Goal: Check status: Check status

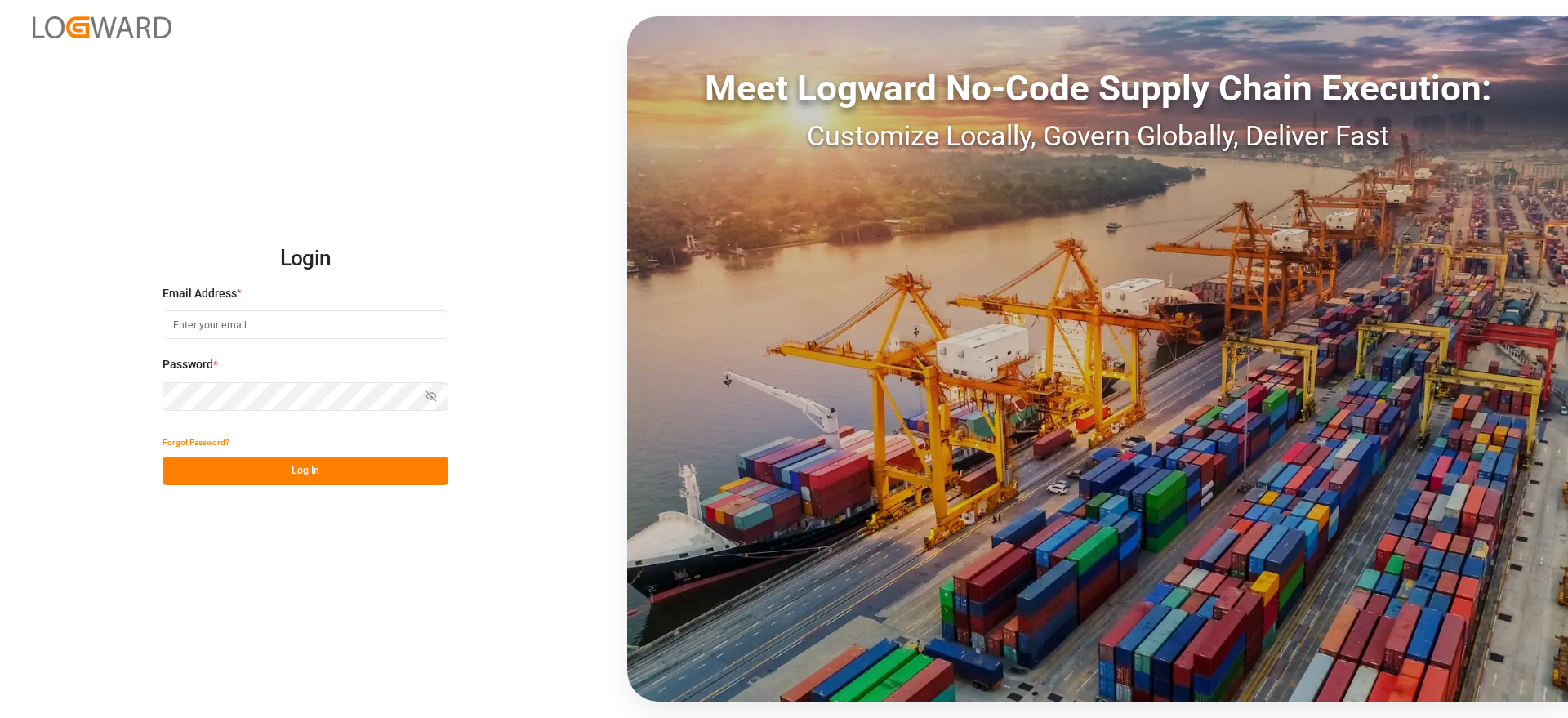
type input "[EMAIL_ADDRESS][DOMAIN_NAME]"
click at [269, 467] on button "Log In" at bounding box center [305, 471] width 286 height 29
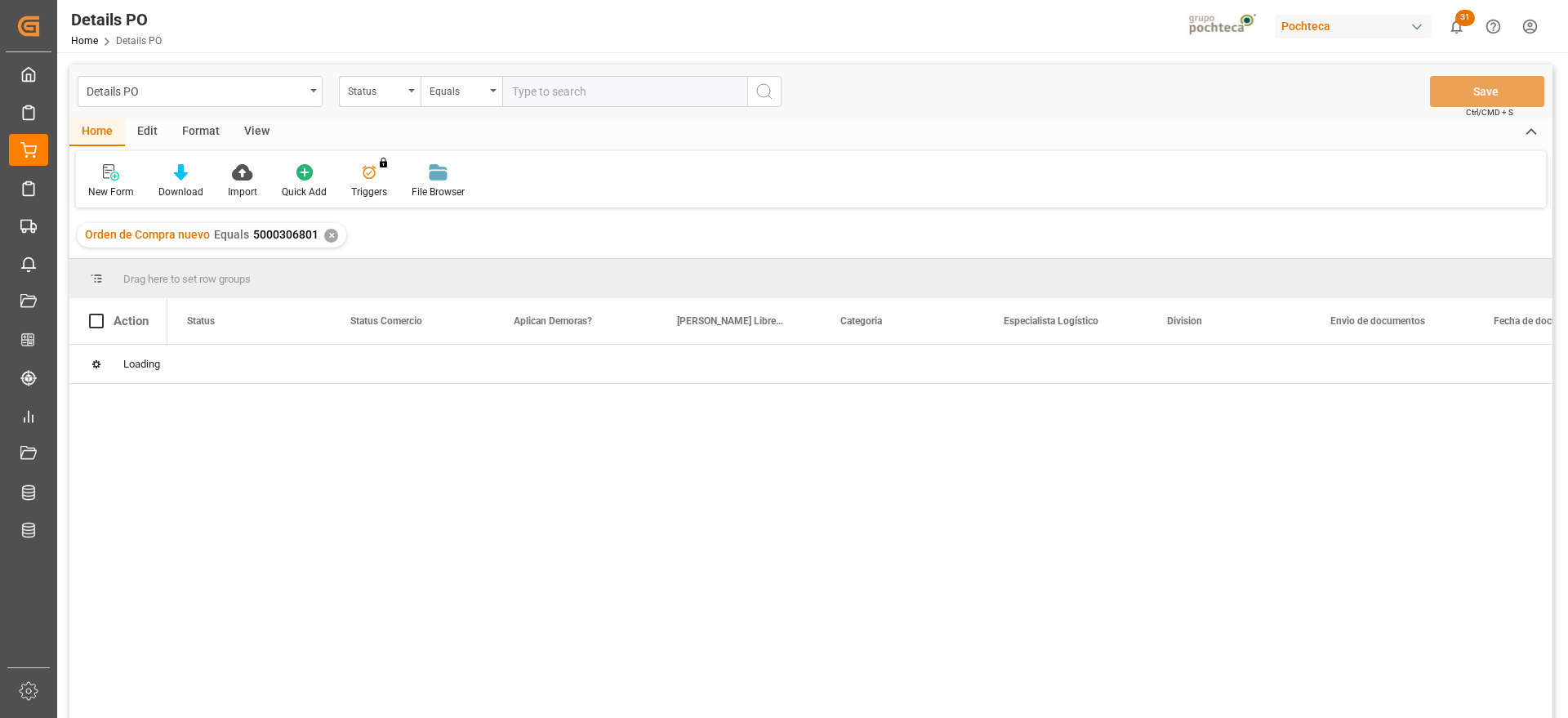
click at [330, 235] on div "✕" at bounding box center [331, 235] width 14 height 14
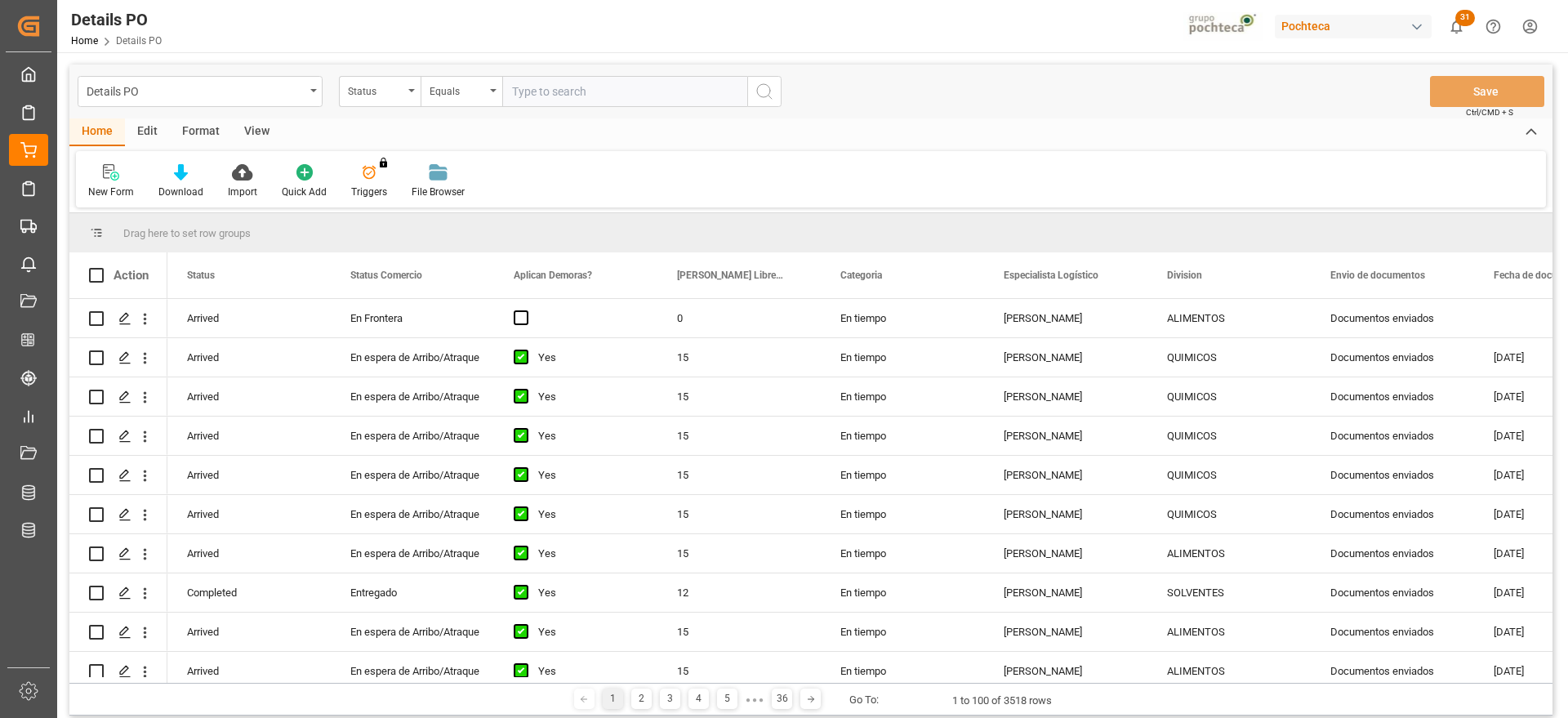
click at [255, 124] on div "View" at bounding box center [256, 132] width 50 height 28
click at [178, 170] on icon at bounding box center [185, 172] width 16 height 16
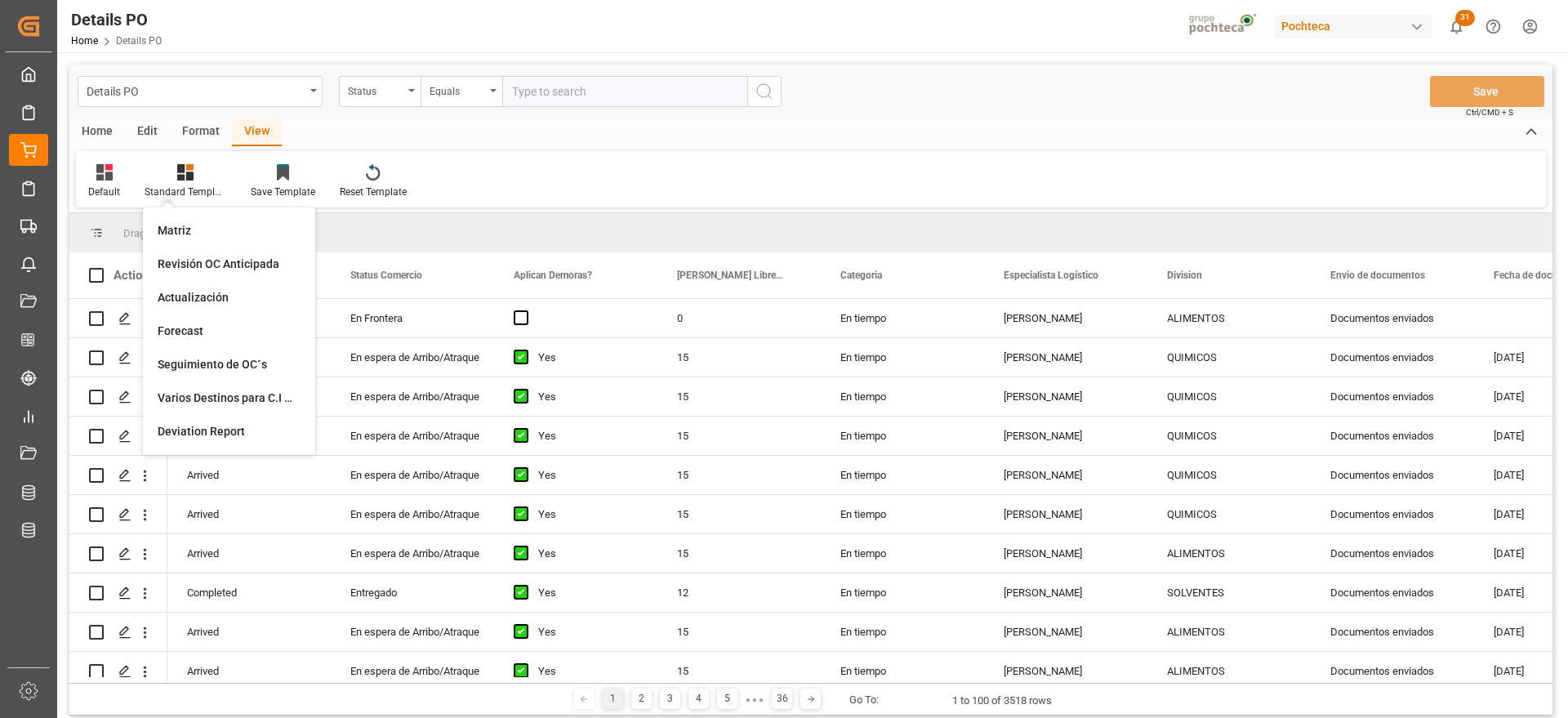
click at [249, 136] on div "View" at bounding box center [256, 132] width 50 height 28
click at [180, 182] on div "Standard Templates" at bounding box center [185, 181] width 107 height 36
click at [267, 136] on div "View" at bounding box center [256, 132] width 50 height 28
click at [181, 175] on icon at bounding box center [185, 172] width 16 height 16
click at [280, 132] on div "Home Edit Format View" at bounding box center [811, 132] width 1483 height 28
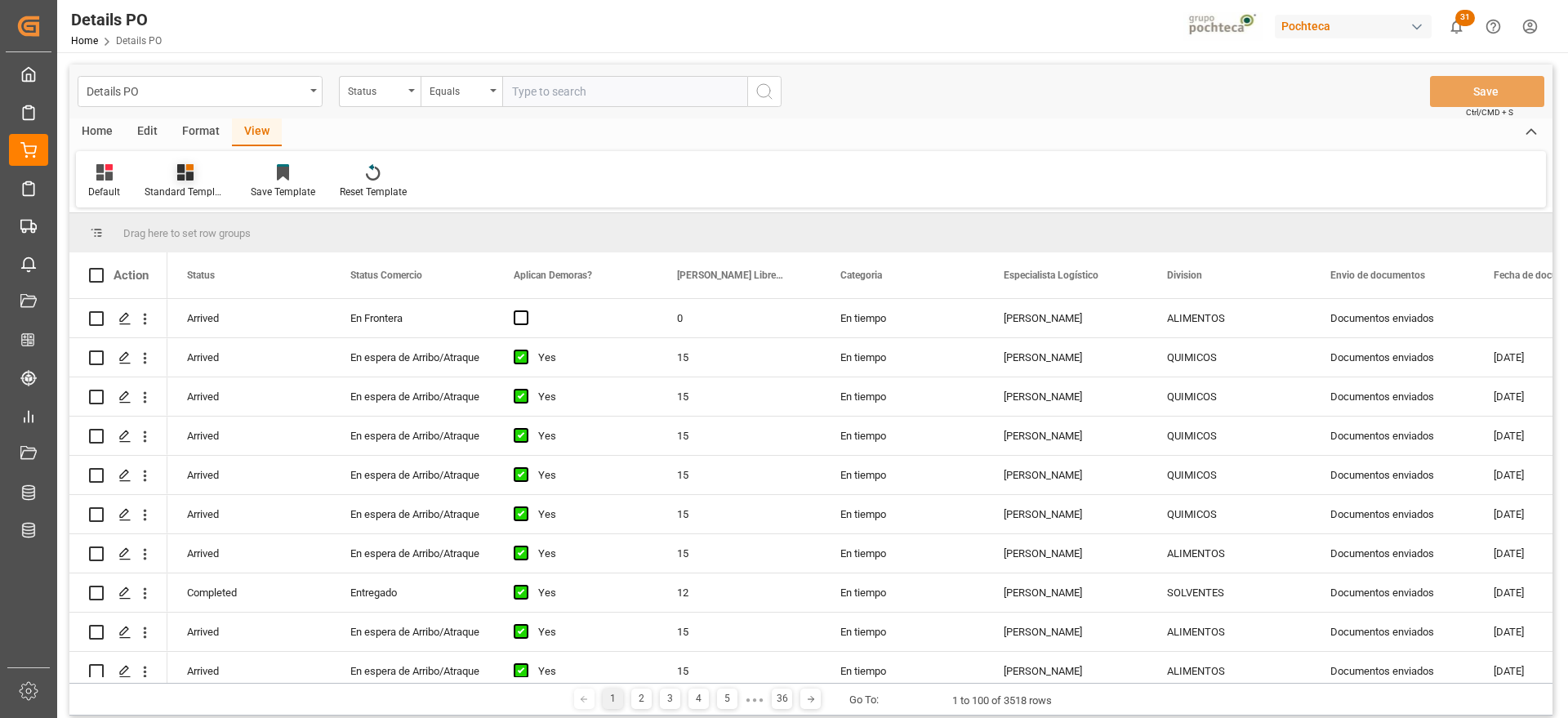
click at [193, 179] on icon at bounding box center [185, 172] width 16 height 16
click at [145, 132] on div "Edit" at bounding box center [147, 132] width 45 height 28
click at [208, 128] on div "Format" at bounding box center [200, 132] width 62 height 28
click at [117, 167] on icon at bounding box center [112, 173] width 12 height 13
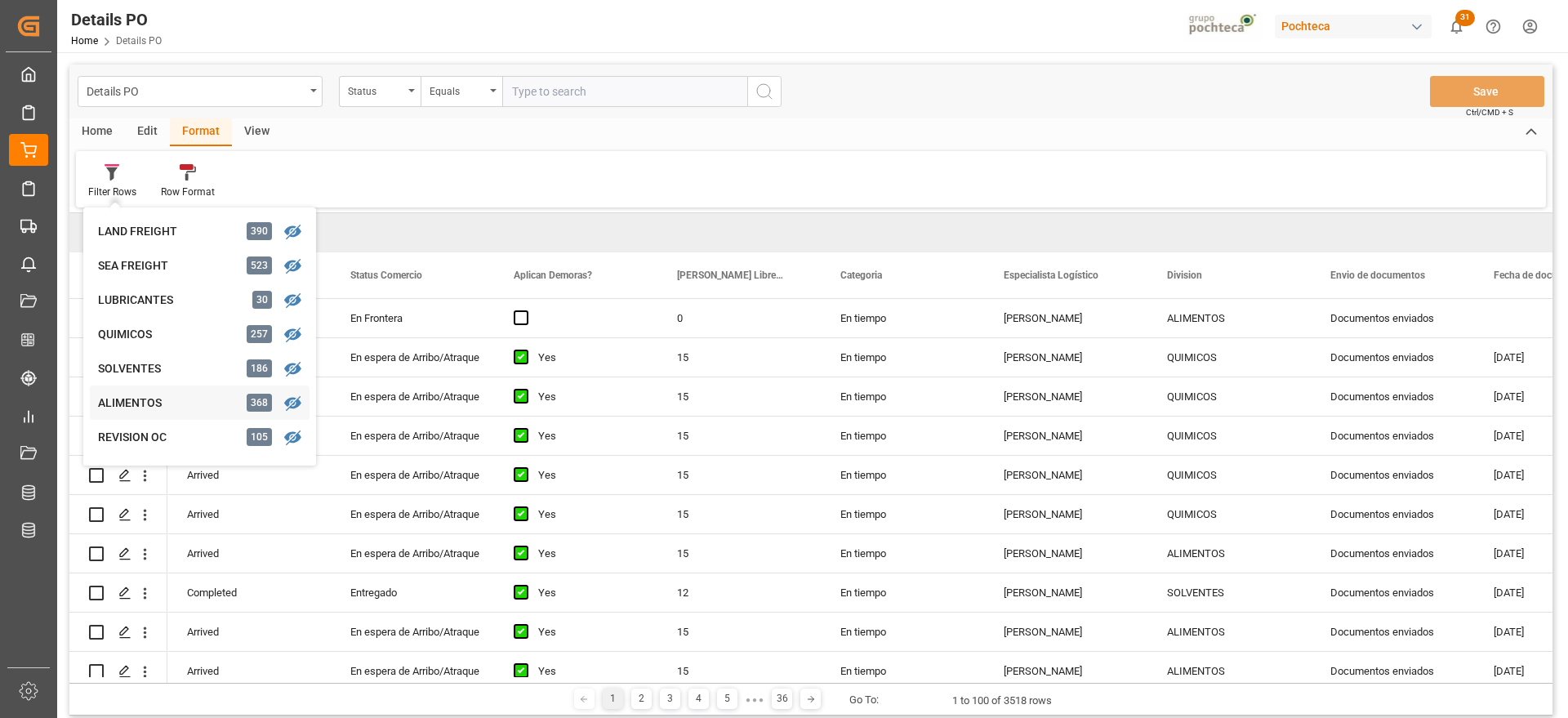
click at [139, 401] on div "ALIMENTOS" at bounding box center [169, 403] width 143 height 17
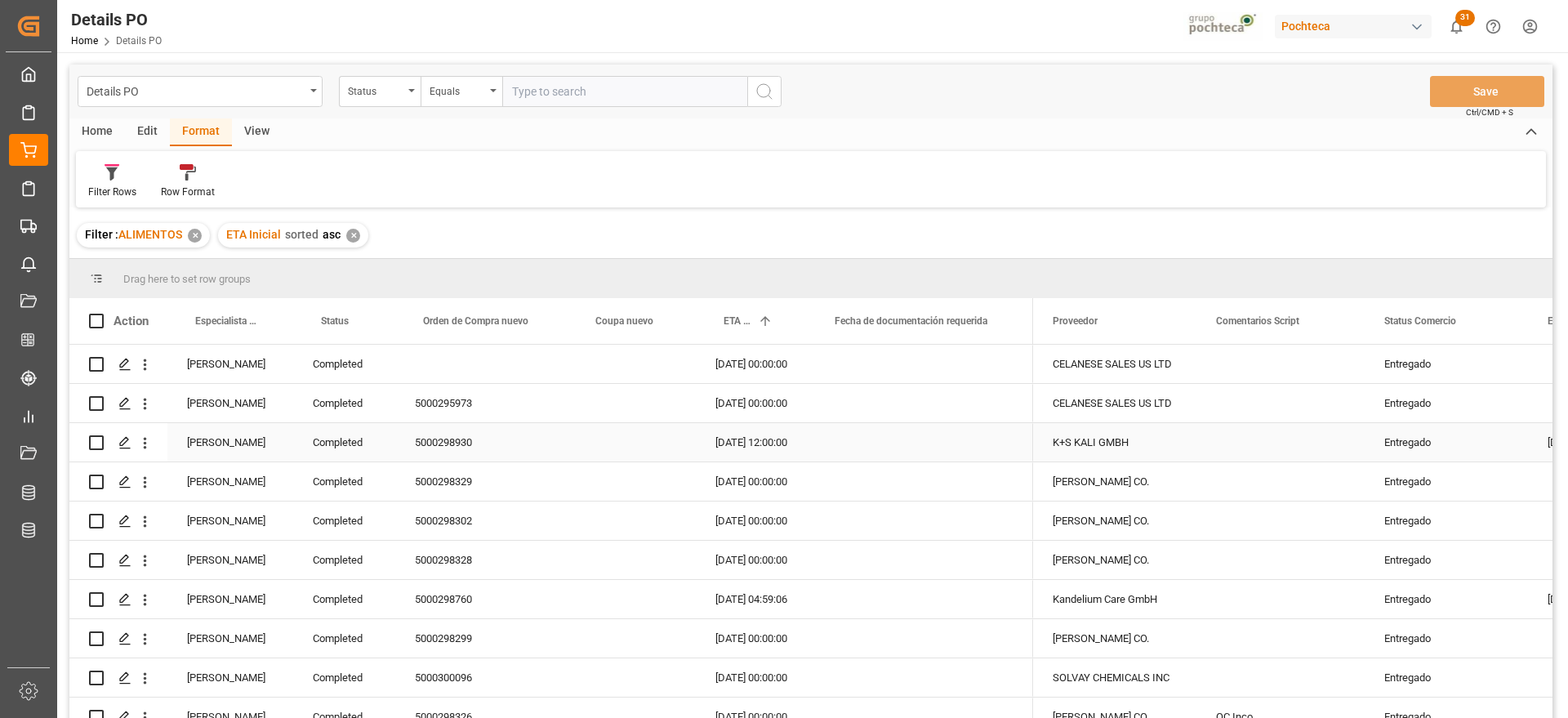
click at [227, 438] on div "[PERSON_NAME]" at bounding box center [230, 441] width 126 height 38
click at [270, 318] on span at bounding box center [265, 321] width 14 height 14
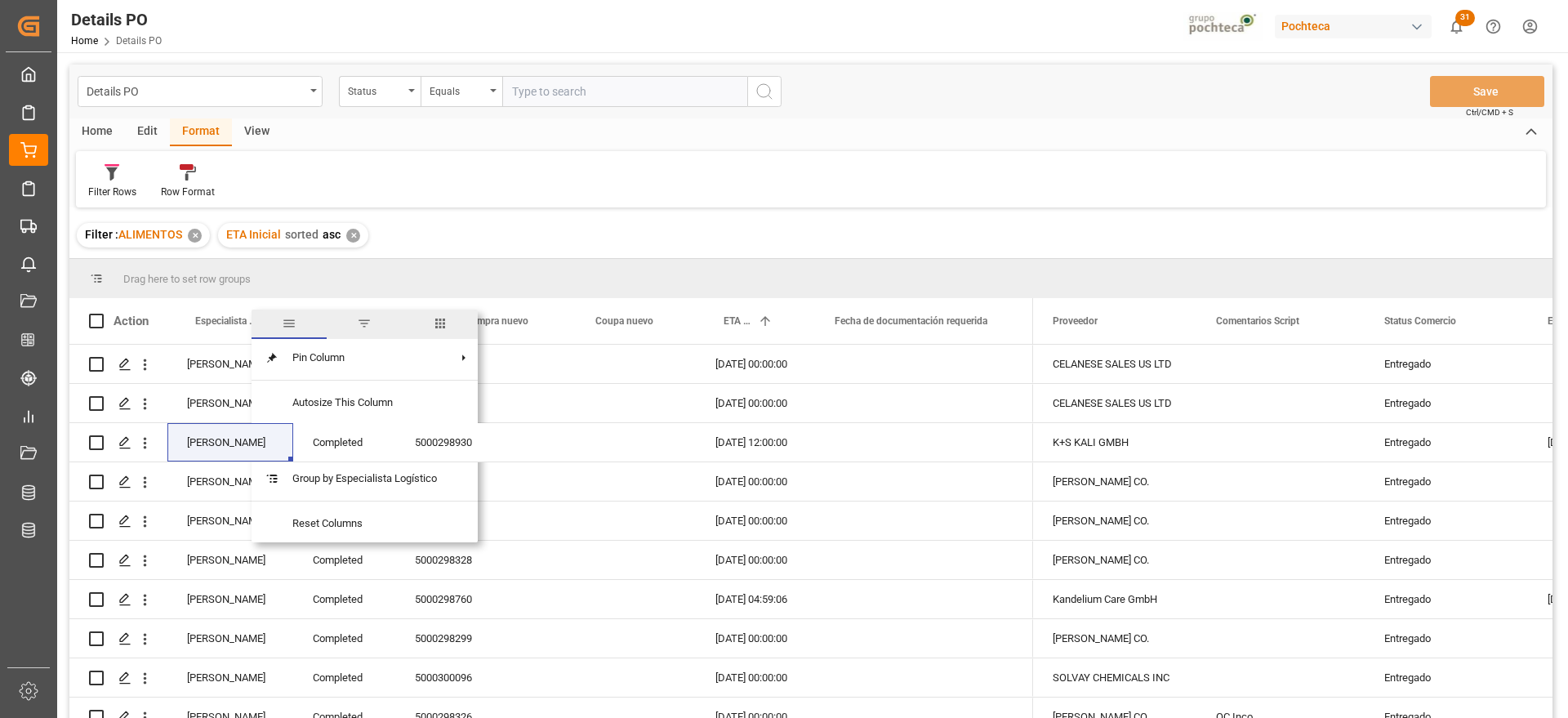
click at [369, 327] on span "filter" at bounding box center [363, 323] width 14 height 14
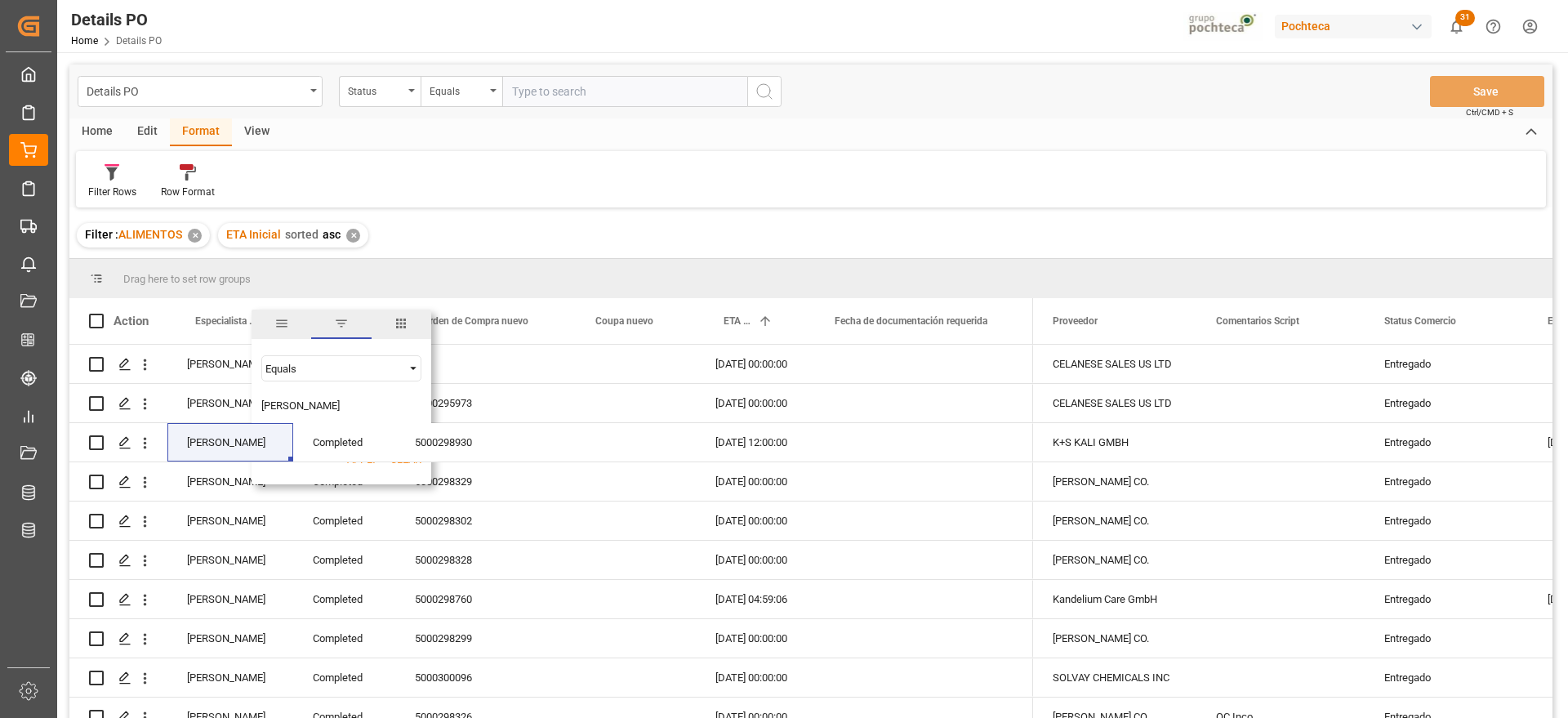
type input "[PERSON_NAME]"
click at [364, 463] on button "Apply" at bounding box center [363, 459] width 30 height 16
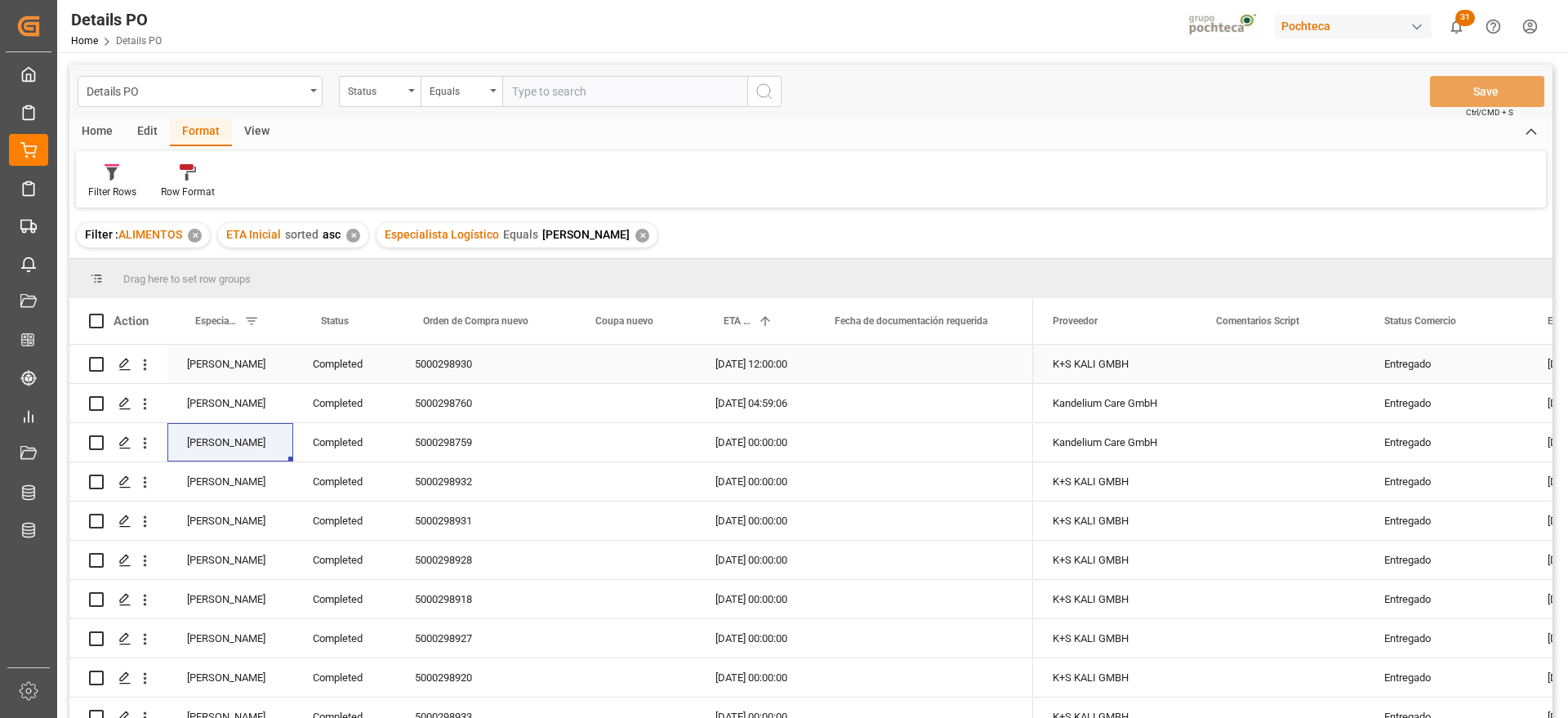
click at [347, 380] on div "Completed" at bounding box center [344, 364] width 102 height 38
click at [366, 321] on span at bounding box center [368, 321] width 14 height 14
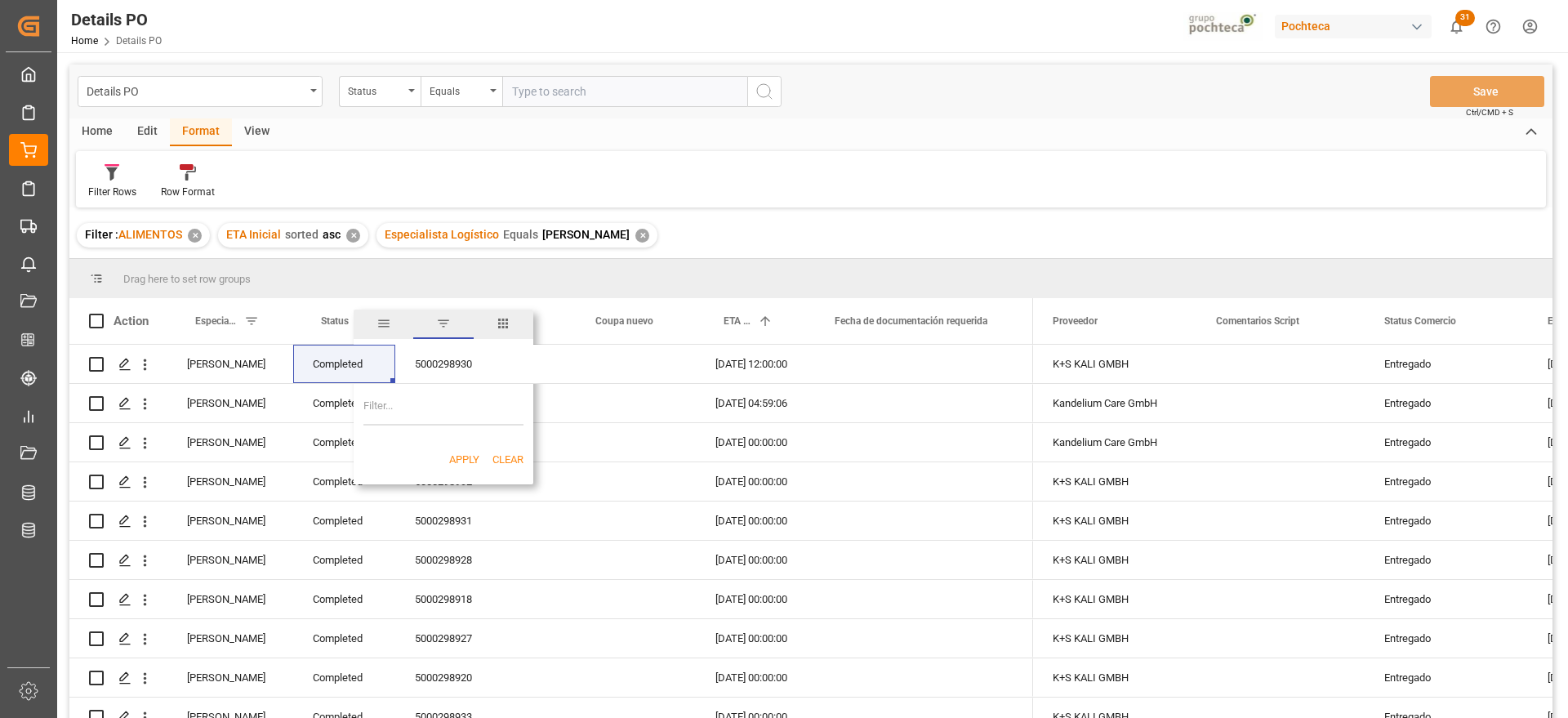
click at [450, 320] on span "filter" at bounding box center [443, 323] width 14 height 14
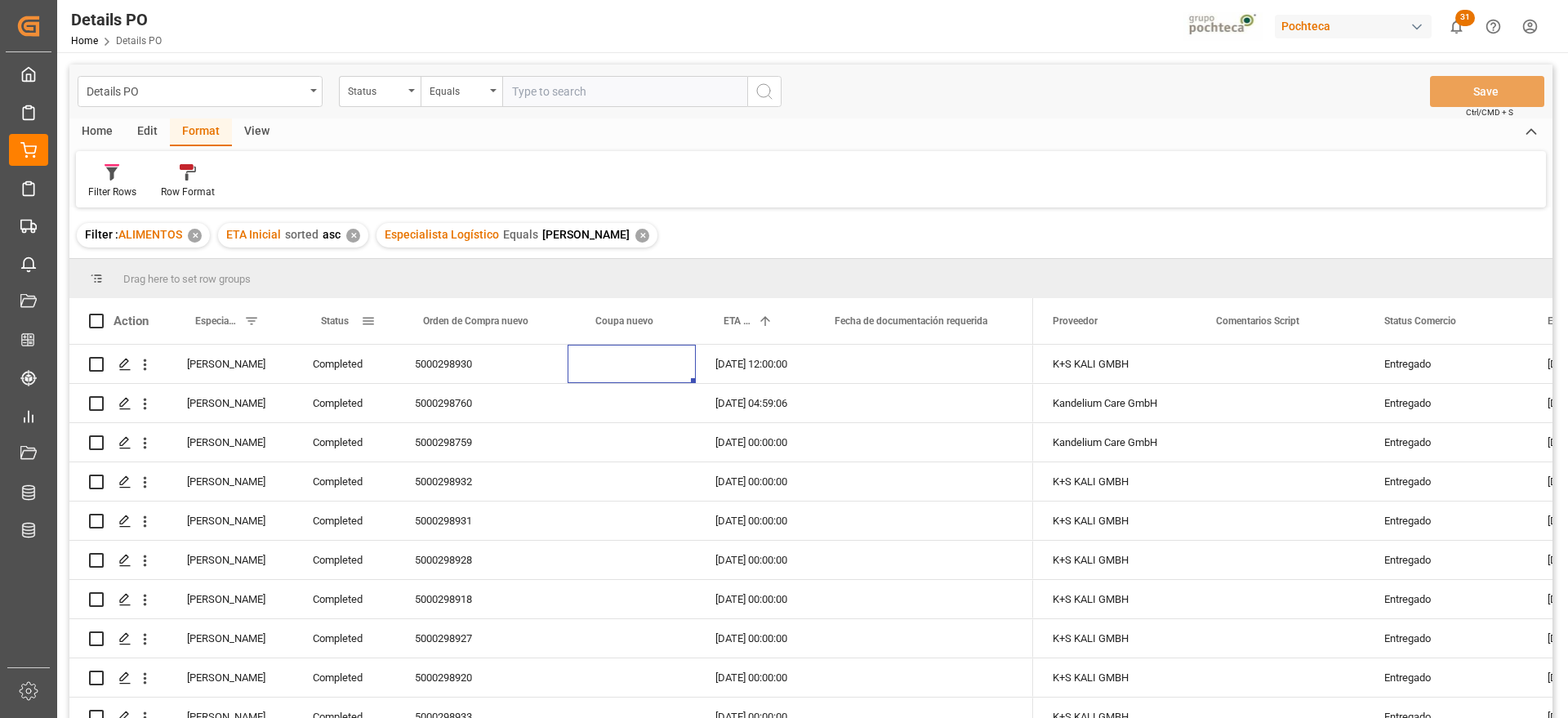
click at [372, 320] on span at bounding box center [368, 321] width 14 height 14
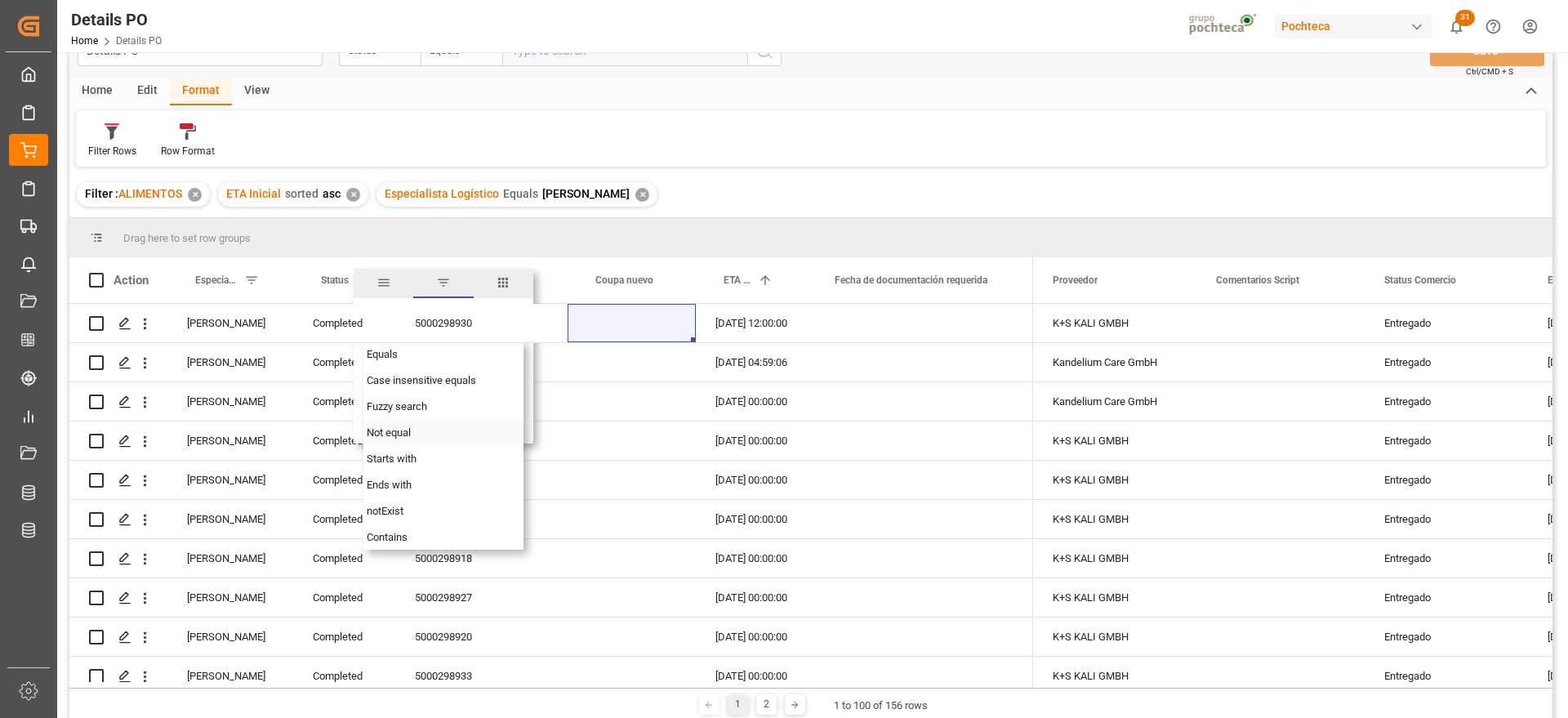
click at [407, 430] on span "Not equal" at bounding box center [389, 432] width 44 height 12
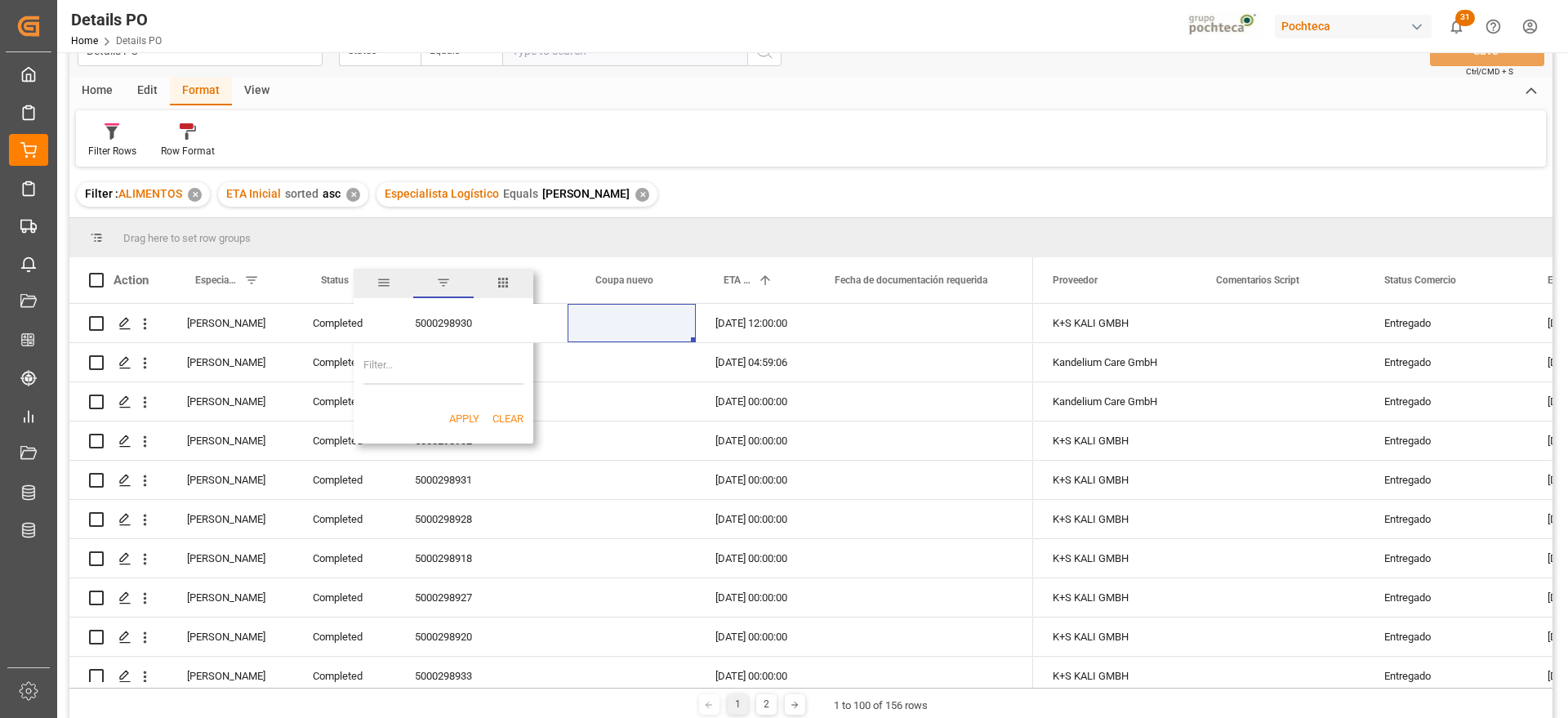
click at [427, 371] on input "Filter Value" at bounding box center [443, 368] width 160 height 33
paste input "Completed"
type input "Completed"
click at [464, 415] on button "Apply" at bounding box center [464, 419] width 30 height 16
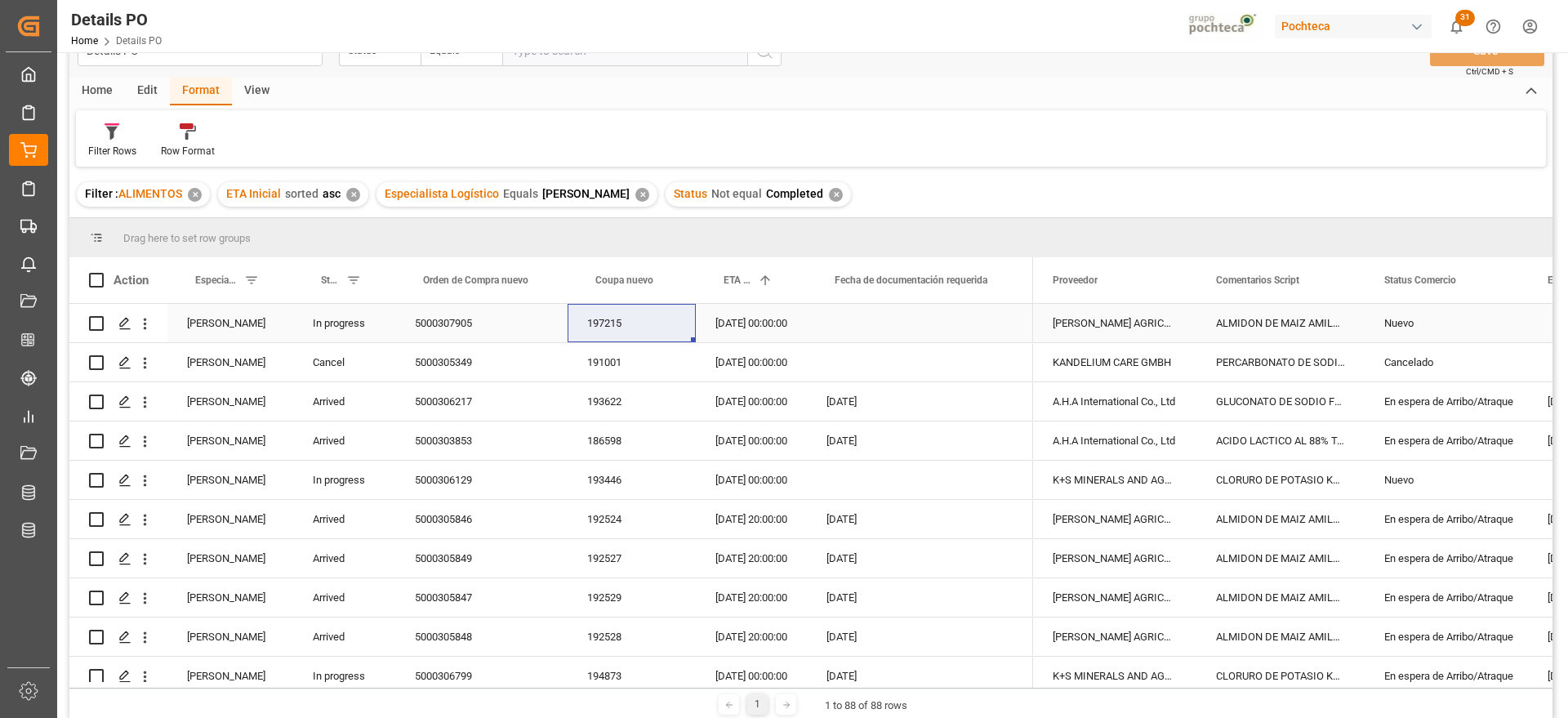
click at [522, 338] on div "5000307905" at bounding box center [482, 322] width 172 height 38
click at [1437, 356] on div "Cancelado" at bounding box center [1445, 363] width 124 height 37
click at [1495, 280] on span at bounding box center [1500, 280] width 14 height 14
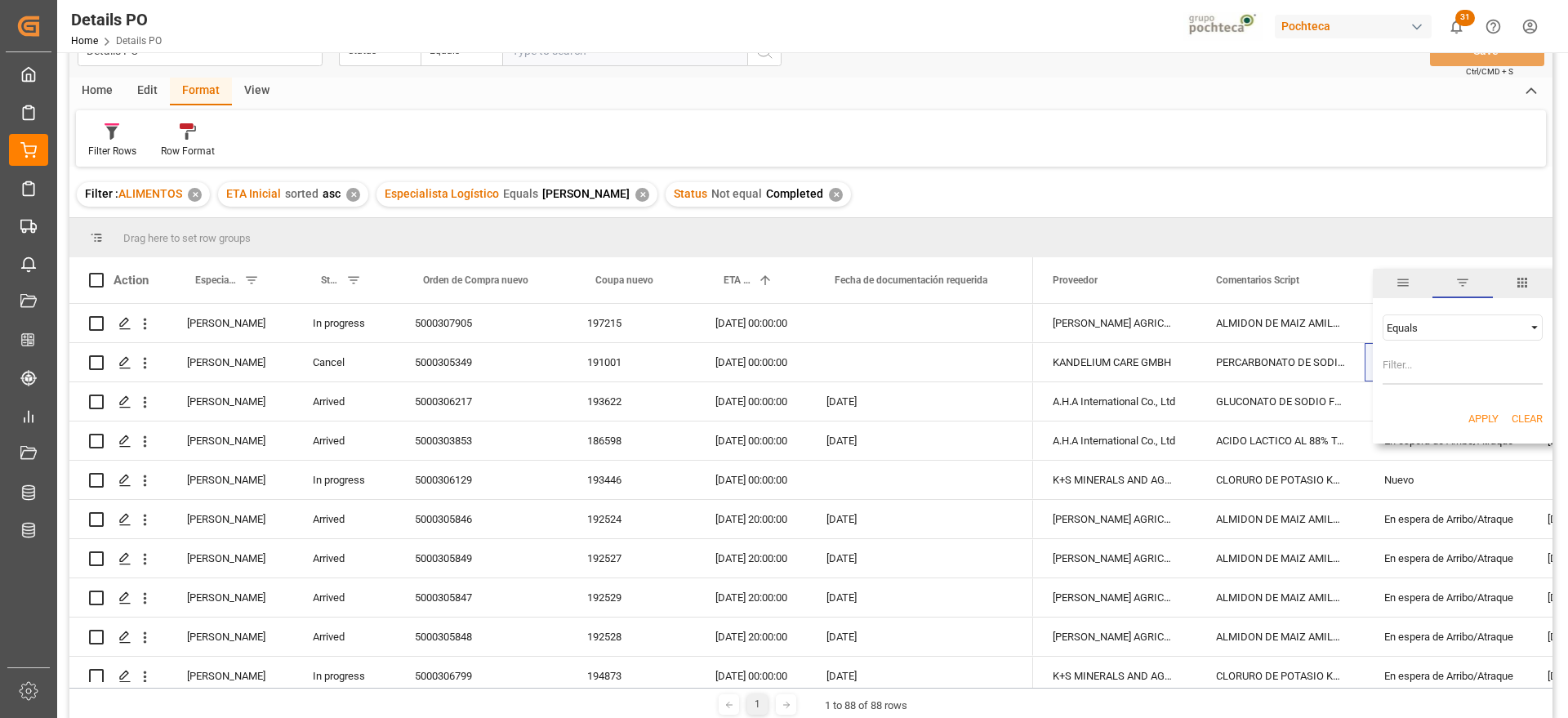
click at [1527, 326] on span "Filtering operator" at bounding box center [1533, 327] width 14 height 14
click at [1445, 376] on div "Not equal" at bounding box center [1461, 380] width 160 height 26
click at [1418, 363] on input "Filter Value" at bounding box center [1461, 368] width 160 height 33
paste input "Cancelado"
type input "Cancelado"
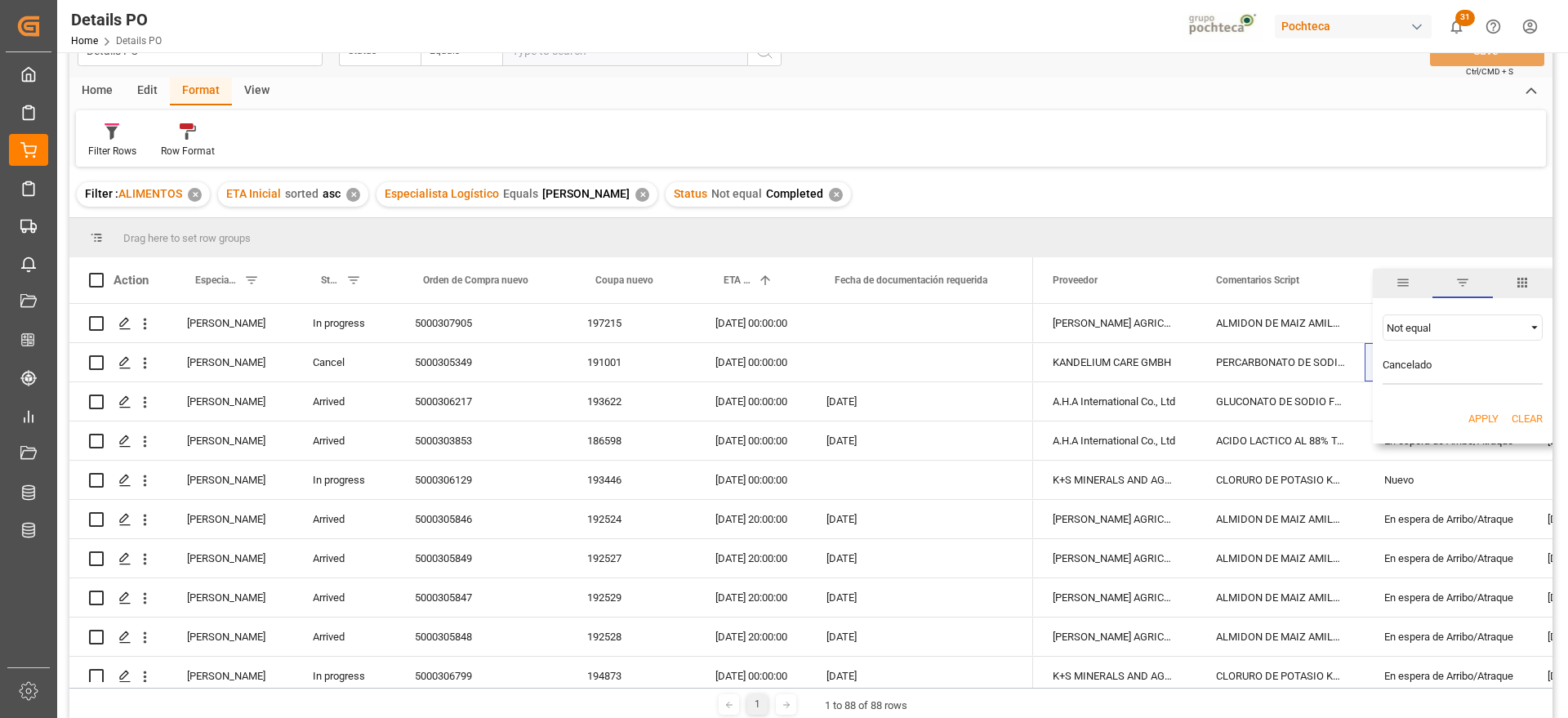
click at [1476, 422] on button "Apply" at bounding box center [1483, 419] width 30 height 16
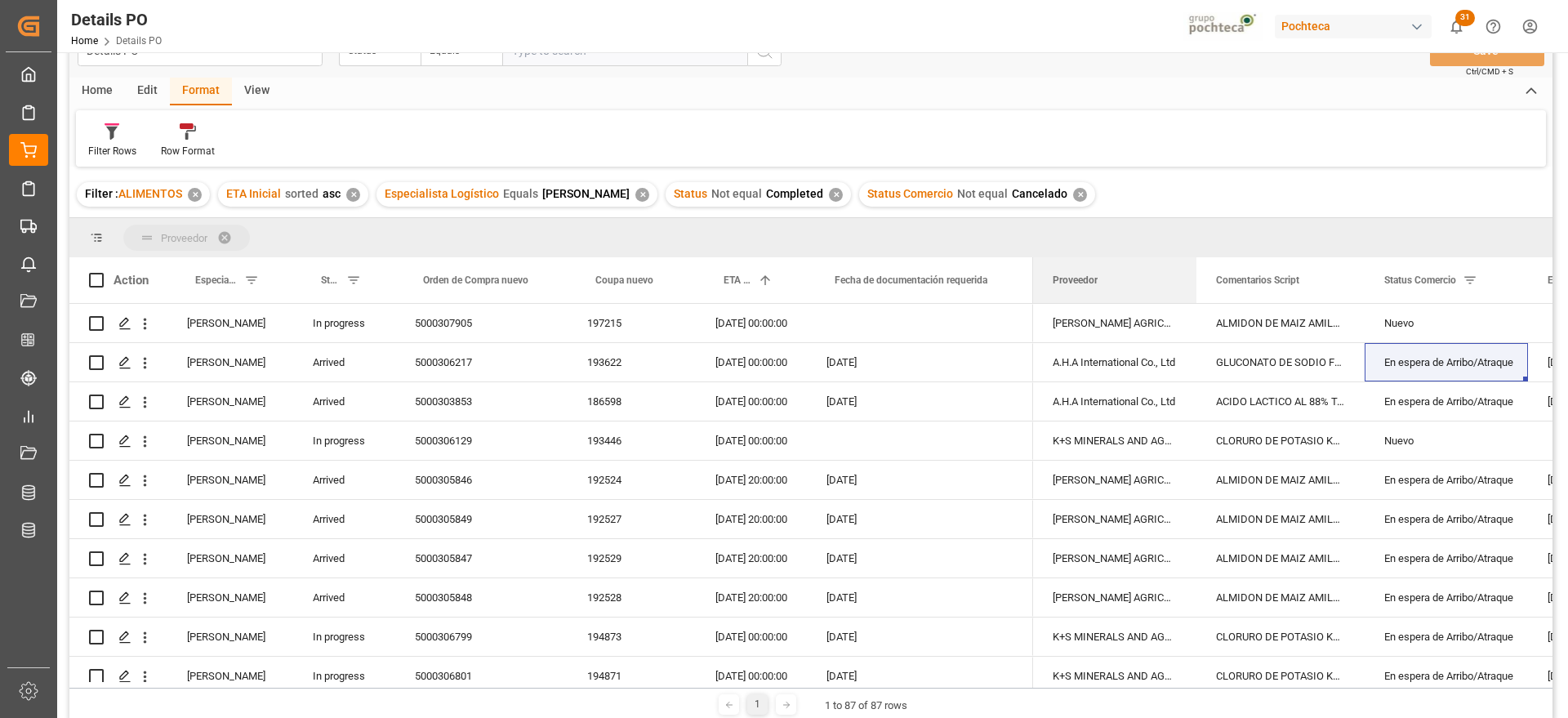
drag, startPoint x: 1108, startPoint y: 279, endPoint x: 1056, endPoint y: 227, distance: 73.5
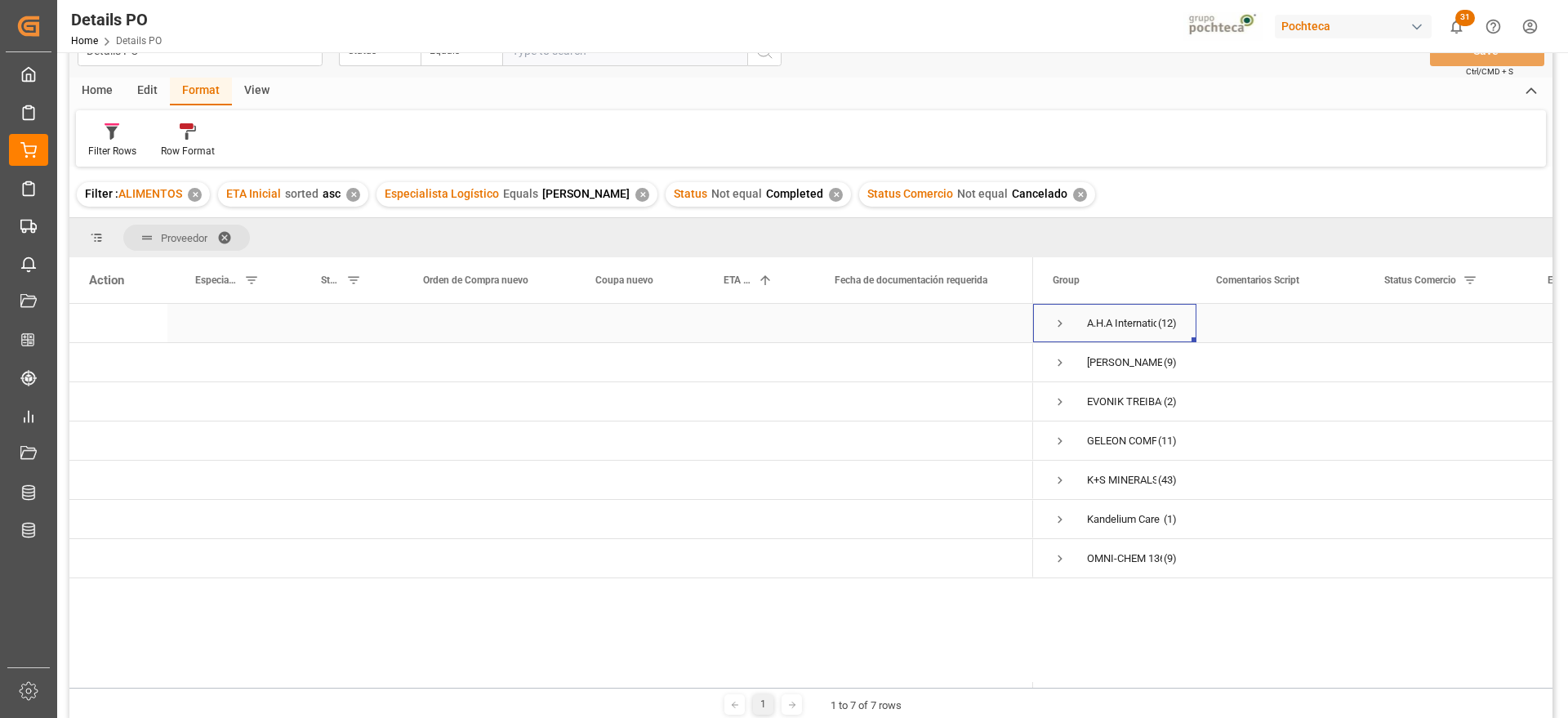
click at [1050, 320] on div "A.H.A International Co., Ltd (12)" at bounding box center [1114, 322] width 163 height 38
click at [1058, 326] on span "Press SPACE to select this row." at bounding box center [1059, 323] width 14 height 14
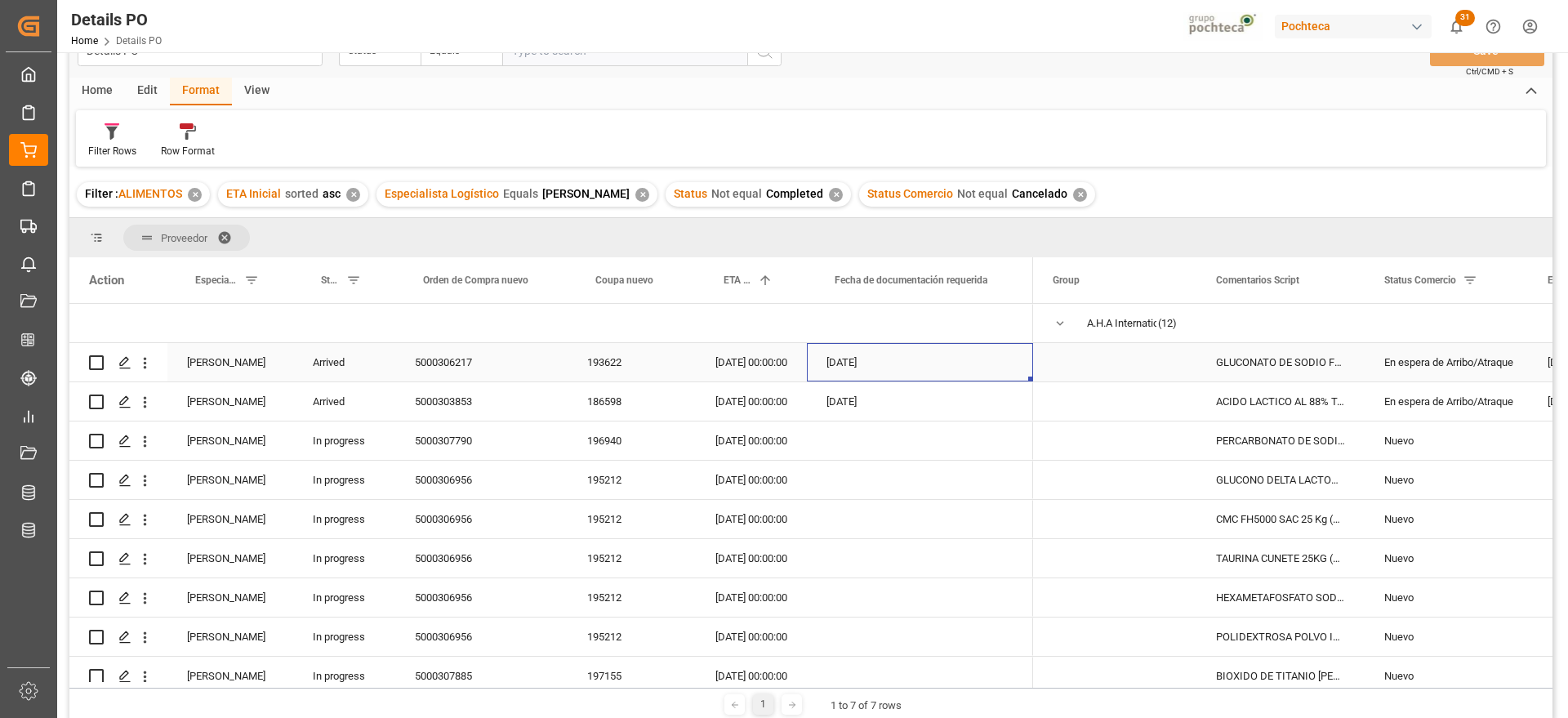
click at [846, 370] on div "[DATE]" at bounding box center [920, 362] width 227 height 38
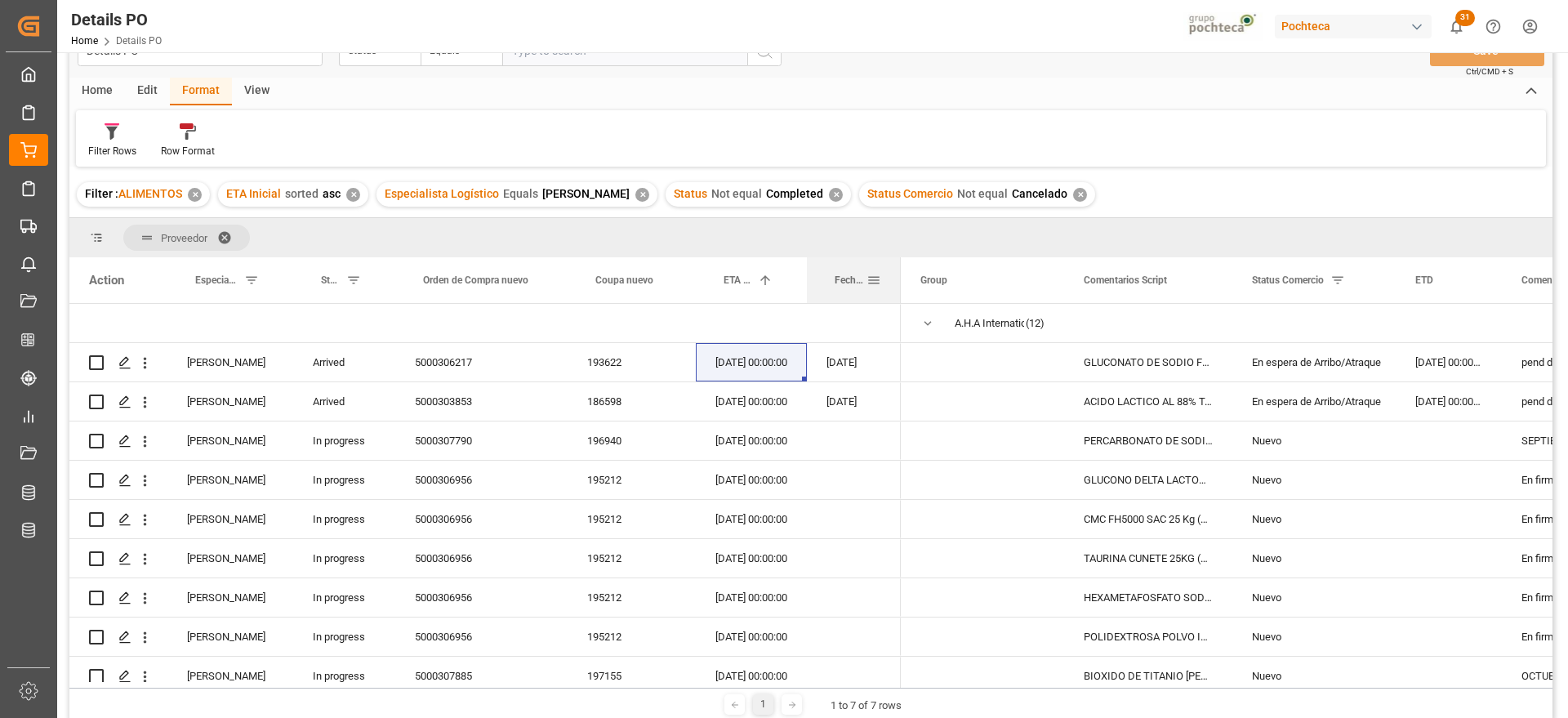
drag, startPoint x: 1031, startPoint y: 288, endPoint x: 899, endPoint y: 288, distance: 132.0
click at [899, 288] on div at bounding box center [901, 280] width 7 height 46
click at [981, 358] on span "Press SPACE to select this row." at bounding box center [982, 362] width 124 height 36
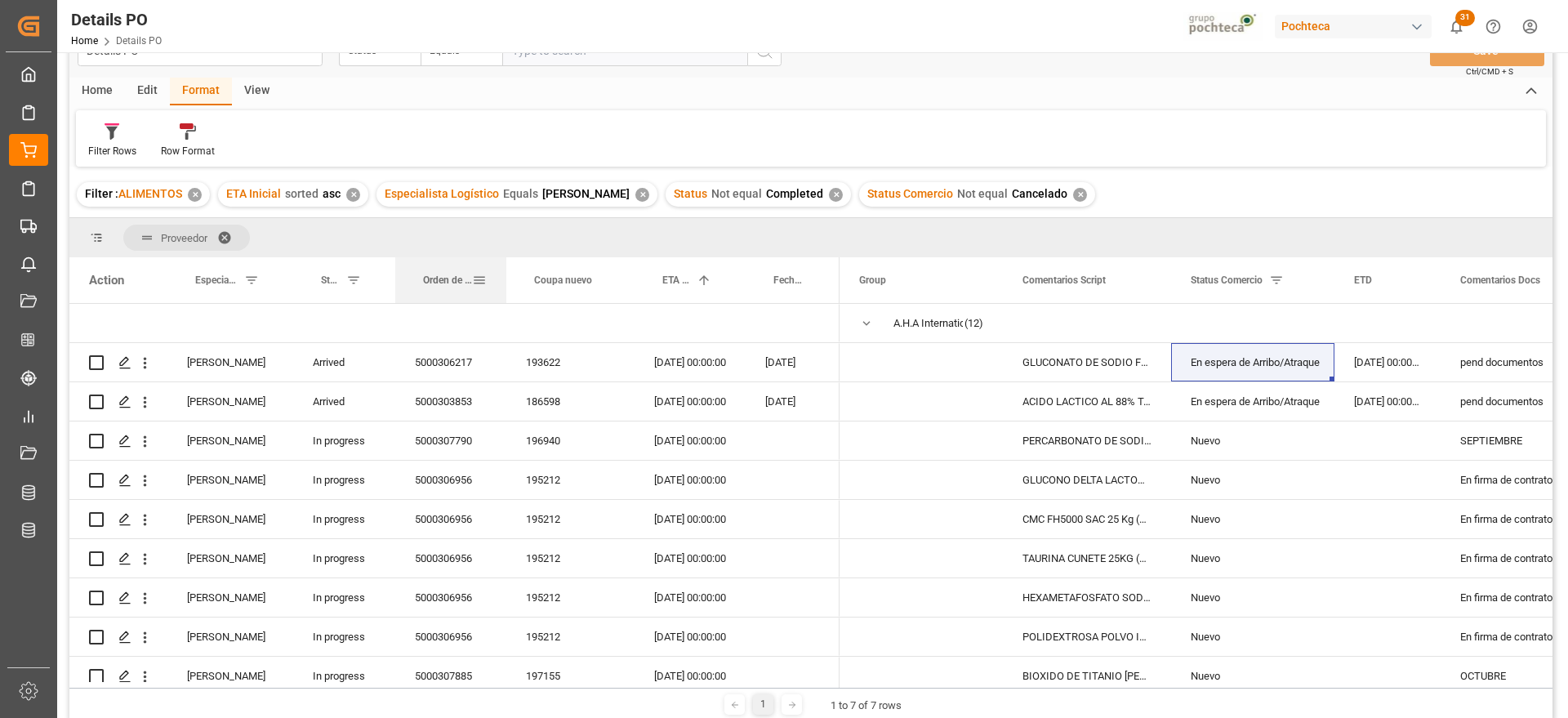
drag, startPoint x: 565, startPoint y: 272, endPoint x: 505, endPoint y: 272, distance: 60.0
click at [505, 272] on div at bounding box center [506, 280] width 7 height 46
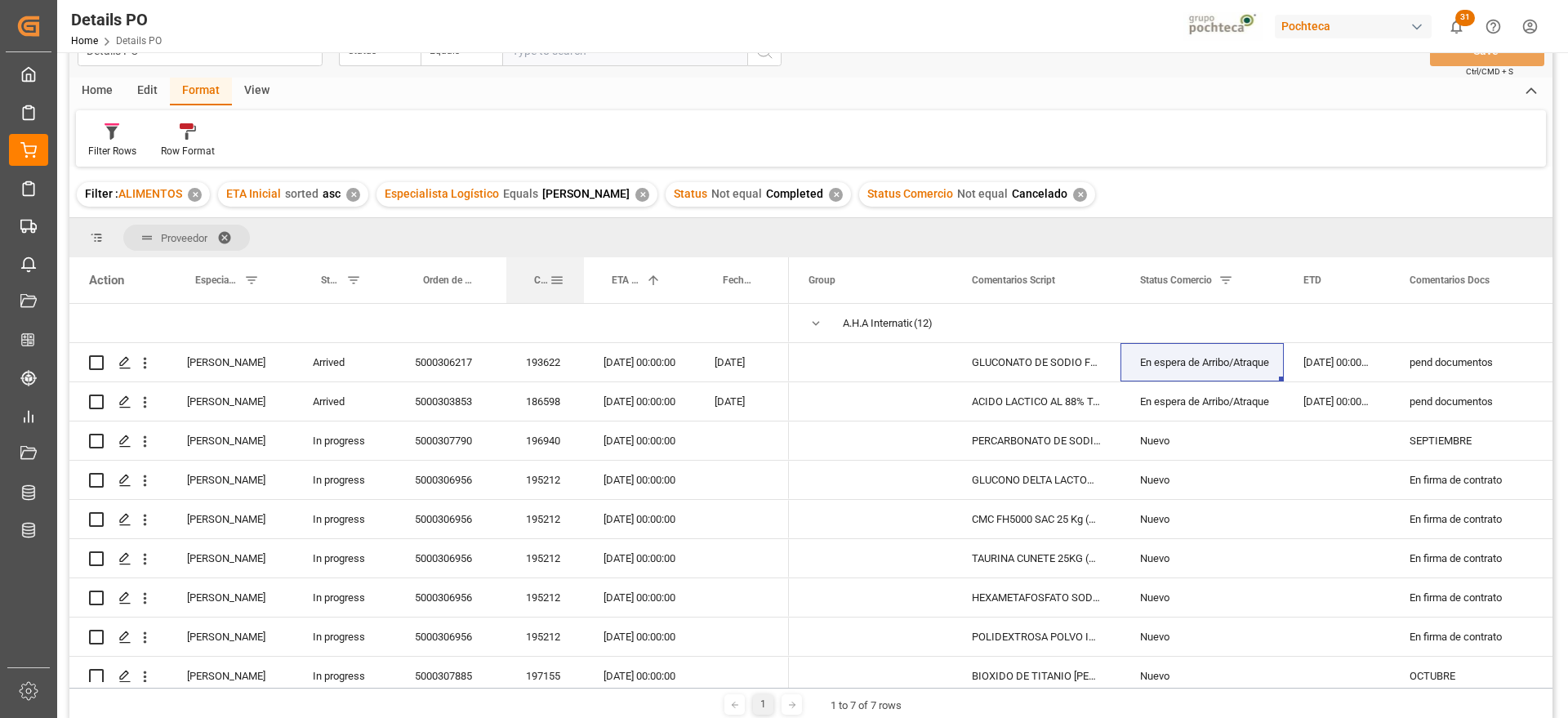
drag, startPoint x: 632, startPoint y: 271, endPoint x: 582, endPoint y: 271, distance: 50.0
click at [582, 271] on div at bounding box center [584, 280] width 7 height 46
click at [1041, 397] on div "ACIDO LACTICO AL 88% TAM 250 KG IMP (222" at bounding box center [1035, 401] width 168 height 38
click at [1315, 430] on div "Press SPACE to select this row." at bounding box center [1336, 440] width 107 height 38
click at [1440, 355] on div "pend documentos" at bounding box center [1472, 362] width 166 height 38
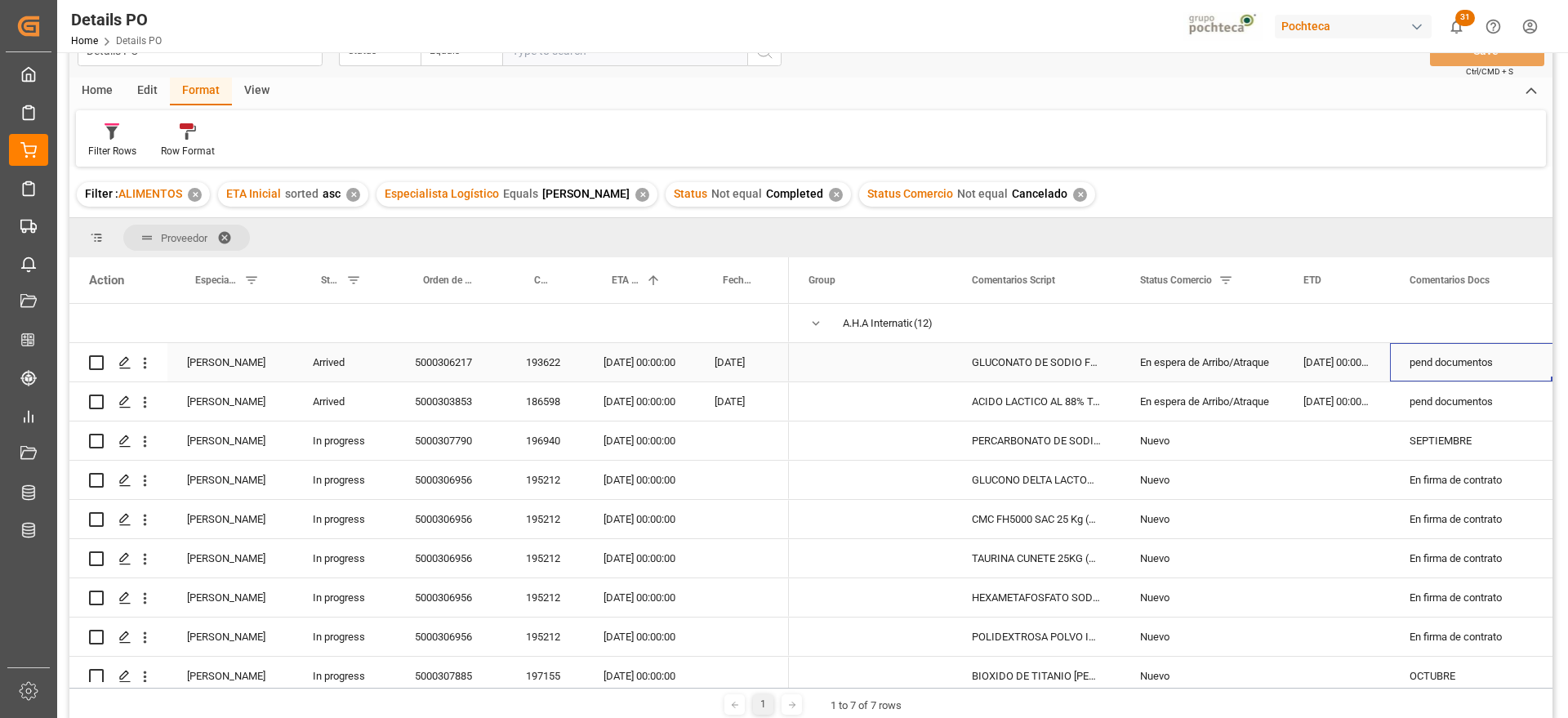
click at [541, 363] on div "193622" at bounding box center [545, 362] width 78 height 38
click at [429, 363] on div "5000306217" at bounding box center [451, 362] width 111 height 38
click at [1453, 353] on div "pend documentos" at bounding box center [1472, 362] width 166 height 38
click at [1301, 366] on div "[DATE] 00:00:00" at bounding box center [1336, 362] width 107 height 38
click at [610, 355] on div "[DATE] 00:00:00" at bounding box center [639, 362] width 111 height 38
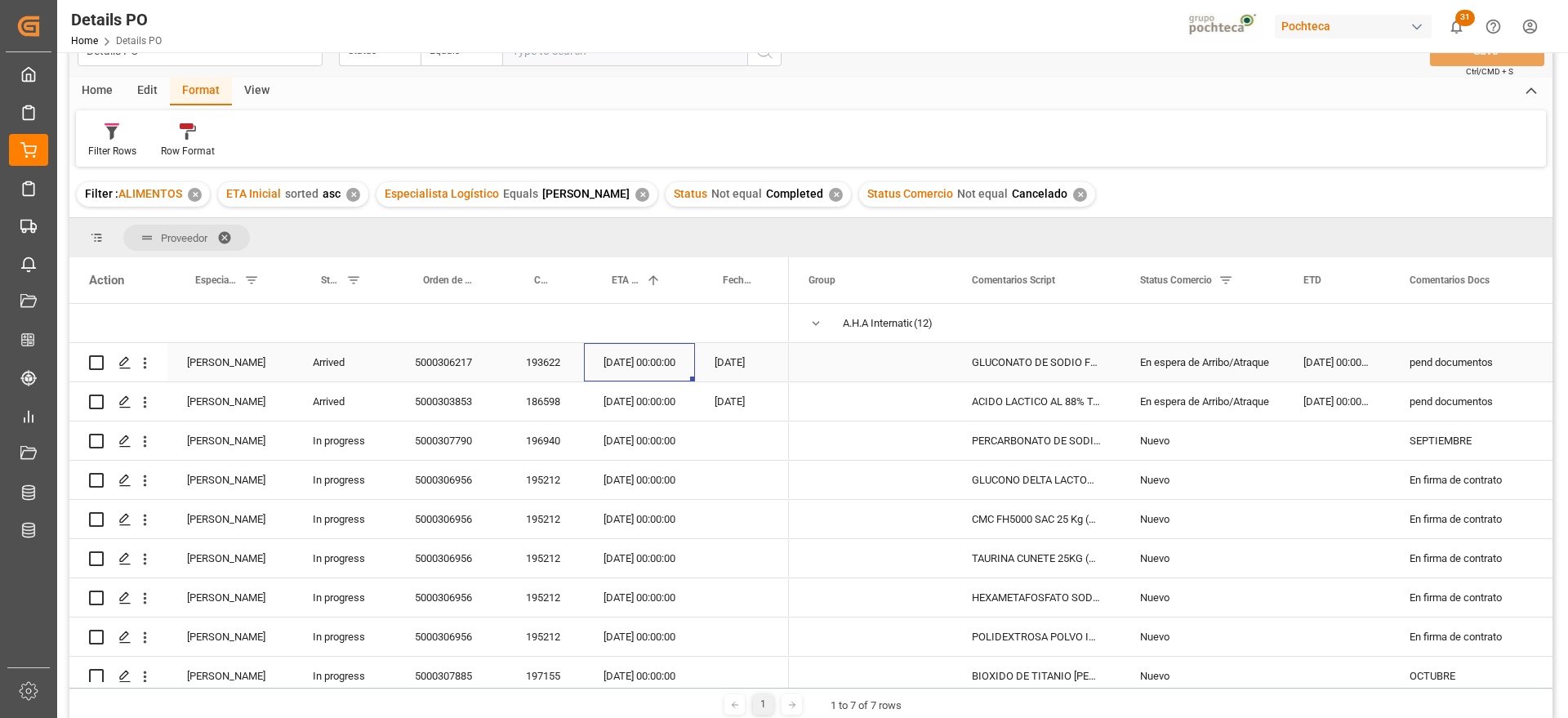
click at [1430, 356] on div "pend documentos" at bounding box center [1472, 362] width 166 height 38
drag, startPoint x: 1508, startPoint y: 365, endPoint x: 1381, endPoint y: 365, distance: 127.0
type input "entrega 05/08"
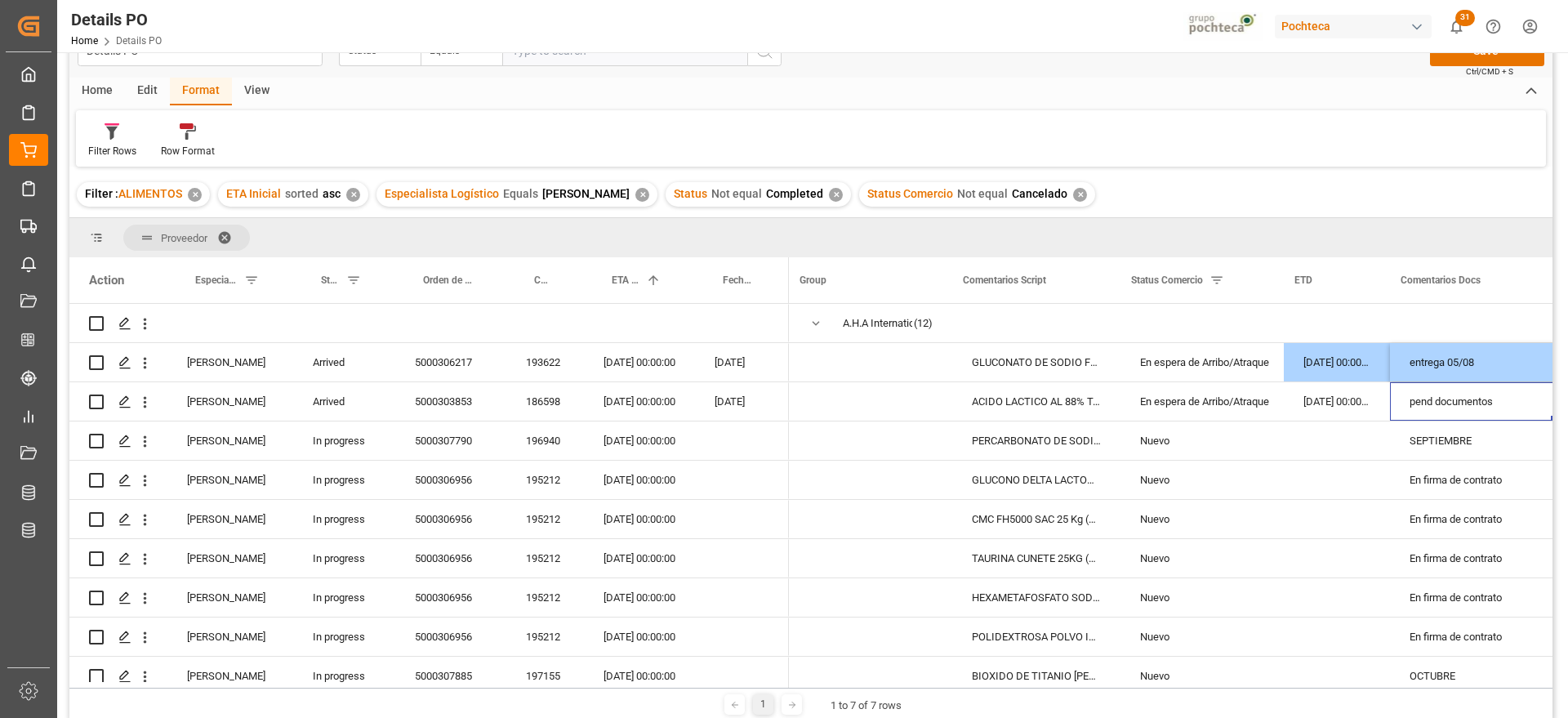
scroll to position [0, 9]
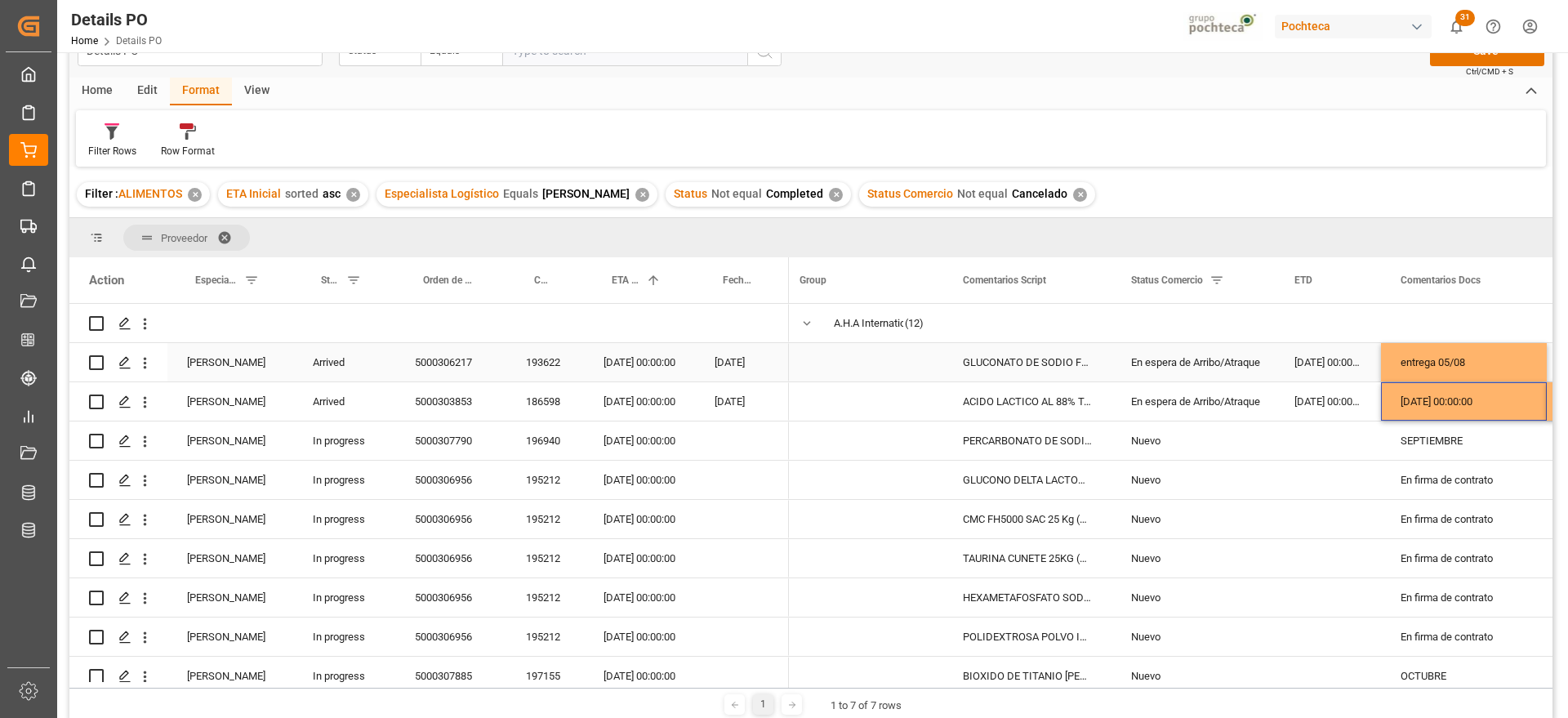
click at [1472, 351] on div "entrega 05/08" at bounding box center [1463, 362] width 166 height 38
click at [1451, 400] on div "[DATE] 00:00:00" at bounding box center [1463, 401] width 166 height 38
click at [1251, 419] on div "En espera de Arribo/Atraque" at bounding box center [1193, 402] width 124 height 37
click at [1194, 363] on div "En espera de Arribo/Atraque" at bounding box center [1193, 363] width 124 height 37
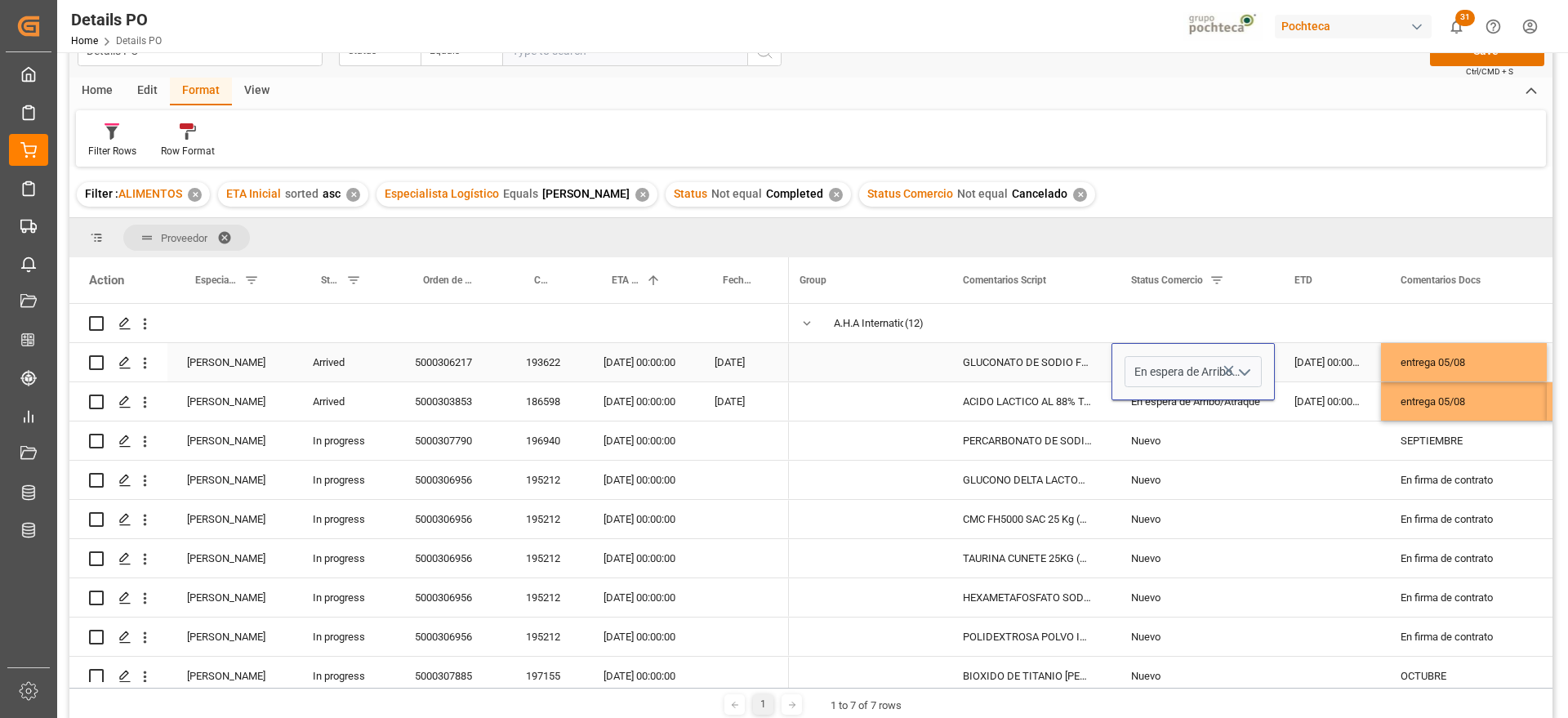
click at [1243, 368] on icon "open menu" at bounding box center [1243, 372] width 19 height 19
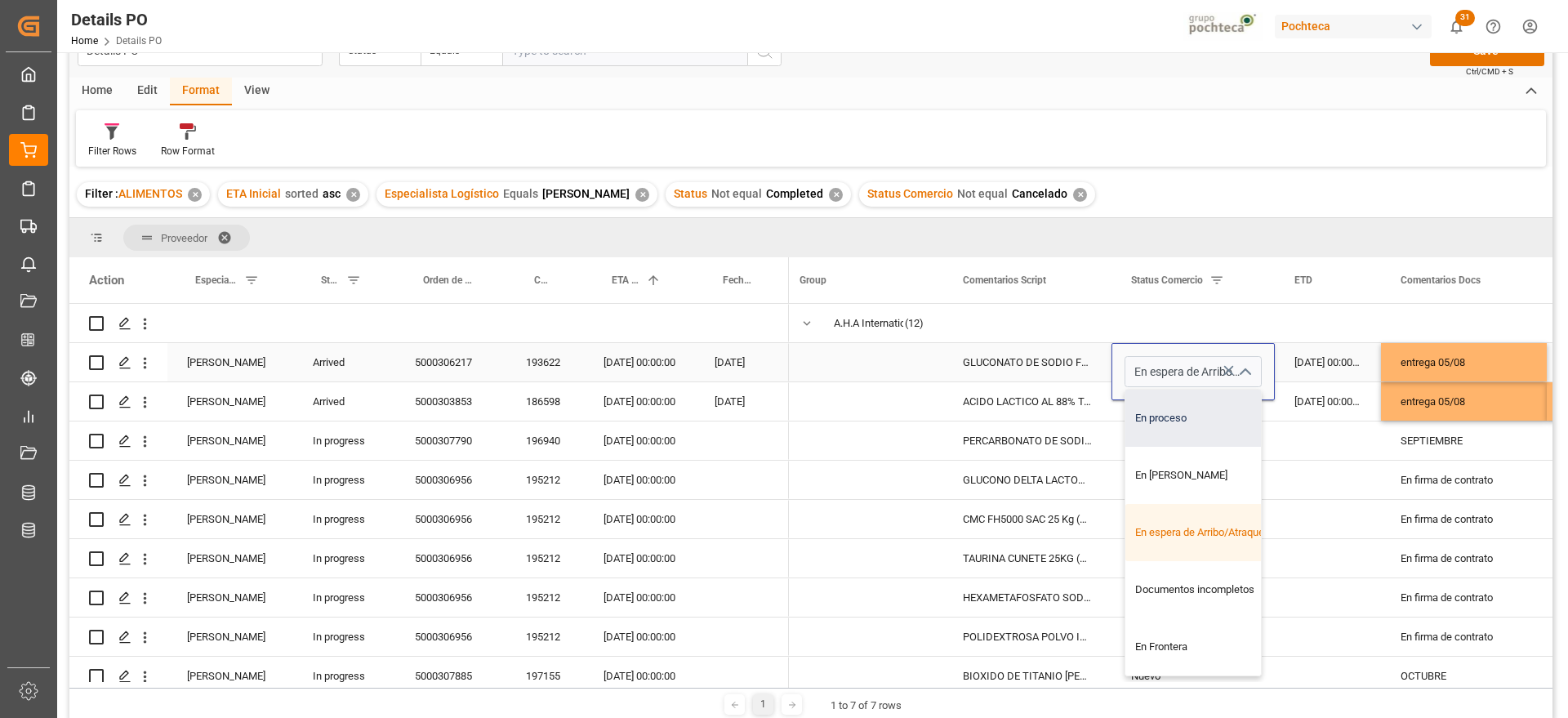
click at [1216, 416] on div "En proceso" at bounding box center [1203, 419] width 156 height 58
type input "En proceso"
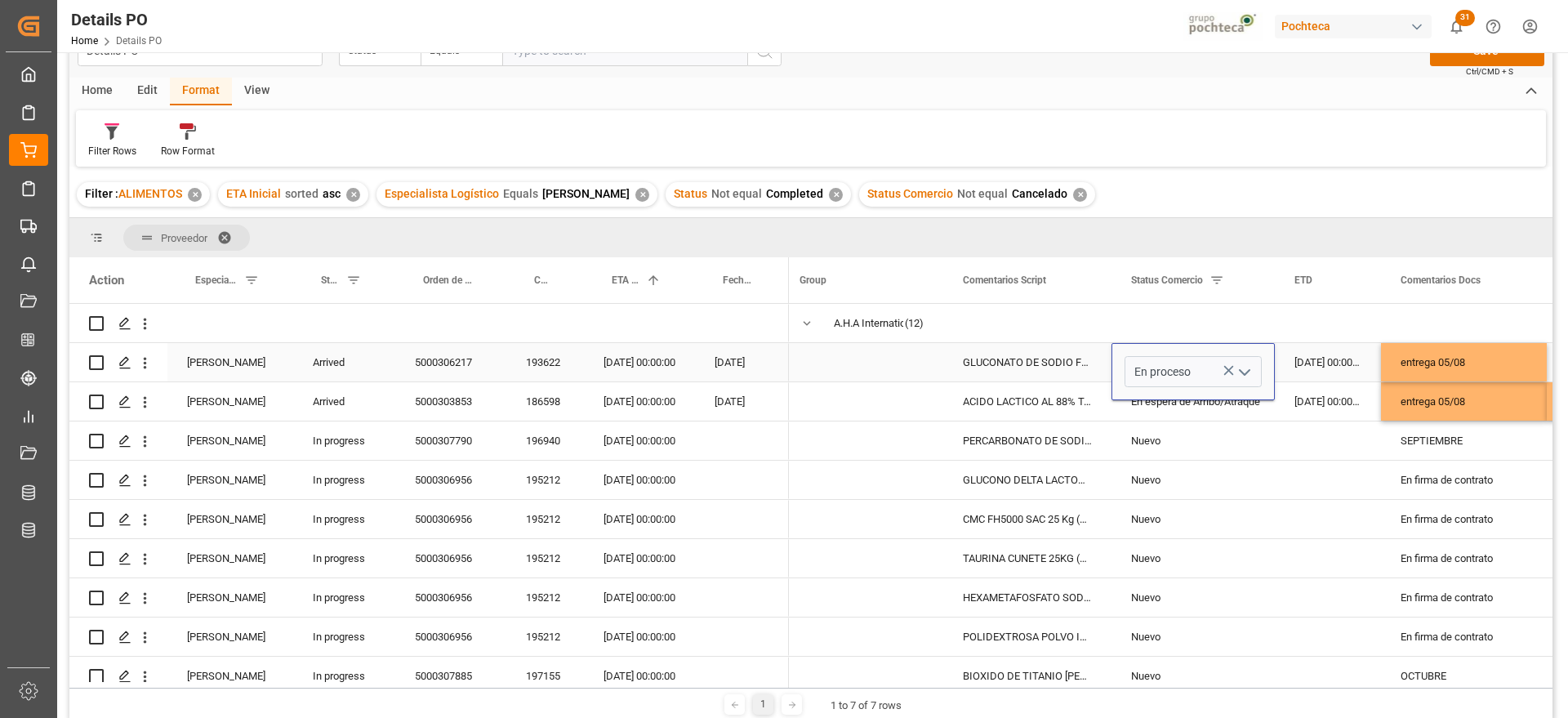
click at [1319, 368] on div "[DATE] 00:00:00" at bounding box center [1328, 362] width 107 height 38
click at [1212, 361] on div "En proceso" at bounding box center [1193, 363] width 124 height 37
click at [1202, 398] on div "En espera de Arribo/Atraque" at bounding box center [1193, 402] width 124 height 37
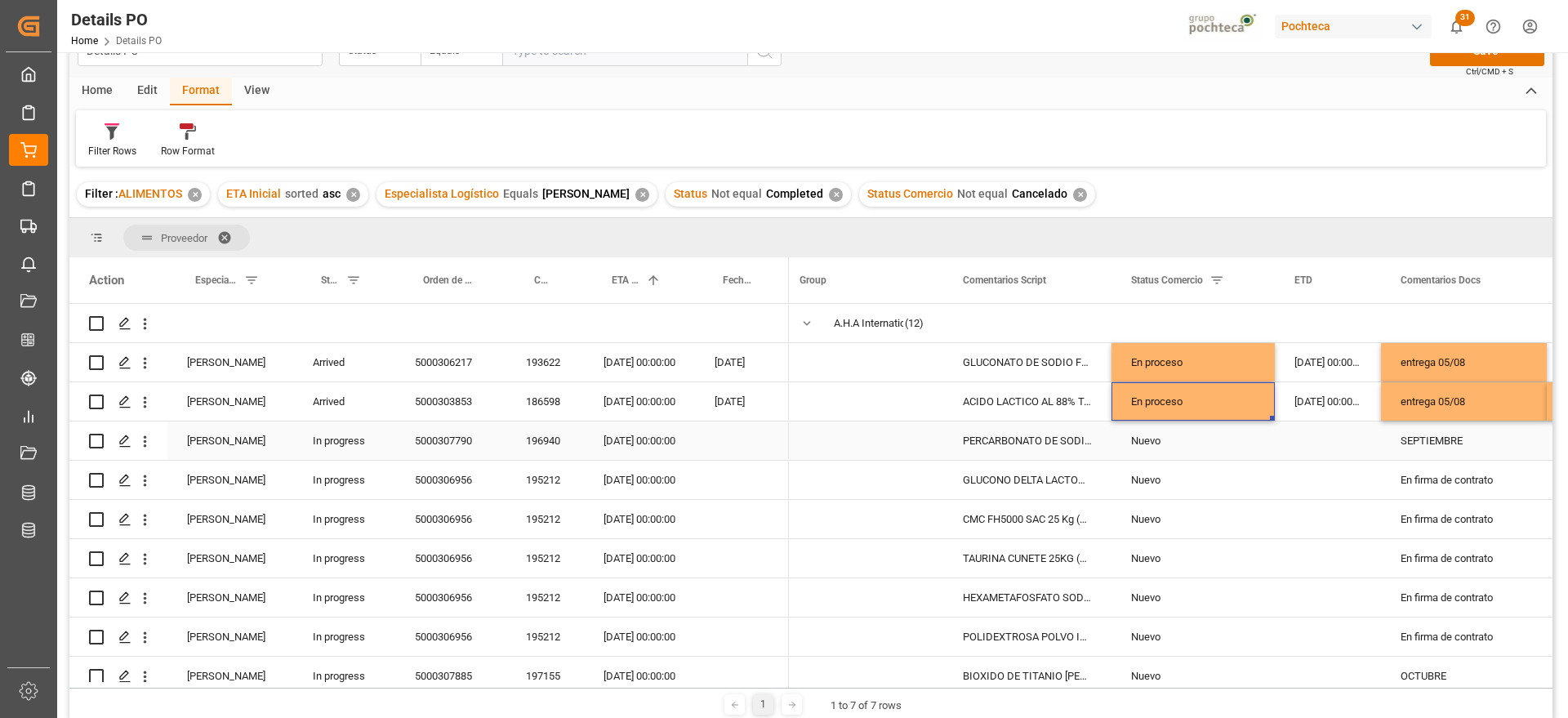
click at [1078, 444] on div "PERCARBONATO DE SODIO S-25 EUR (68420)" at bounding box center [1027, 440] width 168 height 38
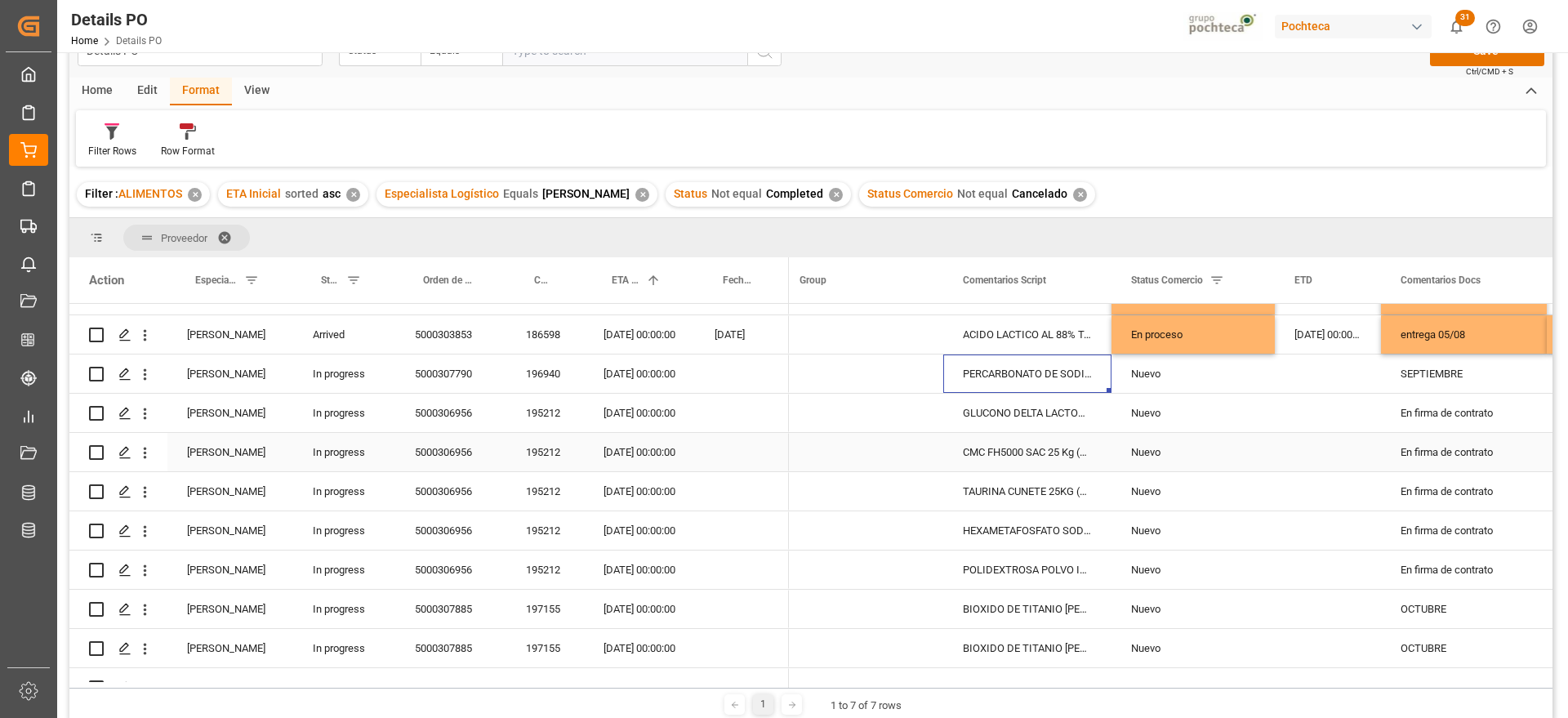
scroll to position [102, 0]
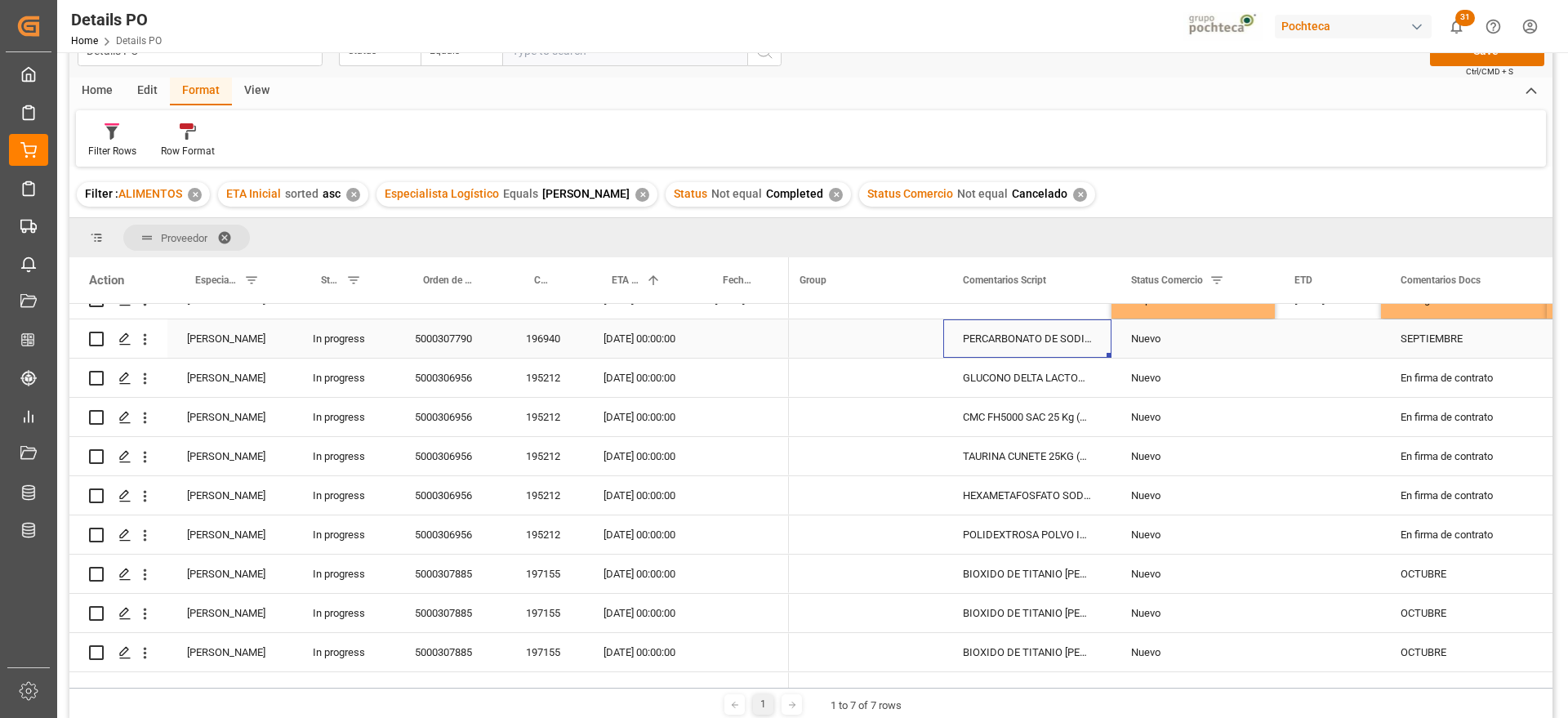
click at [557, 342] on div "196940" at bounding box center [545, 338] width 78 height 38
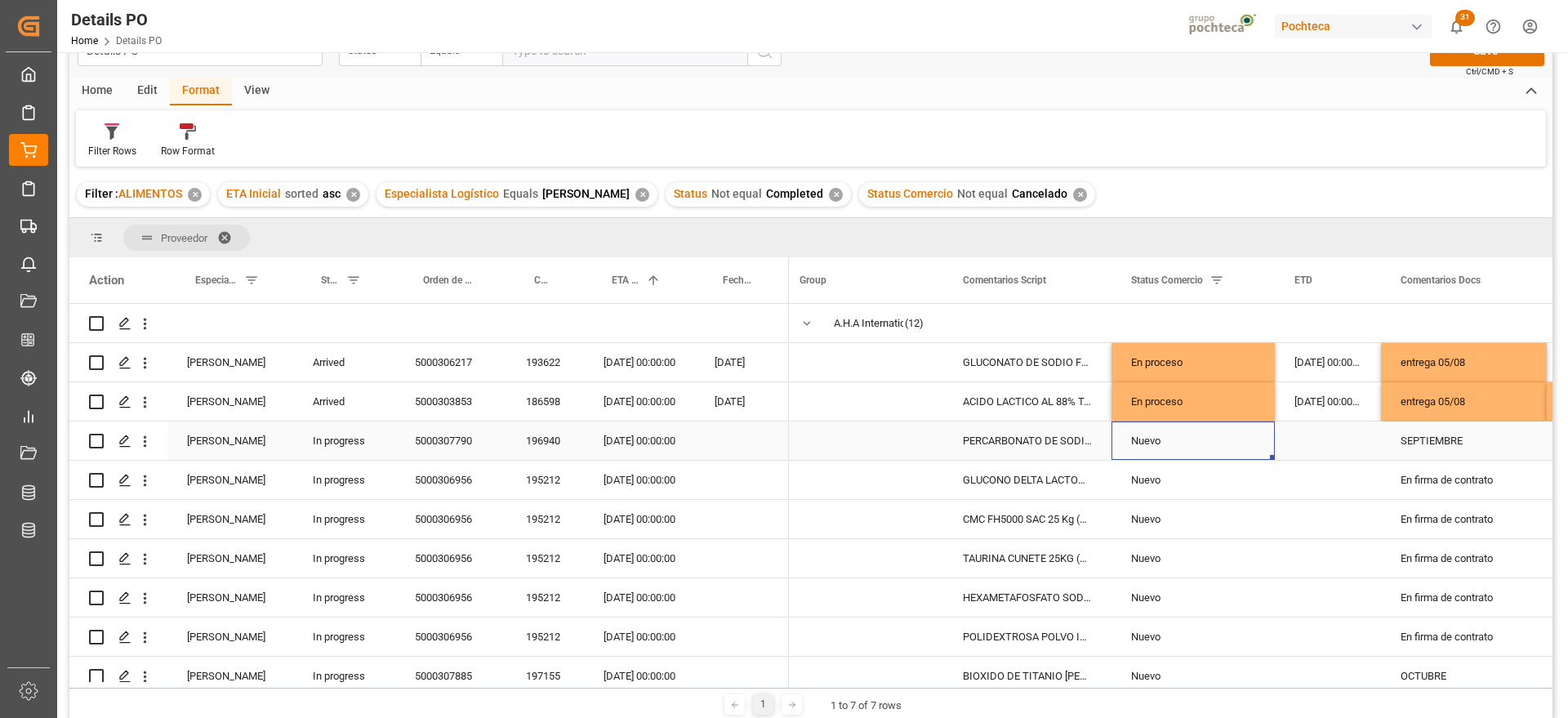
click at [1216, 452] on div "Nuevo" at bounding box center [1193, 441] width 124 height 37
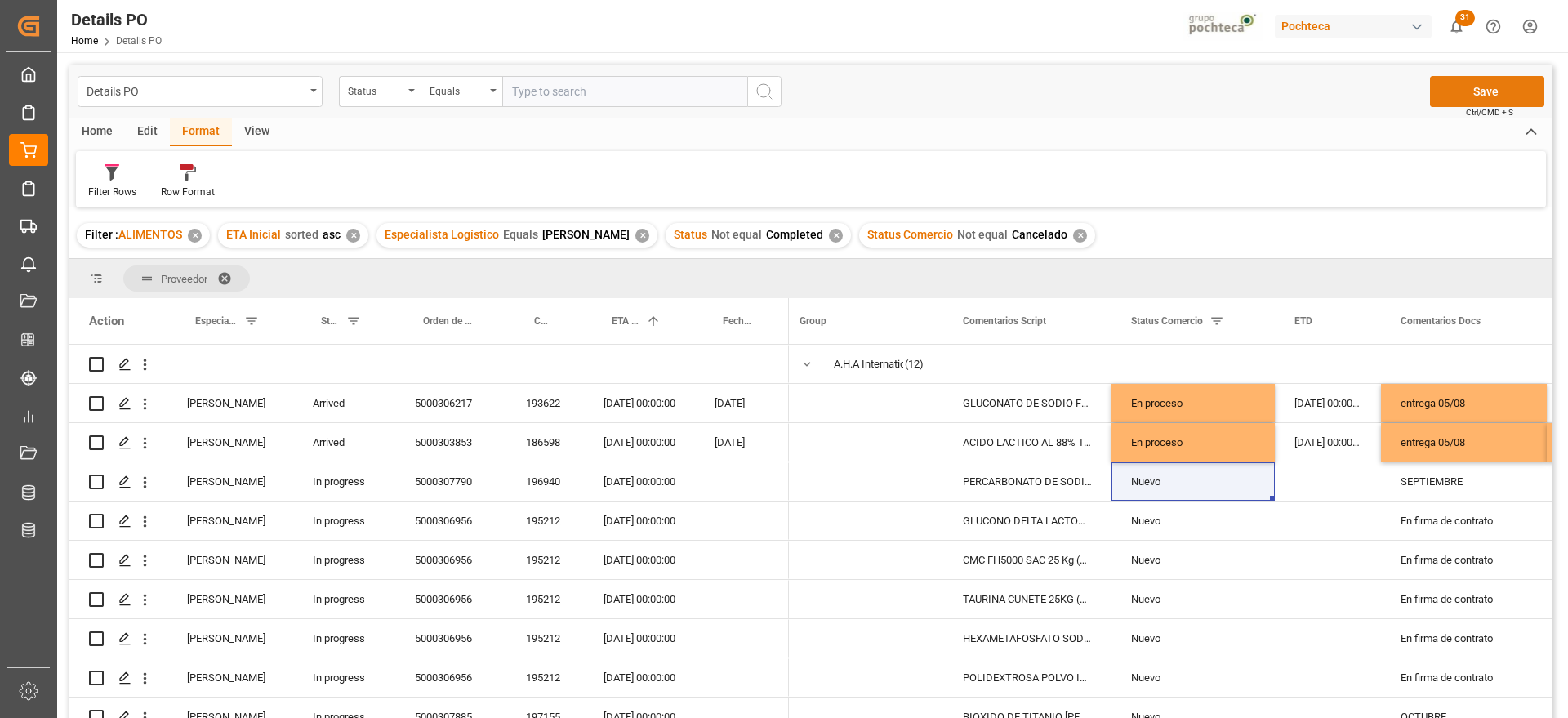
click at [1489, 97] on button "Save" at bounding box center [1486, 91] width 114 height 31
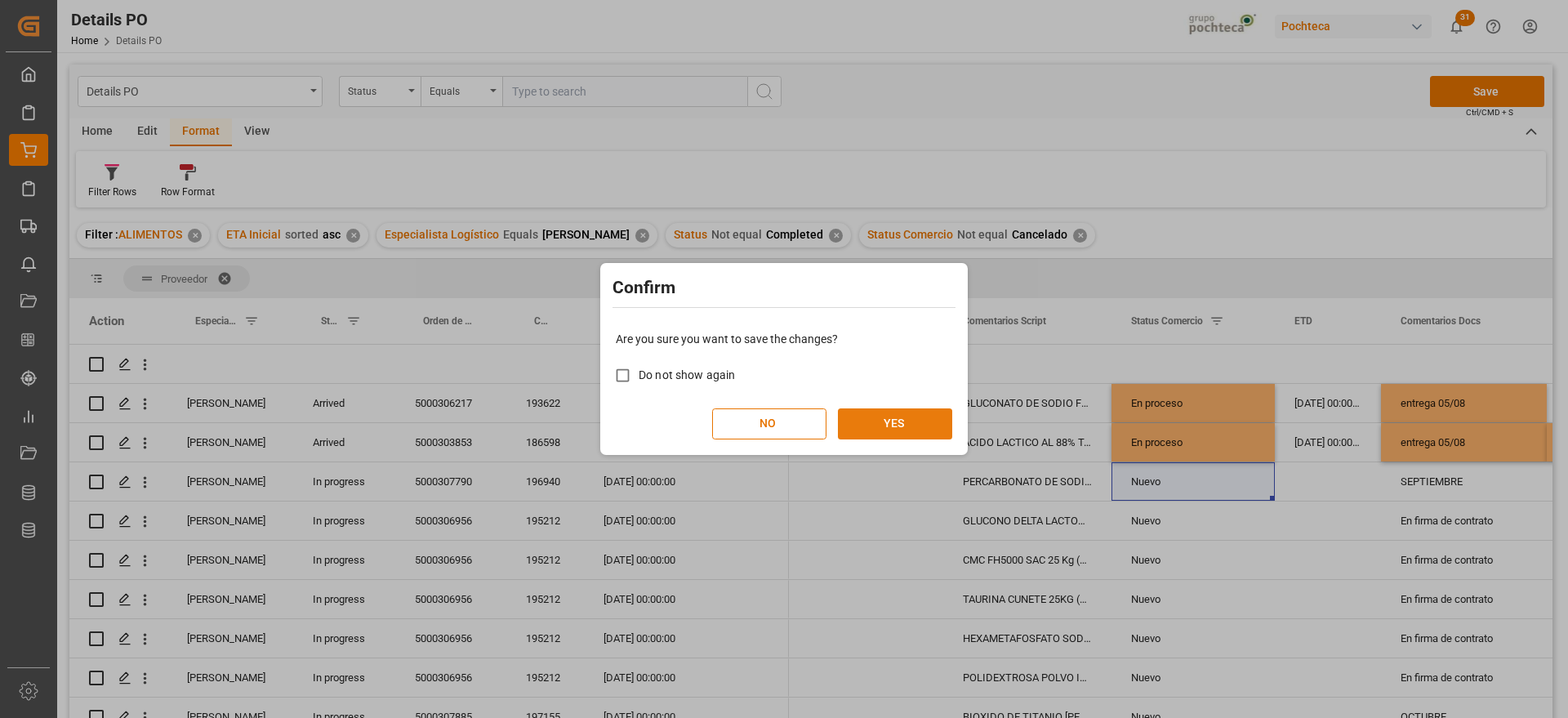
click at [880, 419] on button "YES" at bounding box center [894, 424] width 114 height 31
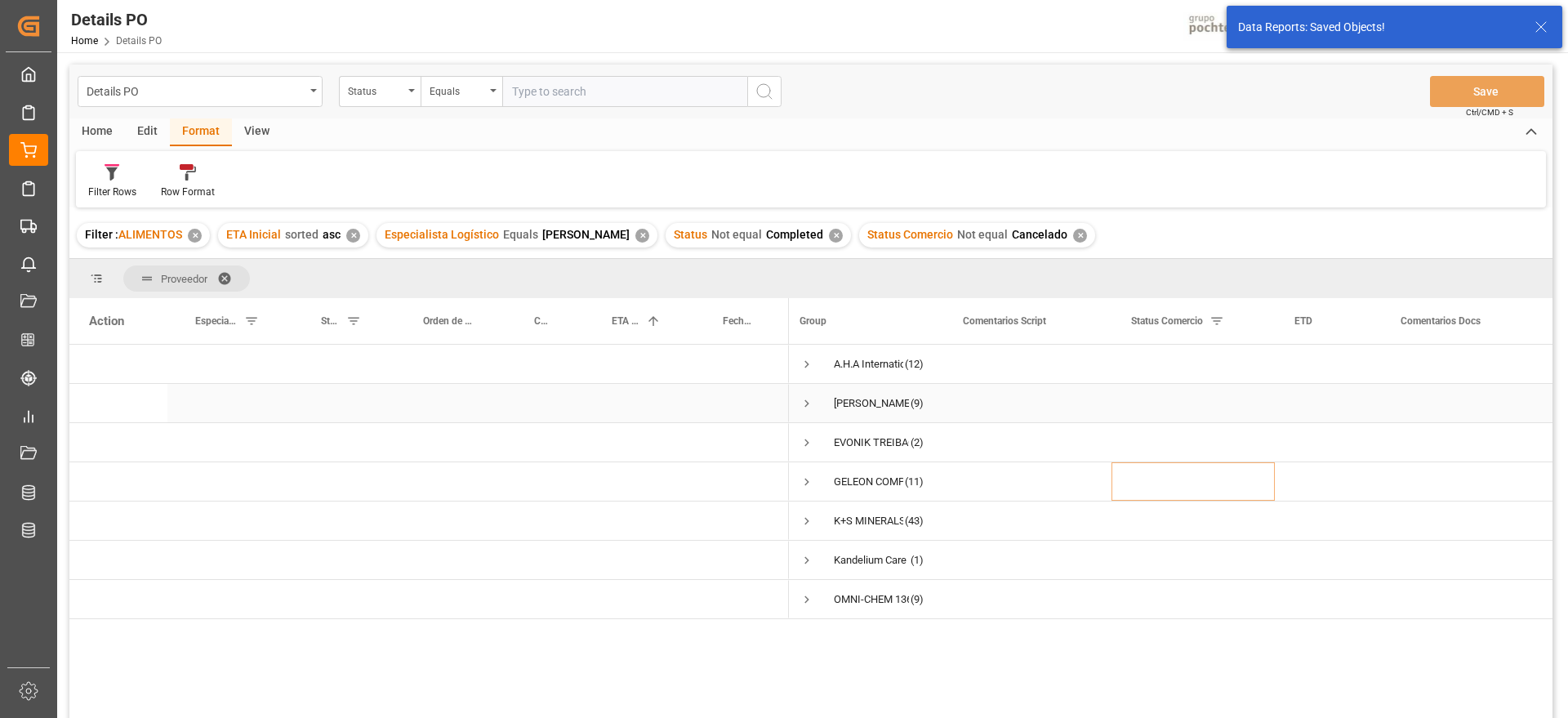
click at [804, 403] on span "Press SPACE to select this row." at bounding box center [806, 403] width 14 height 14
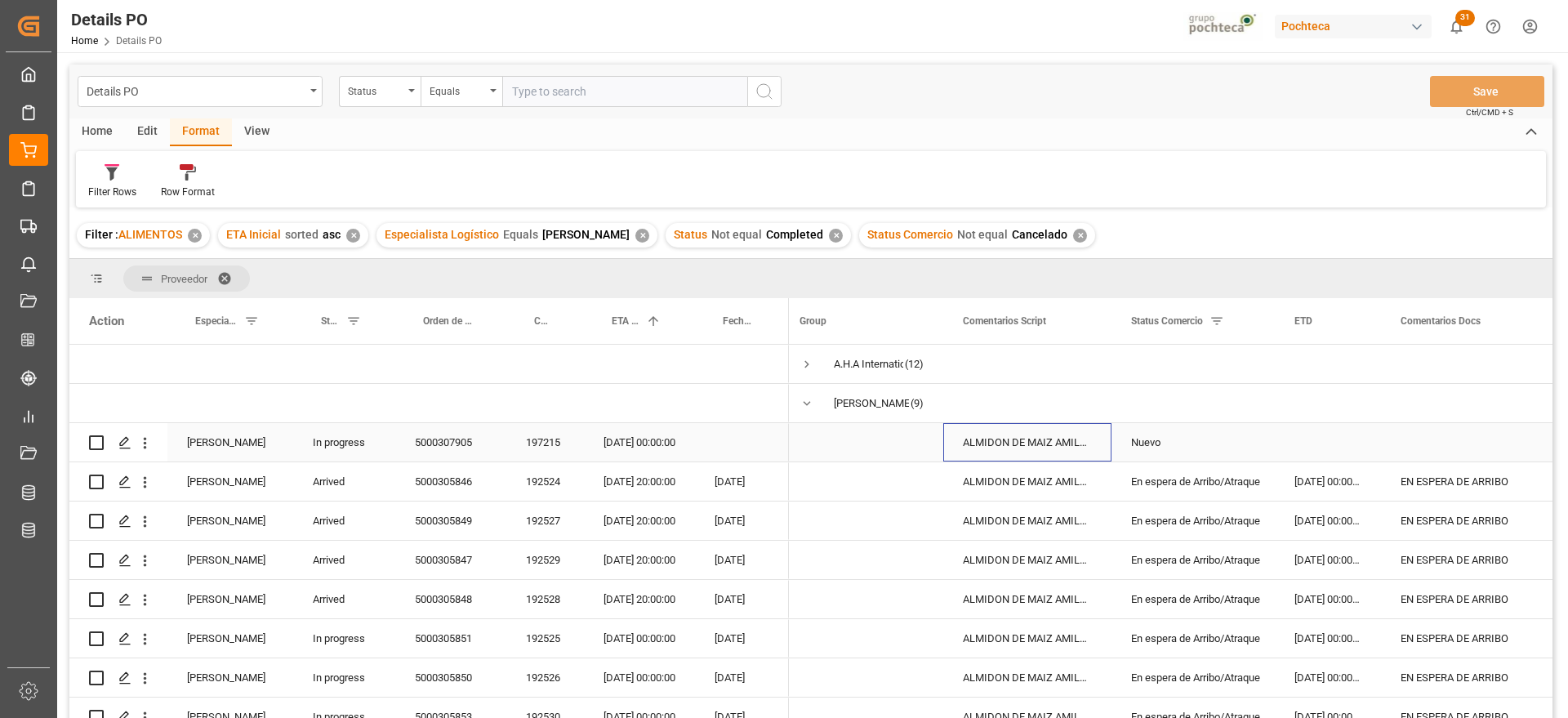
click at [1046, 458] on div "ALMIDON DE MAIZ AMILOGILL 2100 SAC 25 KG" at bounding box center [1027, 441] width 168 height 38
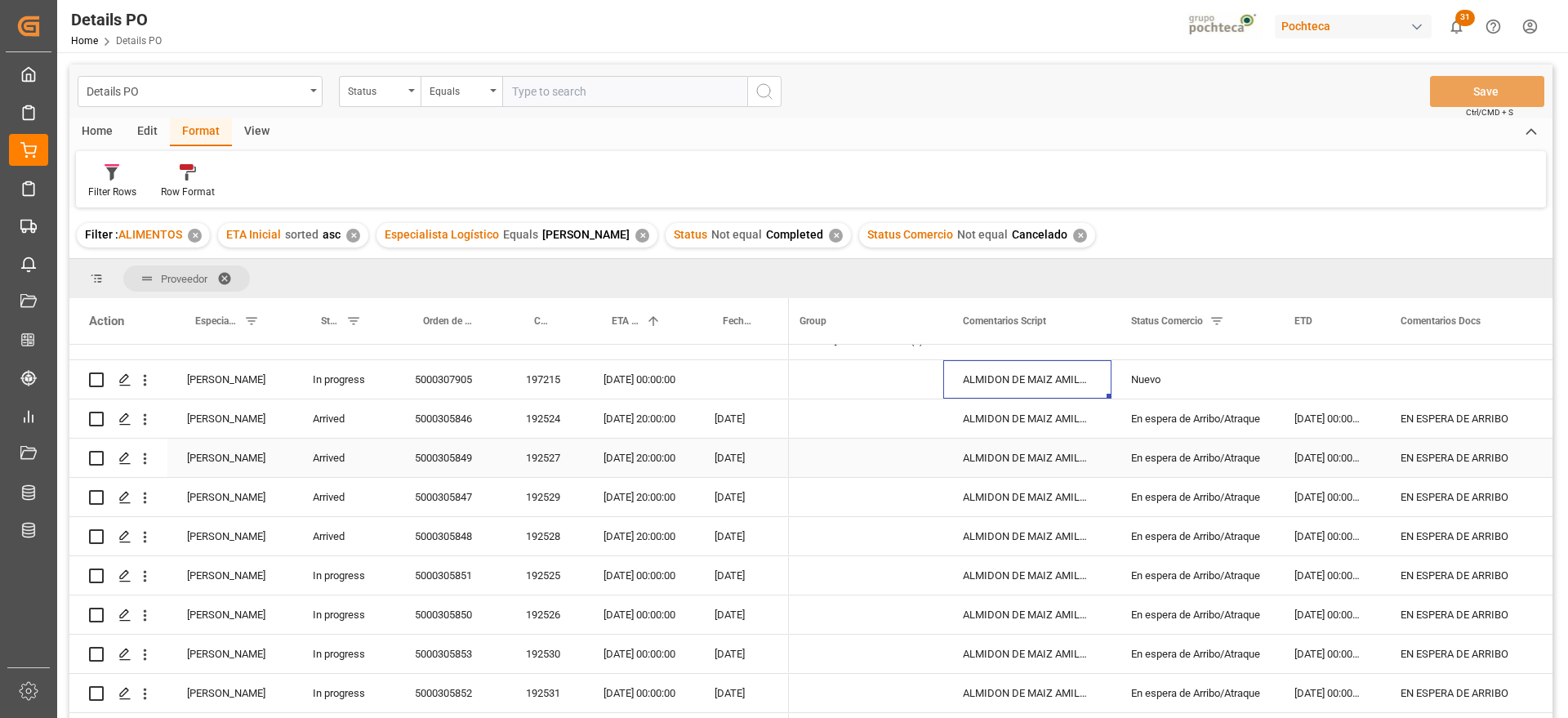
scroll to position [51, 0]
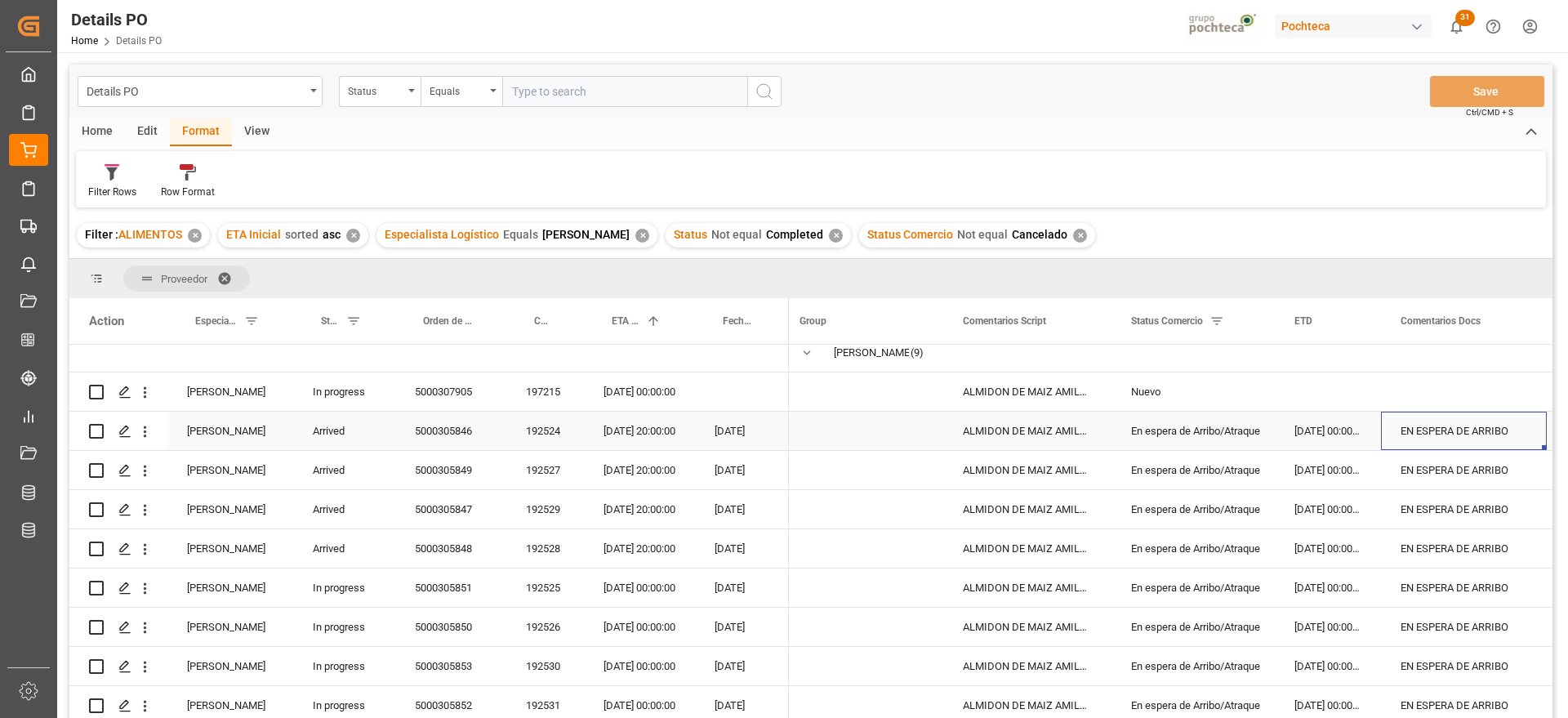
click at [1434, 437] on div "EN ESPERA DE ARRIBO" at bounding box center [1463, 430] width 166 height 38
click at [646, 431] on div "[DATE] 20:00:00" at bounding box center [639, 430] width 111 height 38
click at [1317, 425] on div "[DATE] 00:00:00" at bounding box center [1328, 430] width 107 height 38
click at [445, 426] on div "5000305846" at bounding box center [451, 430] width 111 height 38
click at [636, 429] on div "[DATE] 20:00:00" at bounding box center [639, 430] width 111 height 38
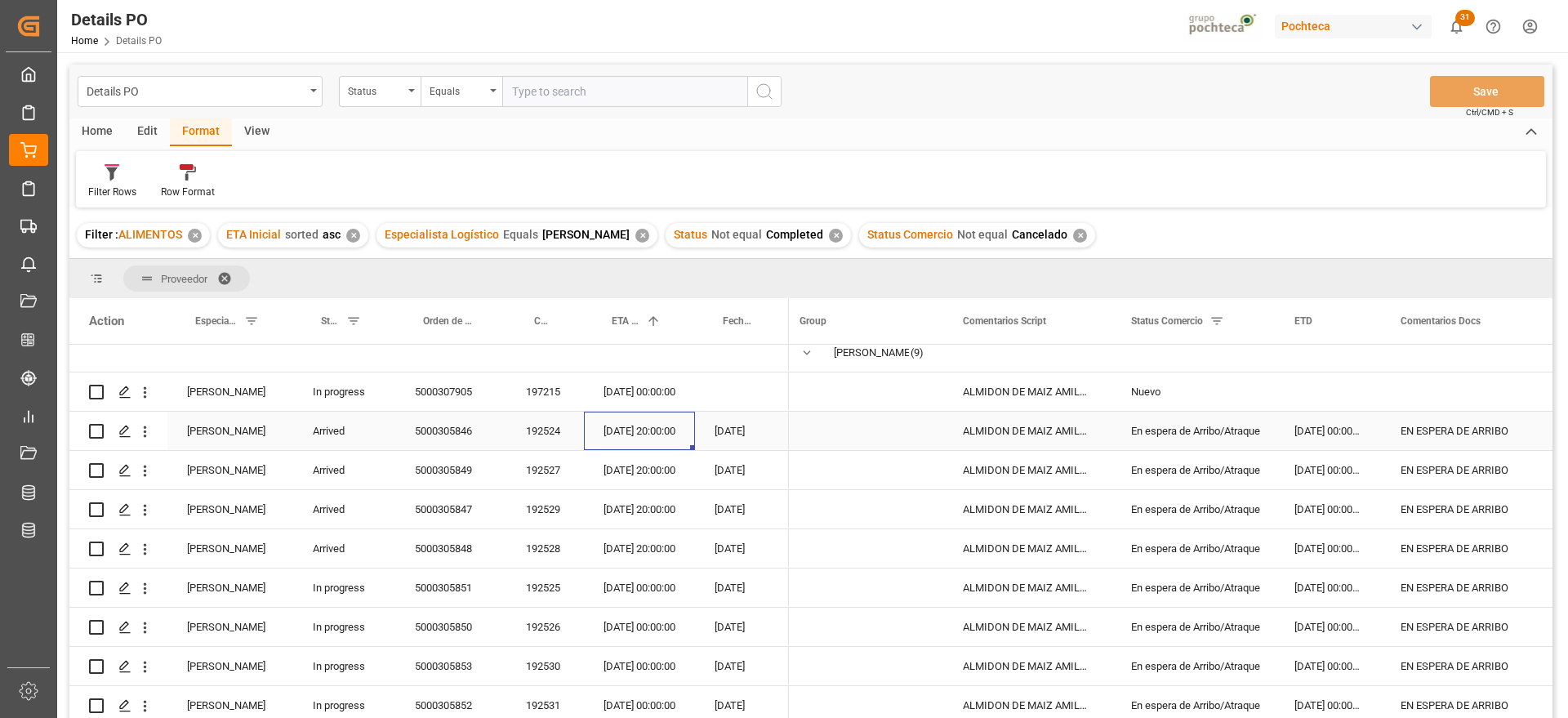
click at [636, 429] on div "[DATE] 20:00:00" at bounding box center [639, 430] width 111 height 38
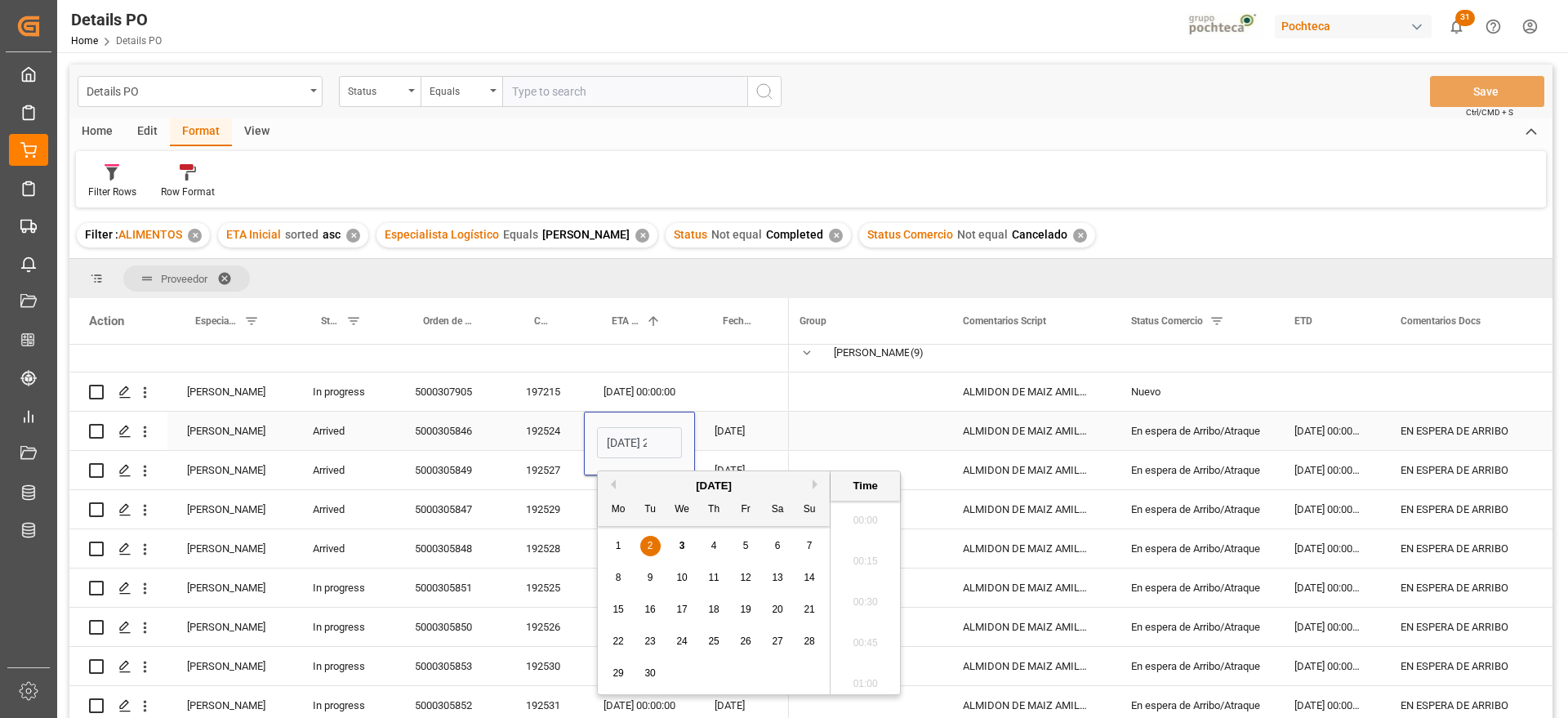
scroll to position [1721, 0]
click at [685, 542] on div "3" at bounding box center [682, 546] width 20 height 19
type input "[DATE] 20:00"
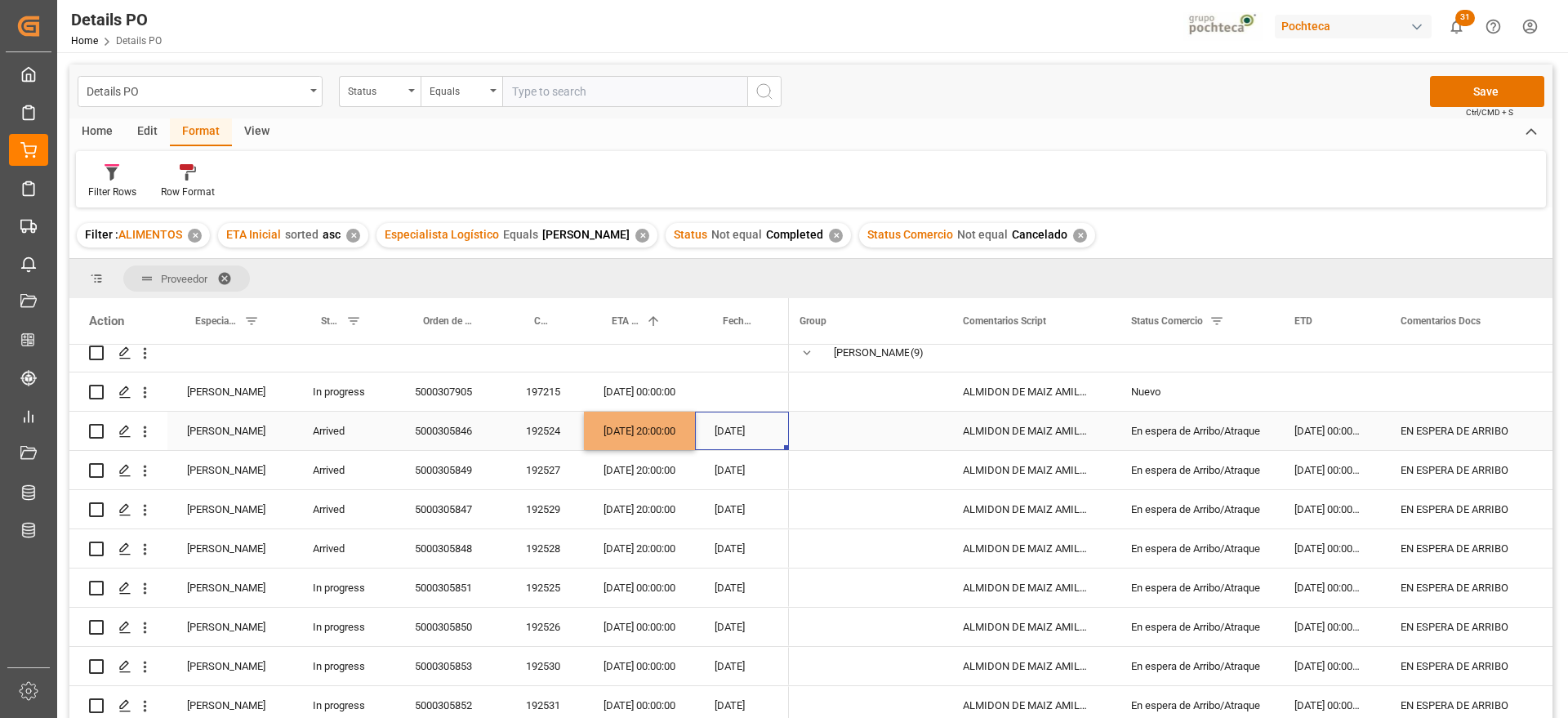
click at [727, 425] on div "[DATE]" at bounding box center [741, 430] width 94 height 38
click at [668, 420] on div "[DATE] 20:00:00" at bounding box center [639, 430] width 111 height 38
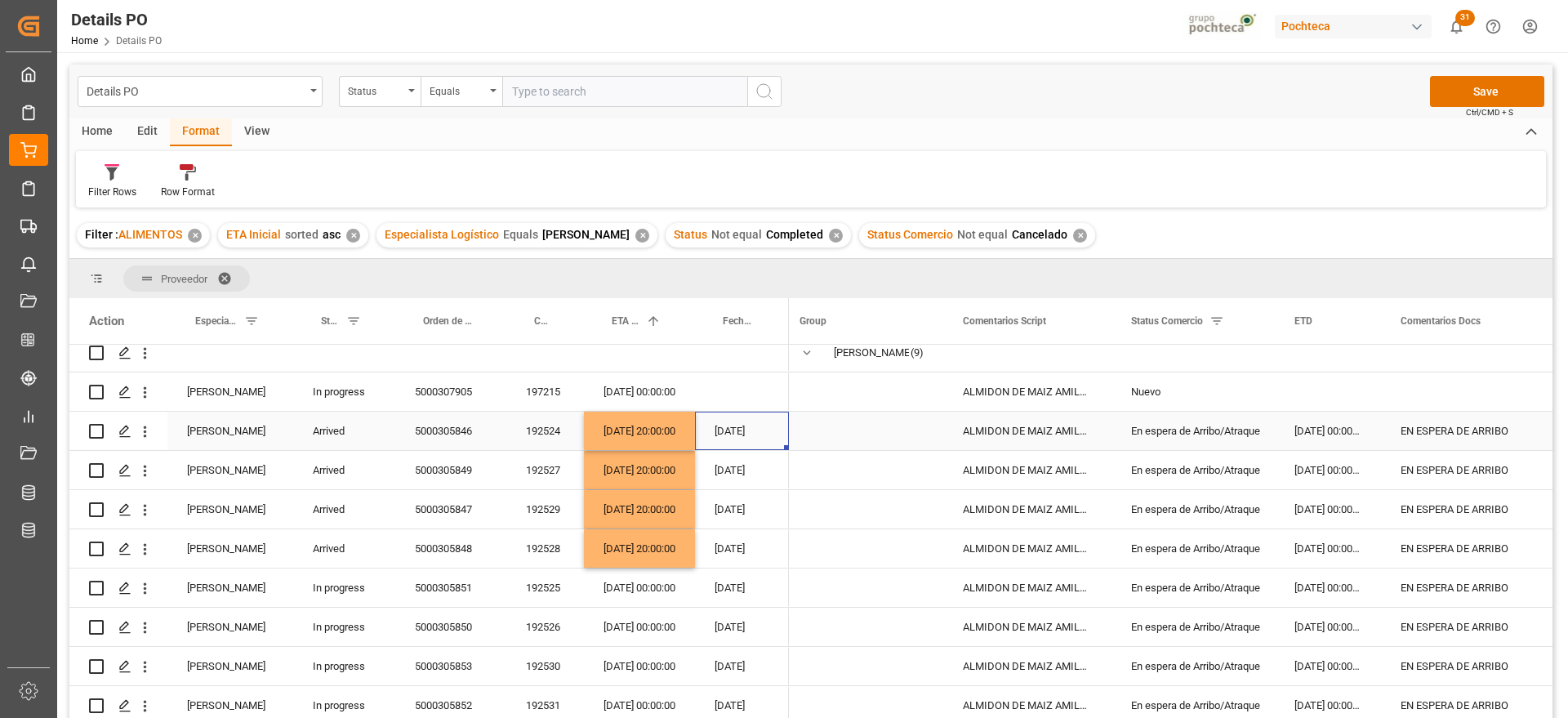
click at [729, 434] on div "[DATE]" at bounding box center [741, 430] width 94 height 38
click at [1195, 470] on div "En espera de Arribo/Atraque" at bounding box center [1193, 470] width 124 height 37
click at [1354, 447] on div "[DATE] 00:00:00" at bounding box center [1328, 430] width 107 height 38
click at [1456, 434] on div "EN ESPERA DE ARRIBO" at bounding box center [1463, 430] width 166 height 38
click at [1201, 422] on div "En espera de Arribo/Atraque" at bounding box center [1193, 431] width 124 height 37
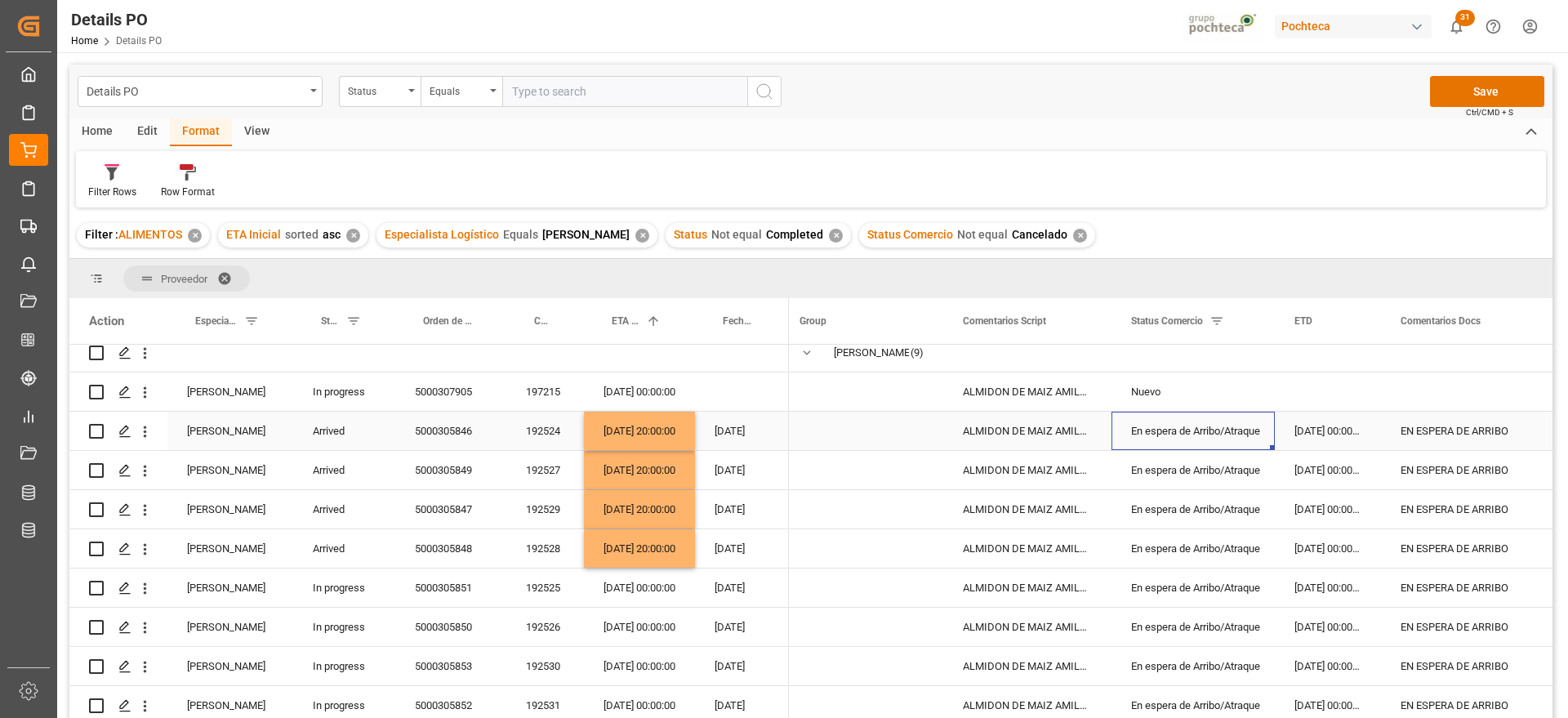
click at [1201, 422] on div "En espera de Arribo/Atraque" at bounding box center [1193, 431] width 124 height 37
click at [1243, 437] on icon "open menu" at bounding box center [1243, 441] width 19 height 19
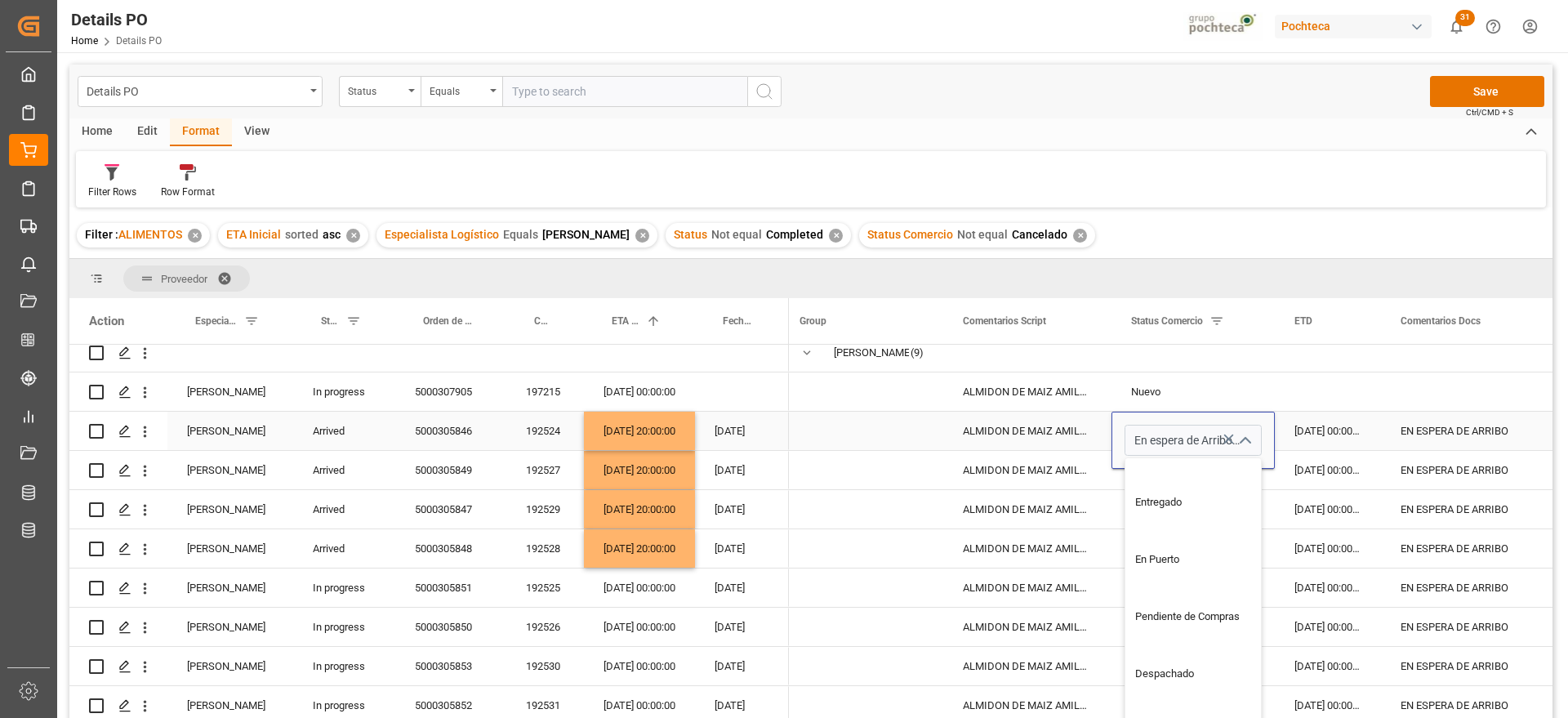
scroll to position [306, 0]
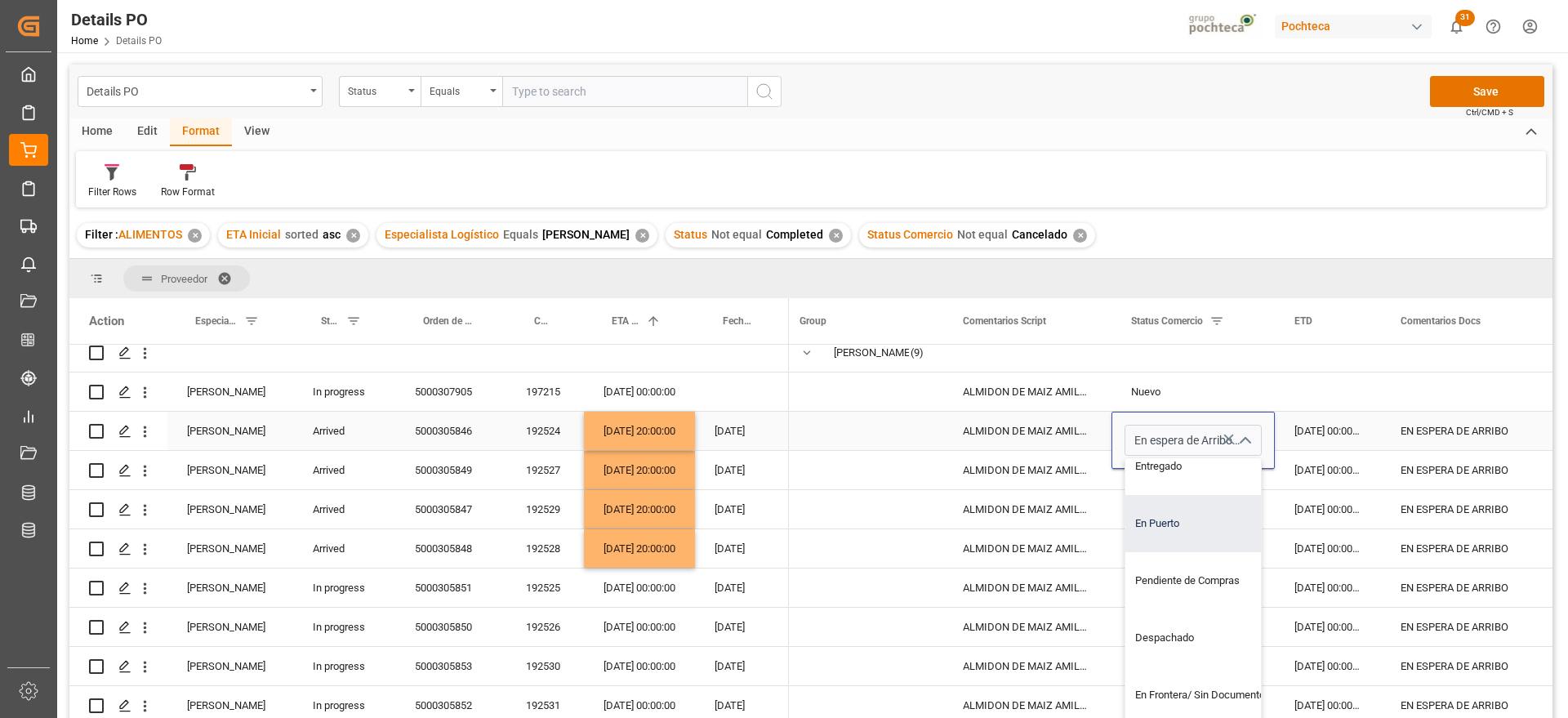
click at [1177, 517] on div "En Puerto" at bounding box center [1203, 523] width 156 height 58
type input "En Puerto"
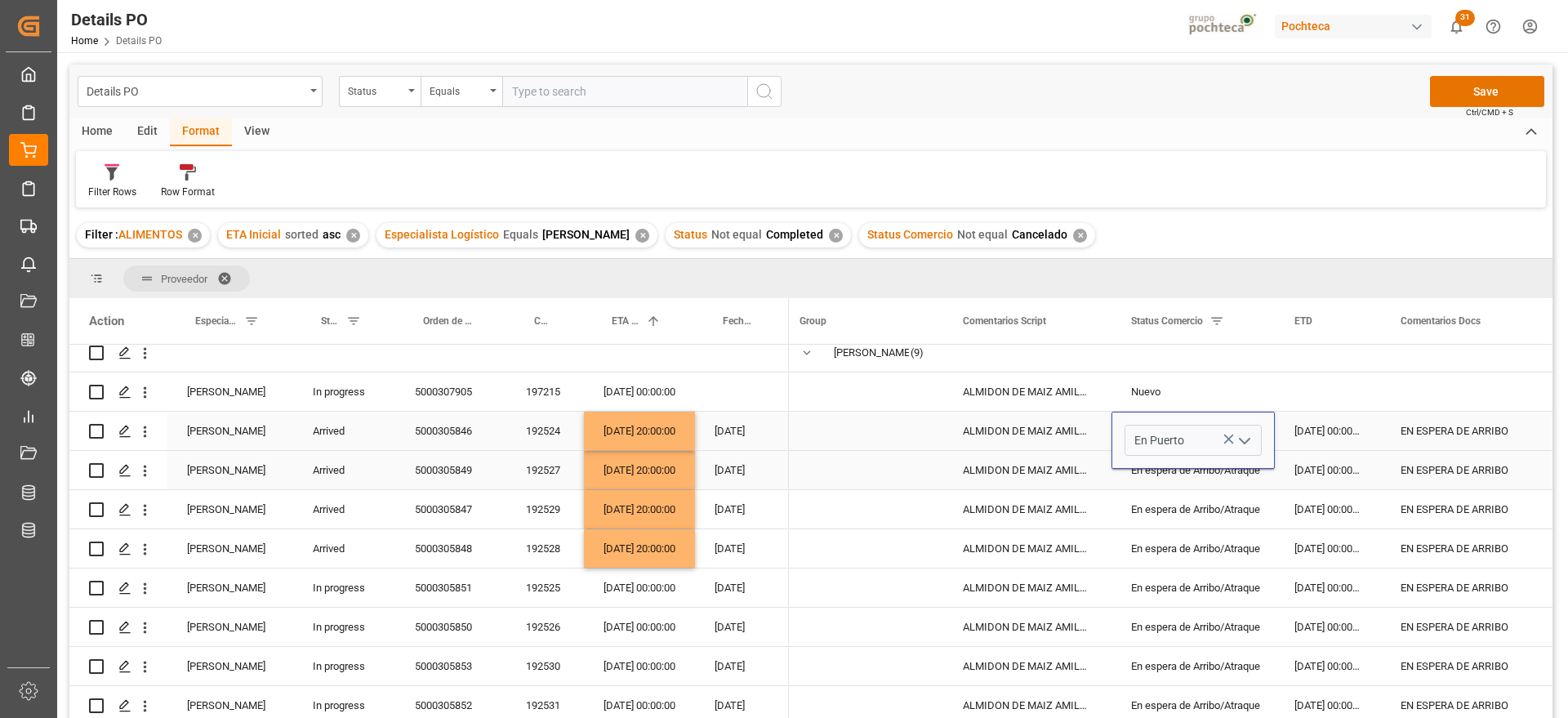
drag, startPoint x: 1340, startPoint y: 442, endPoint x: 1326, endPoint y: 443, distance: 14.0
click at [1339, 442] on div "[DATE] 00:00:00" at bounding box center [1328, 430] width 107 height 38
click at [1162, 438] on div "En Puerto" at bounding box center [1193, 431] width 124 height 37
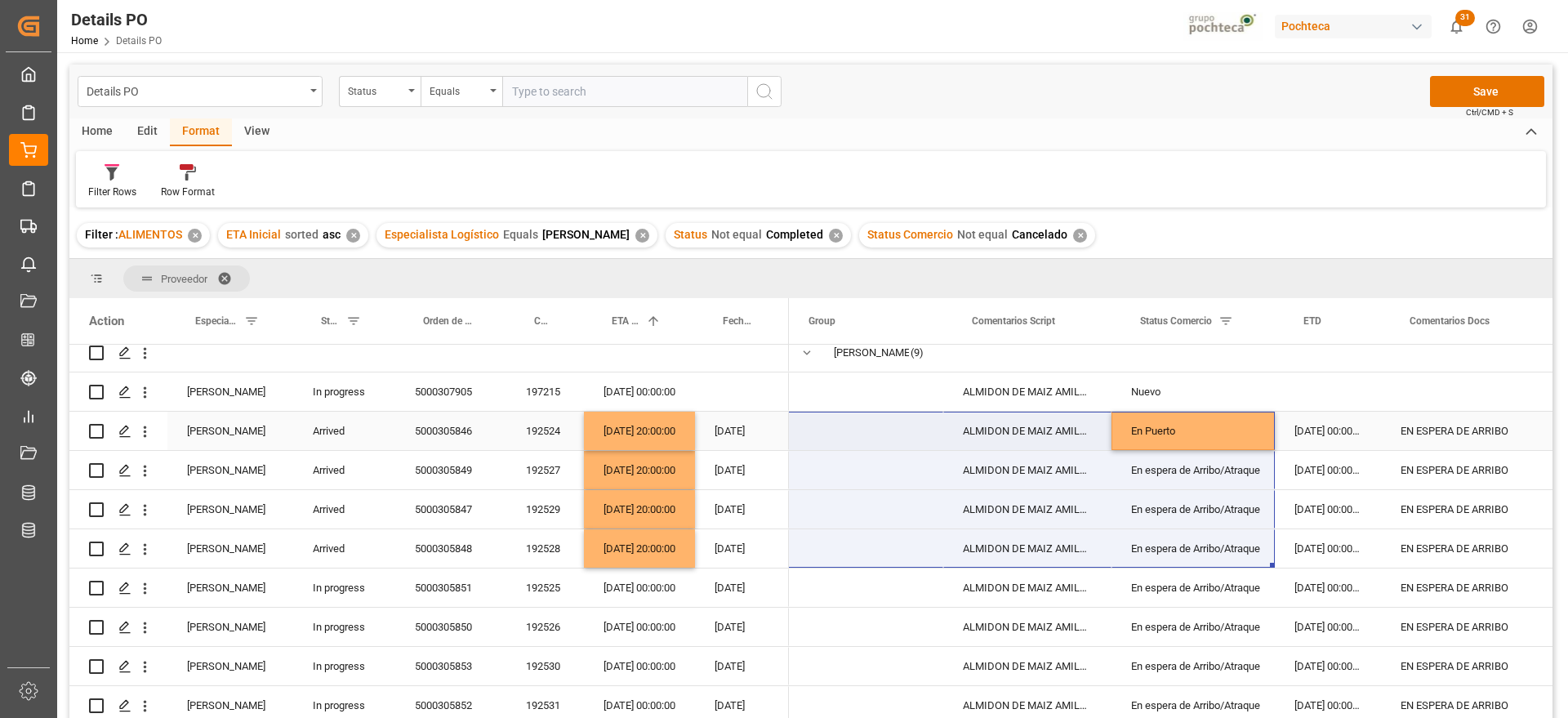
scroll to position [0, 0]
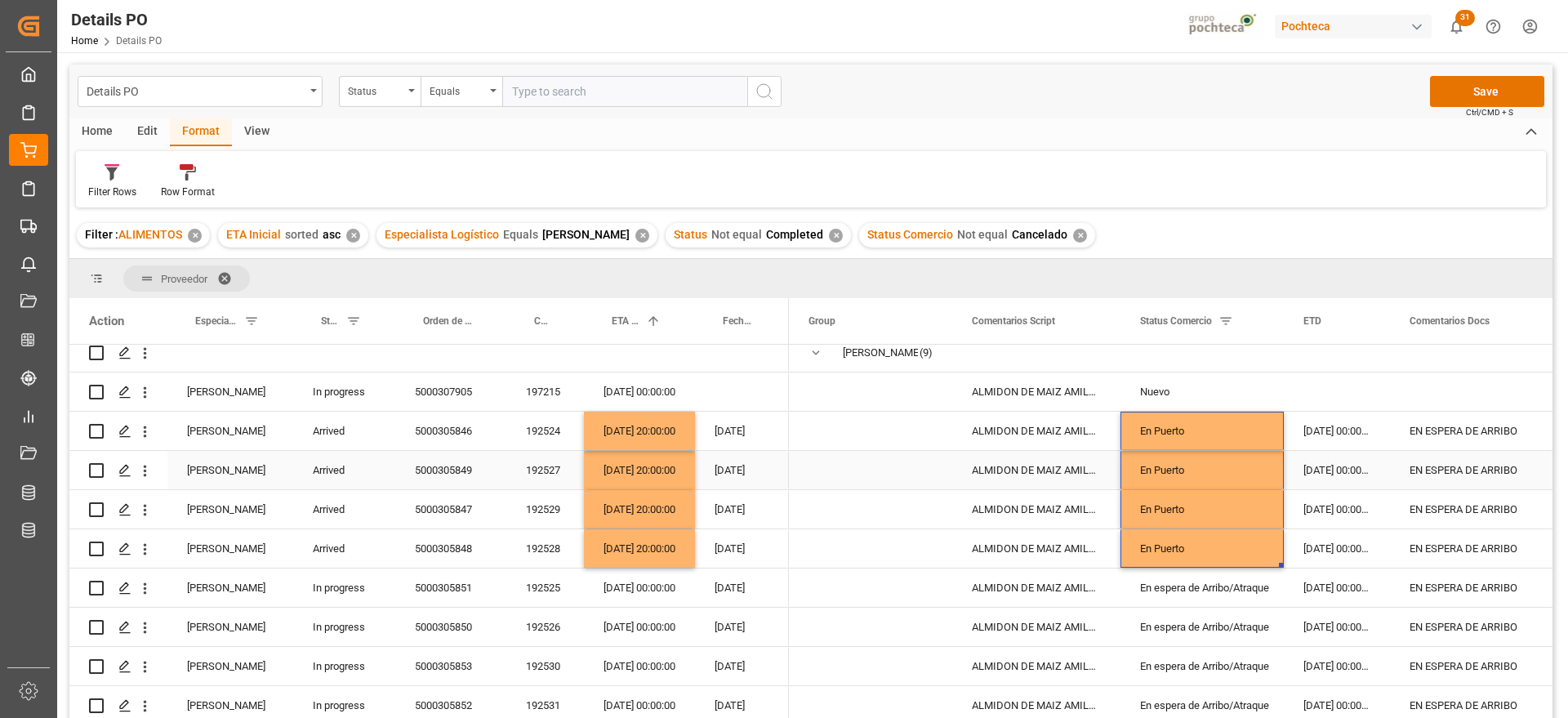
click at [1319, 477] on div "[DATE] 00:00:00" at bounding box center [1336, 469] width 107 height 38
click at [1220, 519] on div "En Puerto" at bounding box center [1201, 510] width 124 height 37
click at [1343, 542] on div "[DATE] 00:00:00" at bounding box center [1336, 548] width 107 height 38
click at [1345, 436] on div "[DATE] 00:00:00" at bounding box center [1336, 430] width 107 height 38
click at [1470, 438] on div "EN ESPERA DE ARRIBO" at bounding box center [1472, 430] width 166 height 38
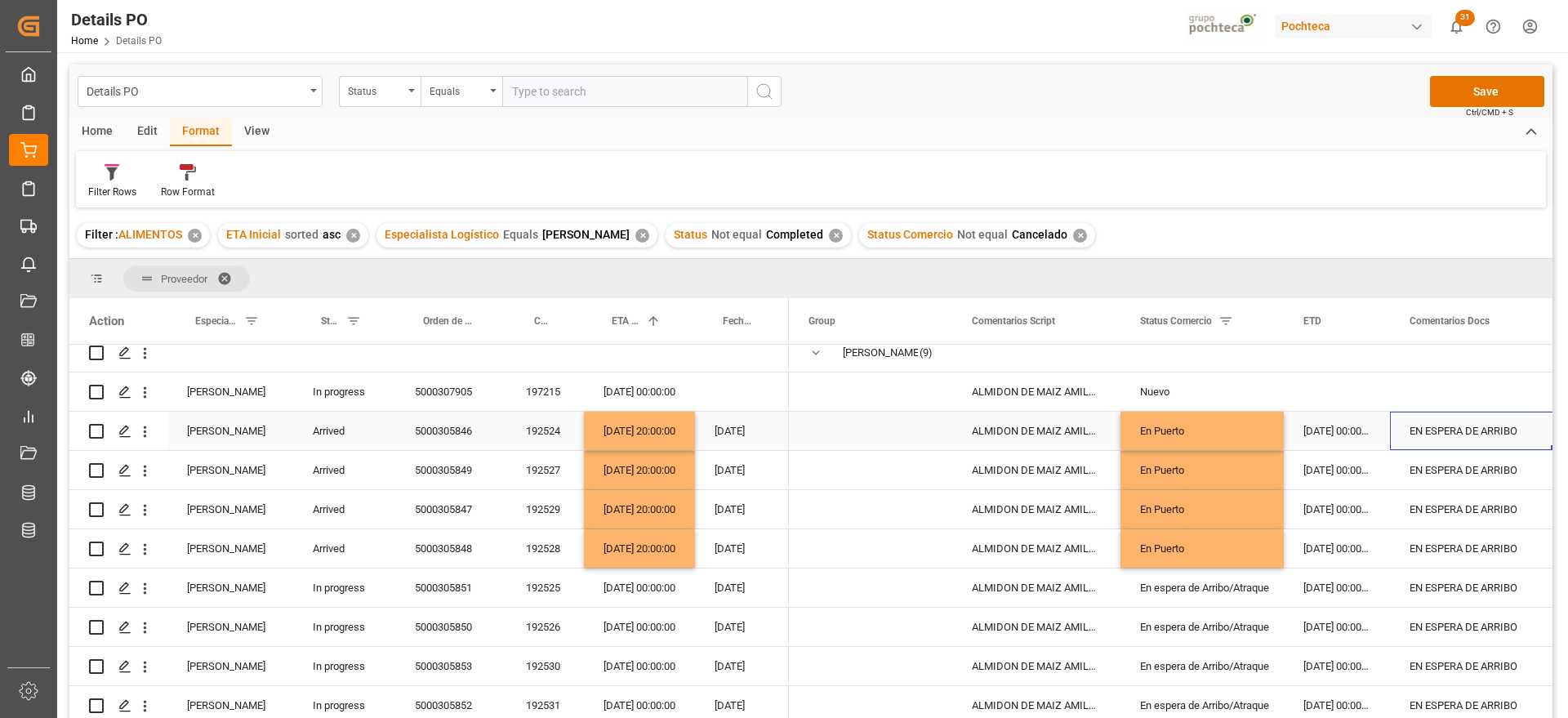
click at [1470, 438] on div "EN ESPERA DE ARRIBO" at bounding box center [1472, 430] width 166 height 38
click at [1470, 438] on input "EN ESPERA DE ARRIBO" at bounding box center [1472, 440] width 139 height 31
type input "en puerto"
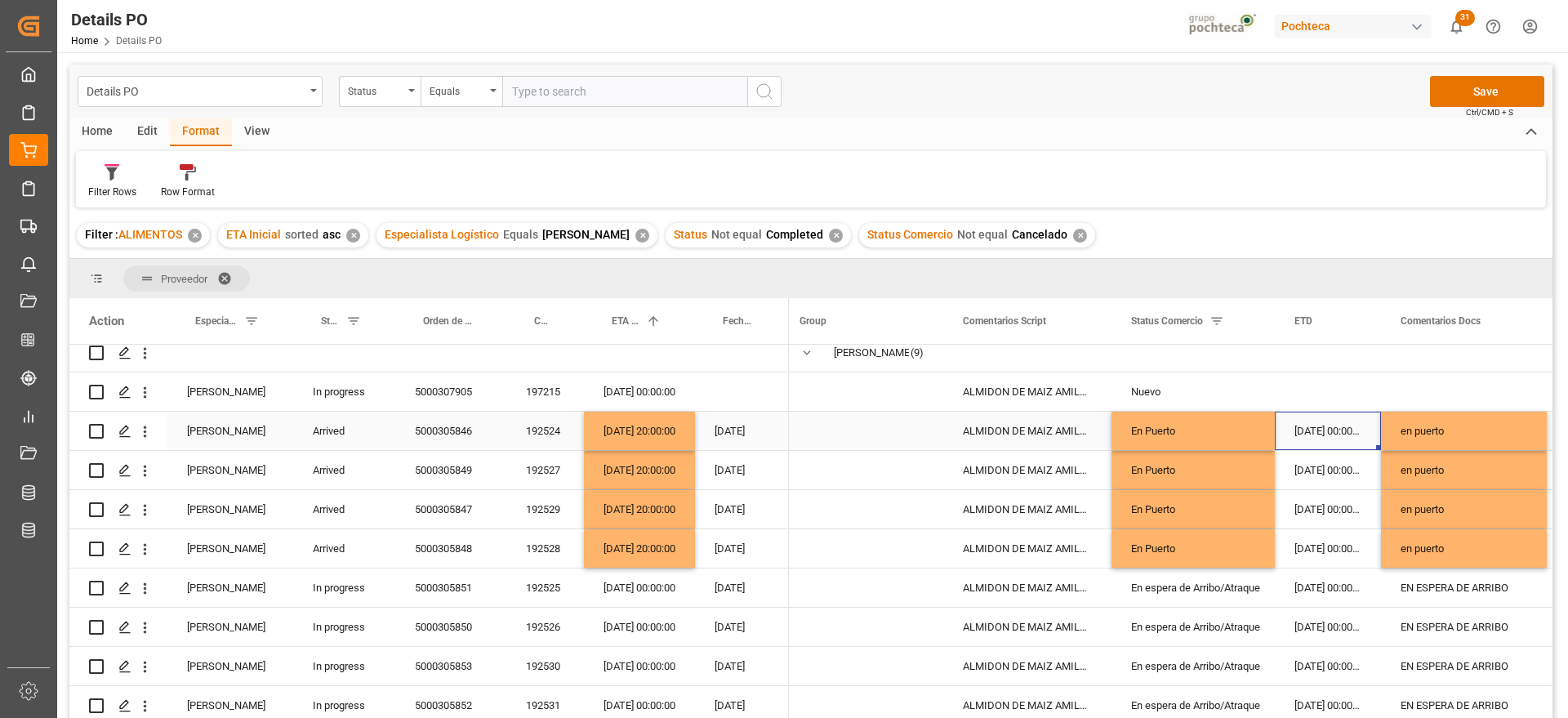
click at [1338, 447] on div "[DATE] 00:00:00" at bounding box center [1328, 430] width 107 height 38
click at [1461, 452] on div "en puerto" at bounding box center [1463, 469] width 166 height 38
click at [1476, 96] on button "Save" at bounding box center [1486, 91] width 114 height 31
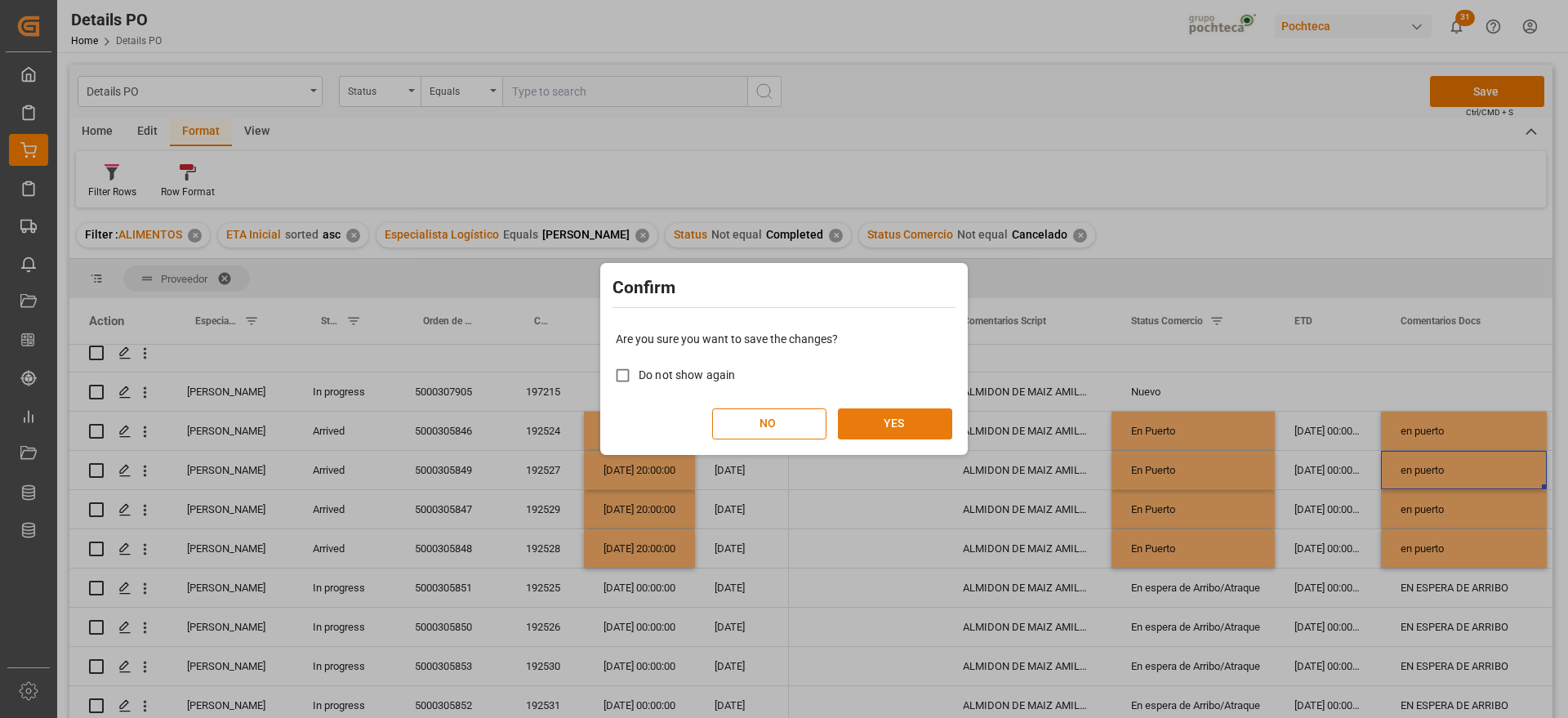
click at [882, 430] on button "YES" at bounding box center [894, 424] width 114 height 31
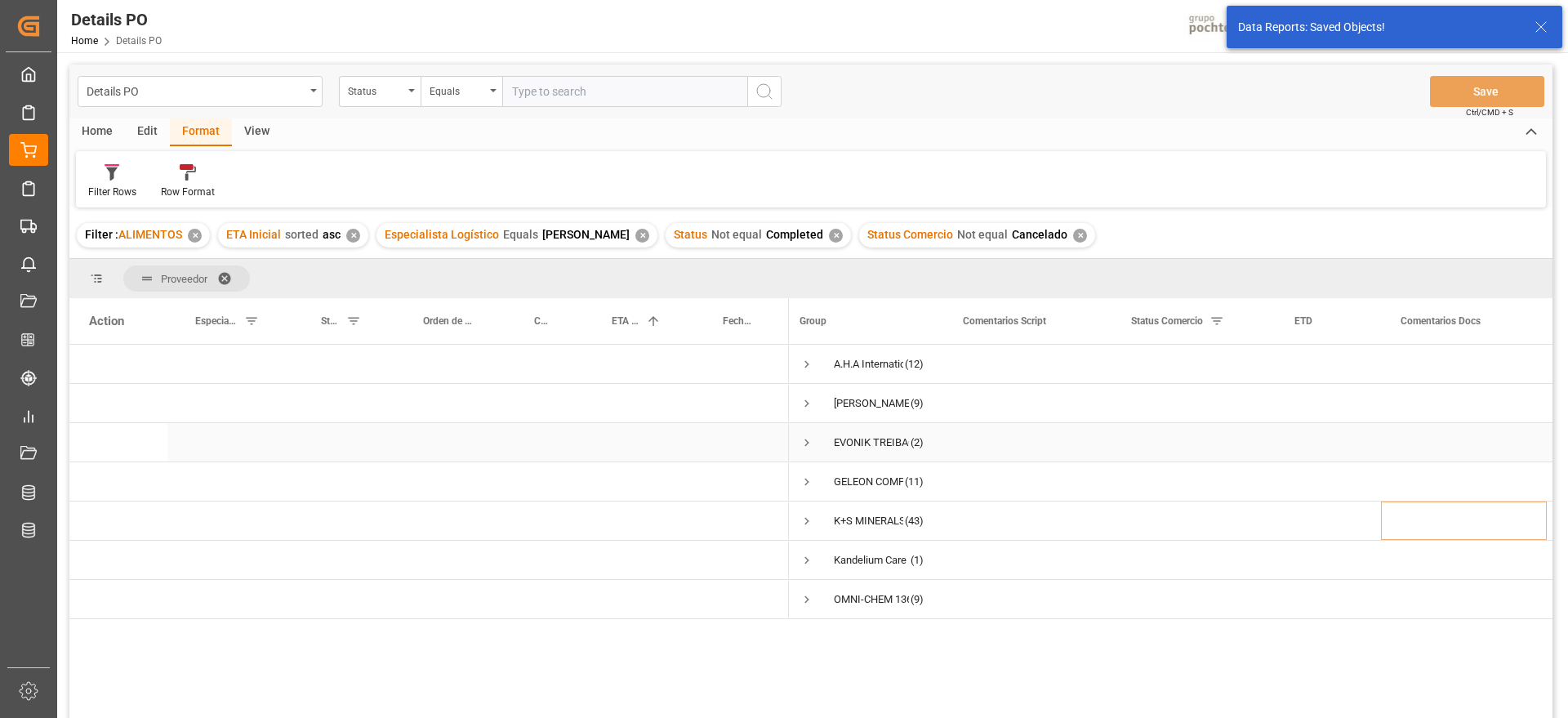
scroll to position [0, 0]
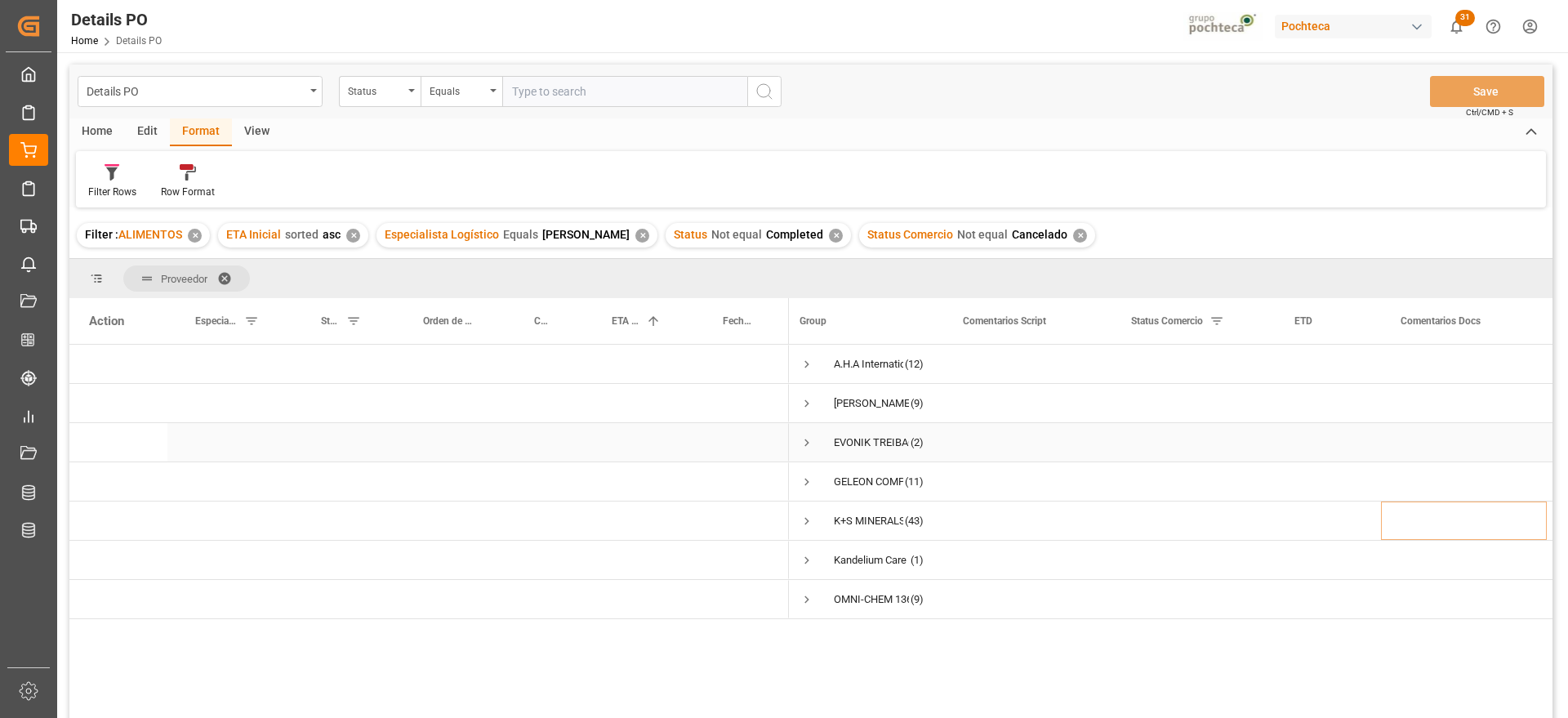
click at [802, 442] on span "Press SPACE to select this row." at bounding box center [806, 442] width 14 height 14
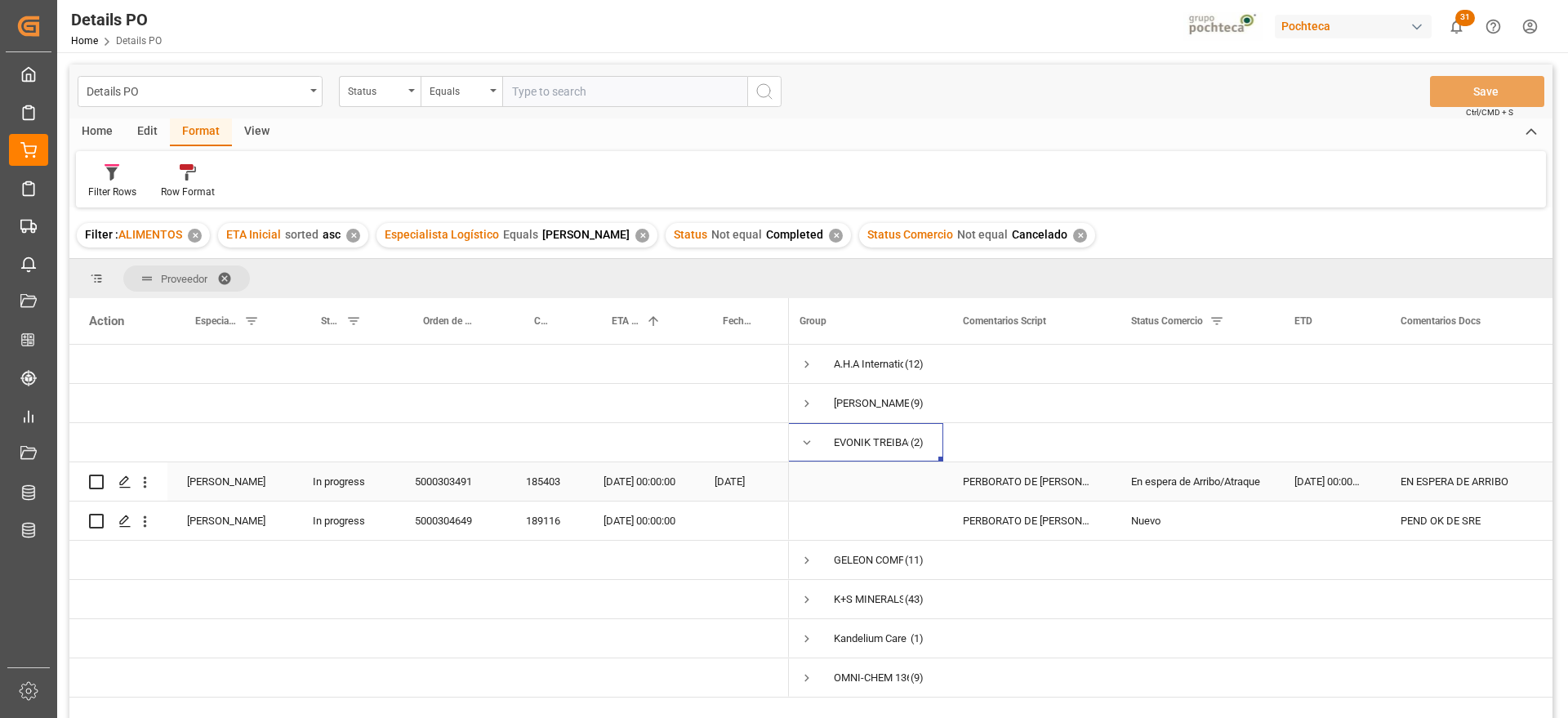
click at [1245, 482] on div "En espera de Arribo/Atraque" at bounding box center [1193, 482] width 124 height 37
click at [533, 480] on div "185403" at bounding box center [545, 481] width 78 height 38
click at [1332, 477] on div "[DATE] 00:00:00" at bounding box center [1328, 481] width 107 height 38
click at [1457, 483] on div "EN ESPERA DE ARRIBO" at bounding box center [1463, 481] width 166 height 38
click at [1312, 520] on div "Press SPACE to select this row." at bounding box center [1328, 520] width 107 height 38
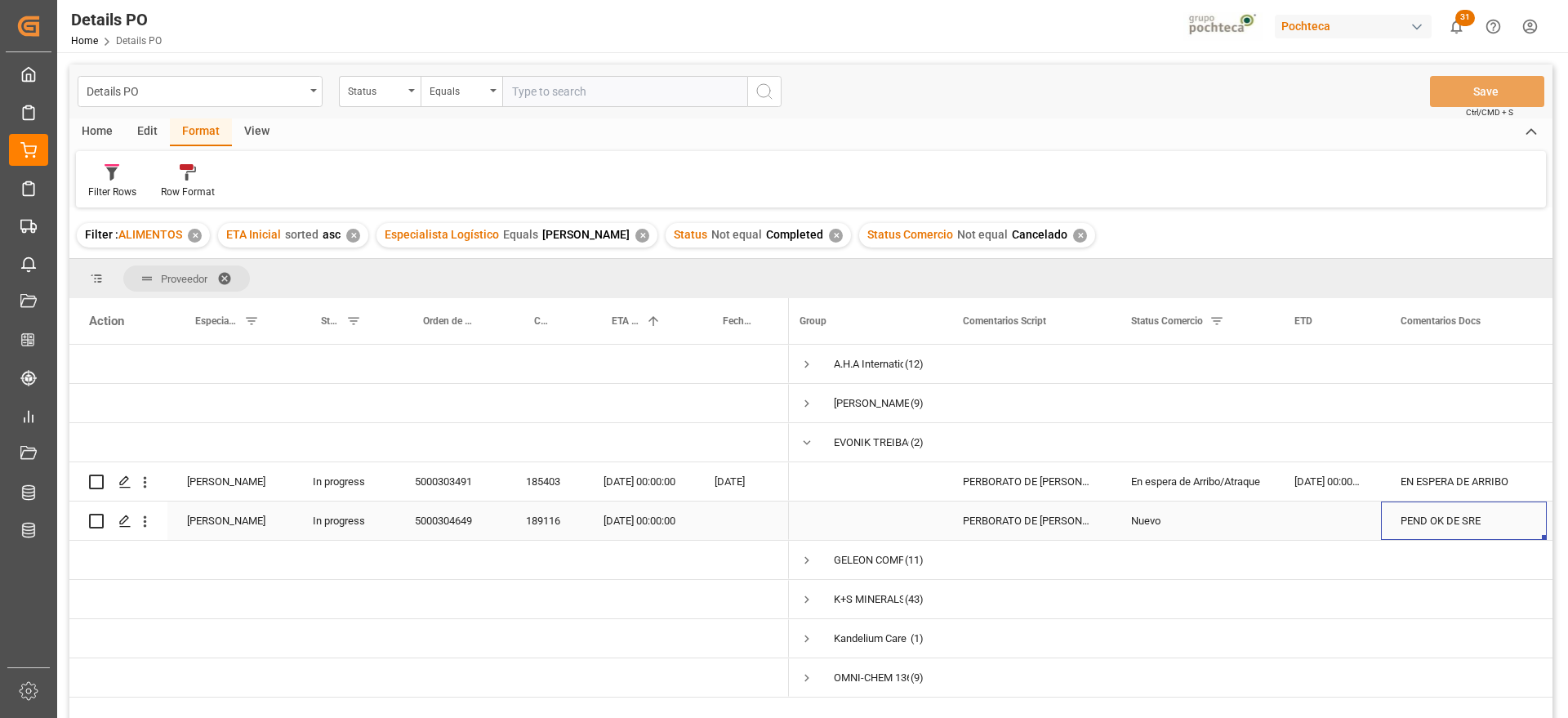
click at [1423, 523] on div "PEND OK DE SRE" at bounding box center [1463, 520] width 166 height 38
click at [992, 523] on div "PERBORATO DE [PERSON_NAME] EVO S-25KG" at bounding box center [1027, 520] width 168 height 38
click at [813, 434] on span "Press SPACE to select this row." at bounding box center [806, 442] width 14 height 37
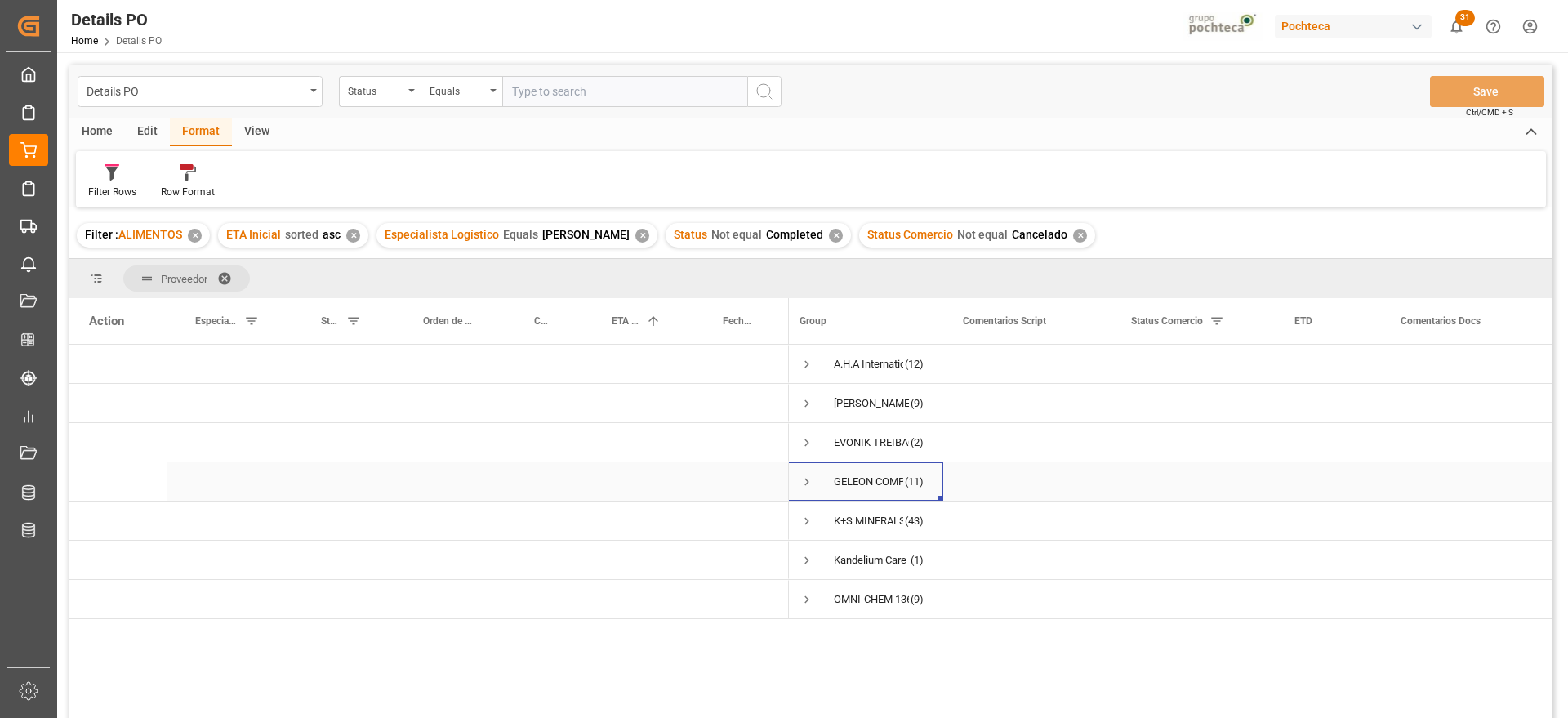
click at [806, 479] on span "Press SPACE to select this row." at bounding box center [806, 481] width 14 height 14
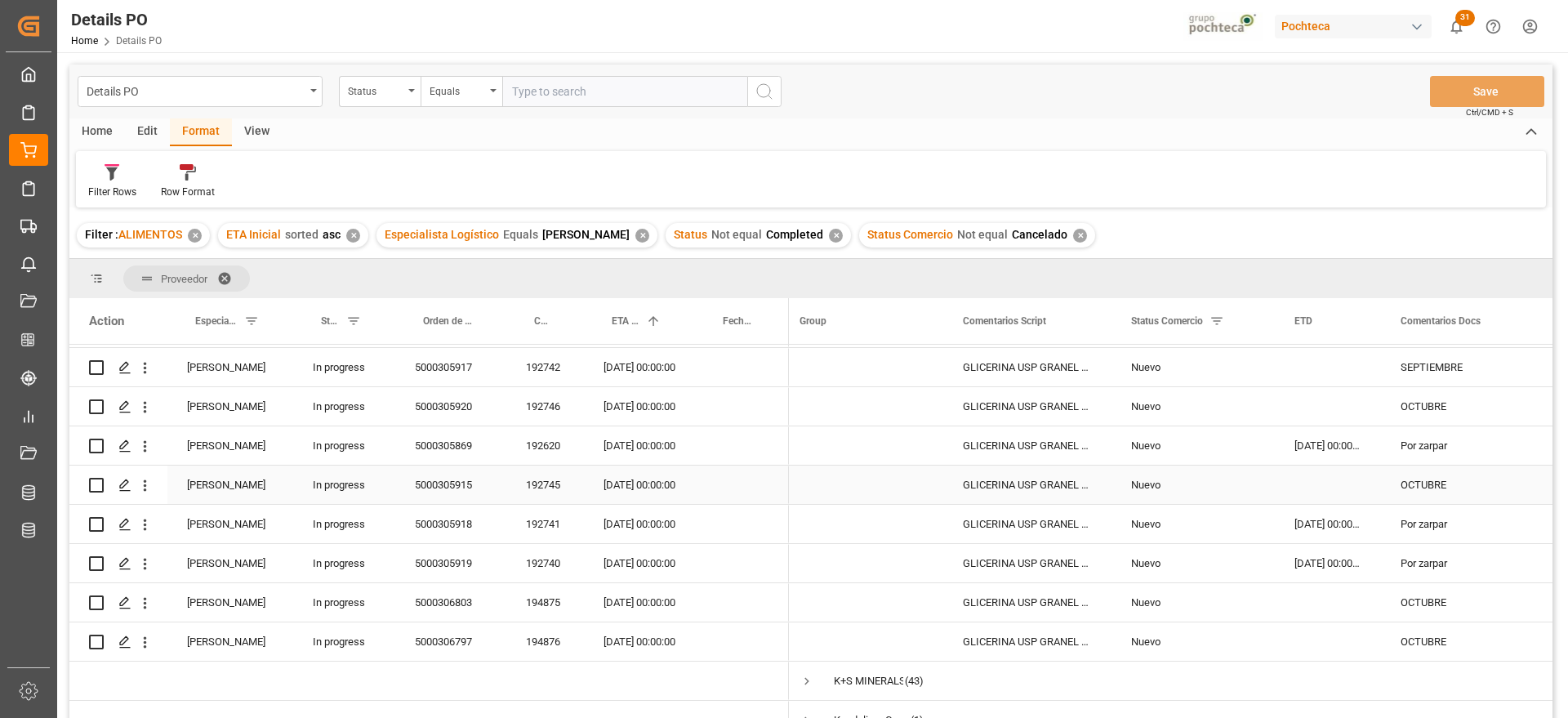
scroll to position [306, 0]
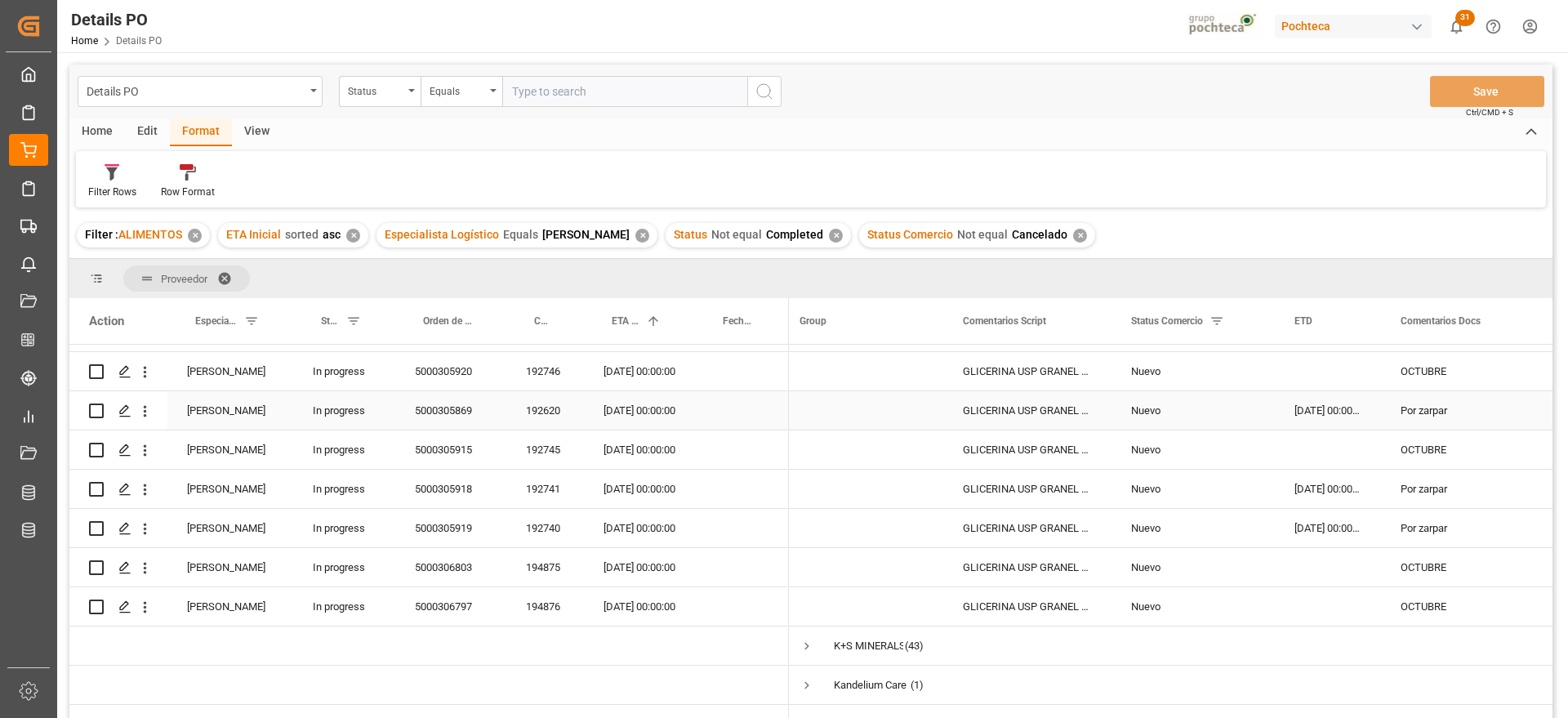
click at [1335, 409] on div "[DATE] 00:00:00" at bounding box center [1328, 410] width 107 height 38
click at [1325, 509] on div "[DATE] 00:00:00" at bounding box center [1328, 528] width 107 height 38
click at [1318, 473] on div "[DATE] 00:00:00" at bounding box center [1328, 488] width 107 height 38
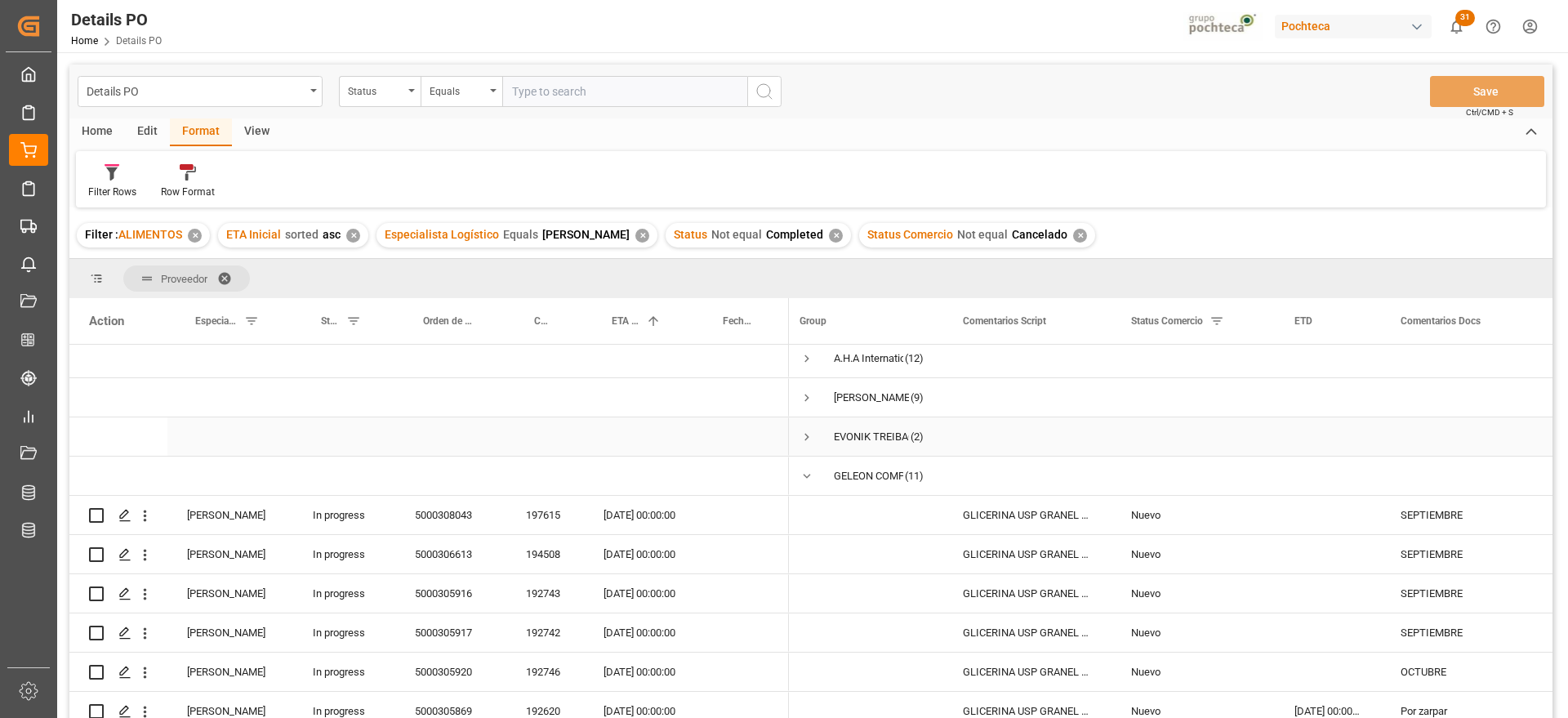
scroll to position [0, 0]
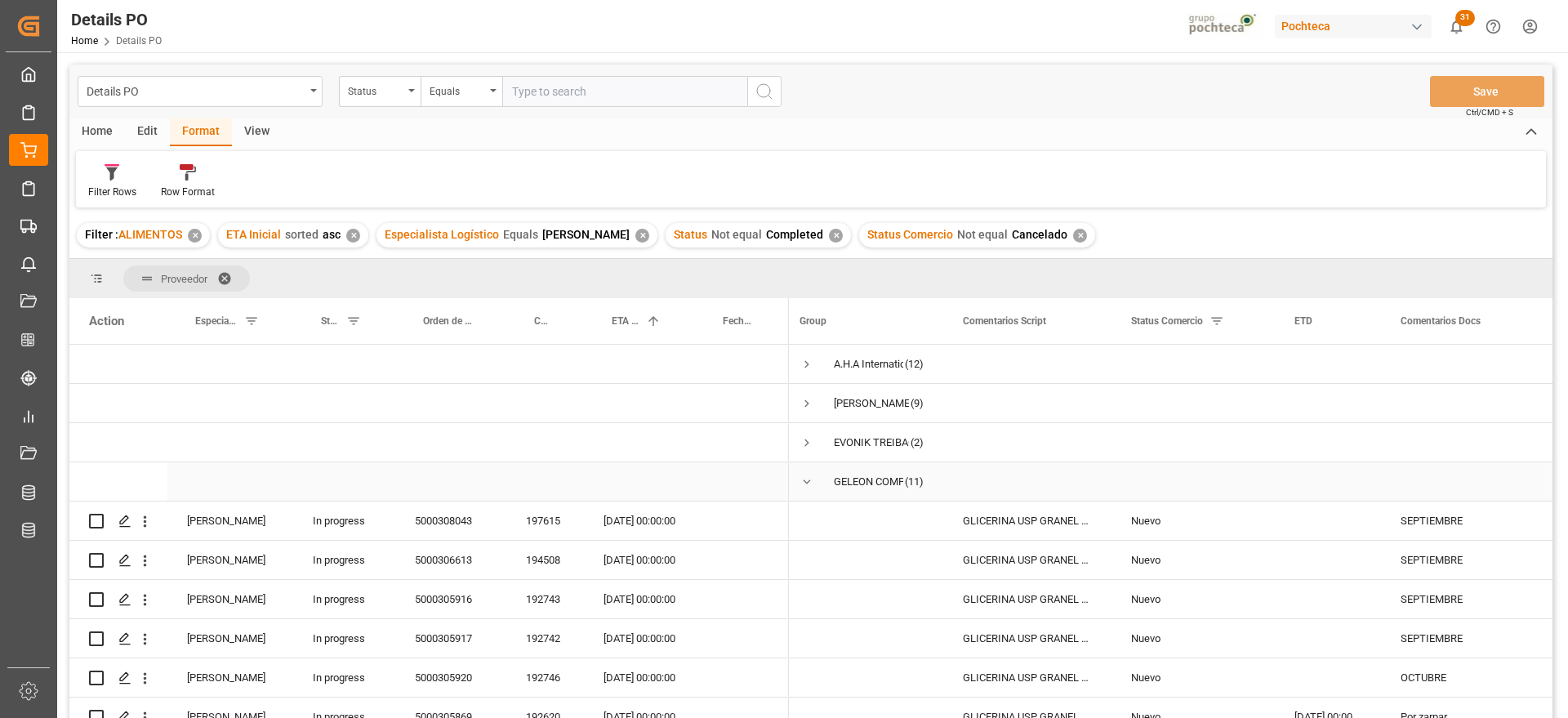
click at [806, 477] on span "Press SPACE to select this row." at bounding box center [806, 481] width 14 height 14
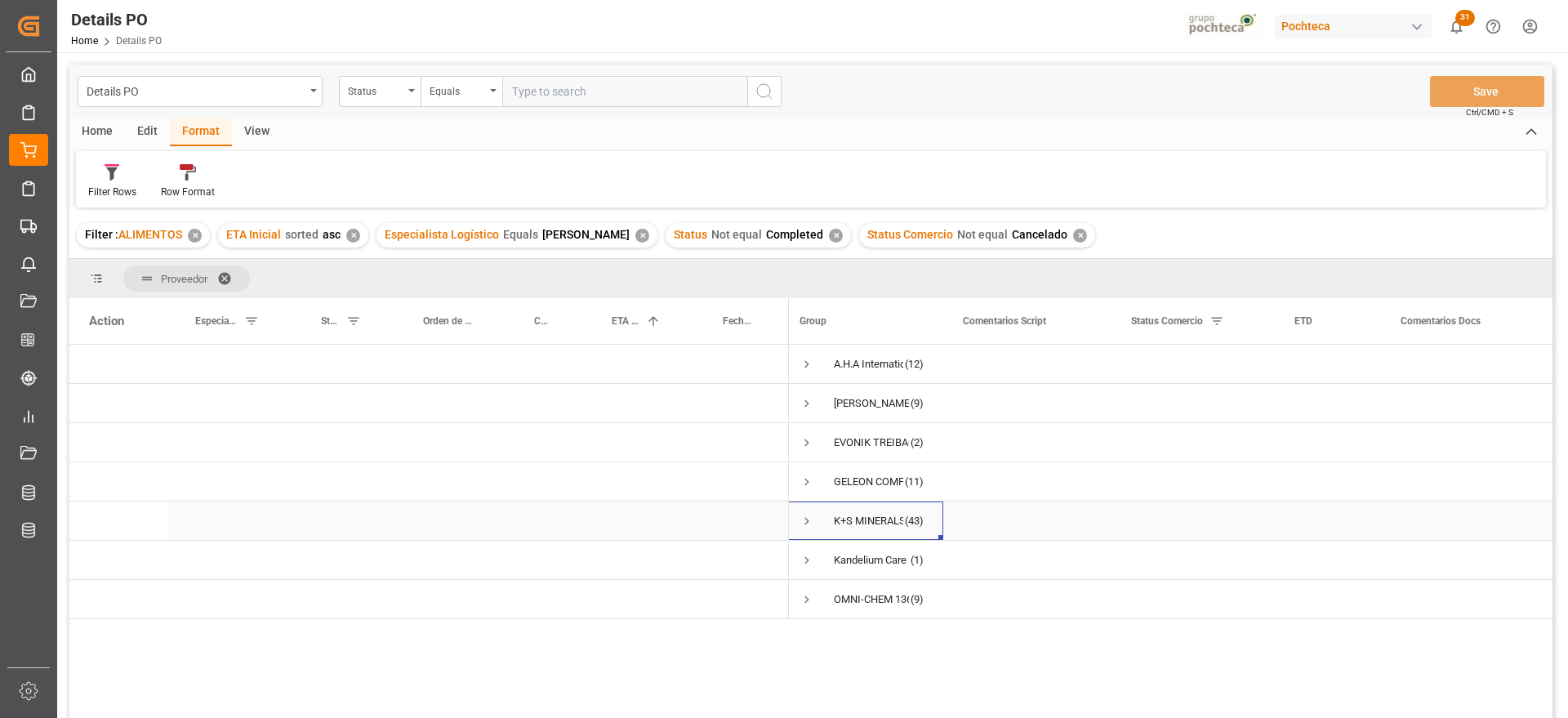
click at [809, 519] on span "Press SPACE to select this row." at bounding box center [806, 521] width 14 height 14
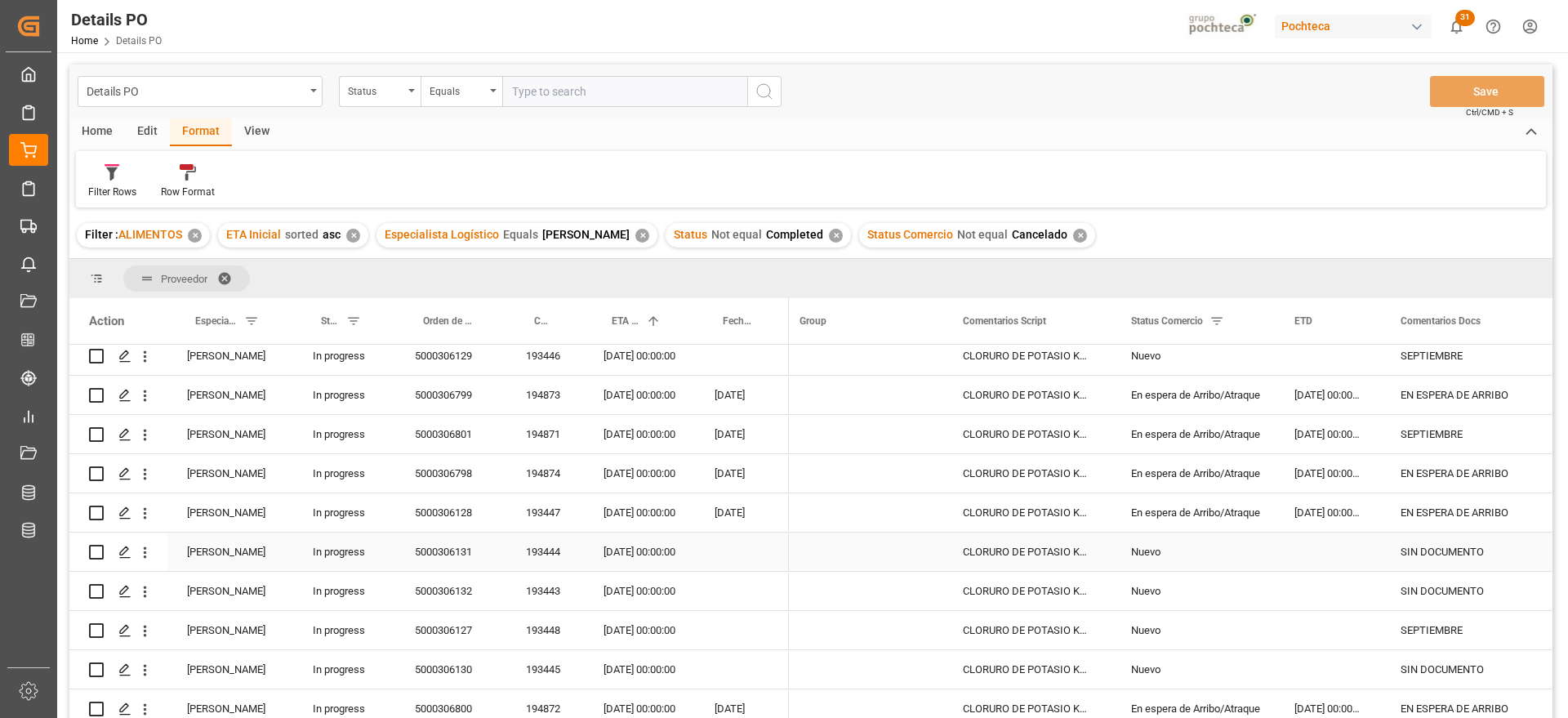
scroll to position [102, 0]
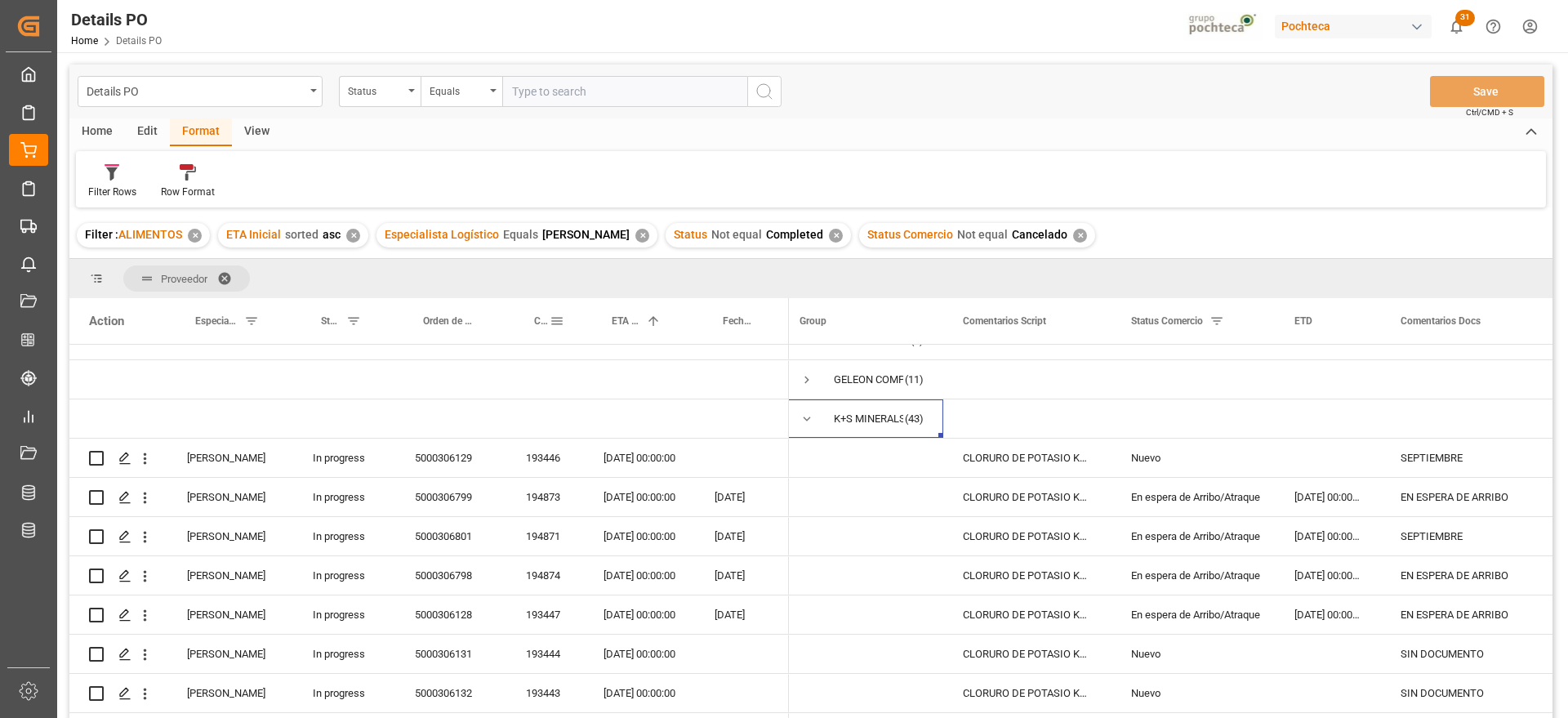
click at [538, 321] on span "Coupa nuevo" at bounding box center [542, 321] width 15 height 12
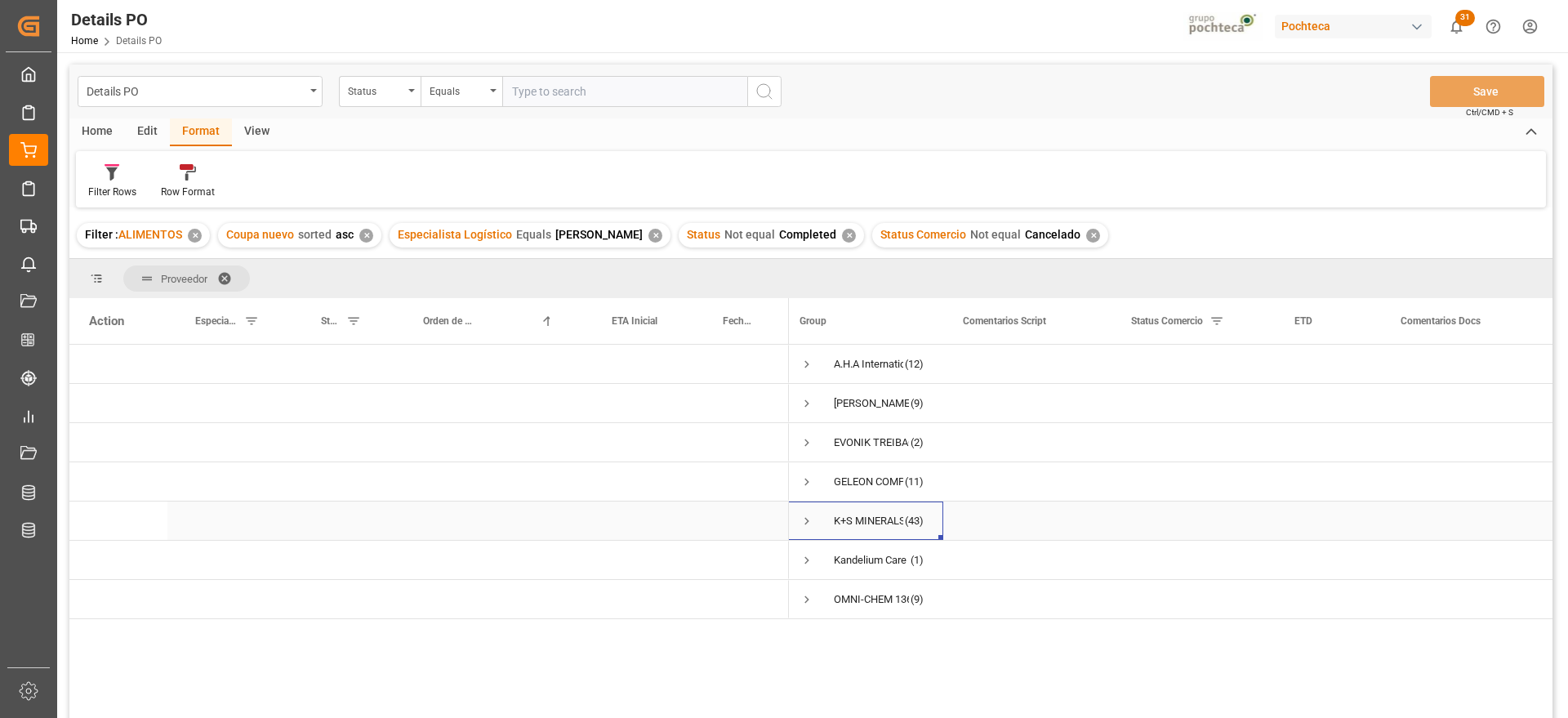
click at [805, 516] on span "Press SPACE to select this row." at bounding box center [806, 521] width 14 height 14
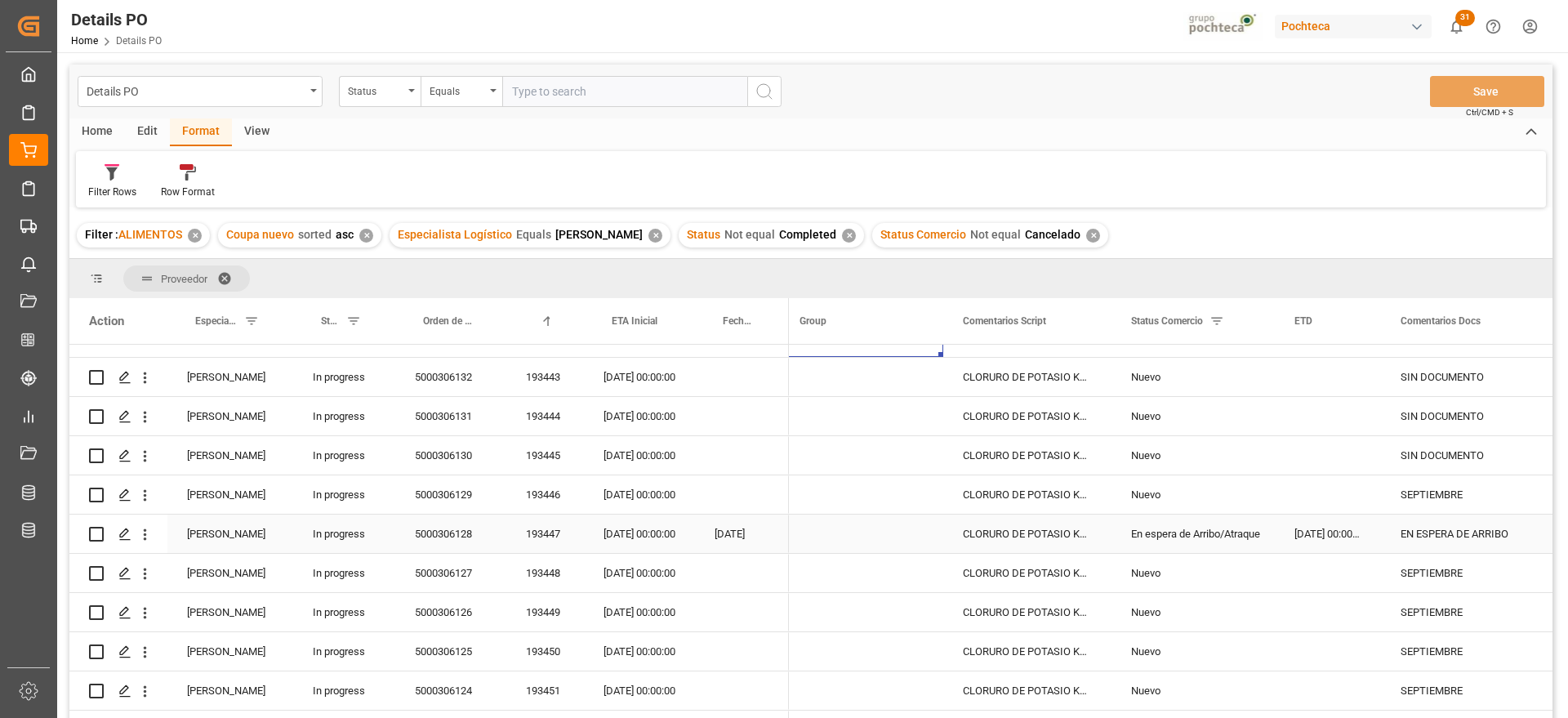
scroll to position [204, 0]
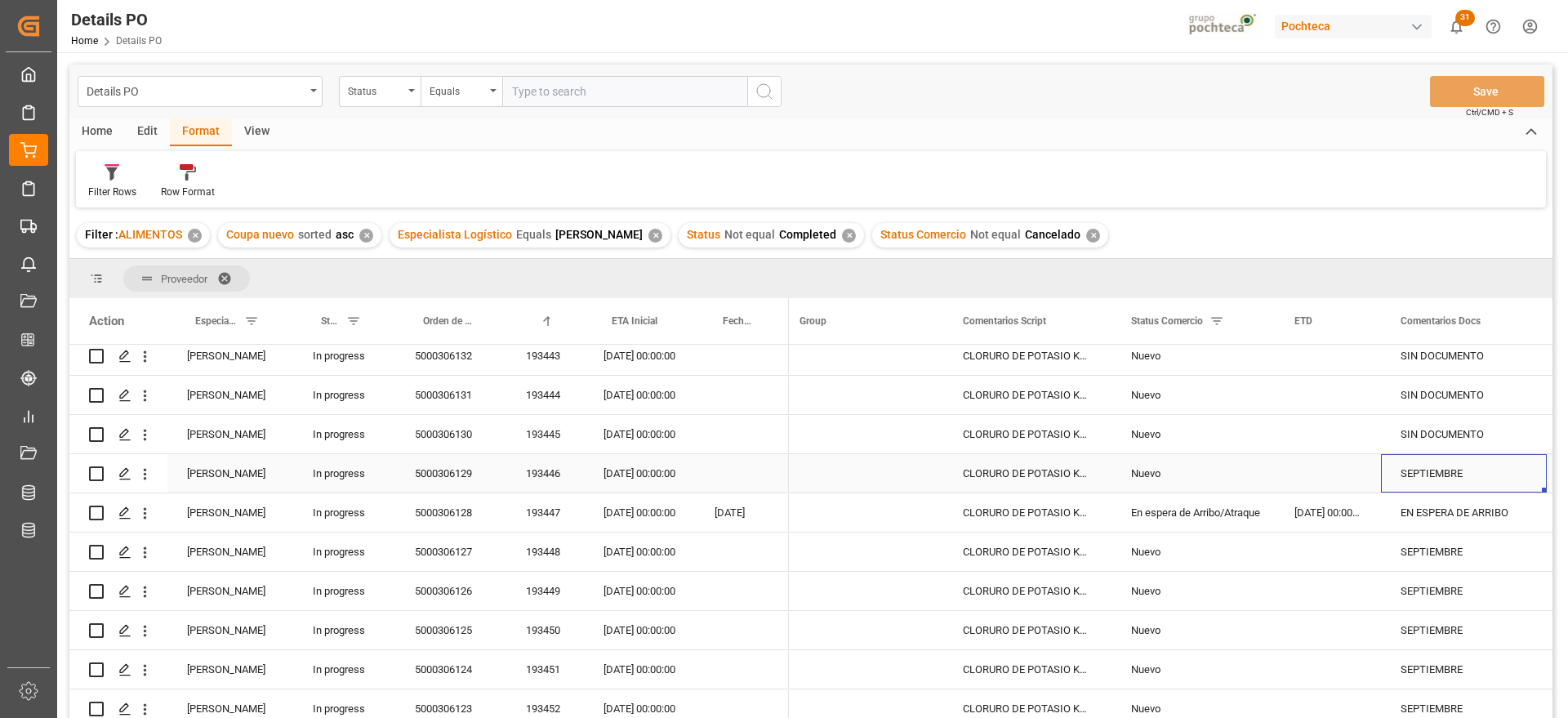
click at [1444, 472] on div "SEPTIEMBRE" at bounding box center [1463, 473] width 166 height 38
click at [560, 465] on div "193446" at bounding box center [545, 473] width 78 height 38
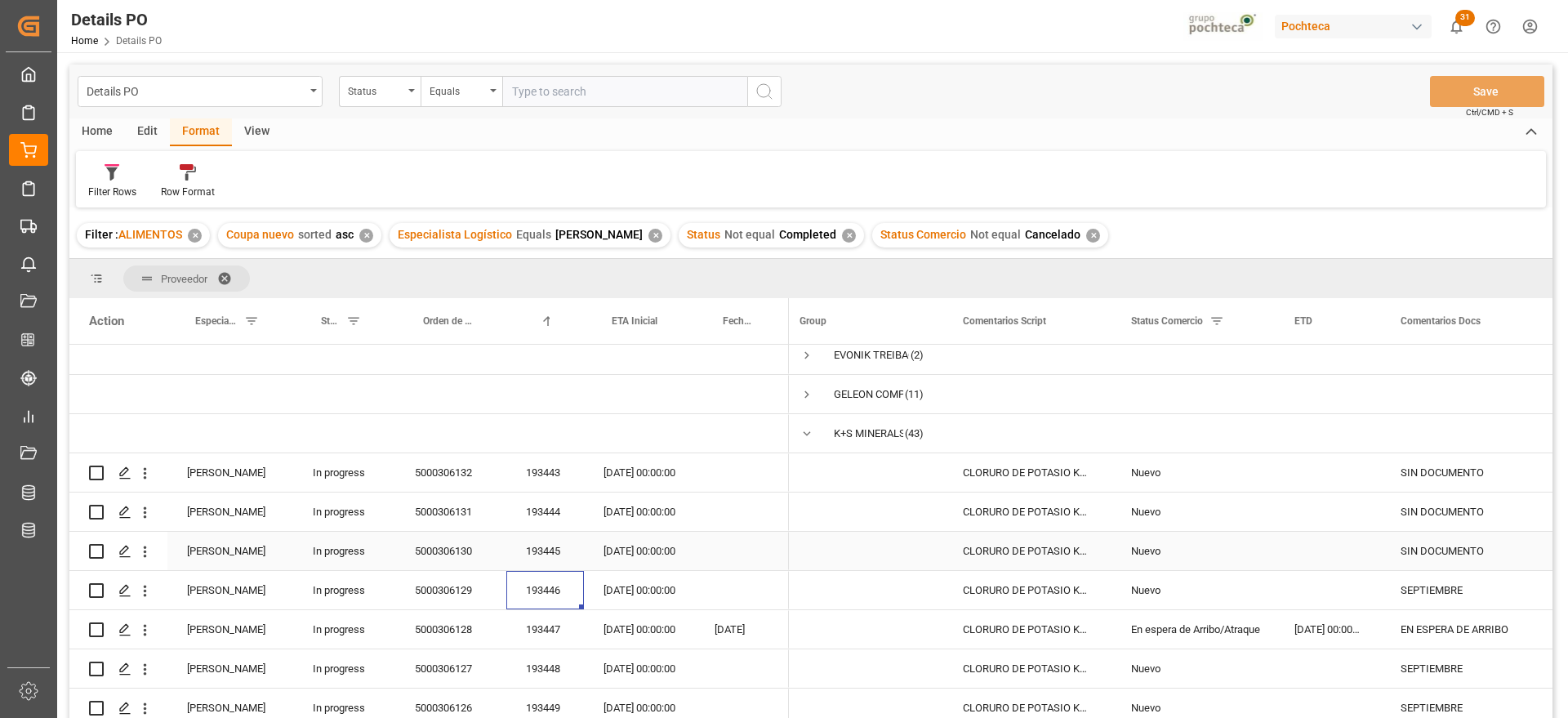
scroll to position [0, 0]
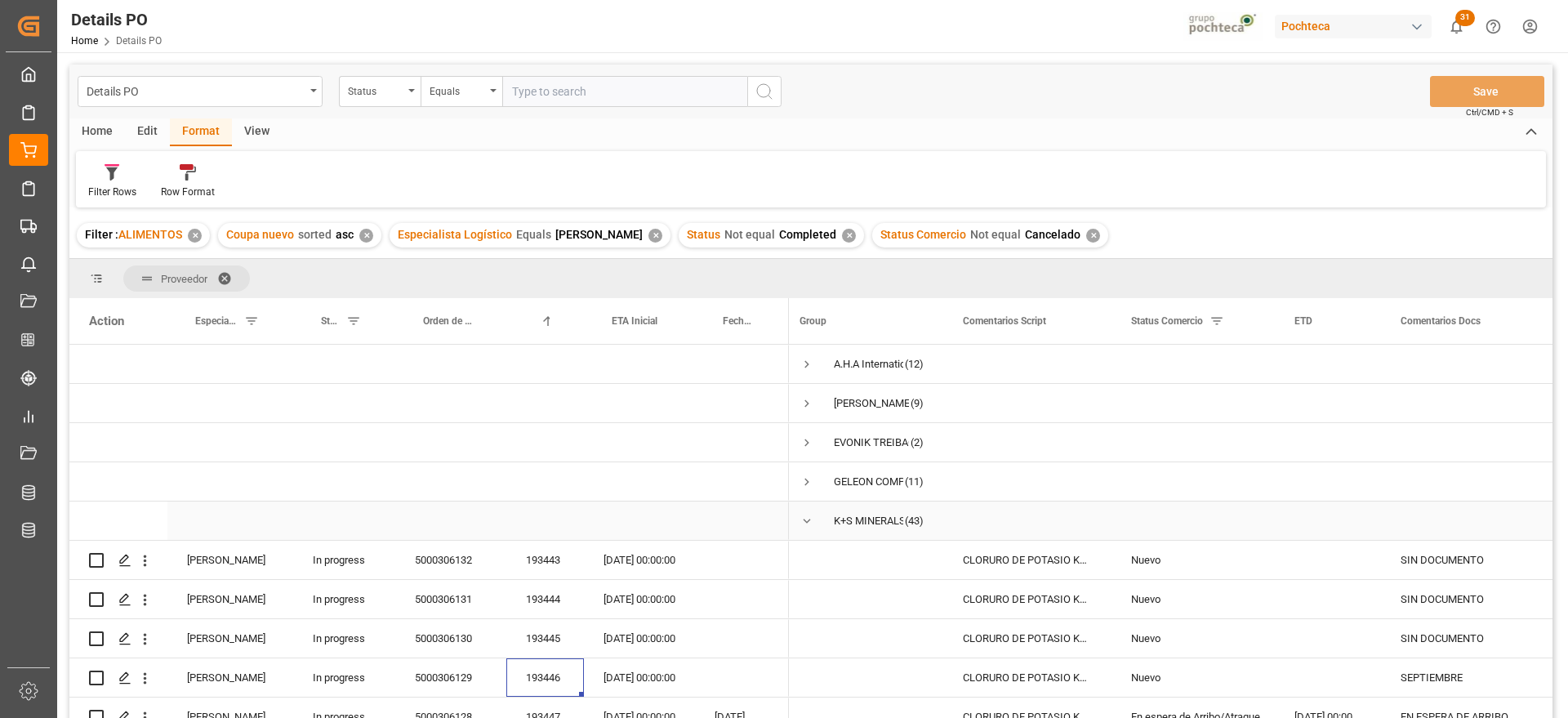
click at [804, 519] on span "Press SPACE to select this row." at bounding box center [806, 521] width 14 height 14
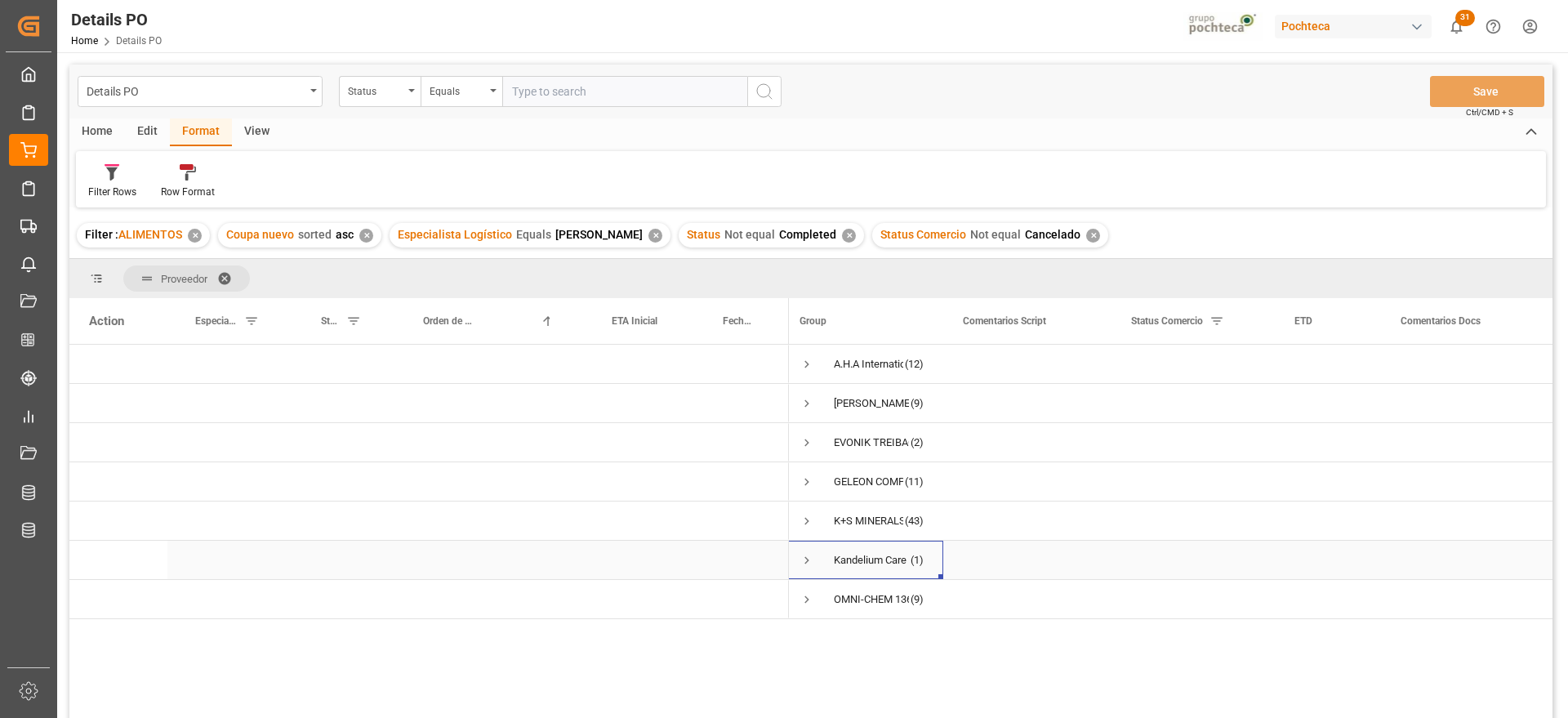
click at [806, 557] on span "Press SPACE to select this row." at bounding box center [806, 560] width 14 height 14
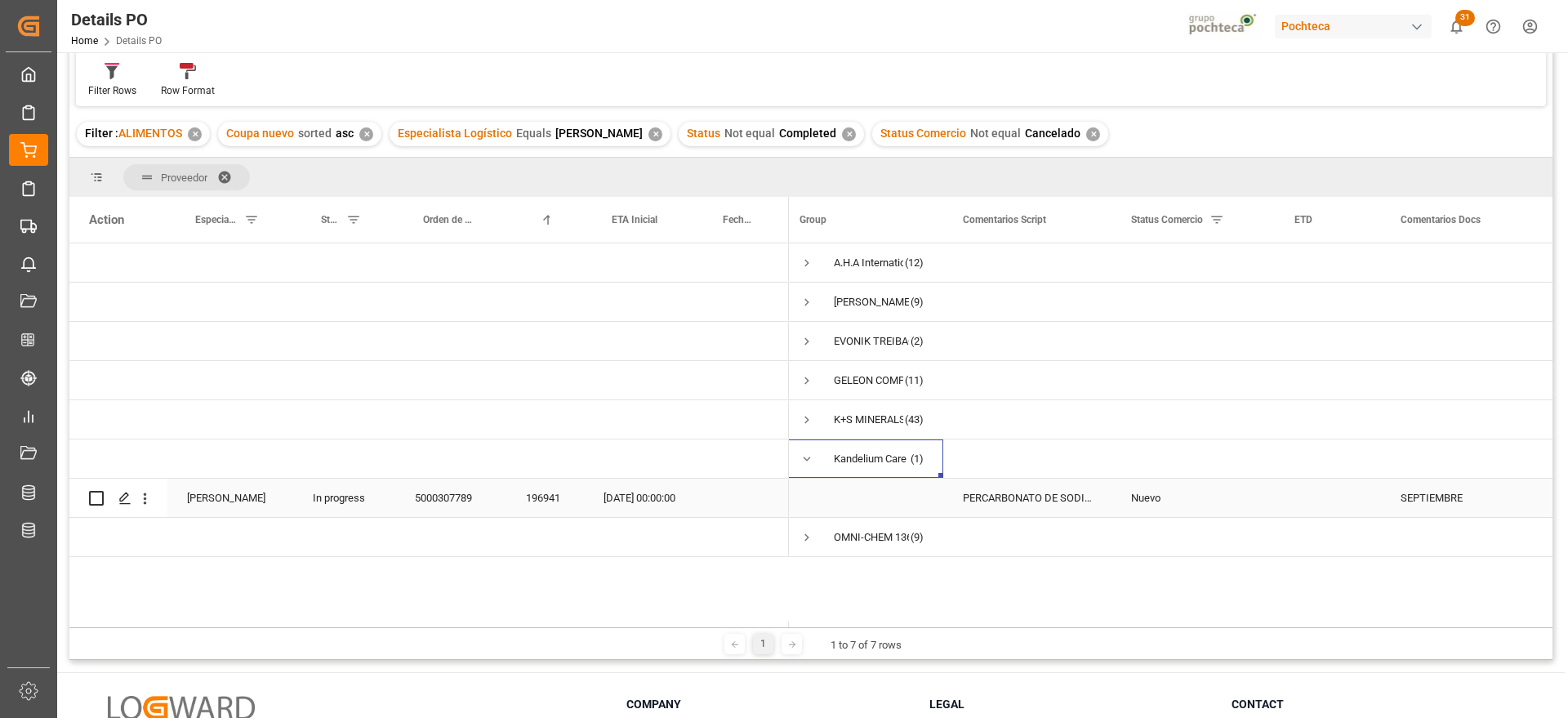
scroll to position [102, 0]
click at [545, 496] on div "196941" at bounding box center [545, 496] width 78 height 38
click at [803, 457] on span "Press SPACE to select this row." at bounding box center [806, 458] width 14 height 14
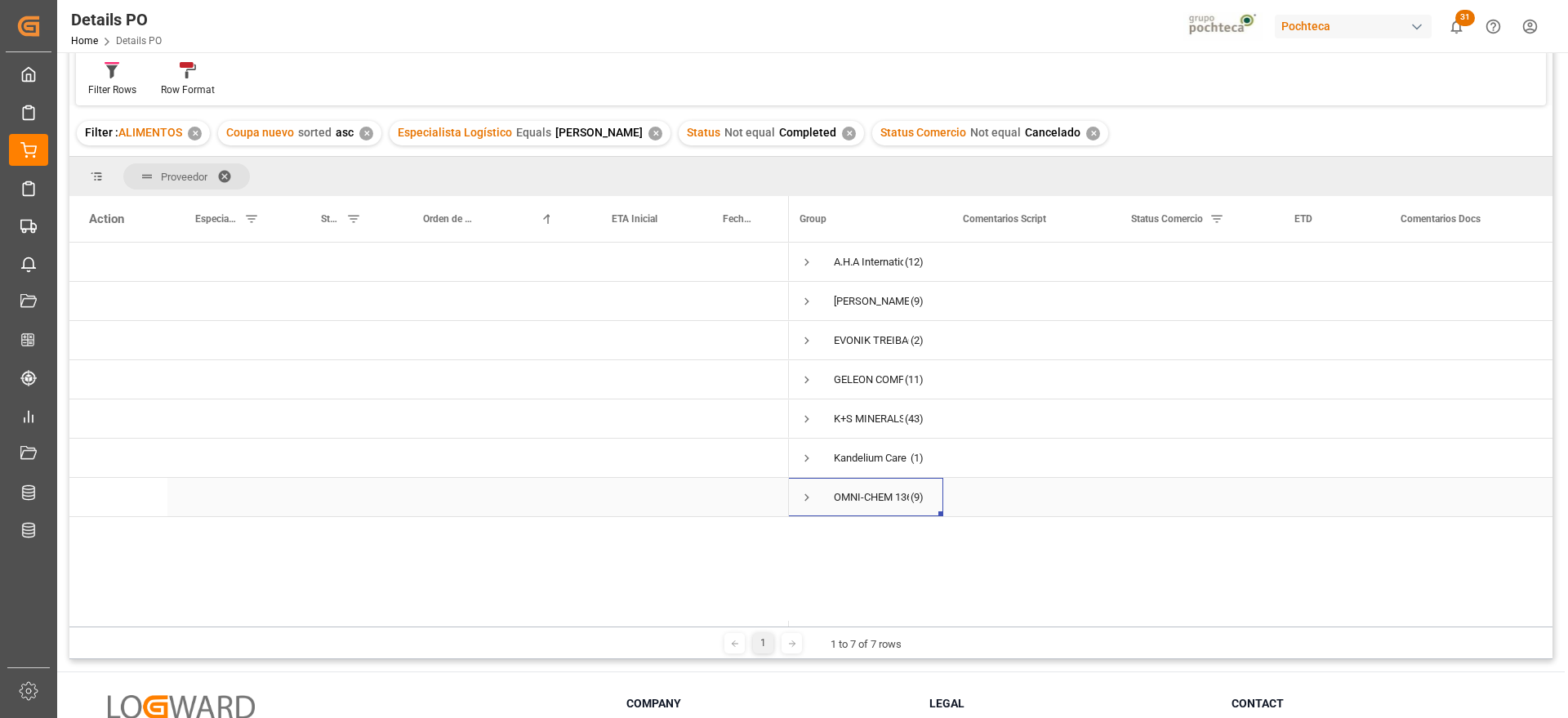
click at [800, 498] on span "Press SPACE to select this row." at bounding box center [806, 497] width 14 height 14
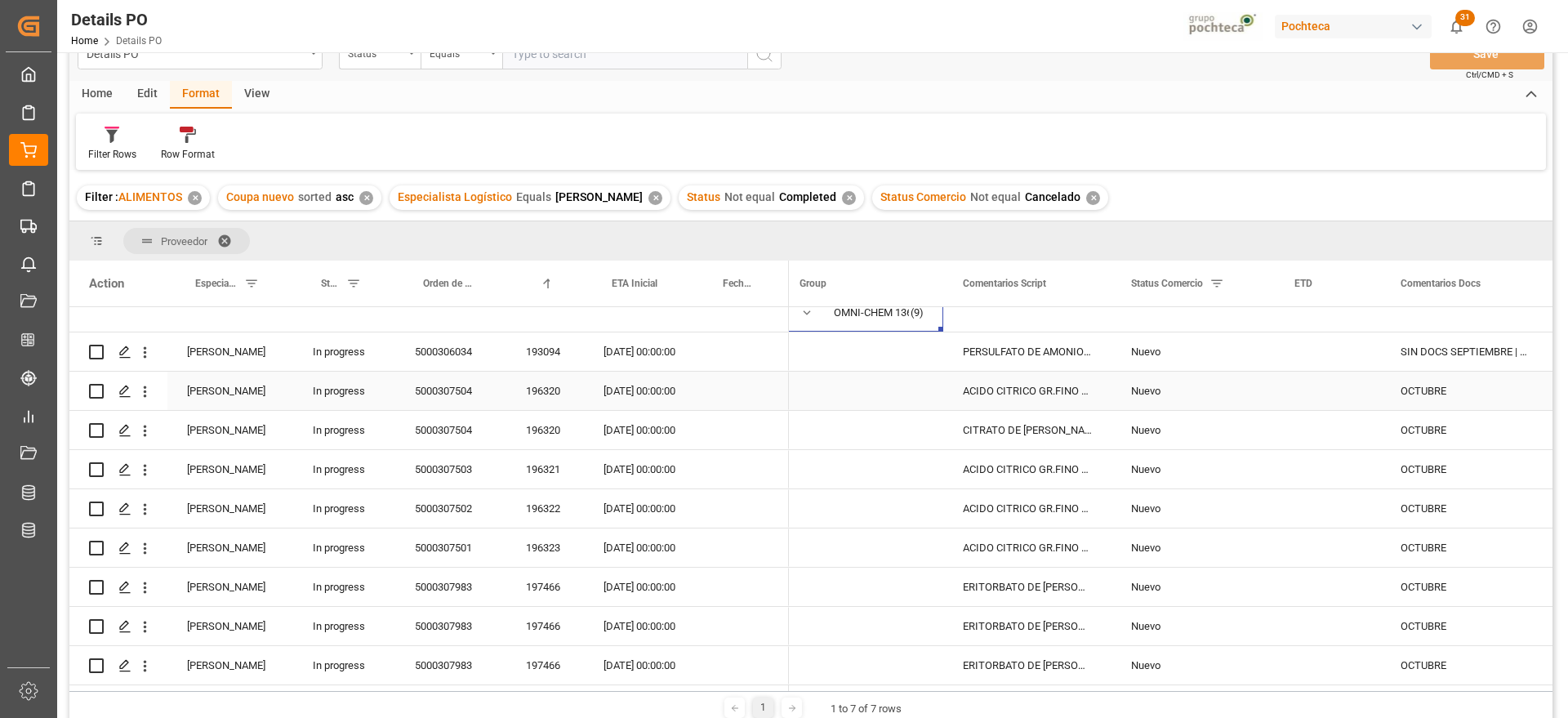
scroll to position [153, 0]
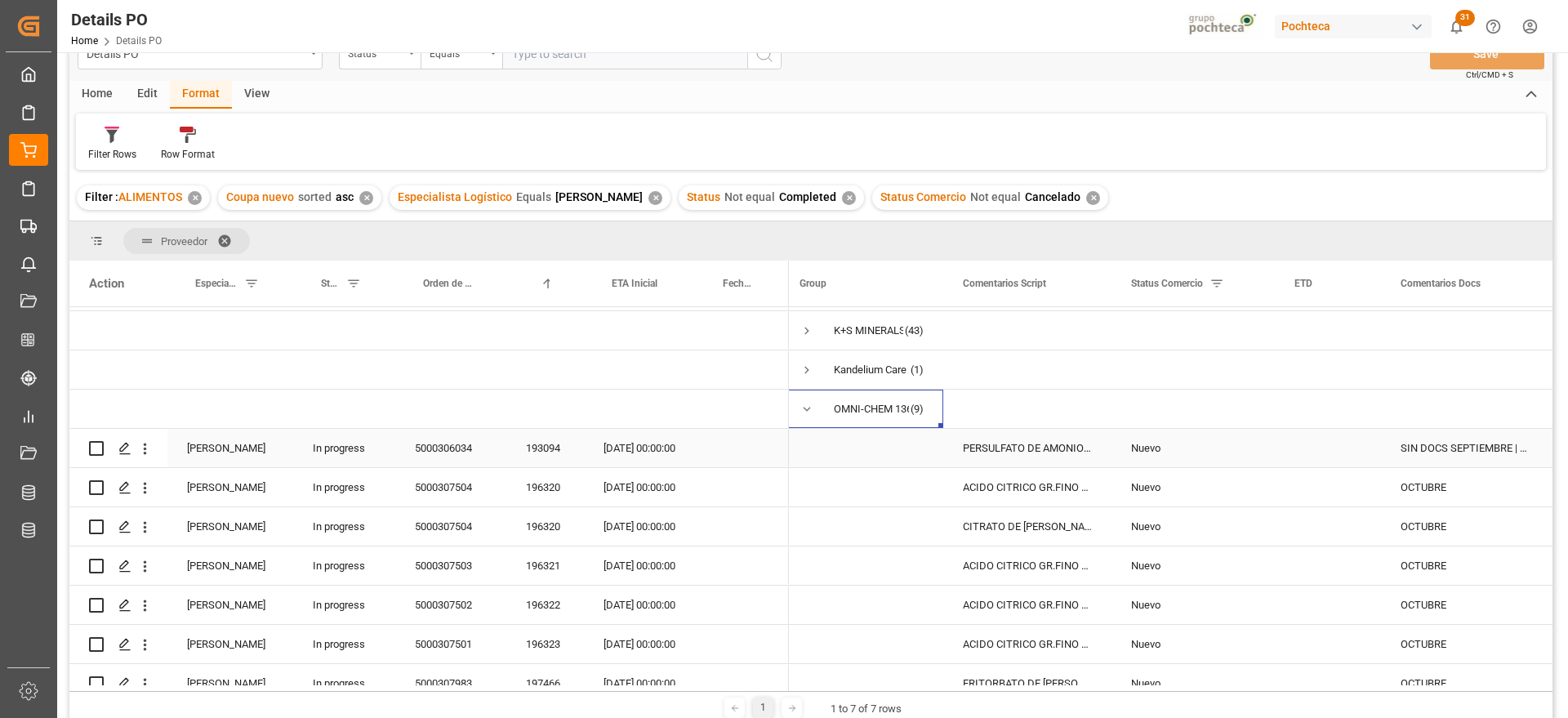
click at [543, 446] on div "193094" at bounding box center [545, 447] width 78 height 38
click at [1188, 451] on div "Nuevo" at bounding box center [1193, 448] width 124 height 37
click at [1248, 452] on icon "open menu" at bounding box center [1243, 458] width 19 height 19
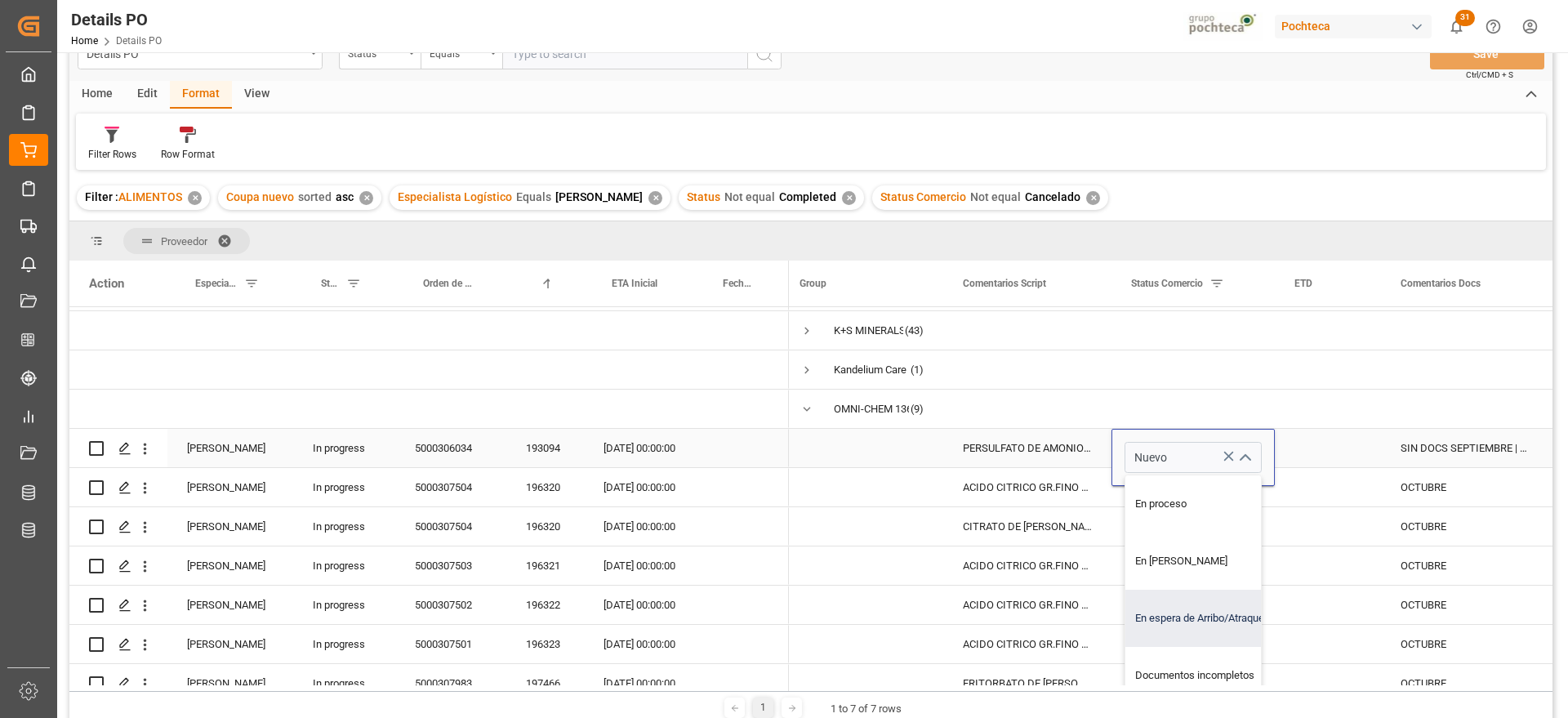
click at [1200, 615] on div "En espera de Arribo/Atraque" at bounding box center [1203, 618] width 156 height 58
type input "En espera de Arribo/Atraque"
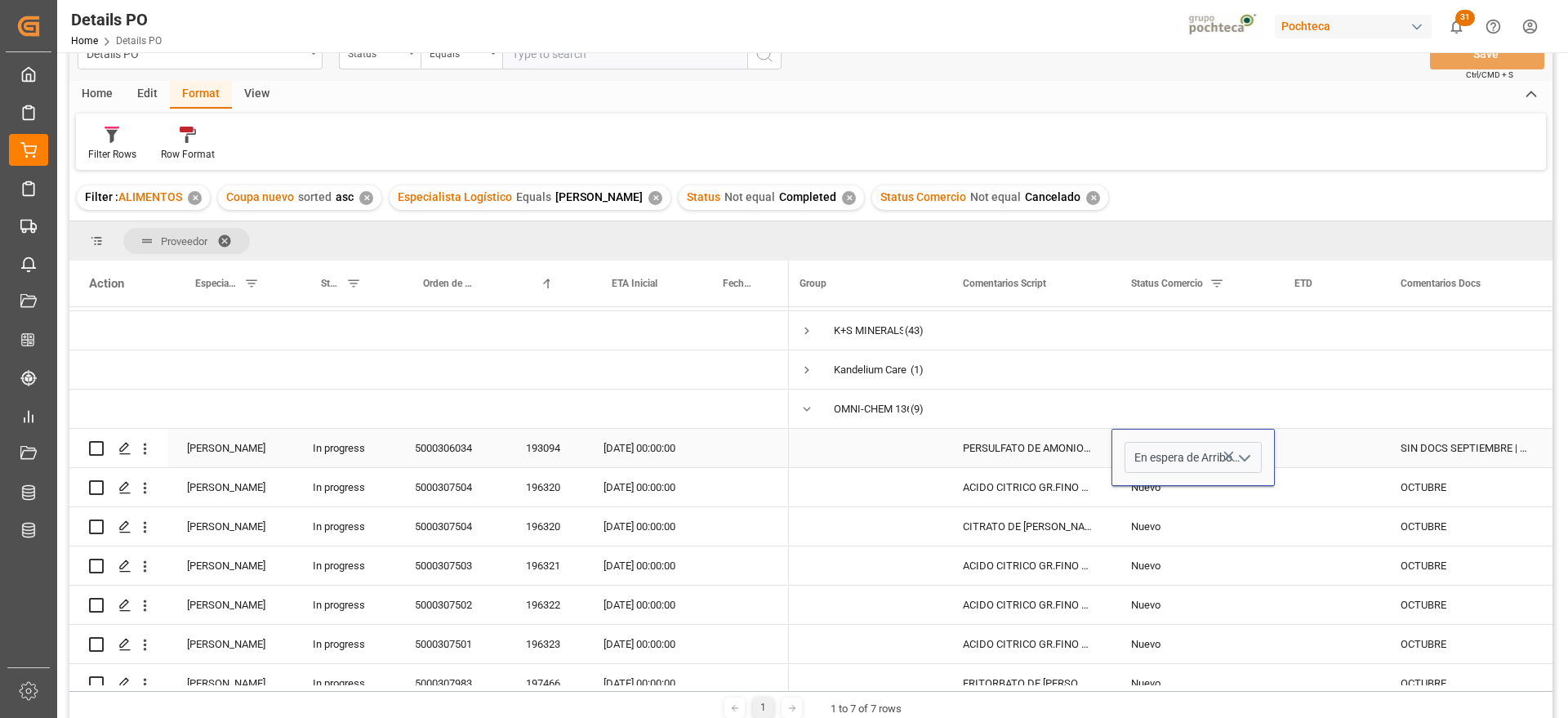
drag, startPoint x: 1430, startPoint y: 448, endPoint x: 1281, endPoint y: 447, distance: 149.0
click at [1431, 447] on div "SIN DOCS SEPTIEMBRE | SIN PCT y son correo de seguimiento" at bounding box center [1463, 447] width 166 height 38
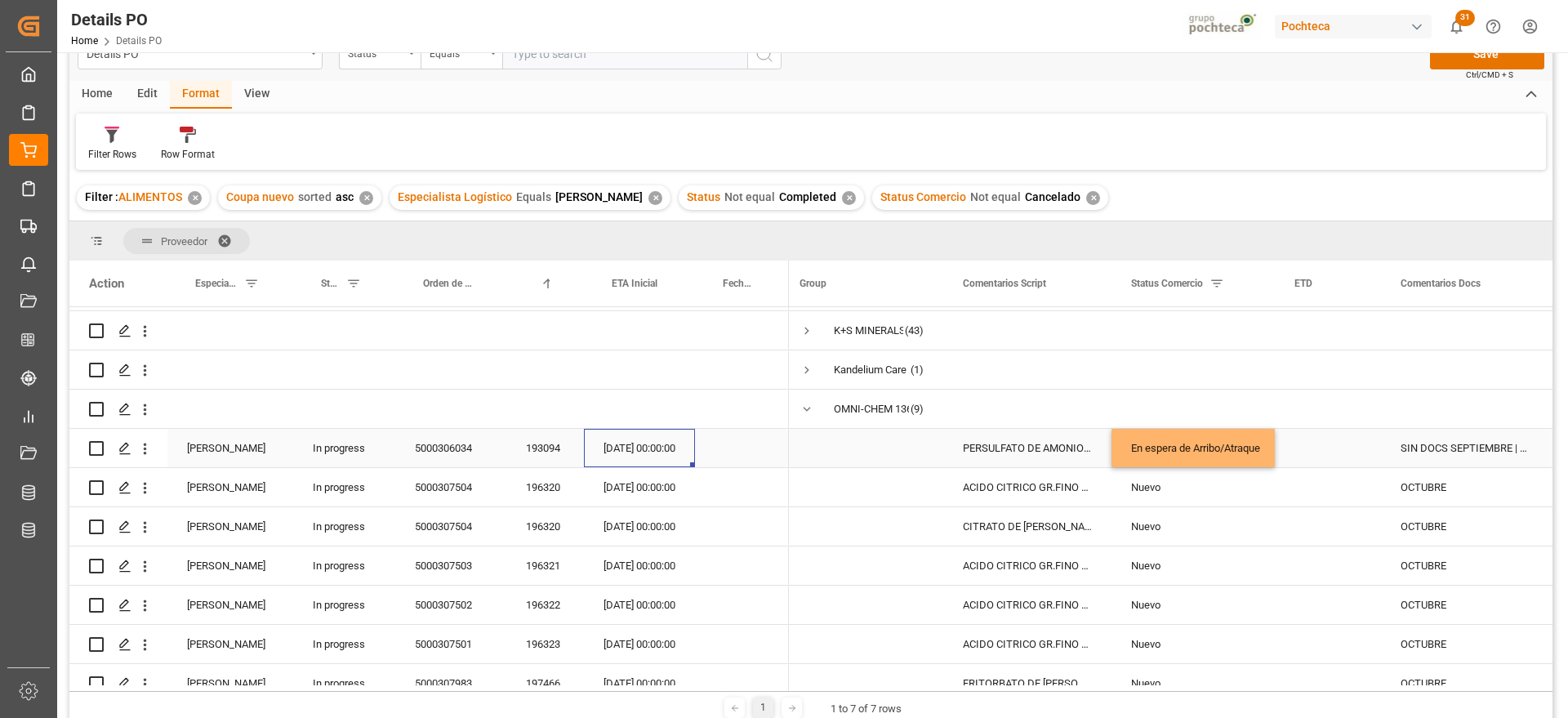
click at [669, 440] on div "[DATE] 00:00:00" at bounding box center [639, 447] width 111 height 38
click at [658, 452] on div "[DATE] 00:00:00" at bounding box center [639, 447] width 111 height 38
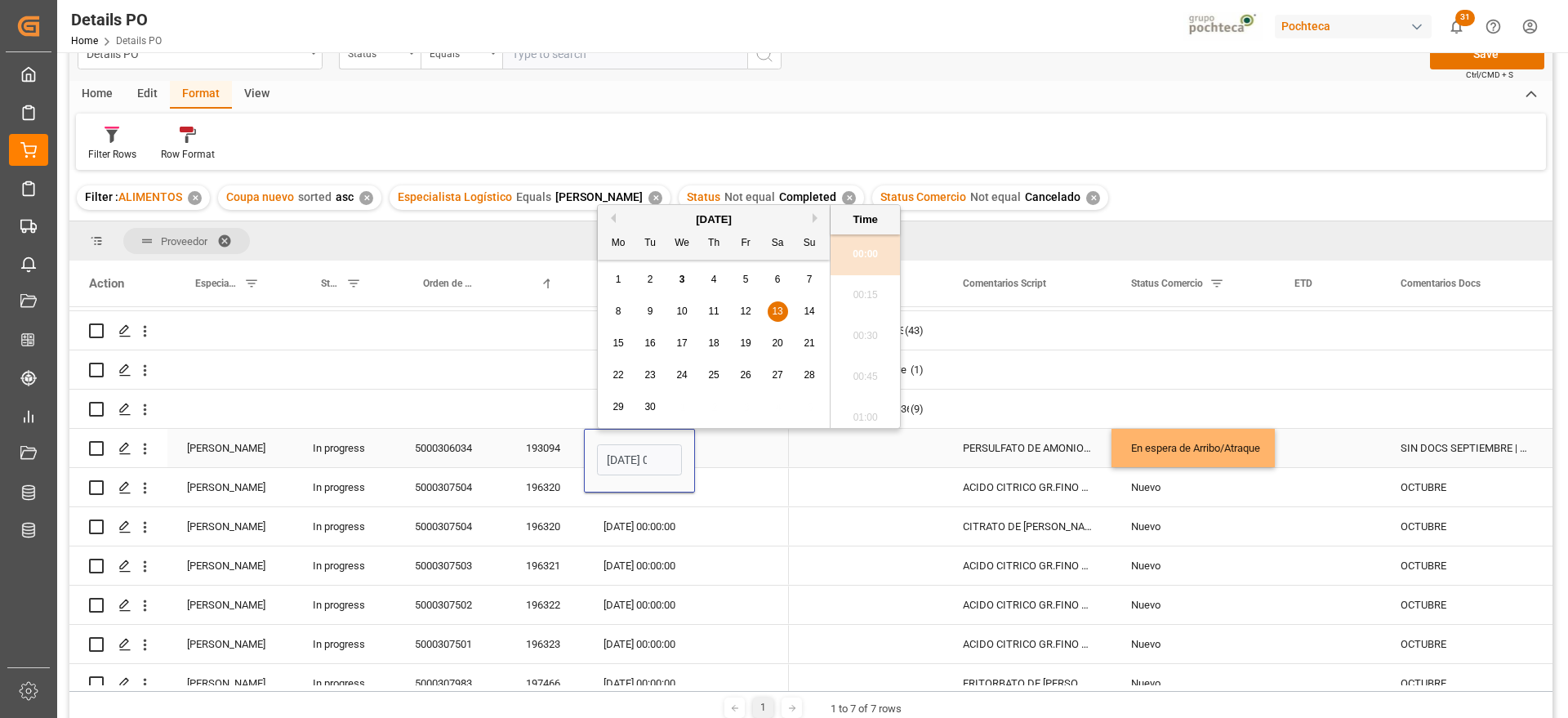
scroll to position [1762, 0]
click at [684, 310] on span "10" at bounding box center [681, 311] width 11 height 12
type input "[DATE] 00:00"
click at [730, 458] on div "Press SPACE to select this row." at bounding box center [741, 447] width 94 height 38
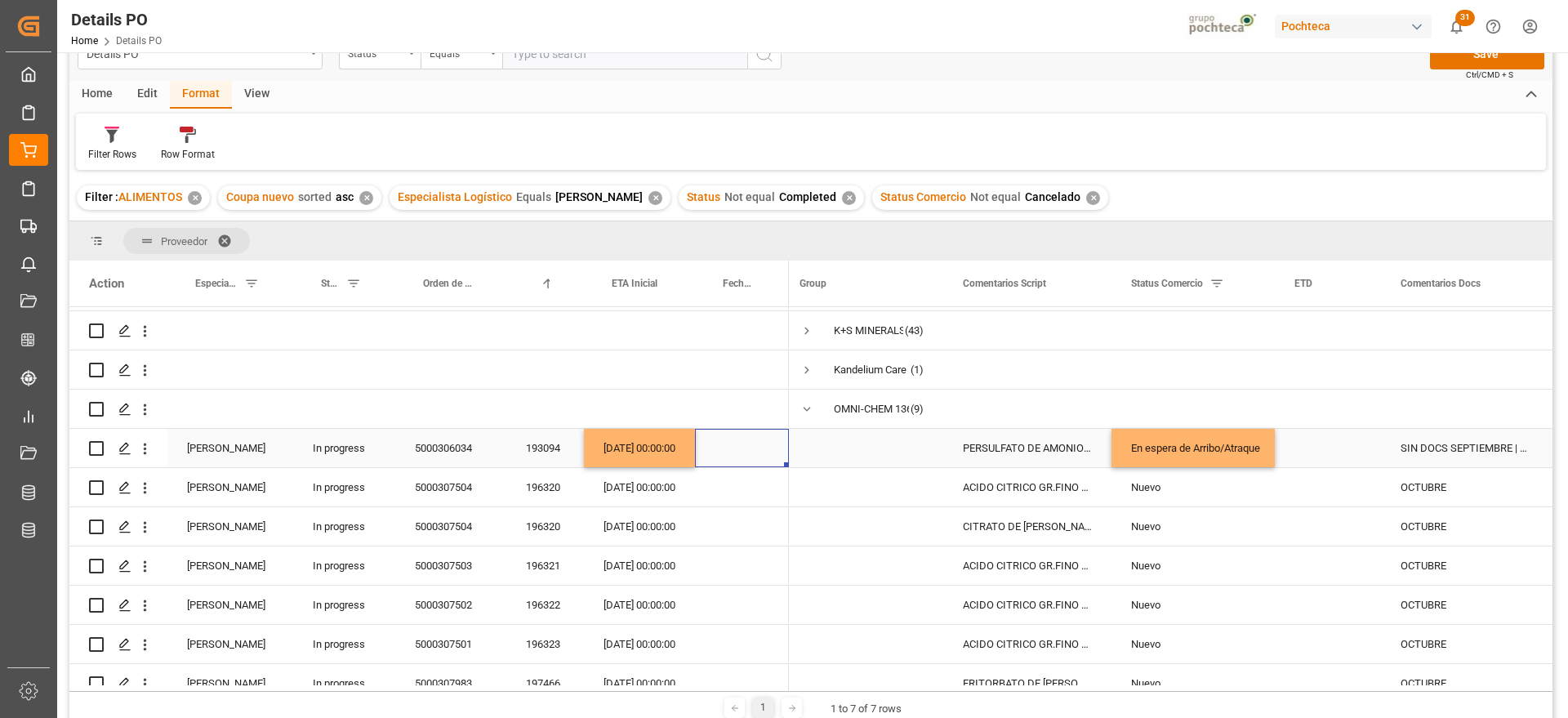
click at [1445, 452] on div "SIN DOCS SEPTIEMBRE | SIN PCT y son correo de seguimiento" at bounding box center [1463, 447] width 166 height 38
click at [1475, 458] on input "SIN DOCS SEPTIEMBRE | SIN PCT y son correo de seguimiento" at bounding box center [1463, 458] width 139 height 31
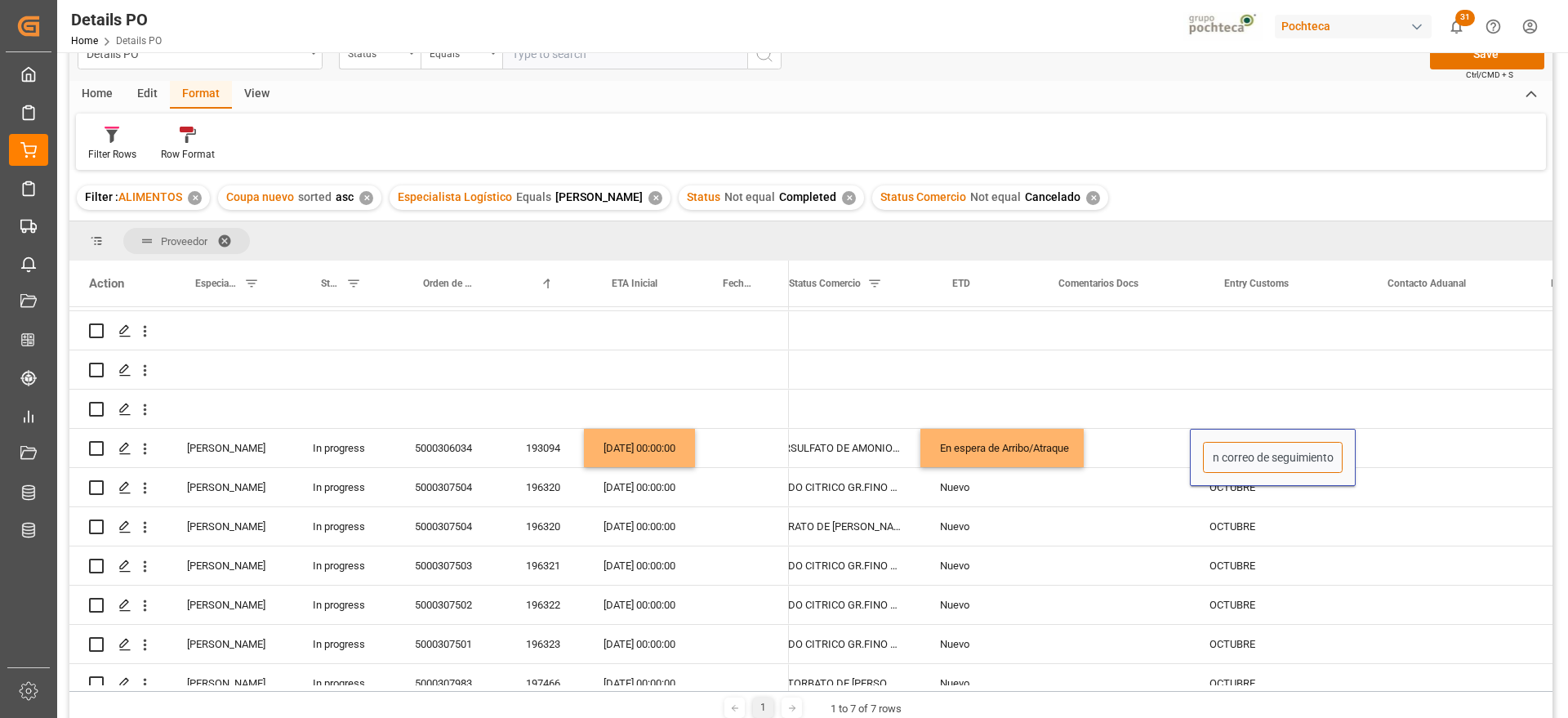
scroll to position [0, 398]
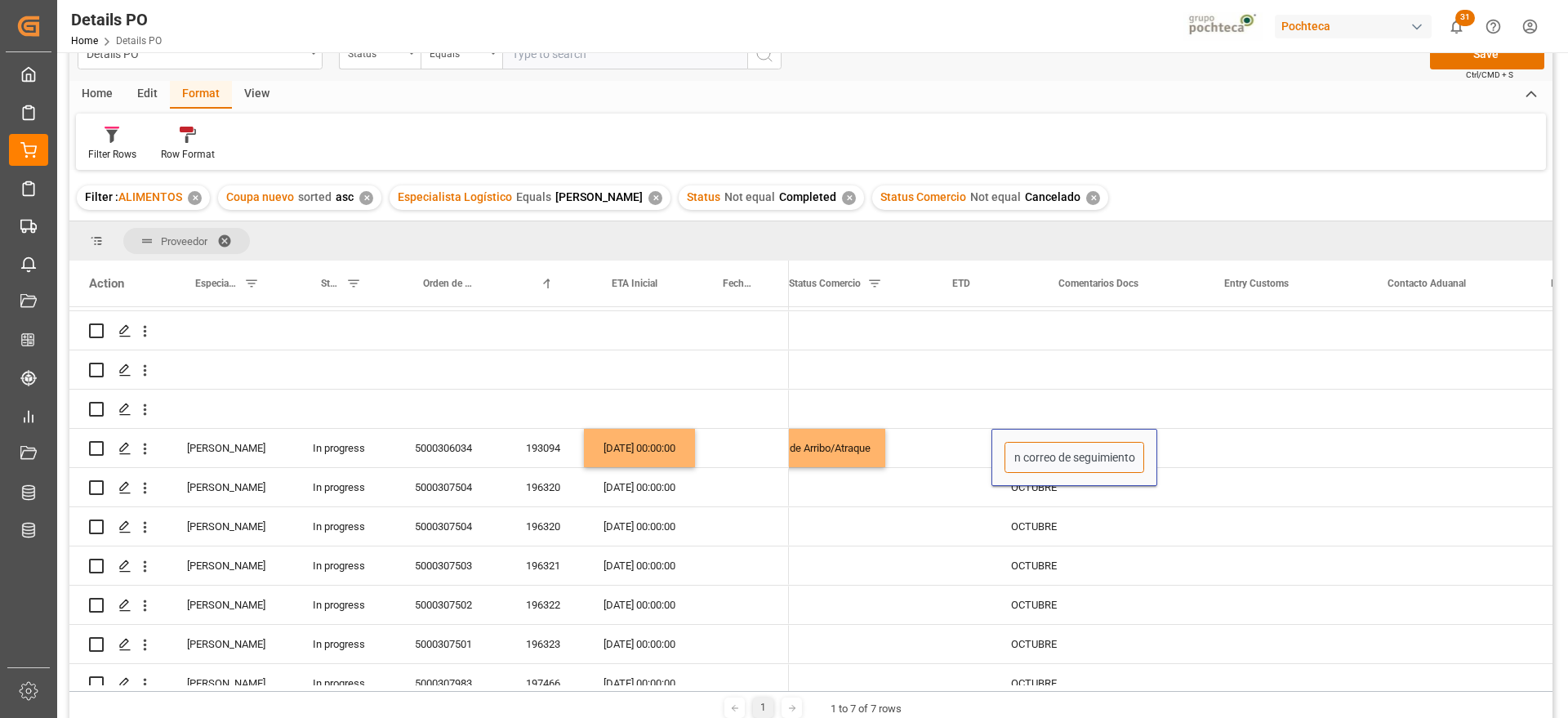
drag, startPoint x: 1403, startPoint y: 452, endPoint x: 1547, endPoint y: 452, distance: 144.0
click at [1547, 452] on div at bounding box center [811, 496] width 1483 height 378
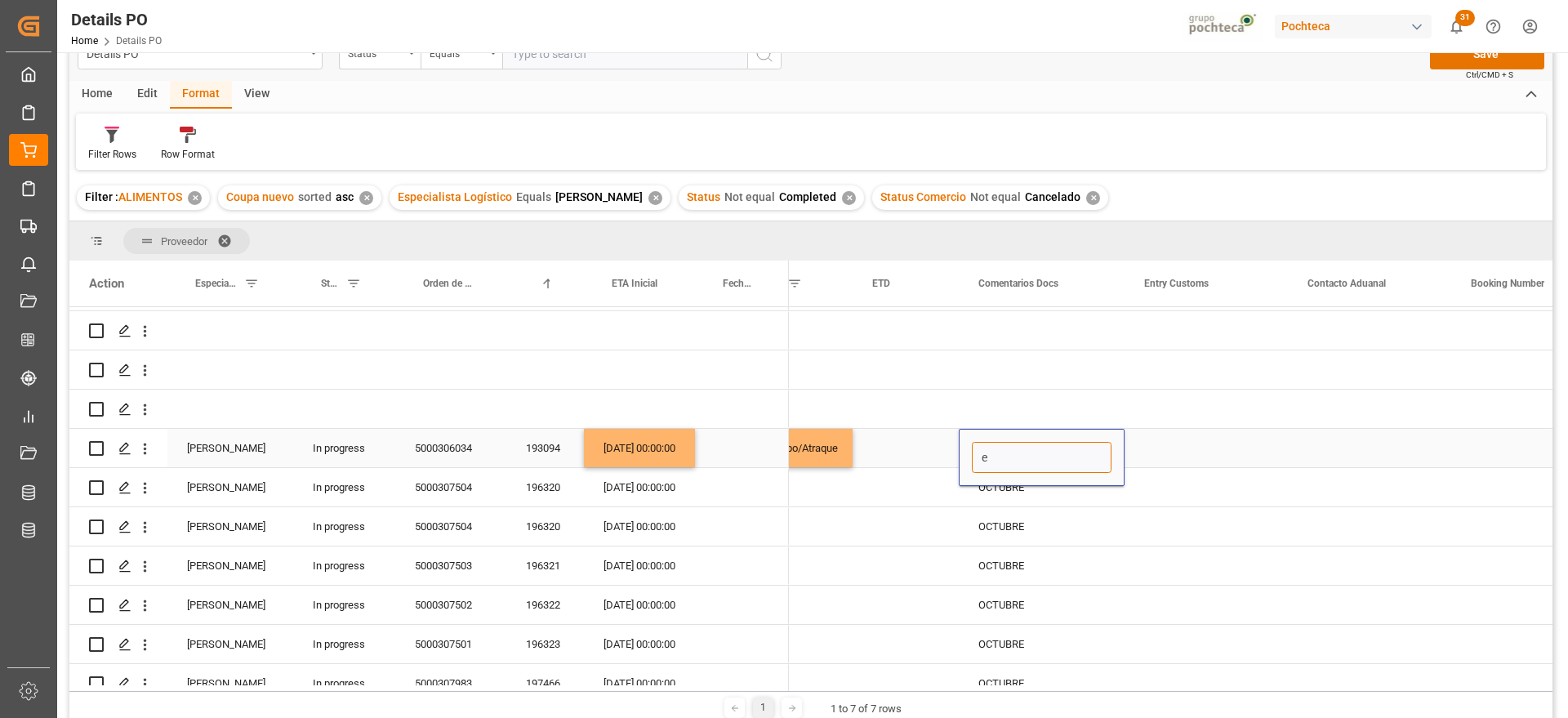
scroll to position [0, 0]
type input "e"
type input "En espera de arribo"
click at [1060, 480] on div "OCTUBRE" at bounding box center [1041, 486] width 166 height 38
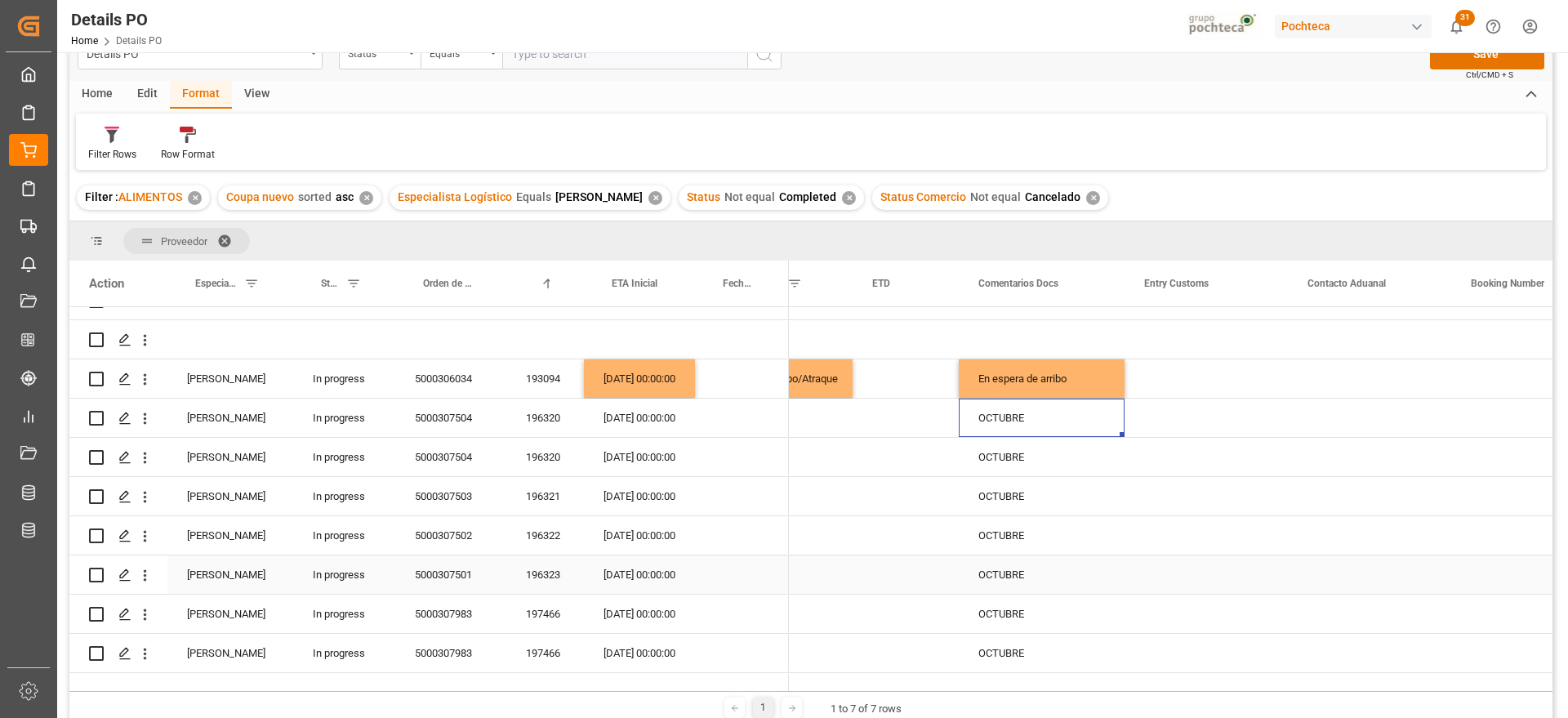
scroll to position [255, 0]
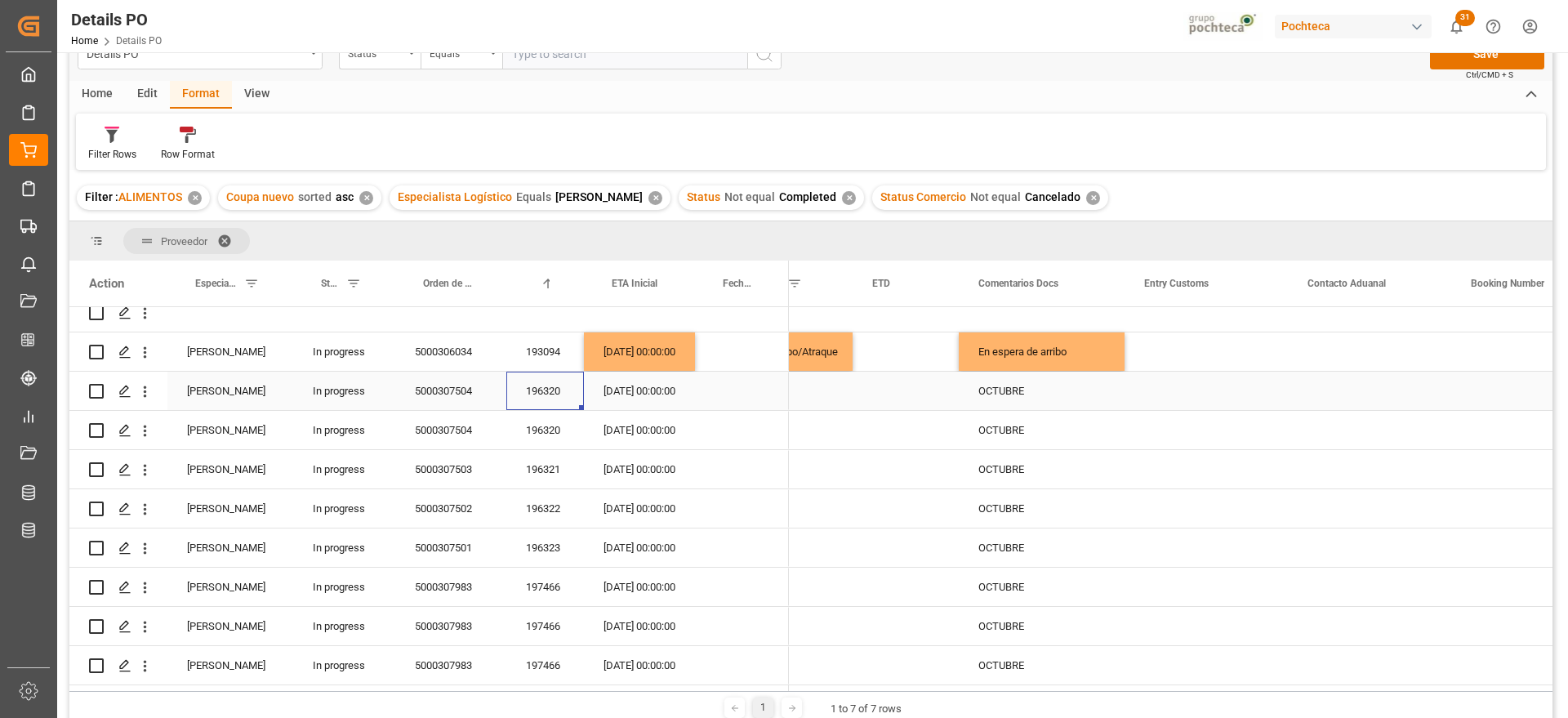
click at [529, 393] on div "196320" at bounding box center [545, 390] width 78 height 38
click at [1260, 383] on div "Press SPACE to select this row." at bounding box center [1205, 390] width 163 height 38
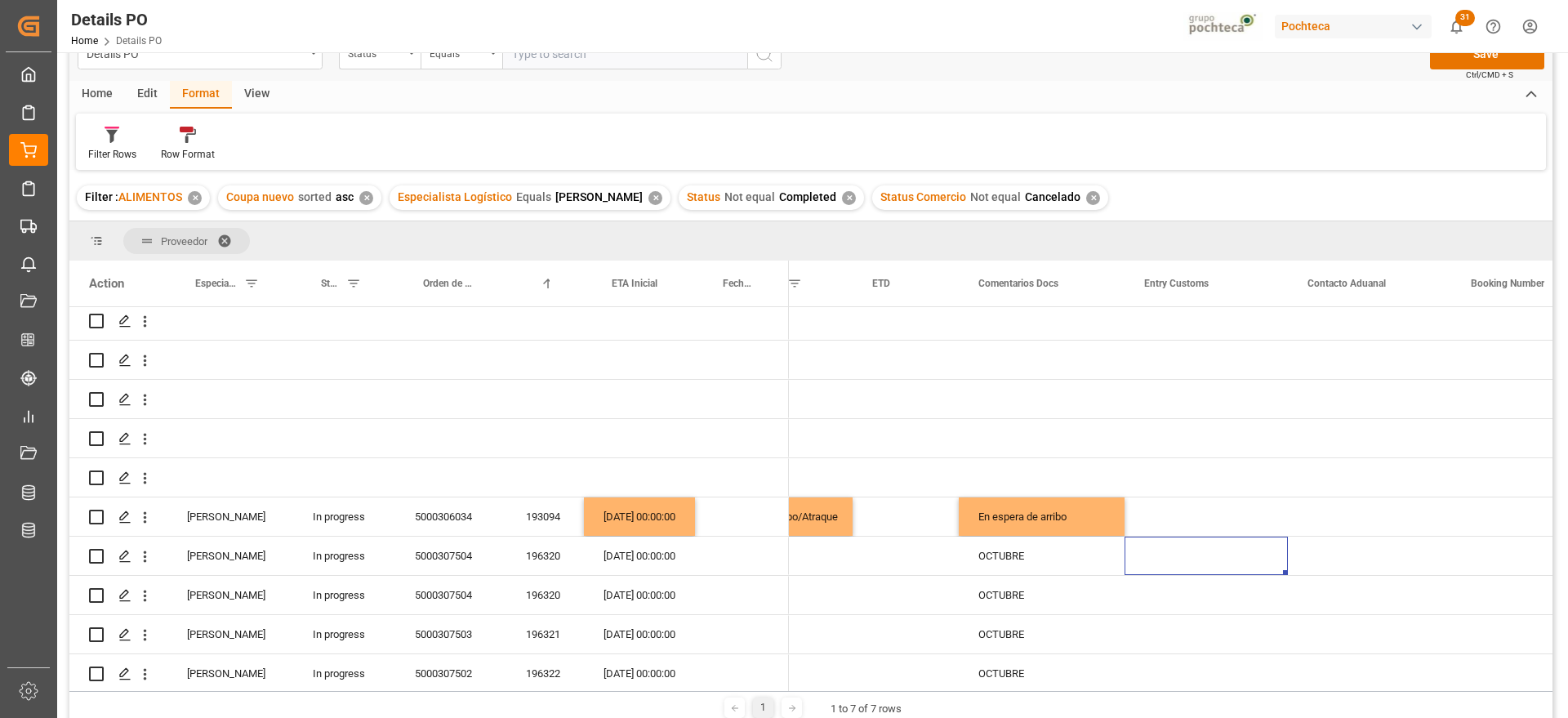
scroll to position [0, 0]
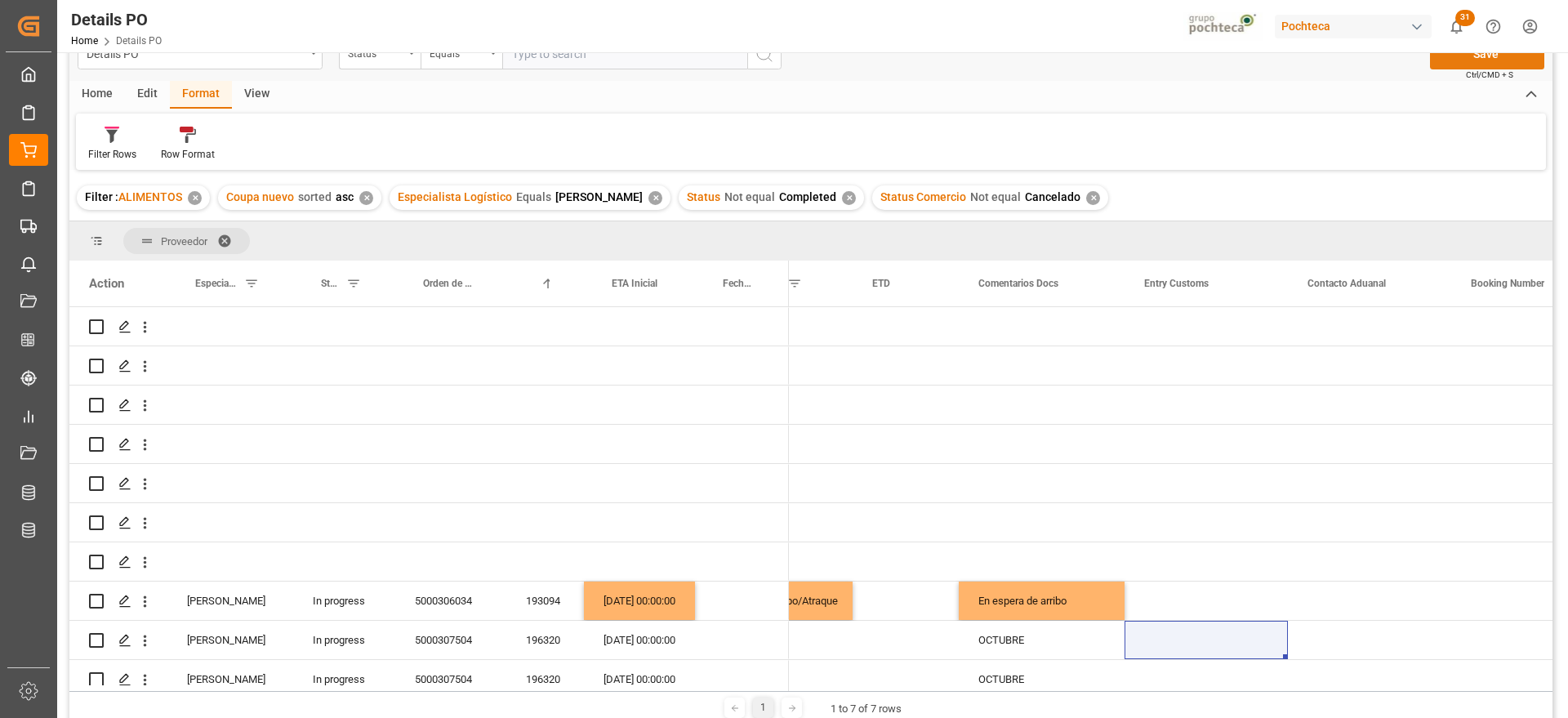
click at [1498, 56] on button "Save" at bounding box center [1486, 53] width 114 height 31
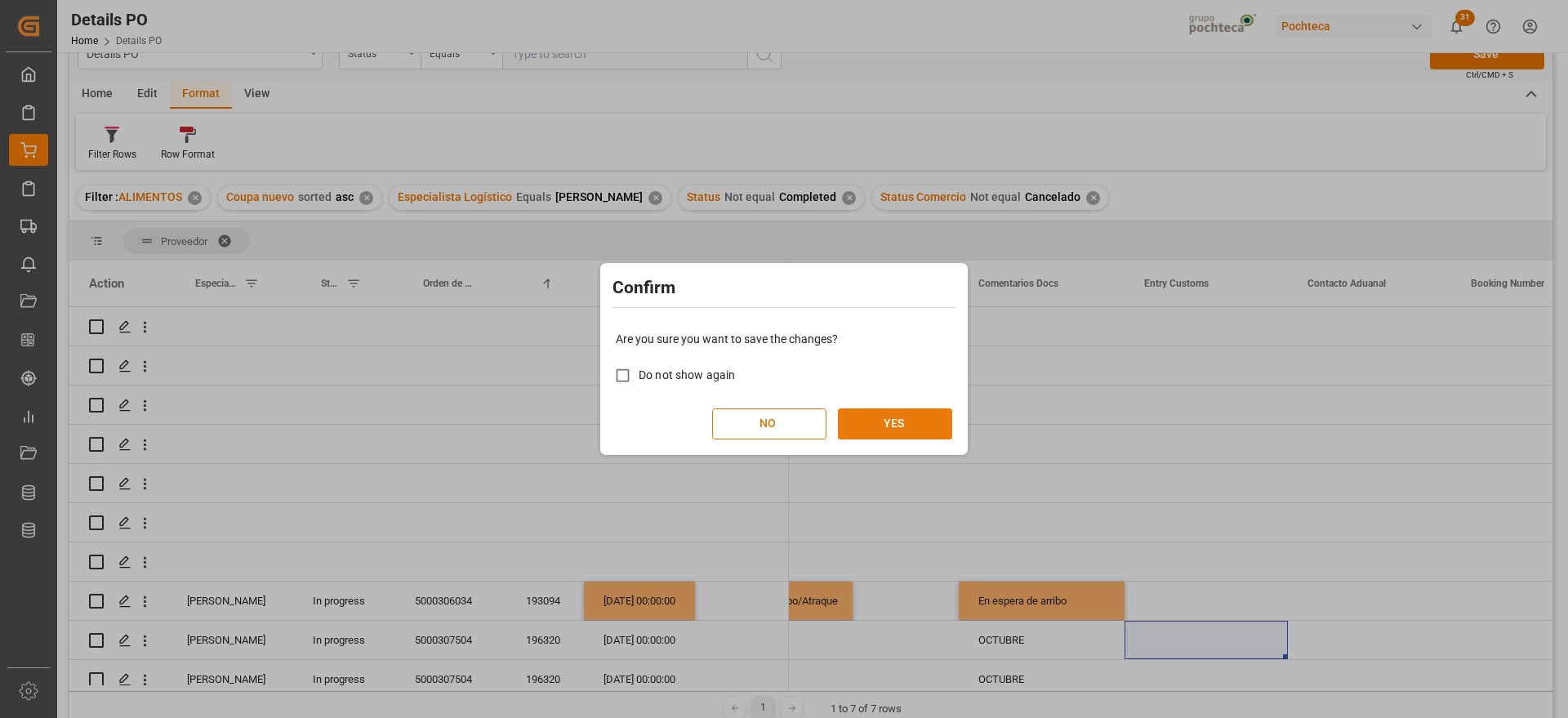
click at [901, 415] on button "YES" at bounding box center [894, 424] width 114 height 31
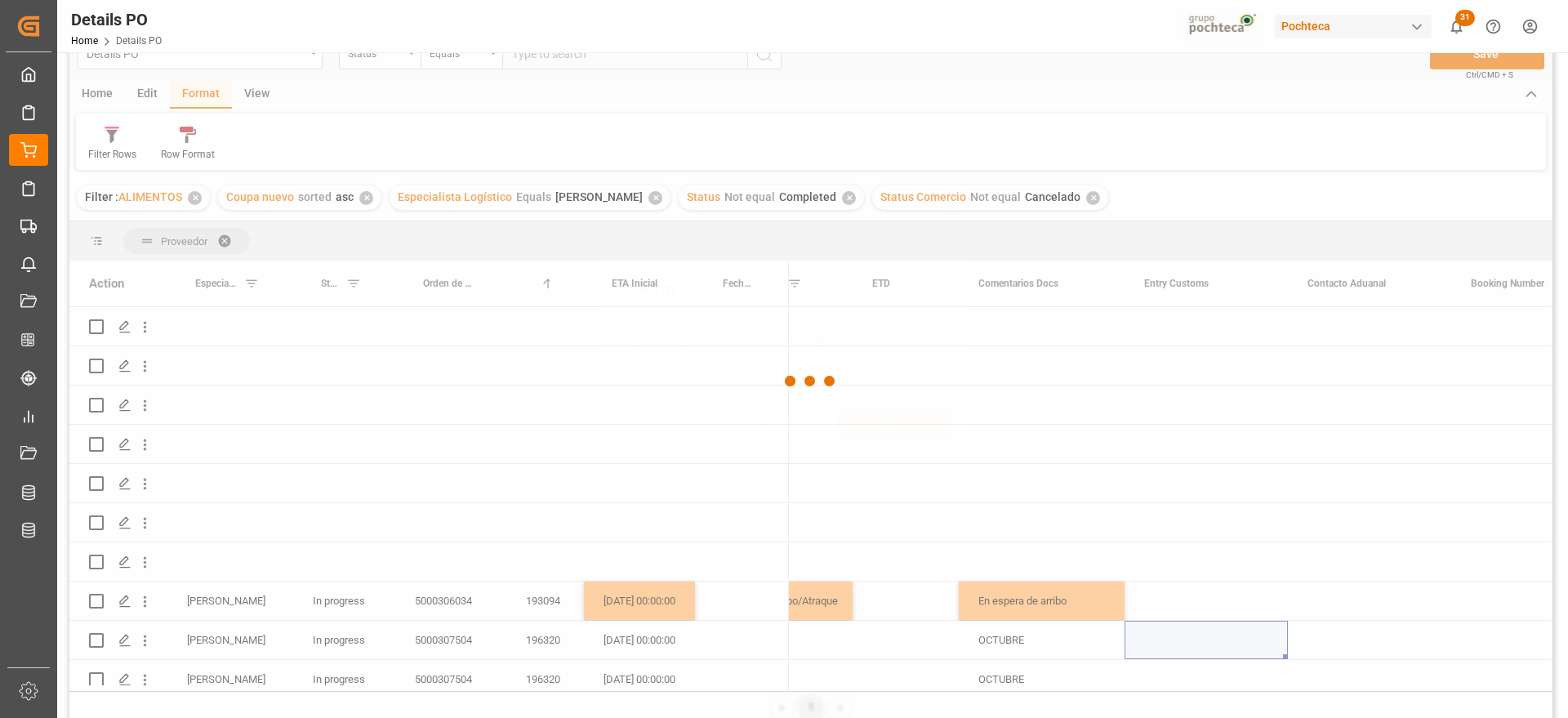
scroll to position [24, 0]
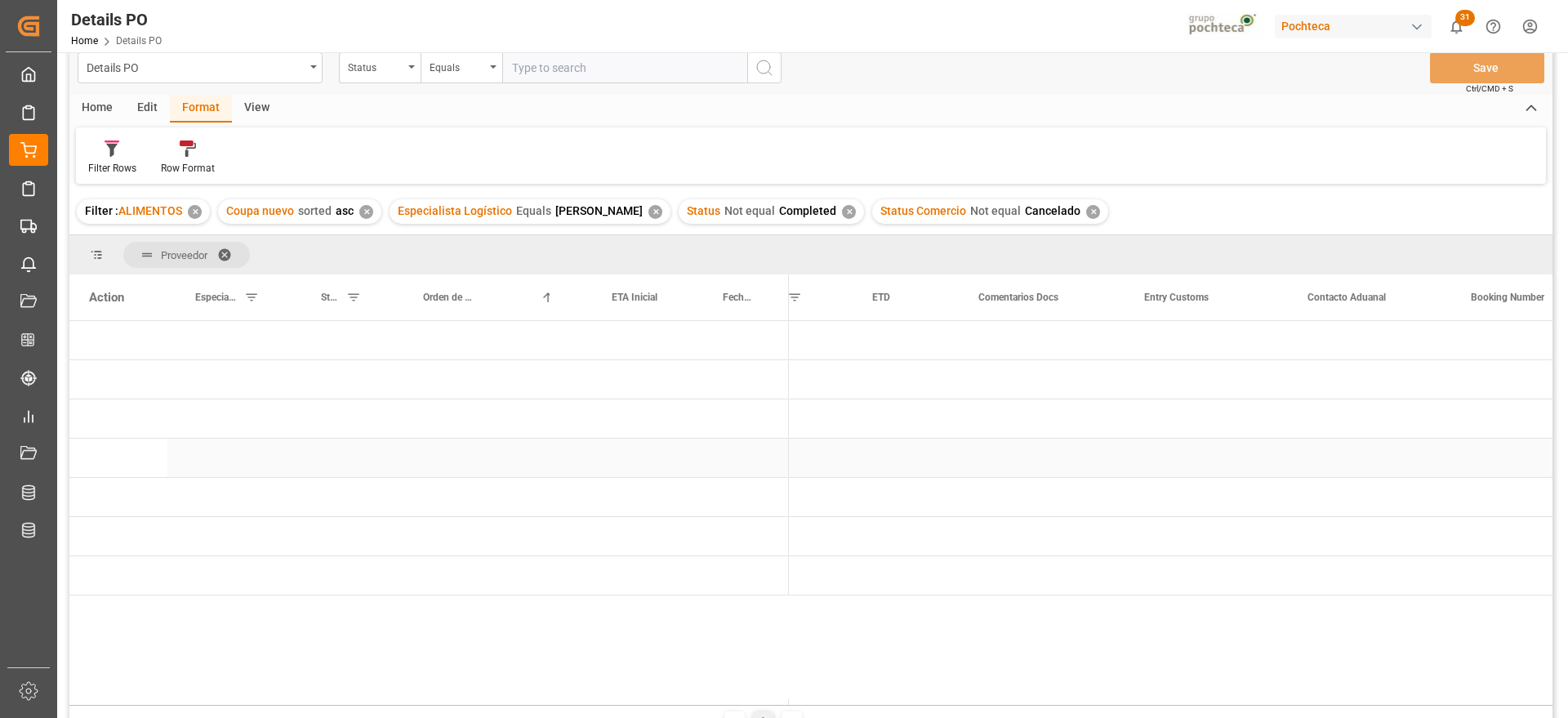
click at [664, 459] on div "Press SPACE to select this row." at bounding box center [639, 458] width 111 height 38
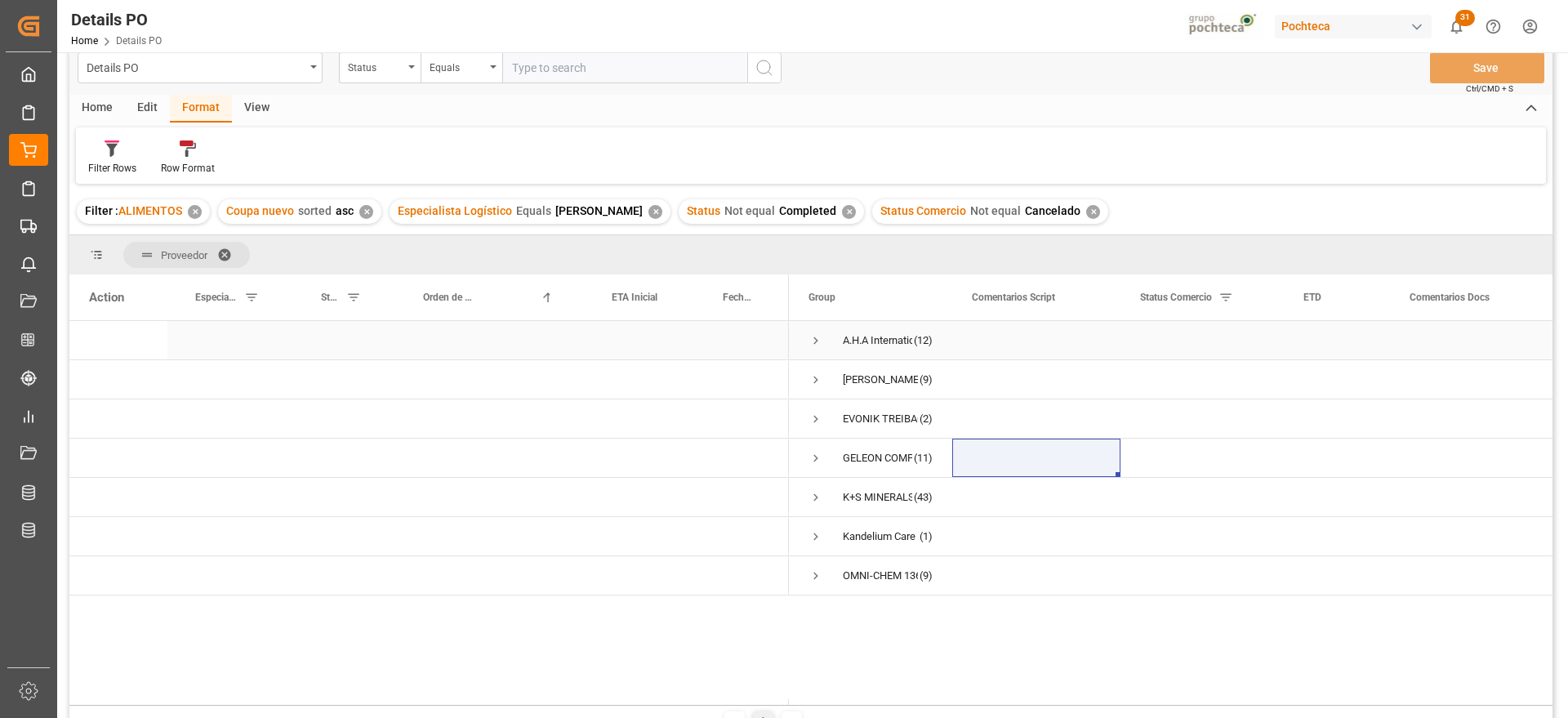
click at [812, 339] on span "Press SPACE to select this row." at bounding box center [815, 340] width 14 height 14
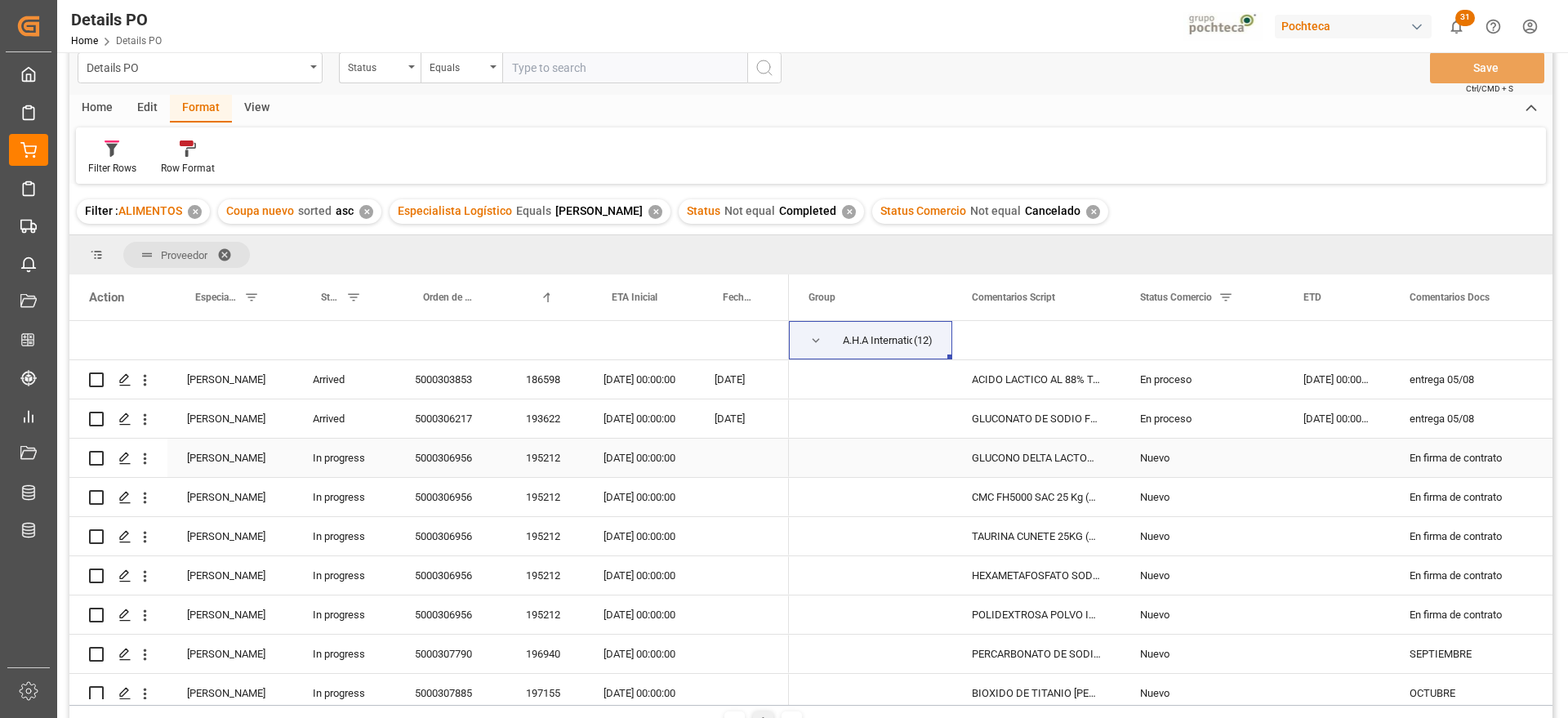
click at [1448, 464] on div "En firma de contrato" at bounding box center [1472, 458] width 166 height 38
click at [701, 441] on div "Press SPACE to select this row." at bounding box center [741, 458] width 94 height 38
click at [597, 486] on div "[DATE] 00:00:00" at bounding box center [639, 496] width 111 height 38
click at [600, 381] on div "[DATE] 00:00:00" at bounding box center [639, 379] width 111 height 38
click at [815, 338] on span "Press SPACE to select this row." at bounding box center [815, 340] width 14 height 14
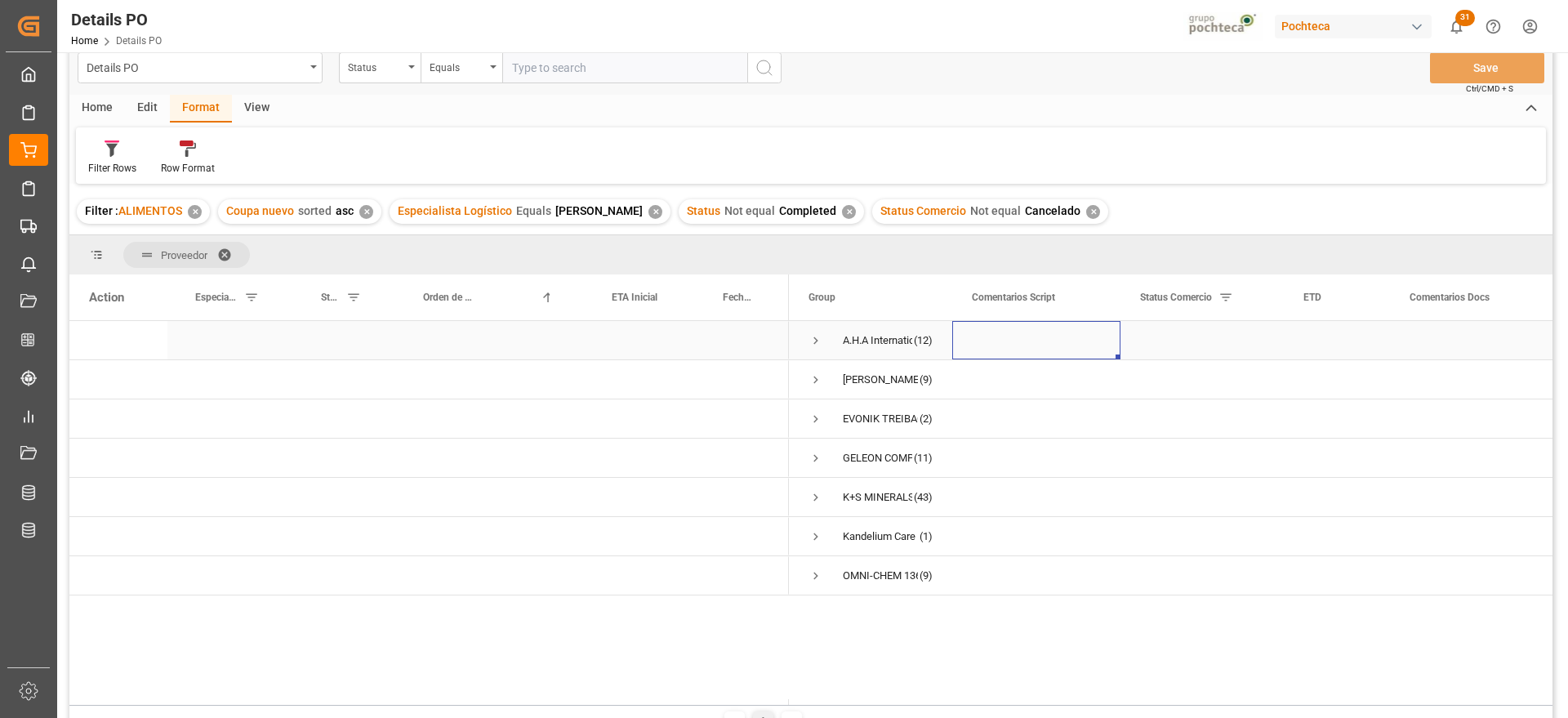
click at [1005, 335] on div "Press SPACE to select this row." at bounding box center [1035, 340] width 168 height 38
click at [811, 341] on span "Press SPACE to select this row." at bounding box center [815, 340] width 14 height 14
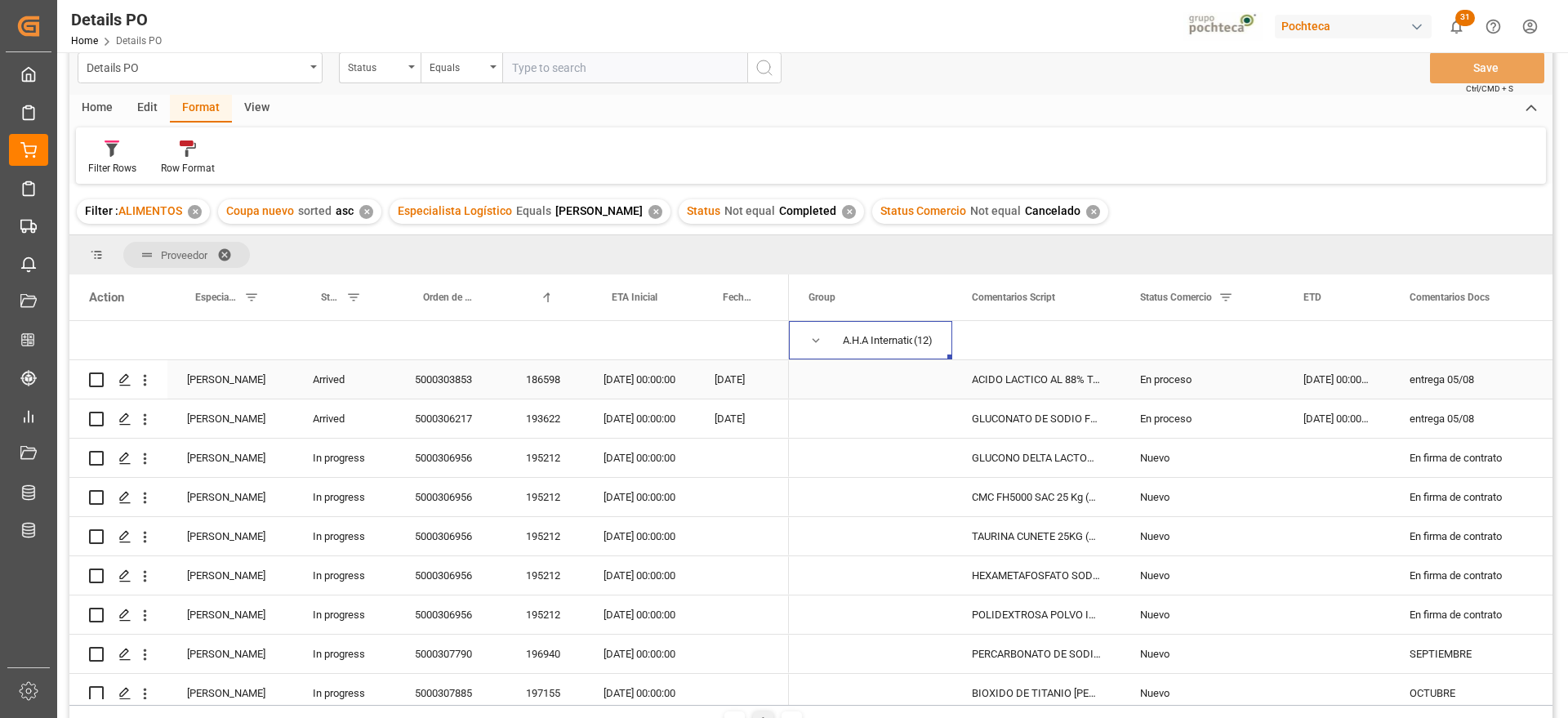
click at [1461, 377] on div "entrega 05/08" at bounding box center [1472, 379] width 166 height 38
click at [1040, 376] on div "ACIDO LACTICO AL 88% TAM 250 KG IMP (222" at bounding box center [1035, 379] width 168 height 38
click at [1052, 427] on div "GLUCONATO DE SODIO FG FUYANG SAC 25KG (3" at bounding box center [1035, 418] width 168 height 38
click at [1458, 412] on div "entrega 05/08" at bounding box center [1472, 418] width 166 height 38
click at [1306, 374] on div "[DATE] 00:00:00" at bounding box center [1336, 379] width 107 height 38
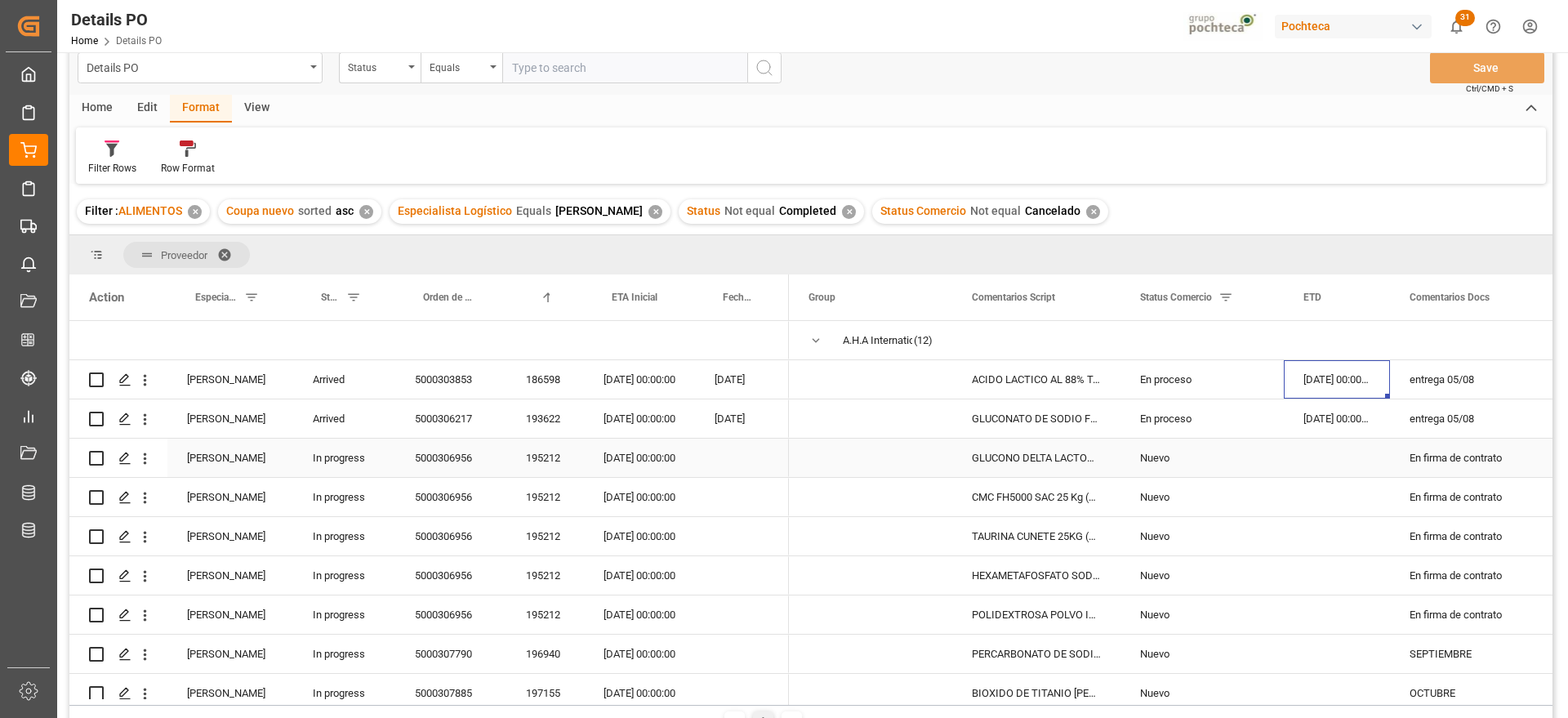
click at [1078, 460] on div "GLUCONO DELTA LACTONA S. KAISON SAC 25KG" at bounding box center [1035, 458] width 168 height 38
click at [1477, 375] on div "entrega 05/08" at bounding box center [1472, 379] width 166 height 38
click at [1492, 384] on input "entrega 05/08" at bounding box center [1472, 388] width 139 height 31
type input "entrega 05/09"
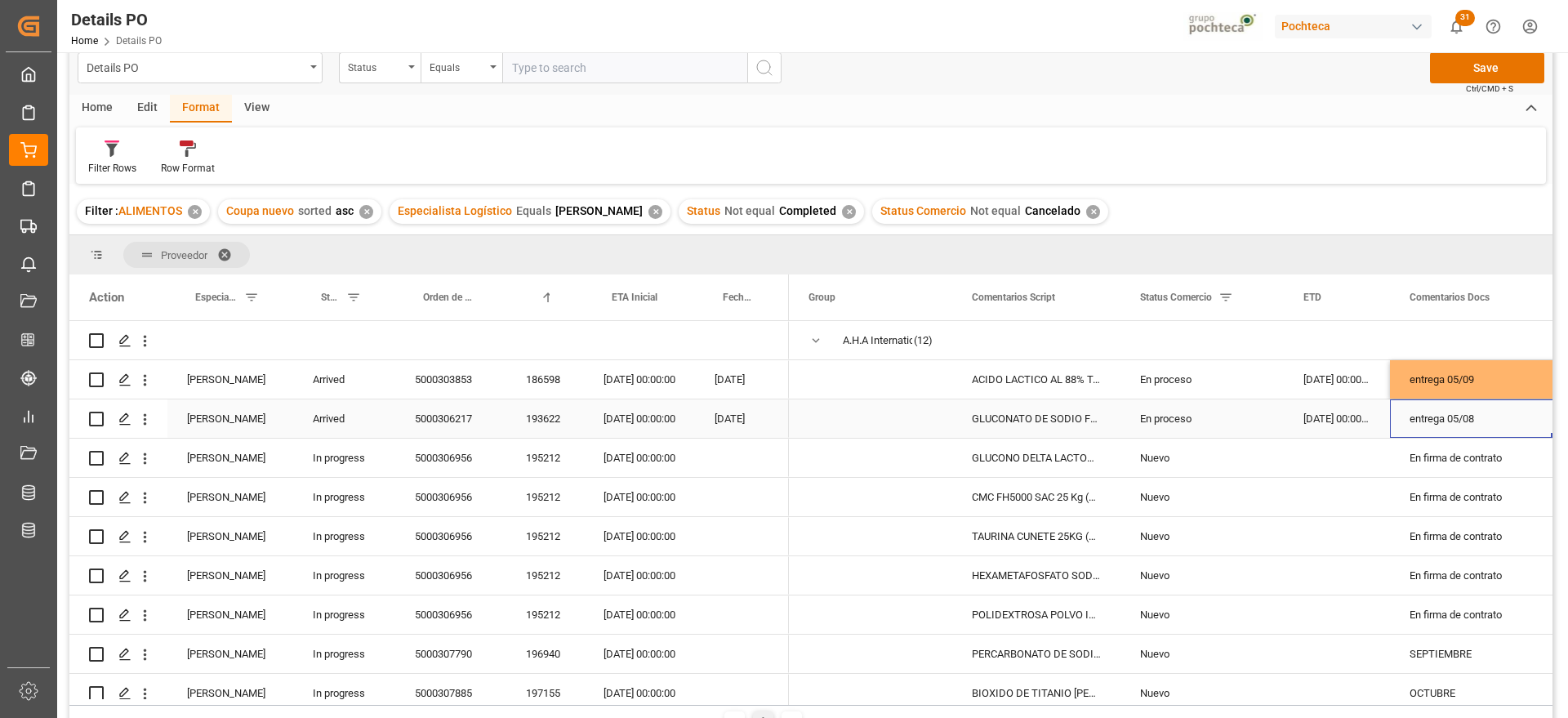
click at [1485, 404] on div "entrega 05/08" at bounding box center [1472, 418] width 166 height 38
click at [1480, 420] on input "entrega 05/08" at bounding box center [1472, 428] width 139 height 31
type input "entrega 05/09"
click at [1457, 473] on div "En firma de contrato" at bounding box center [1472, 458] width 166 height 38
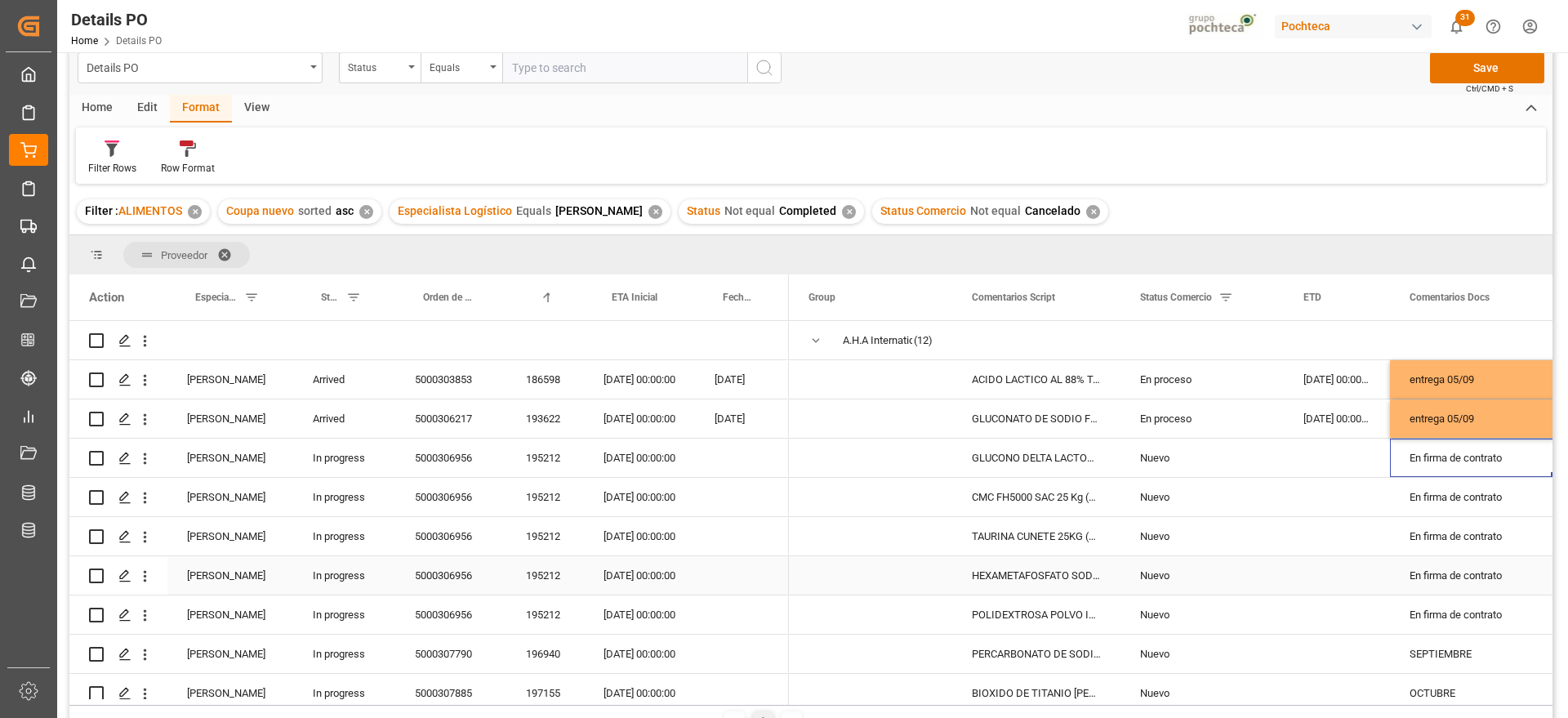
scroll to position [102, 0]
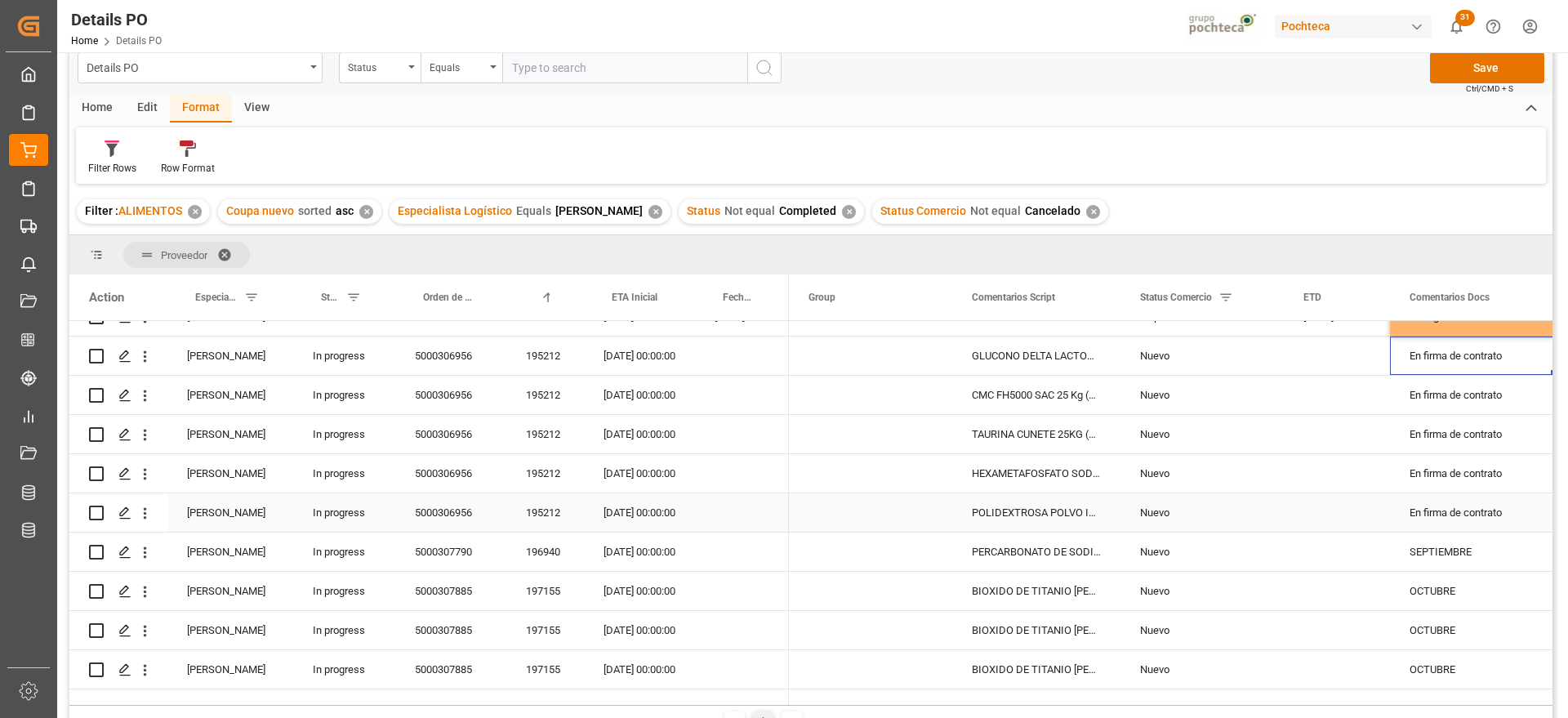
click at [1070, 511] on div "POLIDEXTROSA POLVO IMP SAC 25KG (62864)" at bounding box center [1035, 512] width 168 height 38
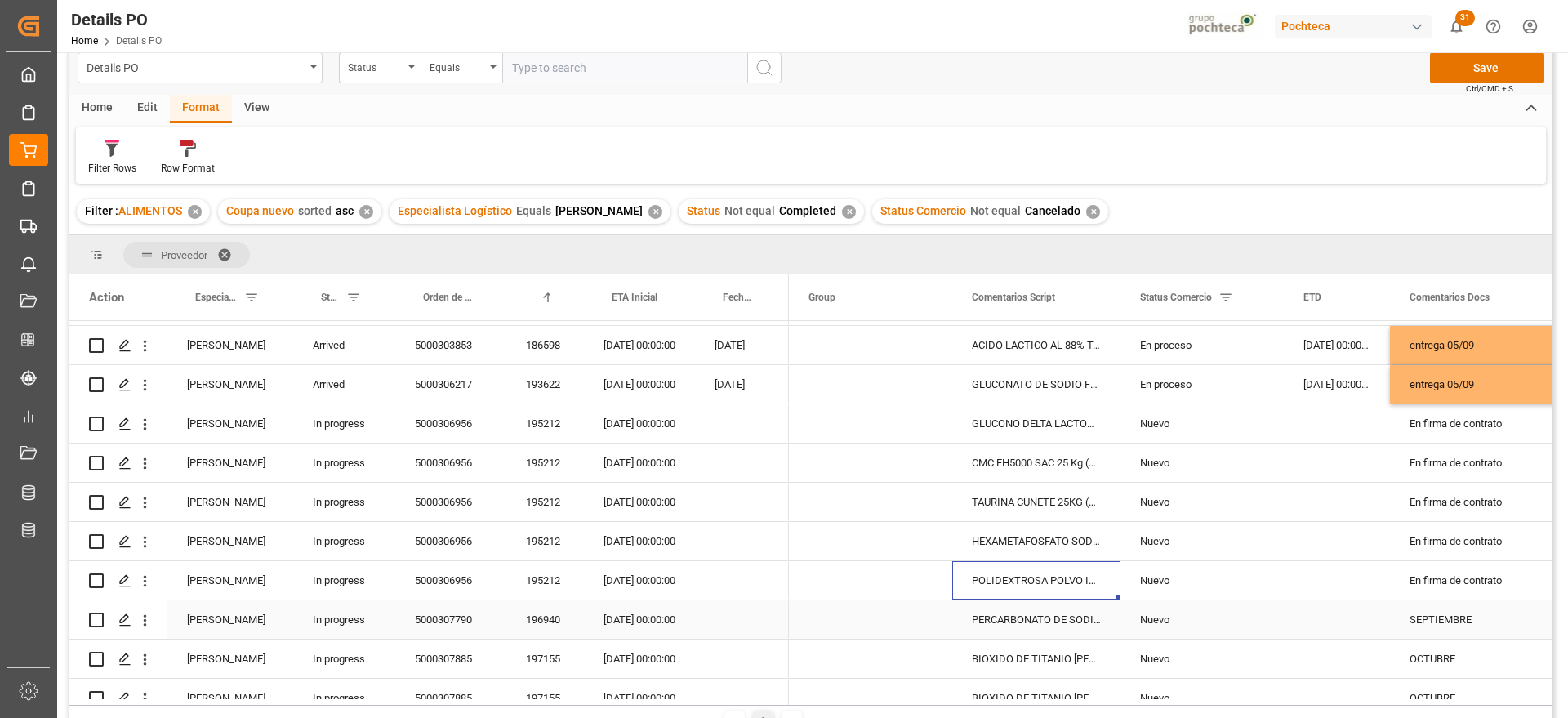
scroll to position [0, 0]
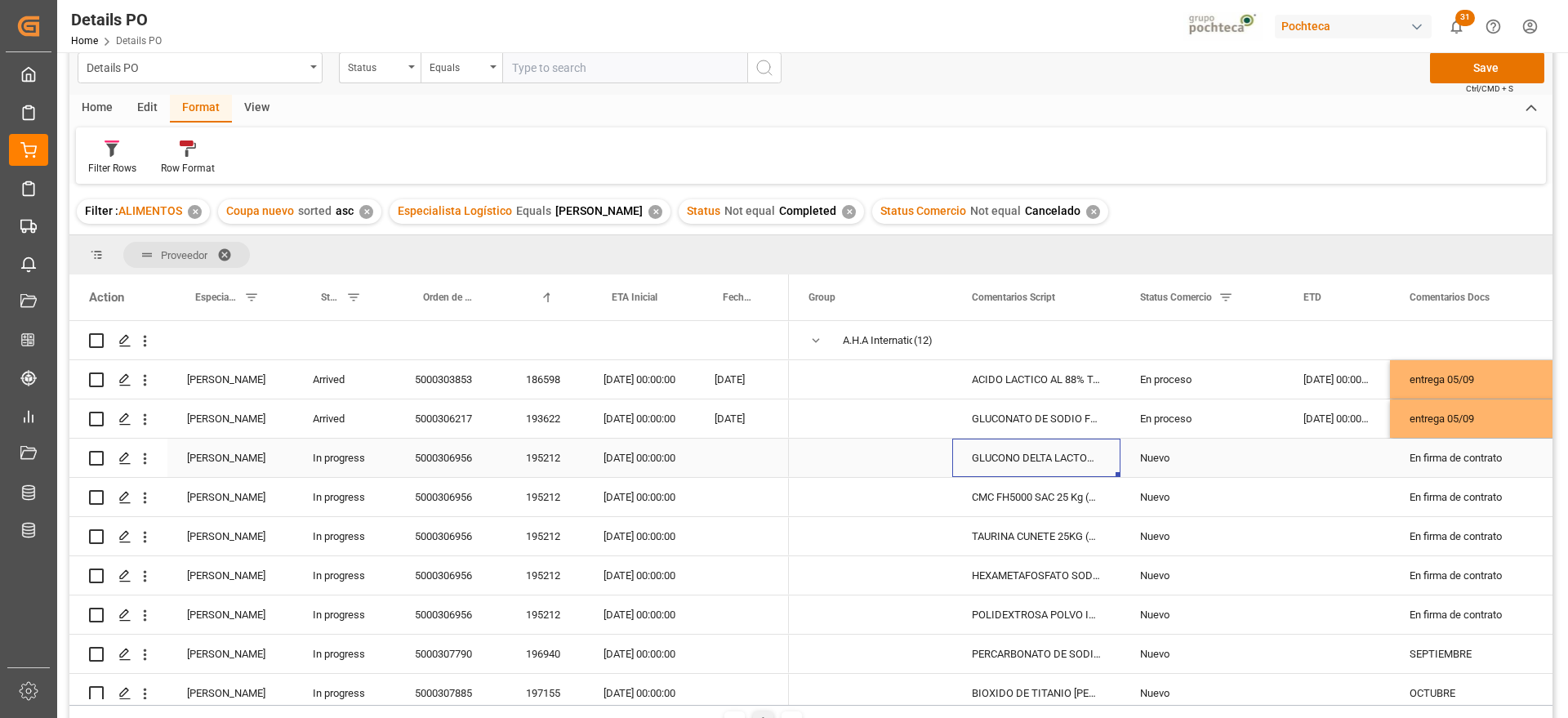
click at [977, 462] on div "GLUCONO DELTA LACTONA S. KAISON SAC 25KG" at bounding box center [1035, 458] width 168 height 38
click at [628, 481] on div "[DATE] 00:00:00" at bounding box center [639, 496] width 111 height 38
click at [1056, 444] on div "GLUCONO DELTA LACTONA S. KAISON SAC 25KG" at bounding box center [1035, 458] width 168 height 38
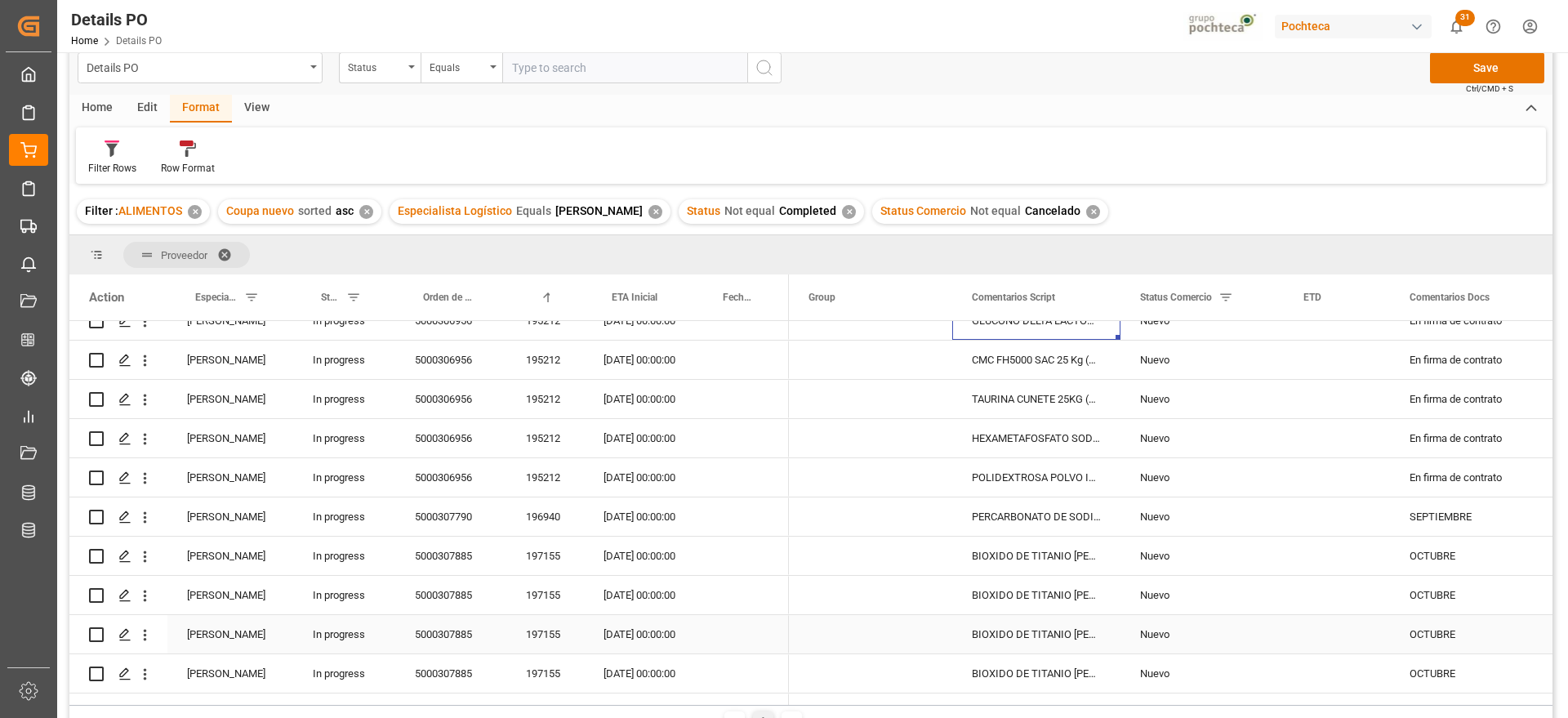
scroll to position [102, 0]
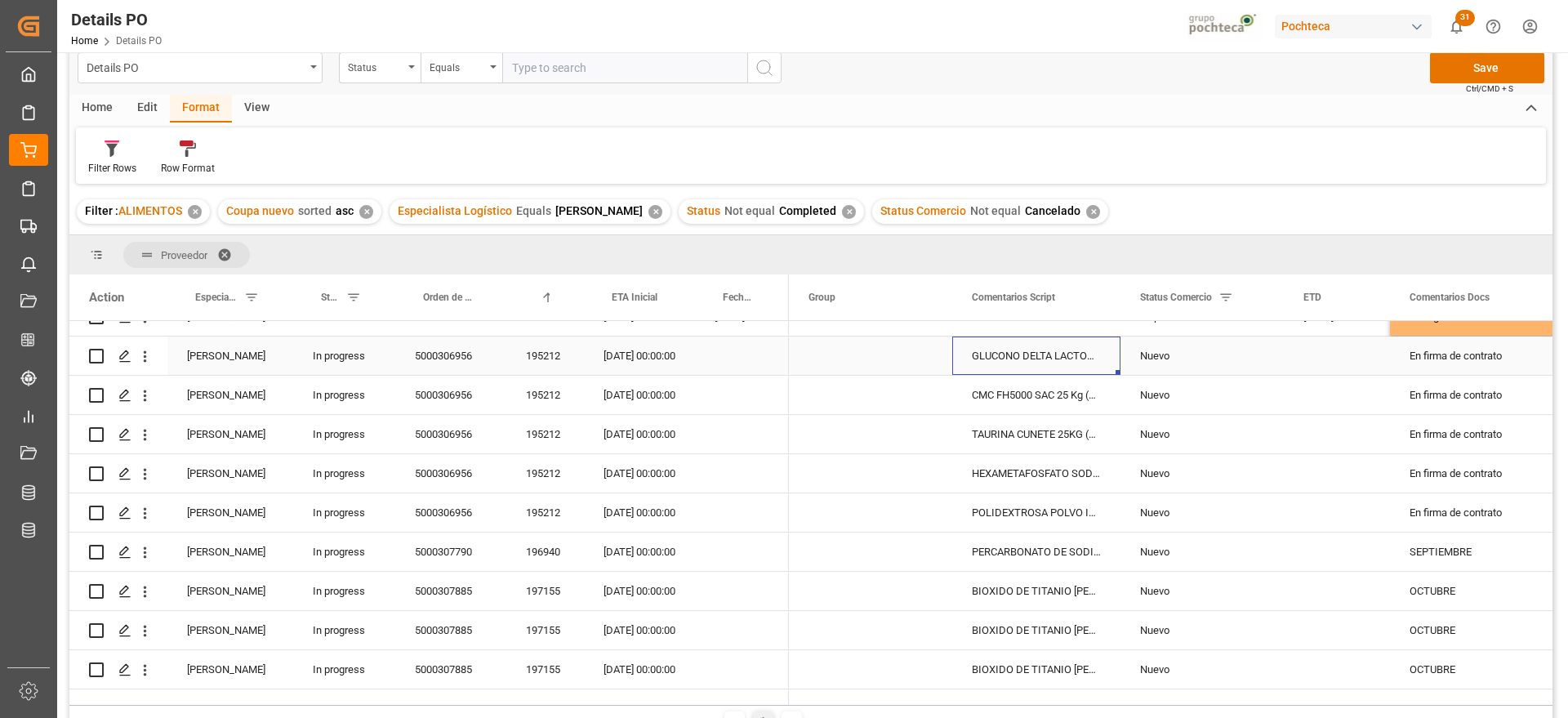
click at [621, 363] on div "[DATE] 00:00:00" at bounding box center [639, 355] width 111 height 38
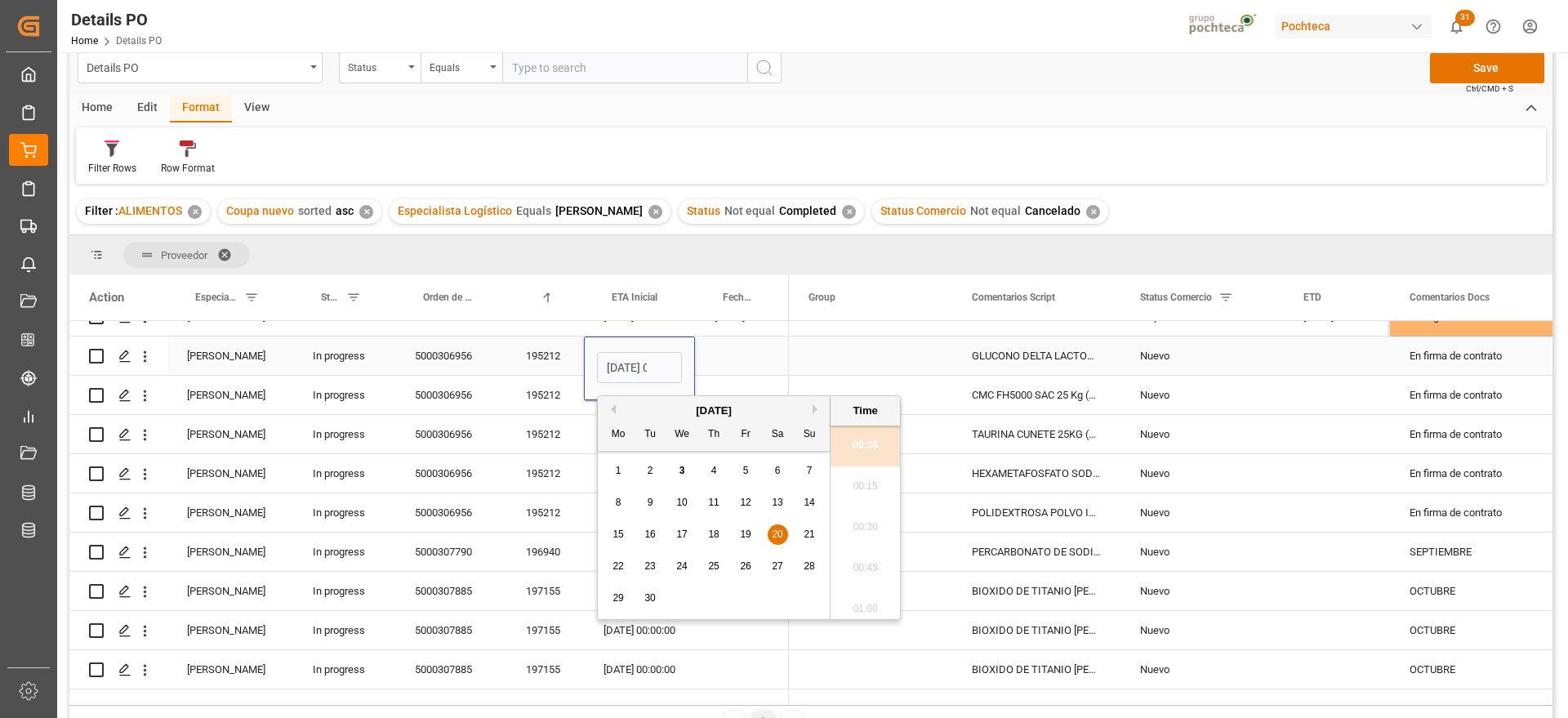
scroll to position [1884, 0]
click at [643, 597] on div "30" at bounding box center [650, 598] width 20 height 19
type input "[DATE] 00:00"
click at [722, 364] on div "Press SPACE to select this row." at bounding box center [741, 355] width 94 height 38
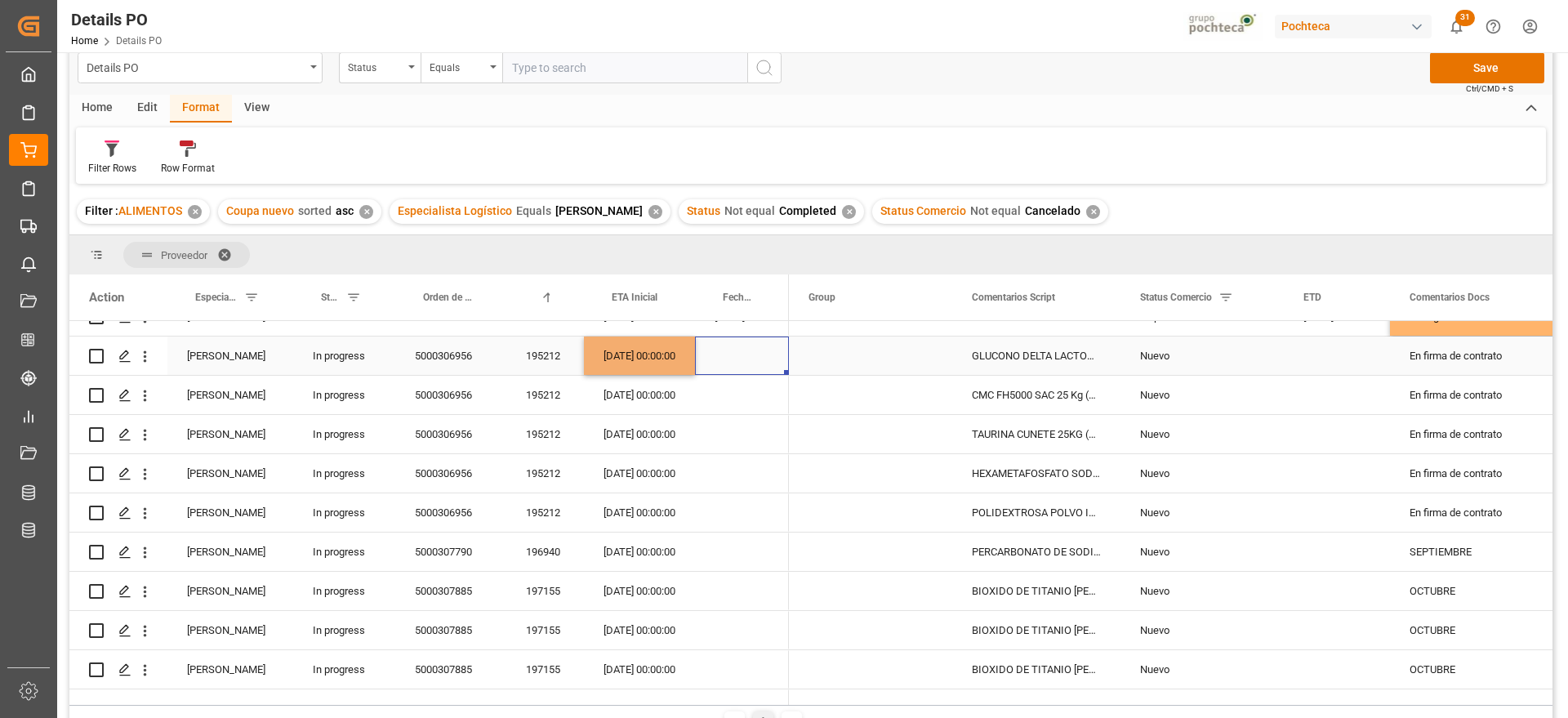
click at [625, 354] on div "[DATE] 00:00:00" at bounding box center [639, 355] width 111 height 38
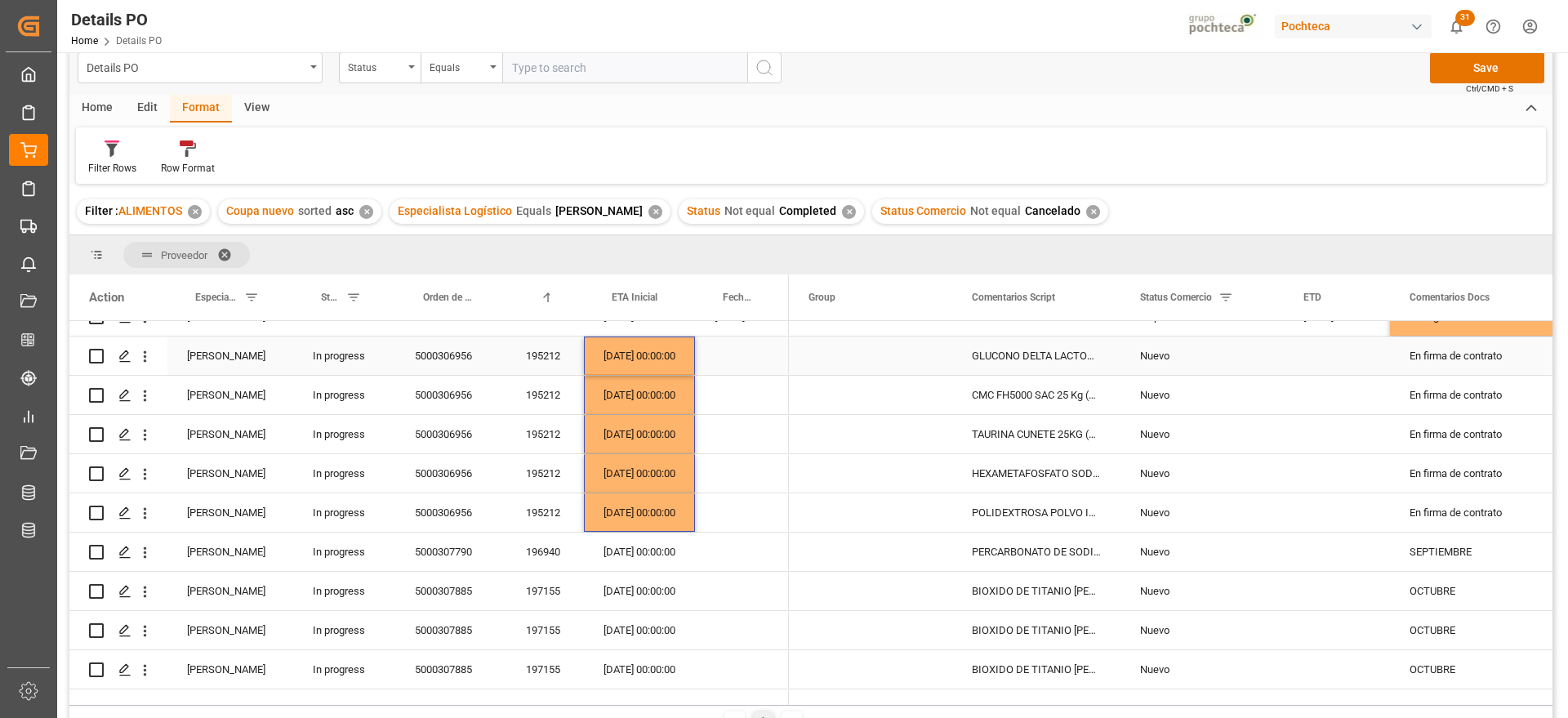
click at [1331, 360] on div "Press SPACE to select this row." at bounding box center [1336, 355] width 107 height 38
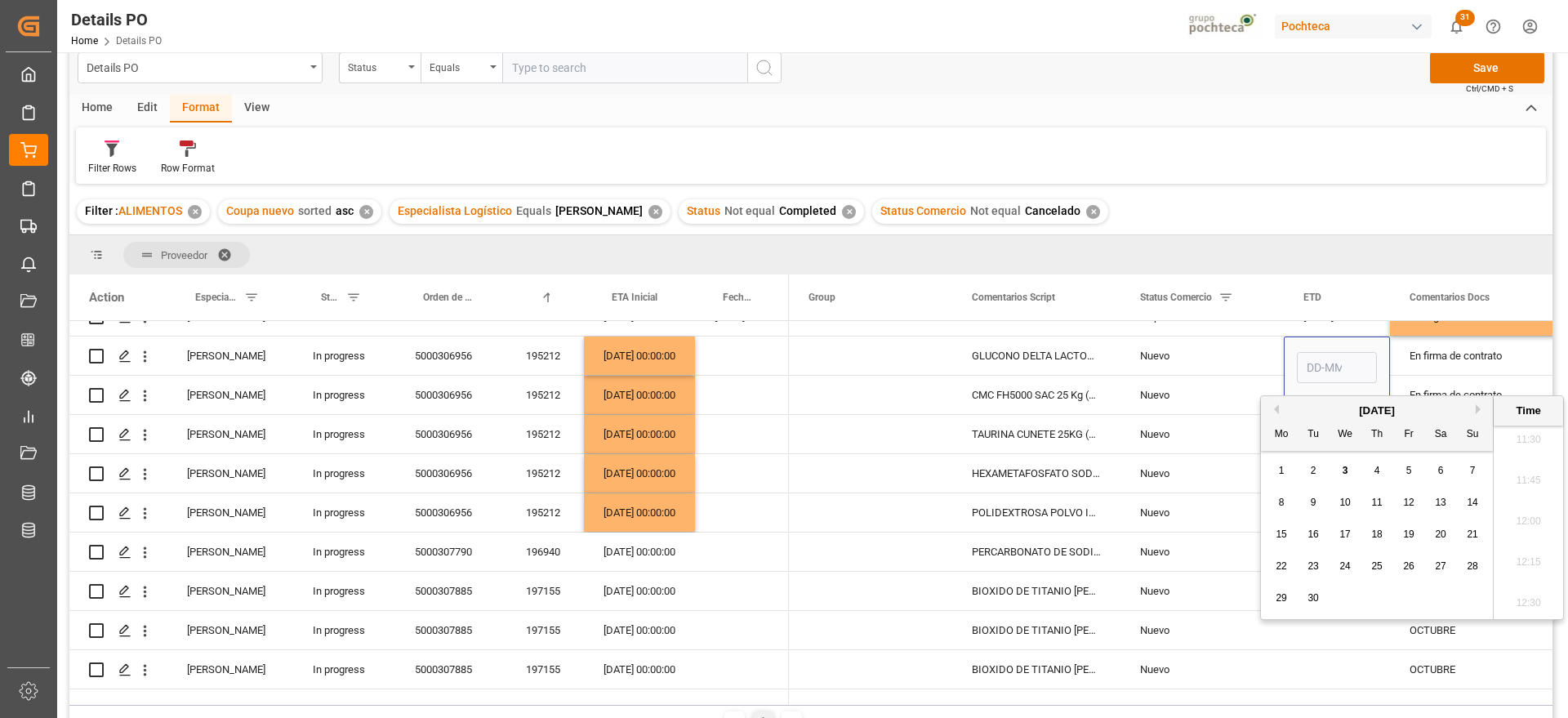
click at [1470, 468] on span "7" at bounding box center [1472, 471] width 6 height 12
type input "[DATE] 00:00"
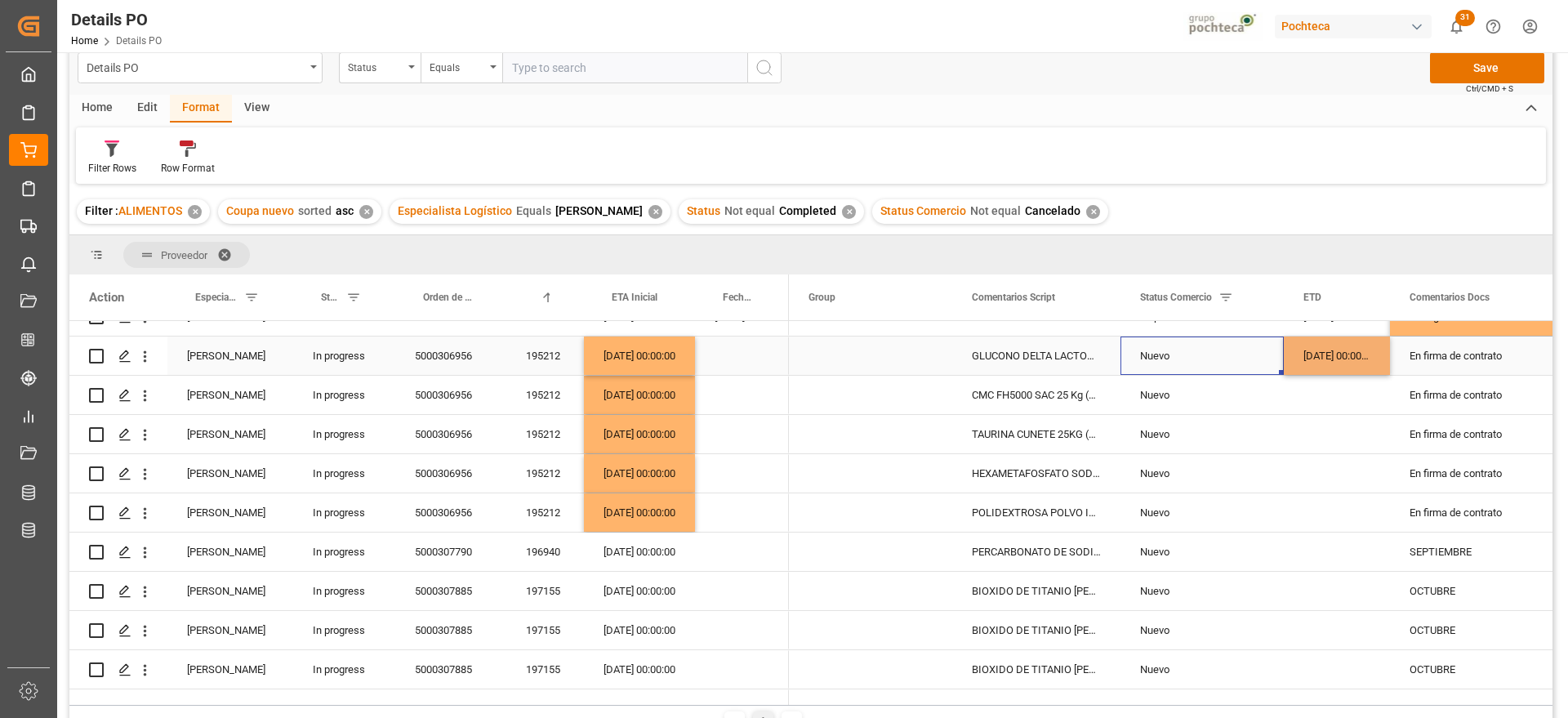
click at [1244, 361] on div "Nuevo" at bounding box center [1201, 356] width 124 height 37
click at [1322, 359] on div "[DATE] 00:00:00" at bounding box center [1336, 355] width 107 height 38
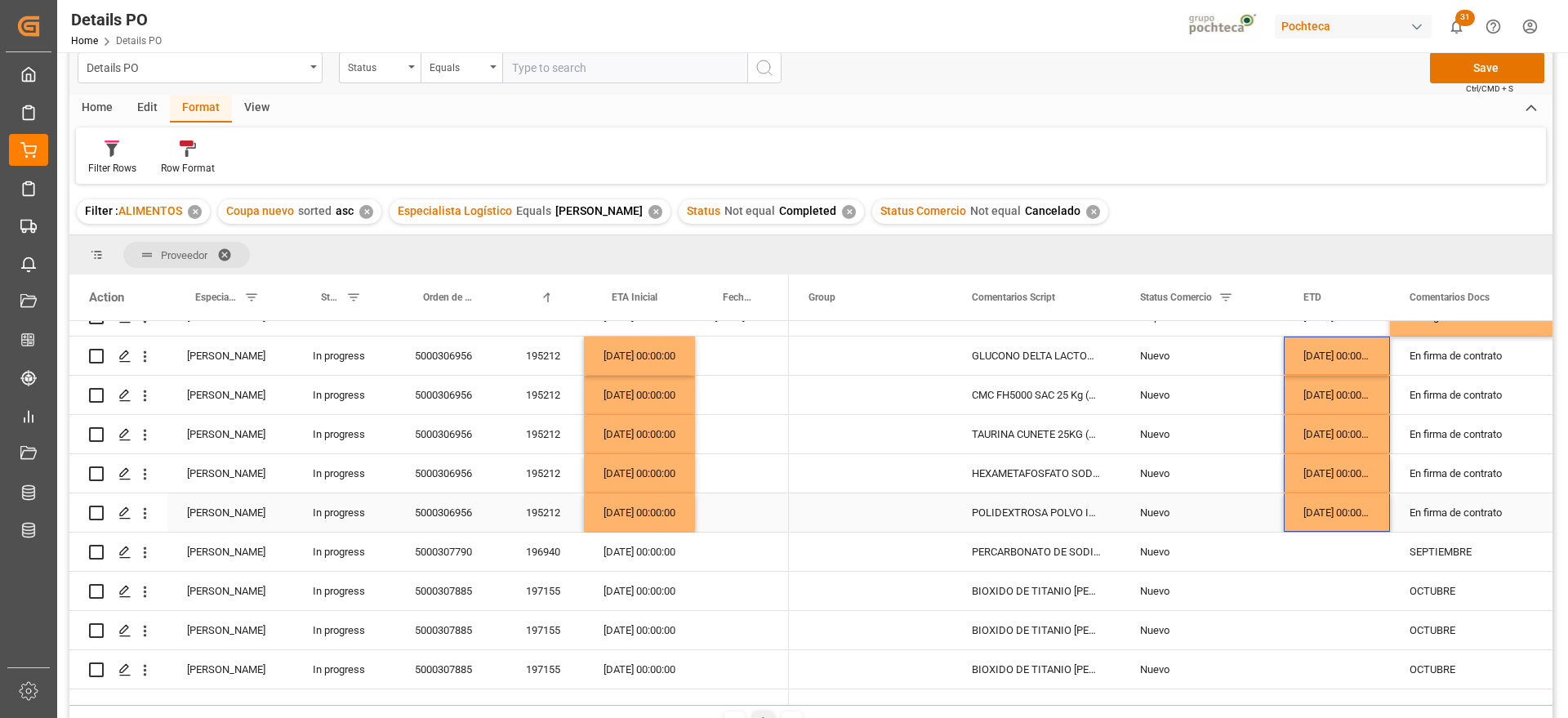
click at [653, 507] on div "[DATE] 00:00:00" at bounding box center [639, 512] width 111 height 38
click at [705, 594] on div "Press SPACE to select this row." at bounding box center [741, 590] width 94 height 38
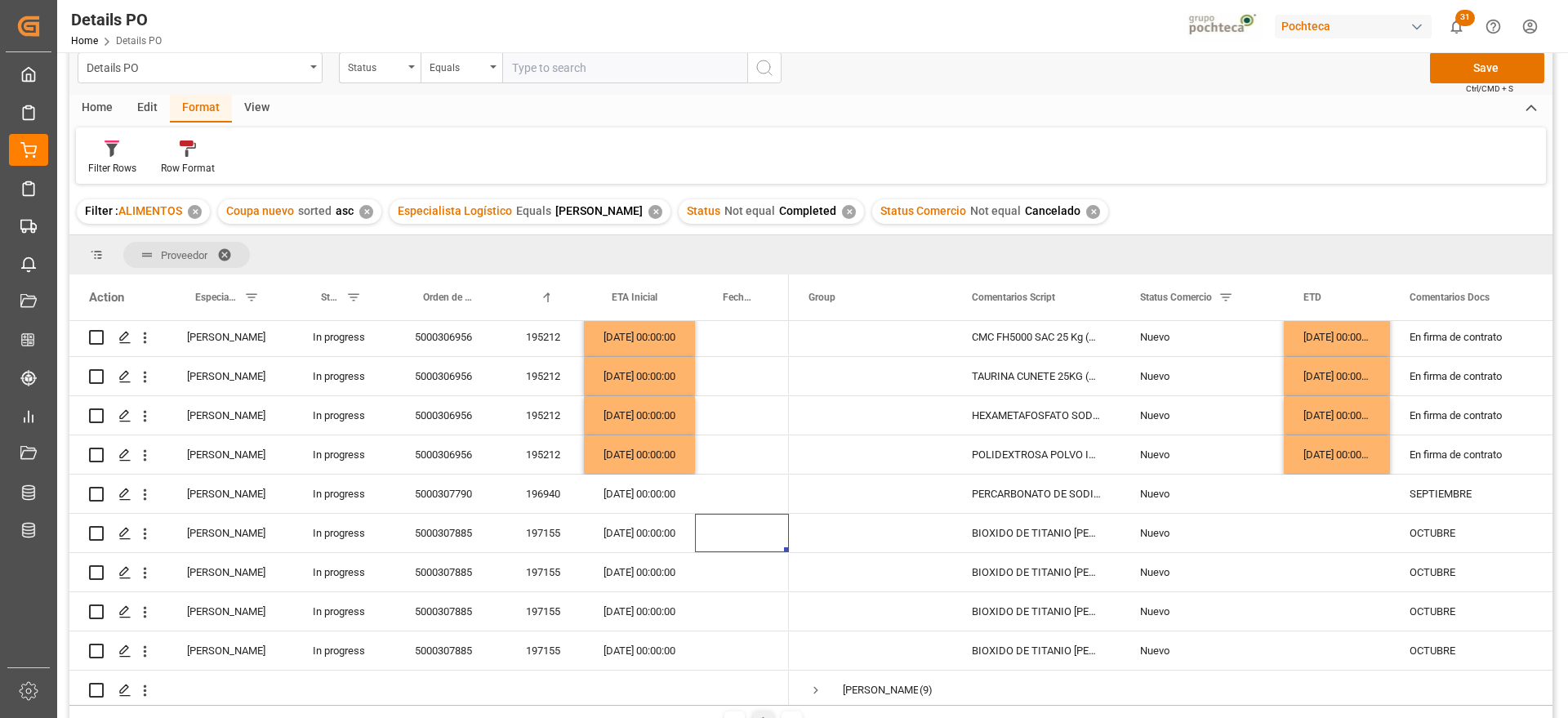
scroll to position [204, 0]
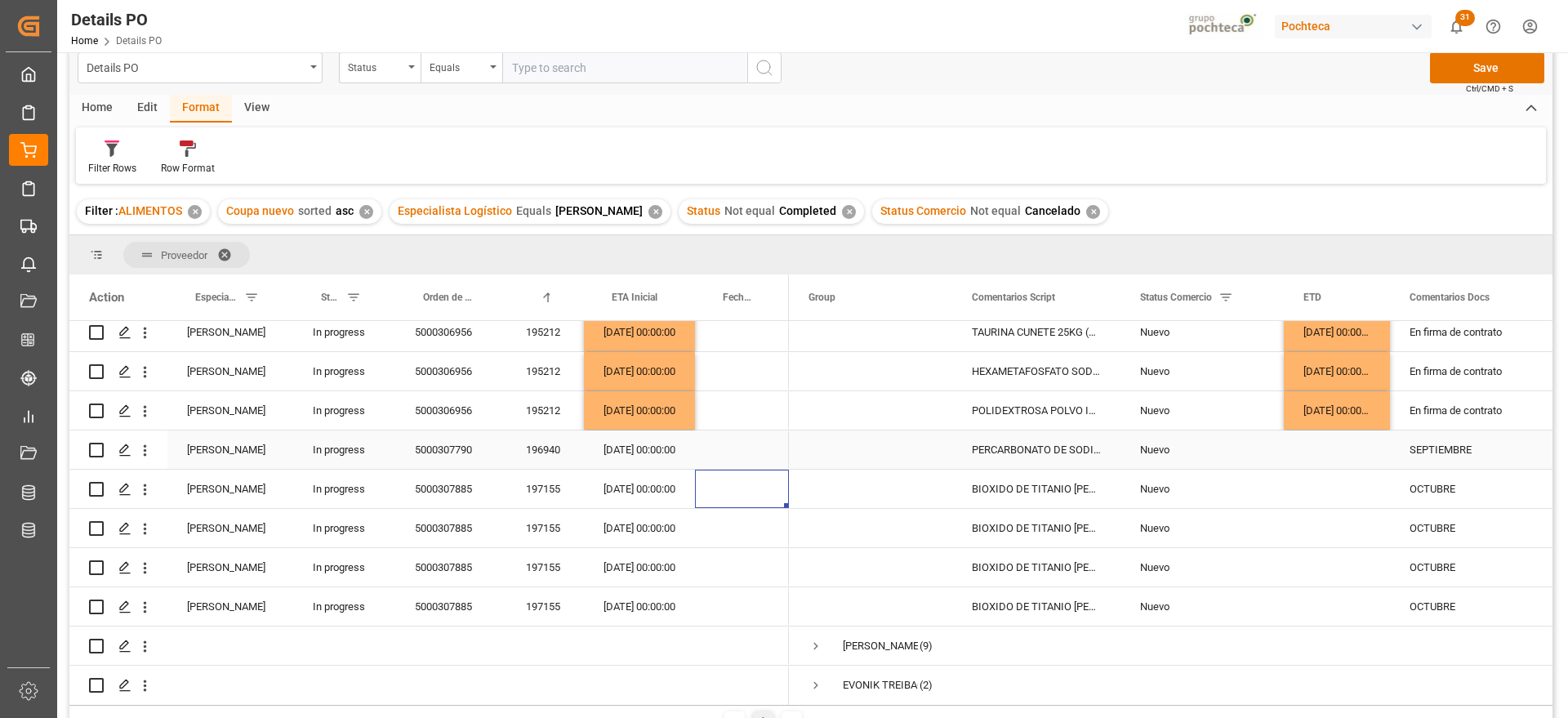
click at [1446, 449] on div "SEPTIEMBRE" at bounding box center [1472, 449] width 166 height 38
click at [613, 446] on div "[DATE] 00:00:00" at bounding box center [639, 449] width 111 height 38
click at [545, 456] on div "196940" at bounding box center [545, 449] width 78 height 38
click at [650, 495] on div "[DATE] 00:00:00" at bounding box center [639, 488] width 111 height 38
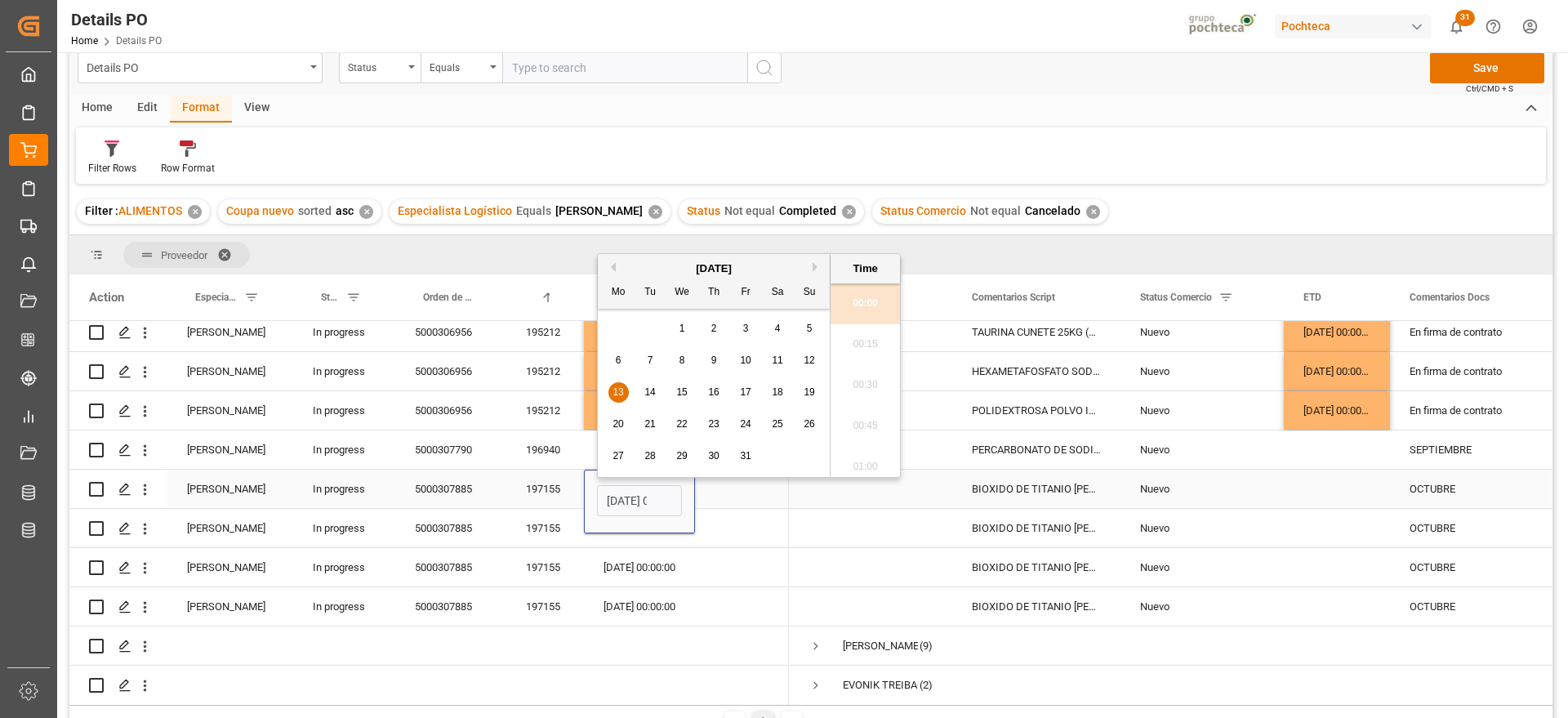
scroll to position [0, 48]
drag, startPoint x: 779, startPoint y: 352, endPoint x: 766, endPoint y: 366, distance: 19.1
click at [776, 352] on span "11" at bounding box center [777, 353] width 11 height 12
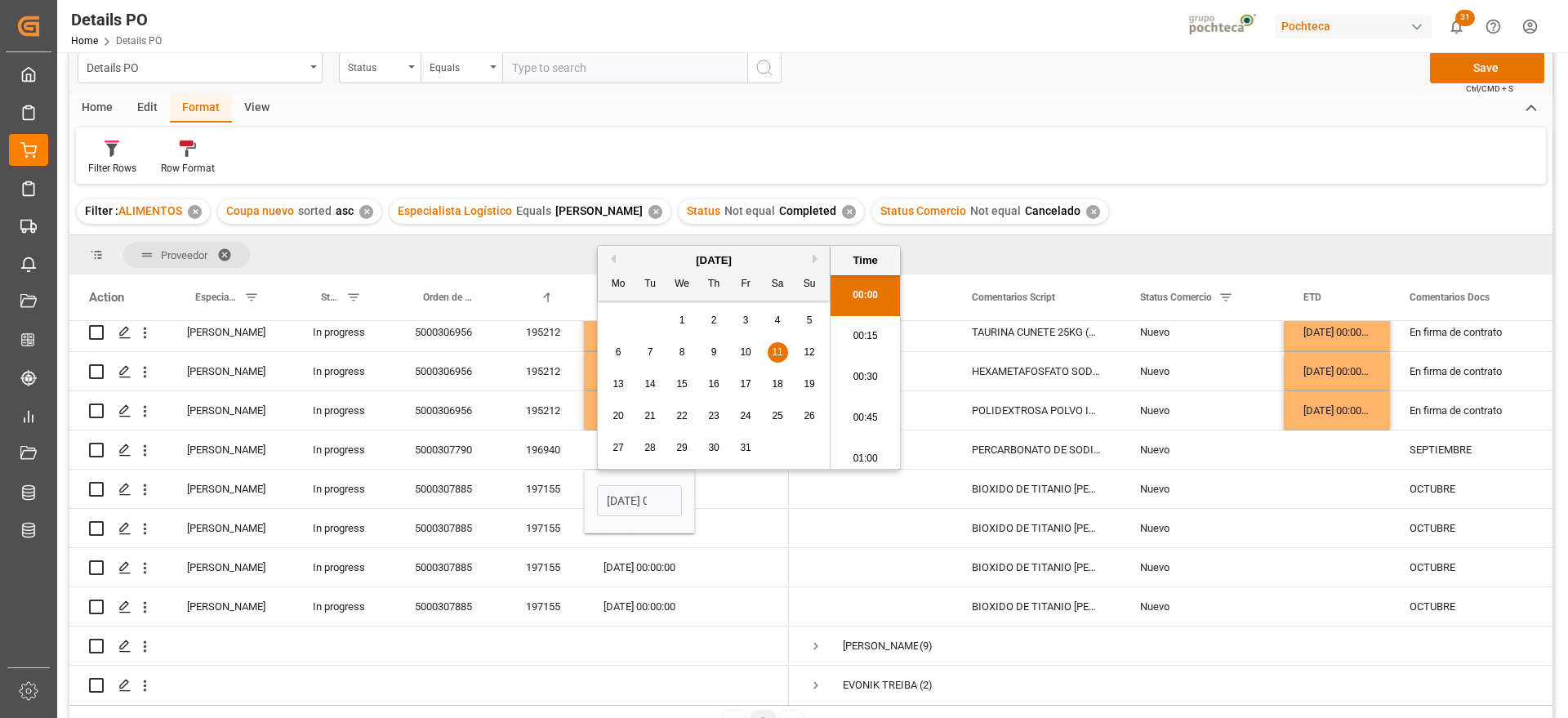
click at [778, 324] on span "4" at bounding box center [778, 321] width 6 height 12
type input "[DATE] 00:00"
click at [717, 533] on div "Press SPACE to select this row." at bounding box center [741, 528] width 94 height 38
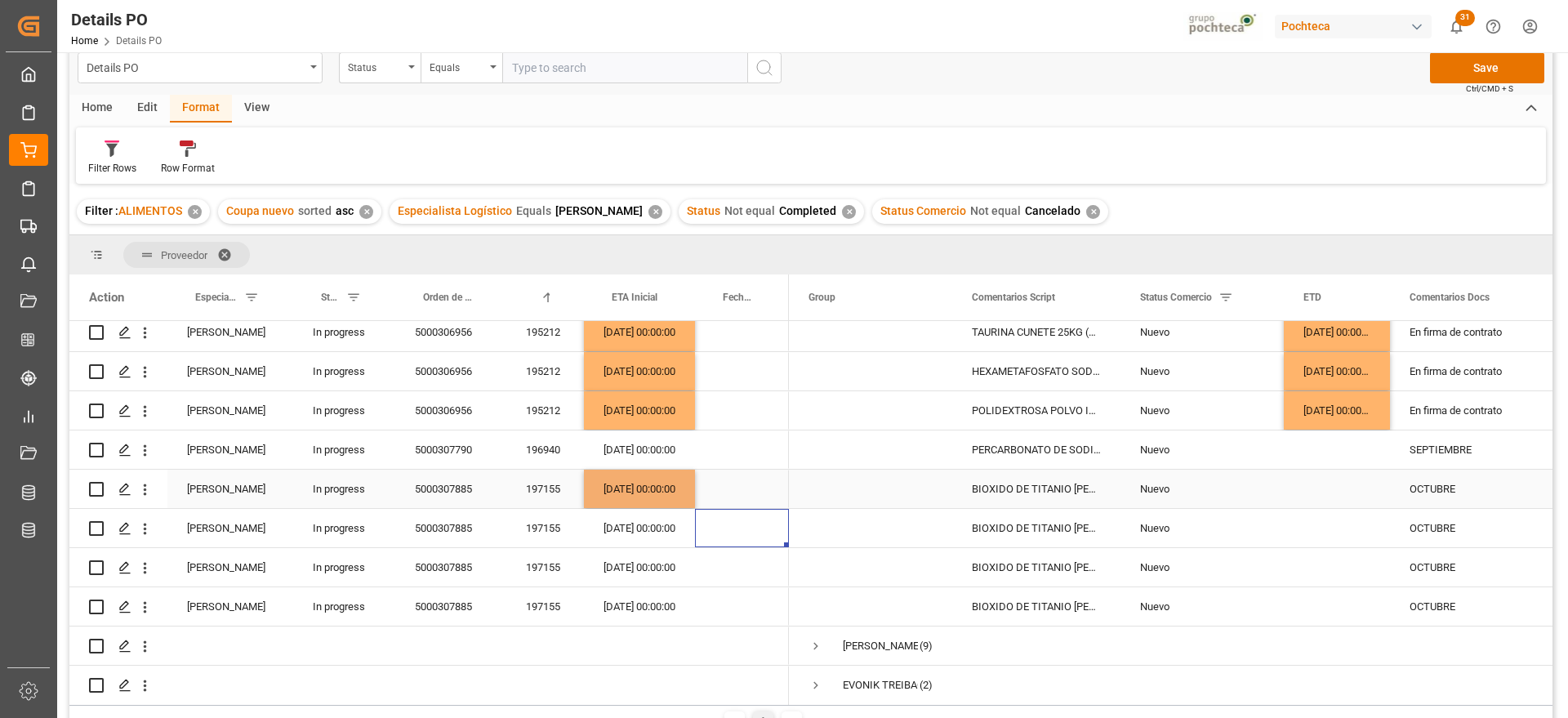
click at [653, 496] on div "[DATE] 00:00:00" at bounding box center [639, 488] width 111 height 38
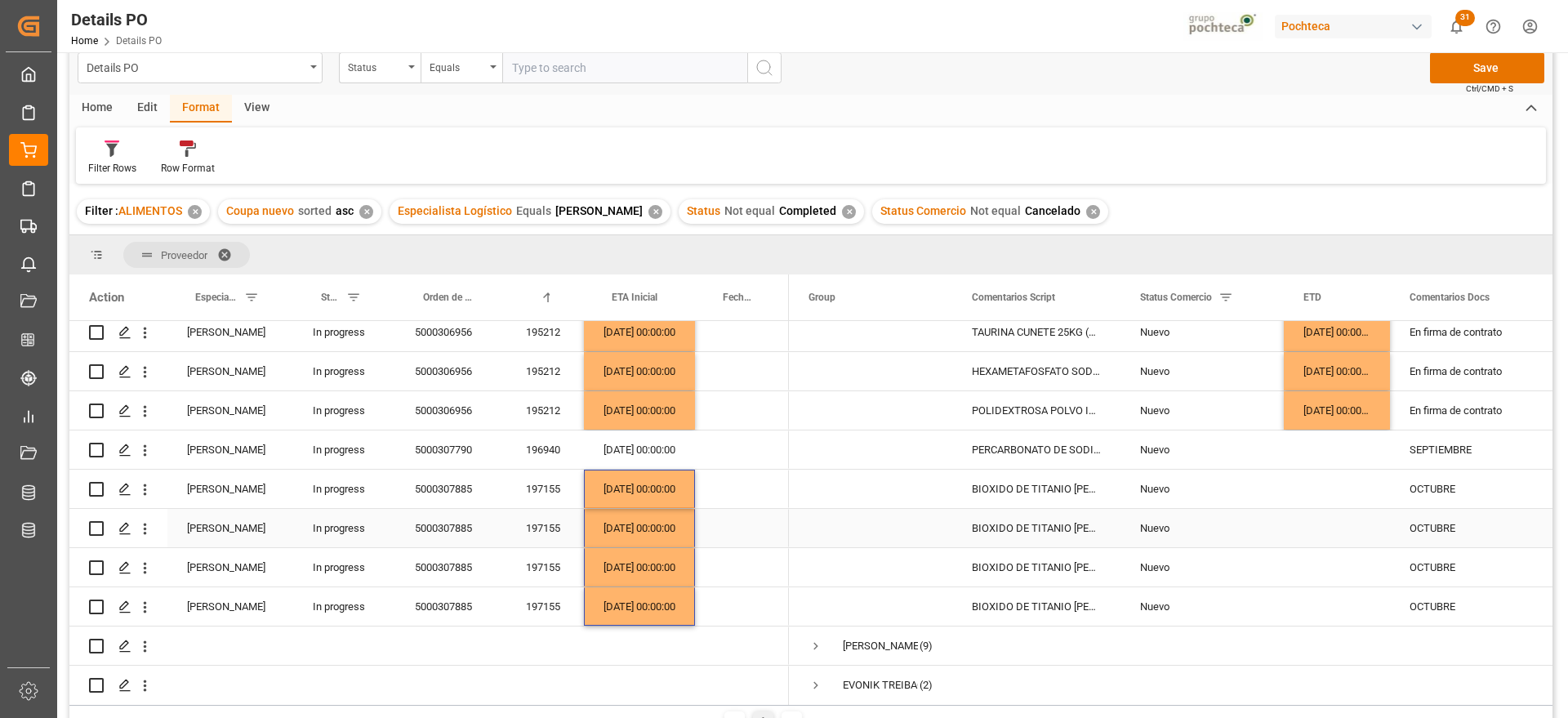
click at [1254, 515] on div "Nuevo" at bounding box center [1201, 529] width 124 height 37
click at [1459, 483] on div "OCTUBRE" at bounding box center [1472, 488] width 166 height 38
click at [1270, 516] on div "Nuevo" at bounding box center [1201, 528] width 163 height 38
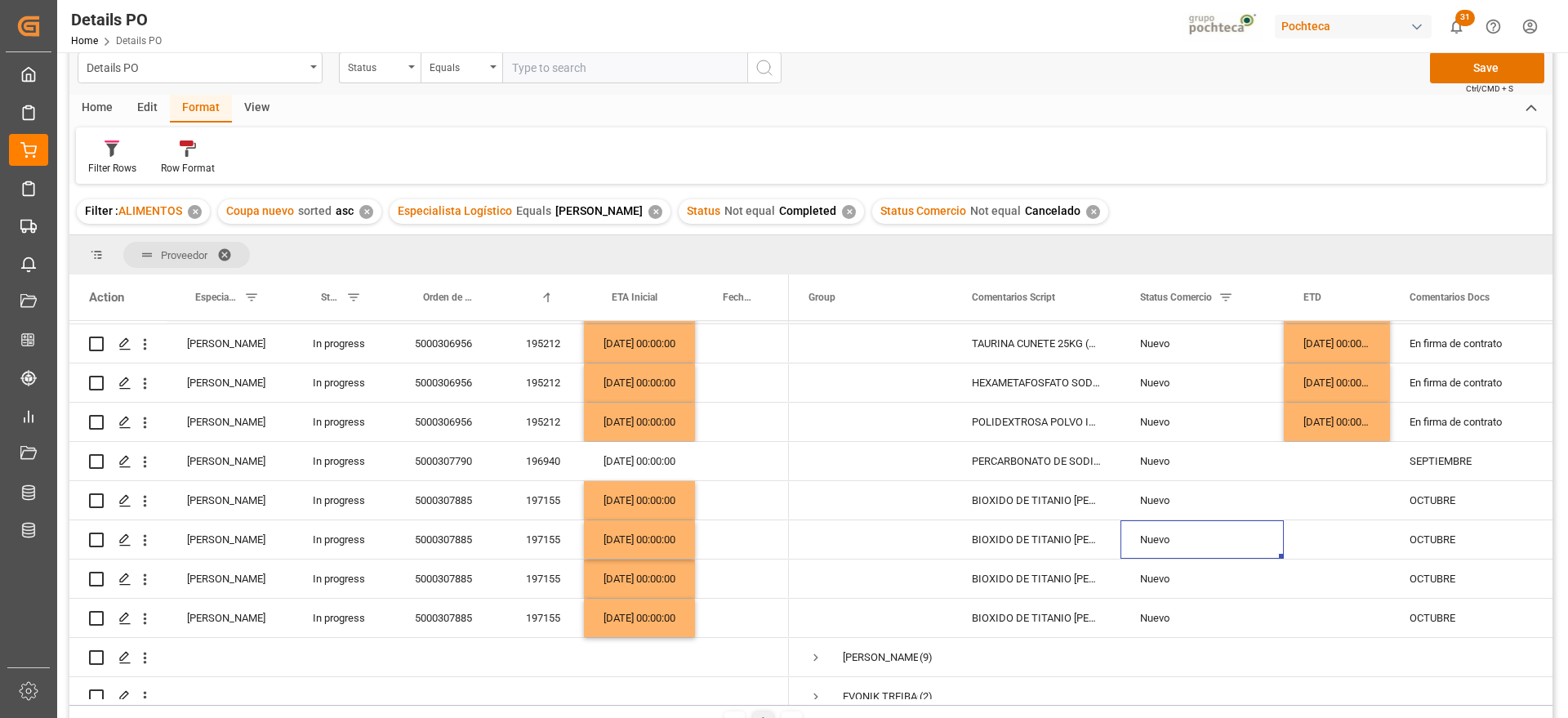
scroll to position [204, 0]
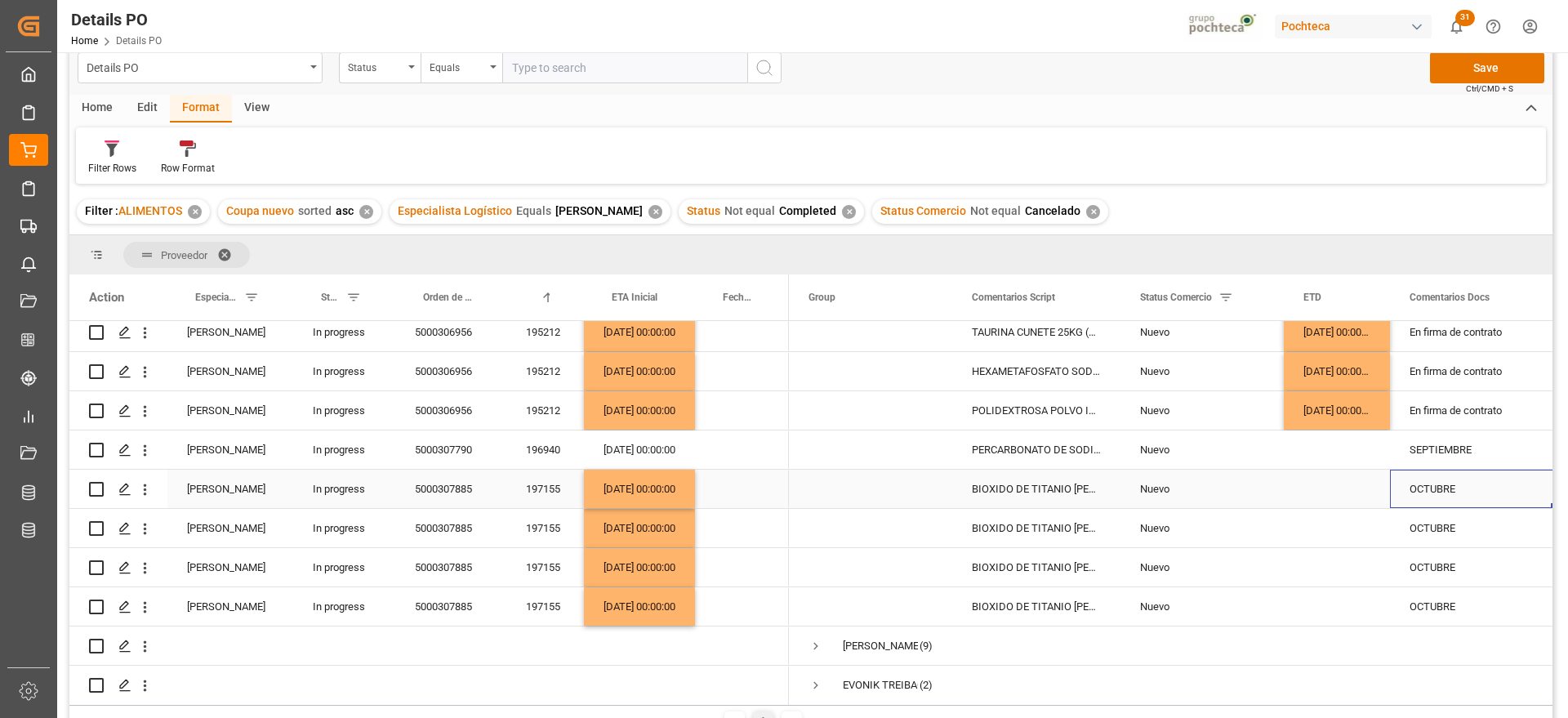
click at [1465, 480] on div "OCTUBRE" at bounding box center [1472, 488] width 166 height 38
click at [1488, 66] on button "Save" at bounding box center [1486, 68] width 114 height 31
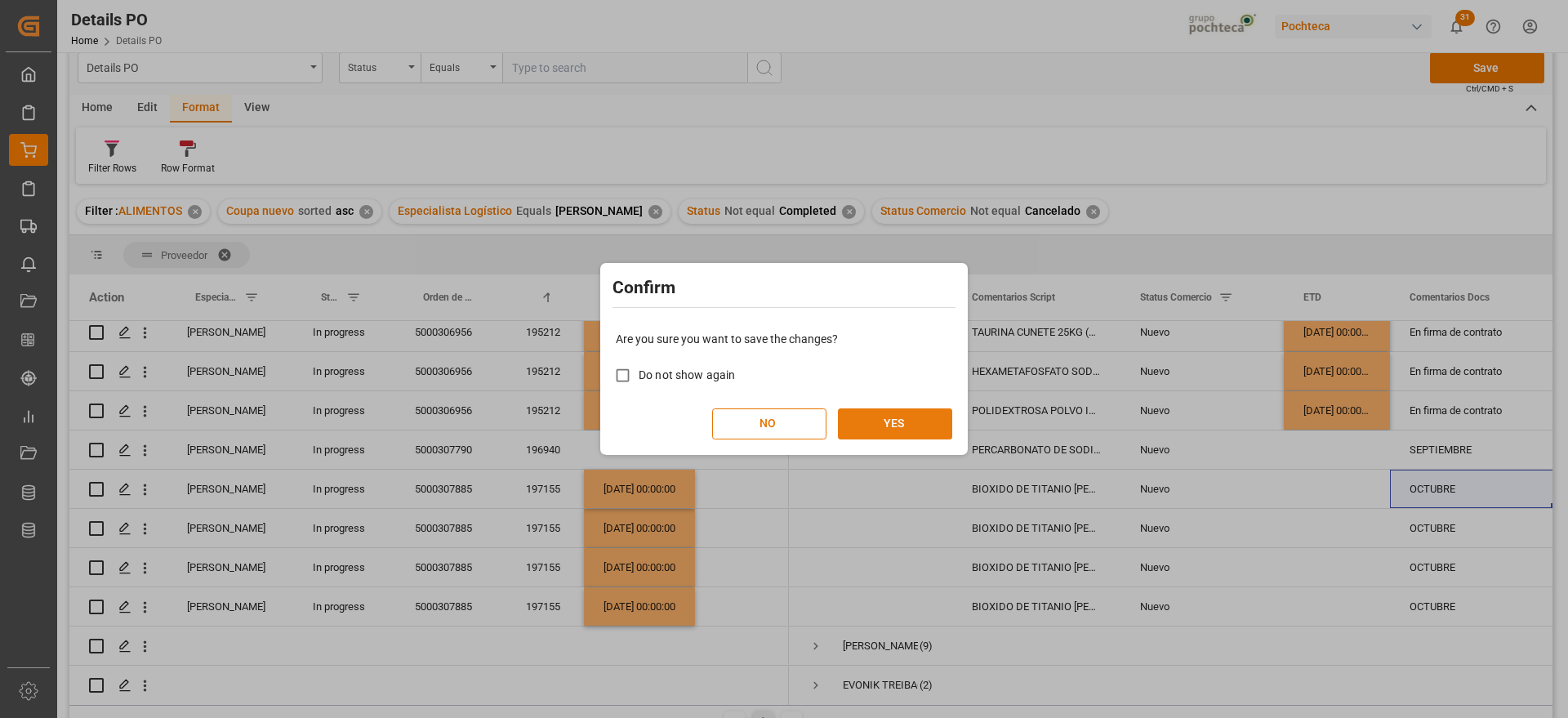
click at [914, 432] on button "YES" at bounding box center [894, 424] width 114 height 31
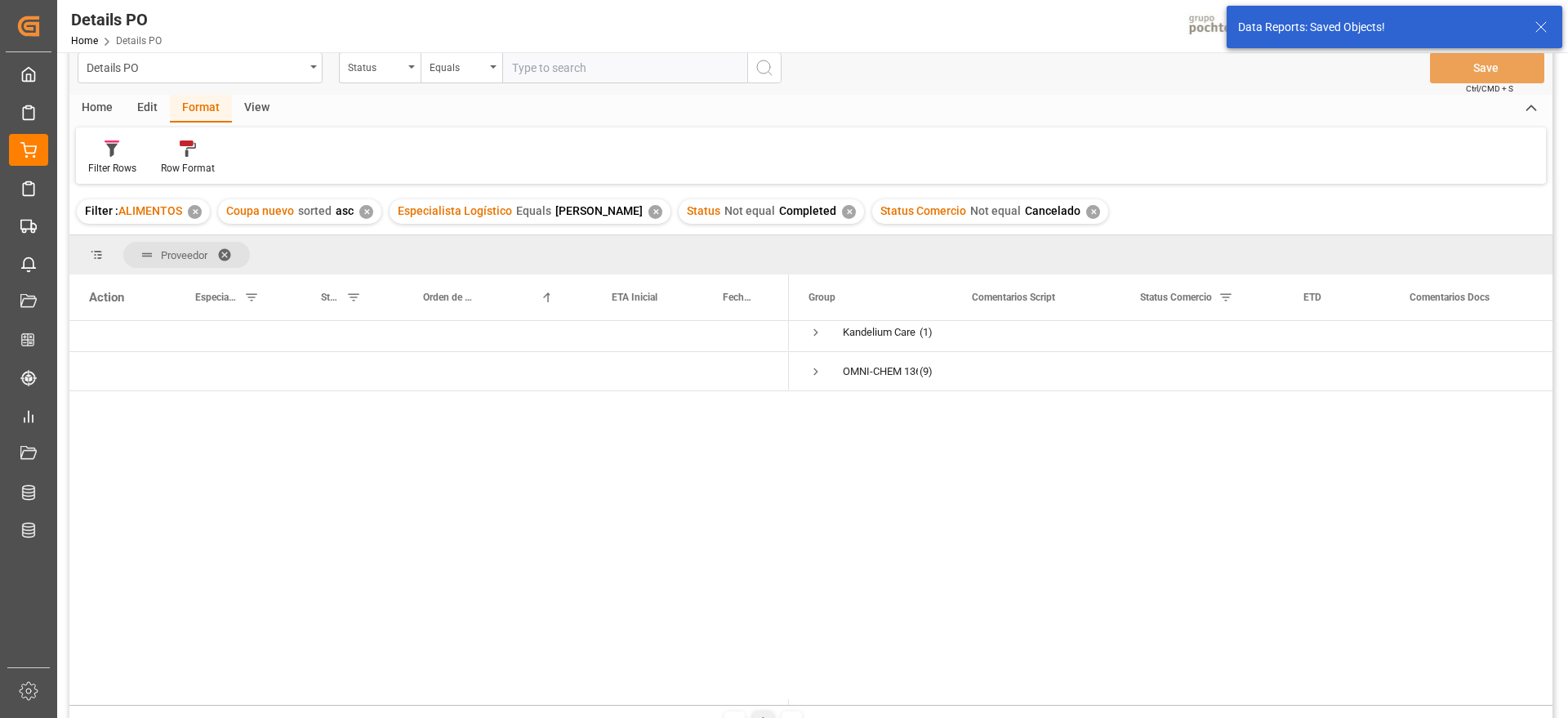
scroll to position [0, 0]
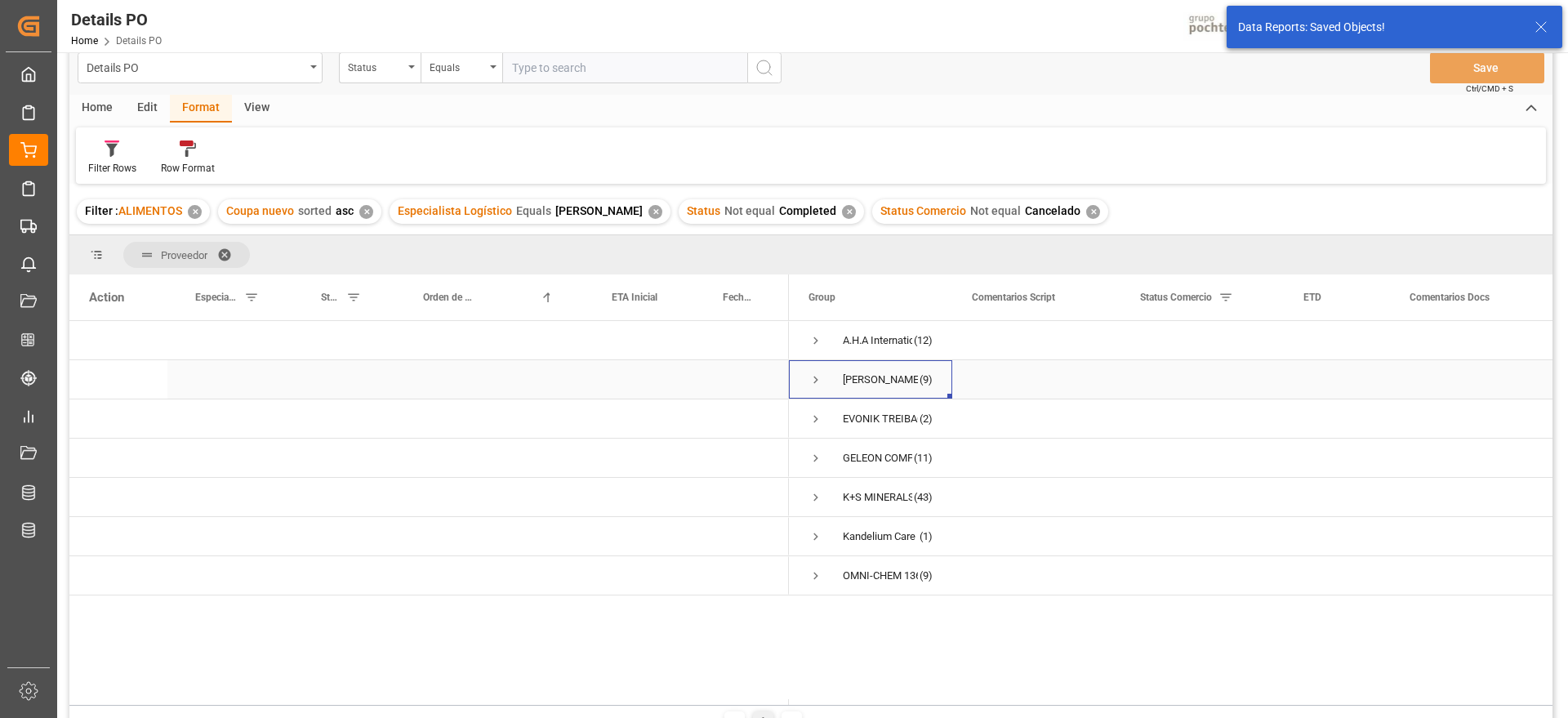
click at [811, 378] on span "Press SPACE to select this row." at bounding box center [815, 379] width 14 height 14
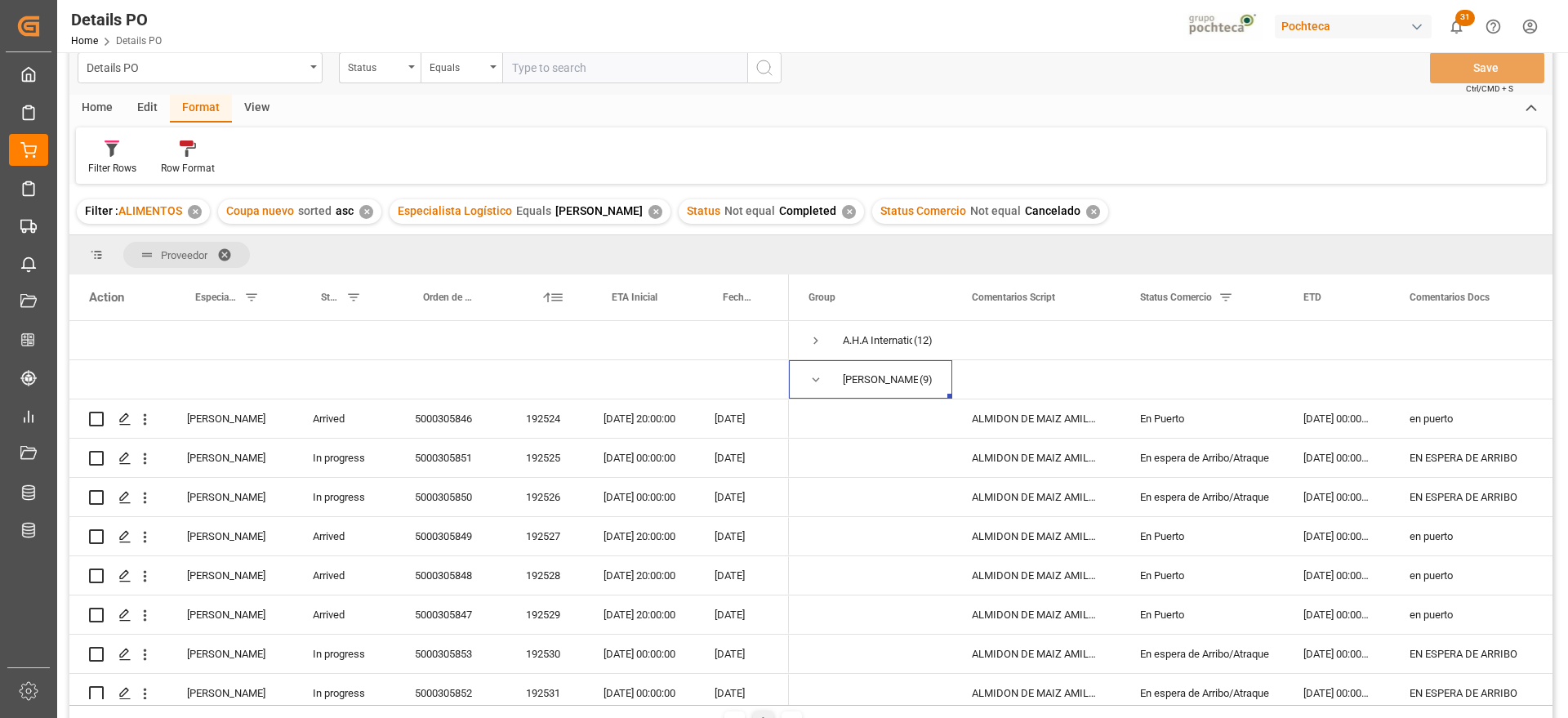
click at [533, 298] on div "Coupa nuevo 1" at bounding box center [544, 298] width 38 height 46
click at [1235, 500] on div "En espera de Arribo/Atraque" at bounding box center [1201, 497] width 124 height 37
click at [1443, 418] on div "en puerto" at bounding box center [1472, 418] width 166 height 38
click at [815, 380] on span "Press SPACE to select this row." at bounding box center [815, 379] width 14 height 14
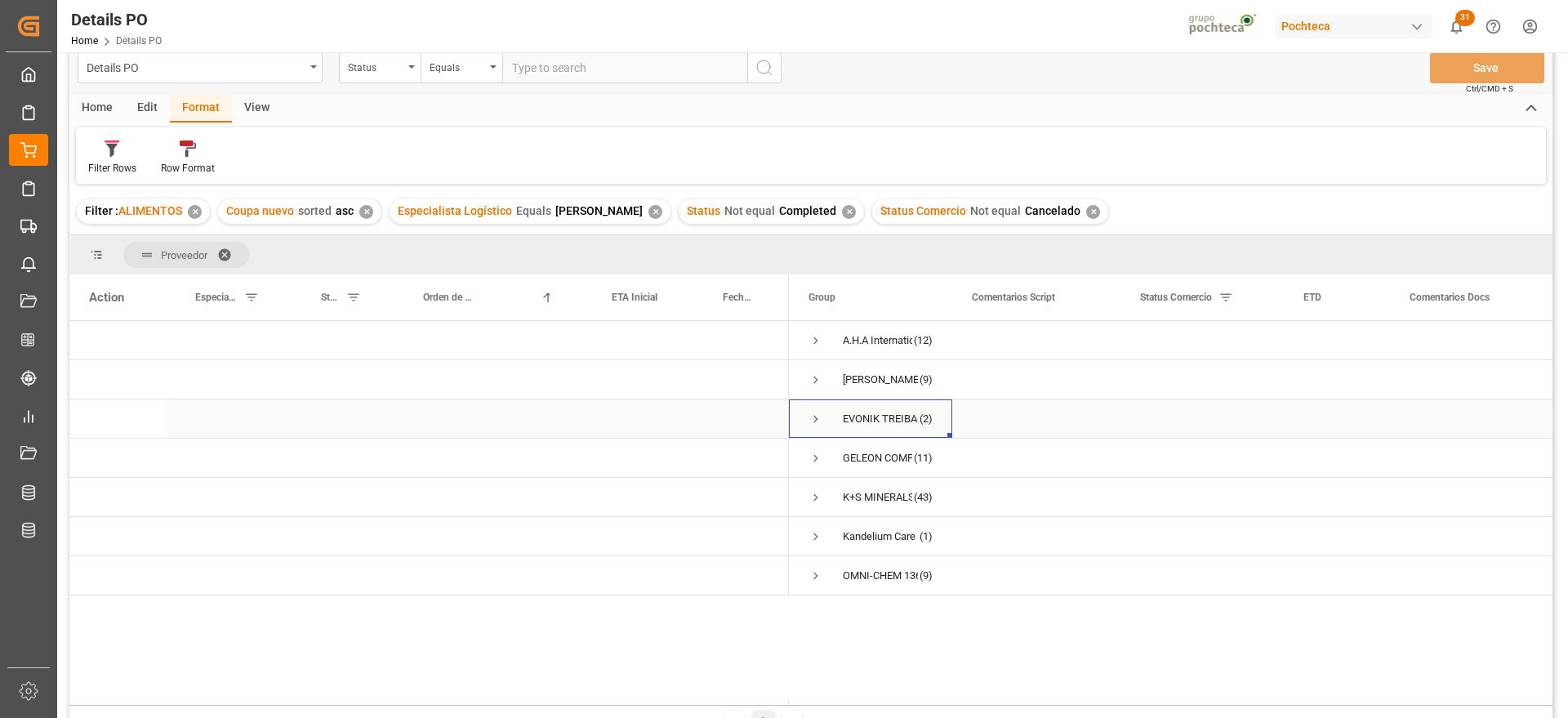
click at [814, 419] on span "Press SPACE to select this row." at bounding box center [815, 419] width 14 height 14
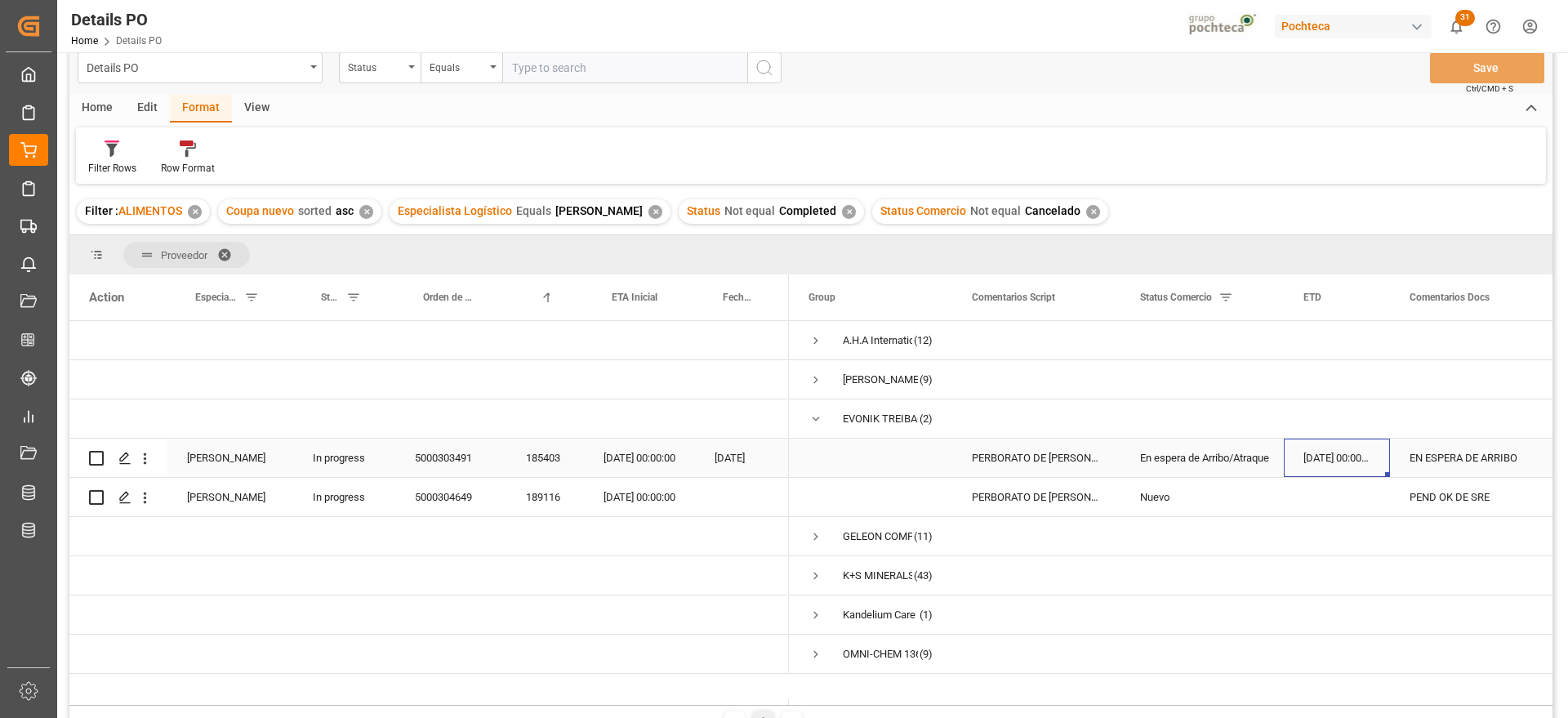
click at [1347, 463] on div "[DATE] 00:00:00" at bounding box center [1336, 458] width 107 height 38
click at [611, 460] on div "[DATE] 00:00:00" at bounding box center [639, 458] width 111 height 38
click at [533, 461] on div "185403" at bounding box center [545, 458] width 78 height 38
click at [814, 419] on span "Press SPACE to select this row." at bounding box center [815, 419] width 14 height 14
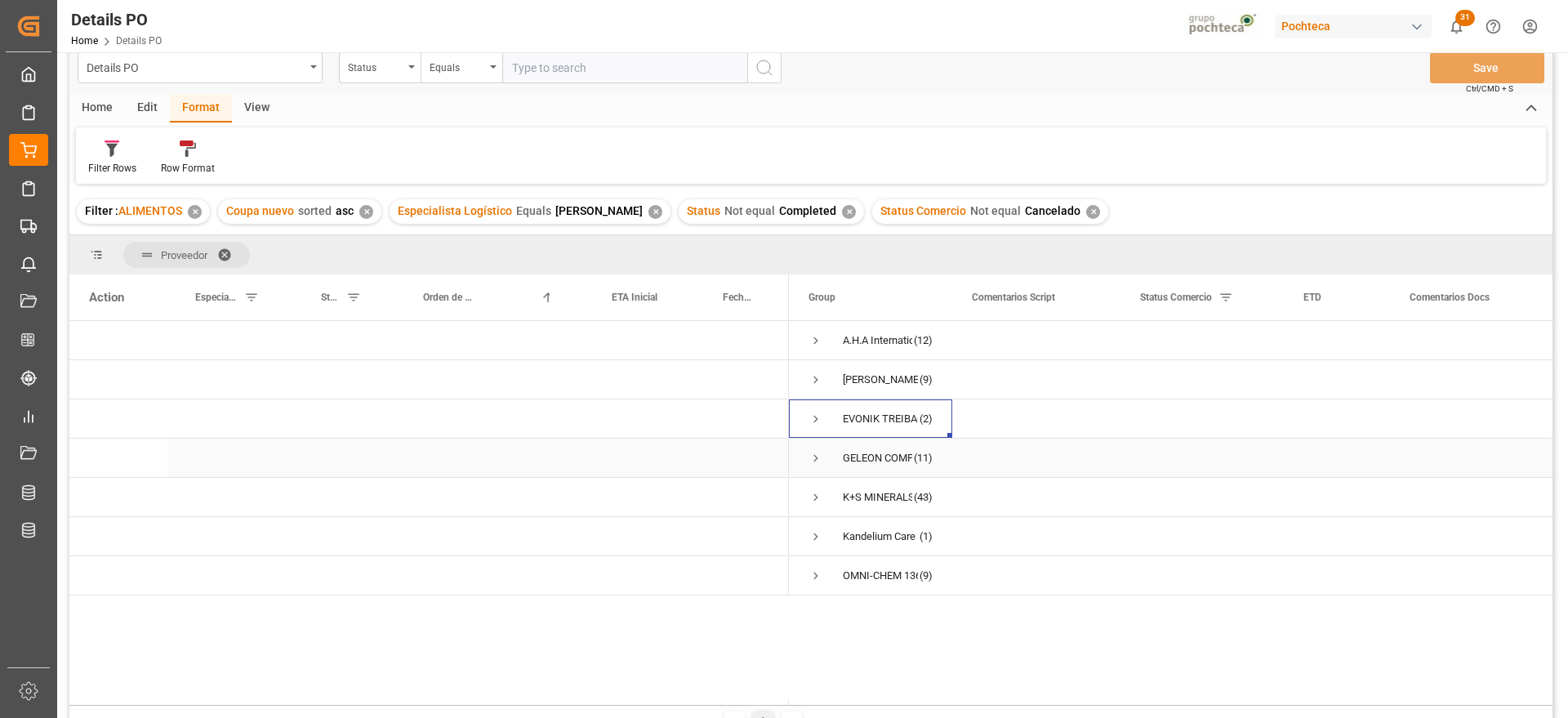
click at [816, 453] on span "Press SPACE to select this row." at bounding box center [815, 458] width 14 height 14
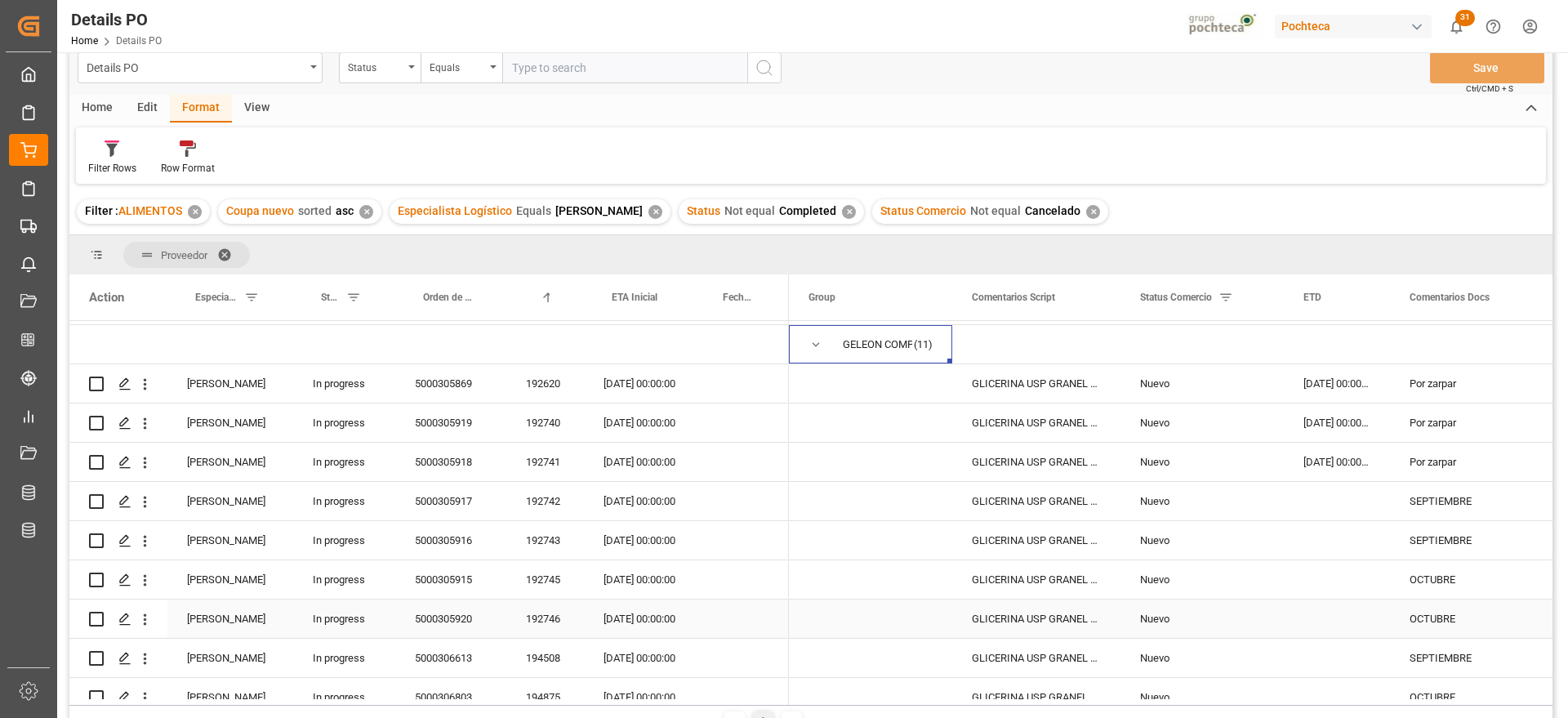
scroll to position [102, 0]
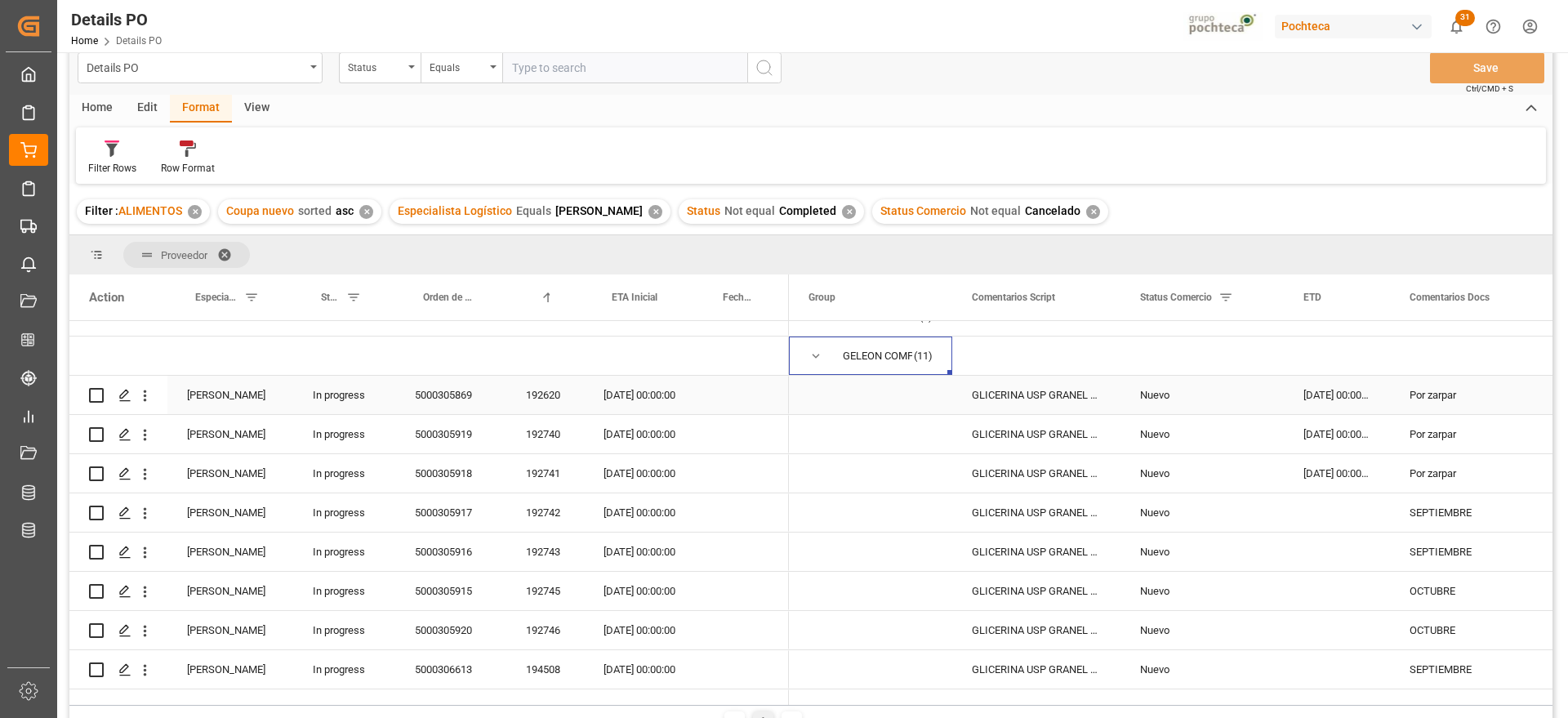
click at [1330, 396] on div "[DATE] 00:00:00" at bounding box center [1336, 394] width 107 height 38
click at [819, 354] on span "Press SPACE to select this row." at bounding box center [815, 355] width 14 height 14
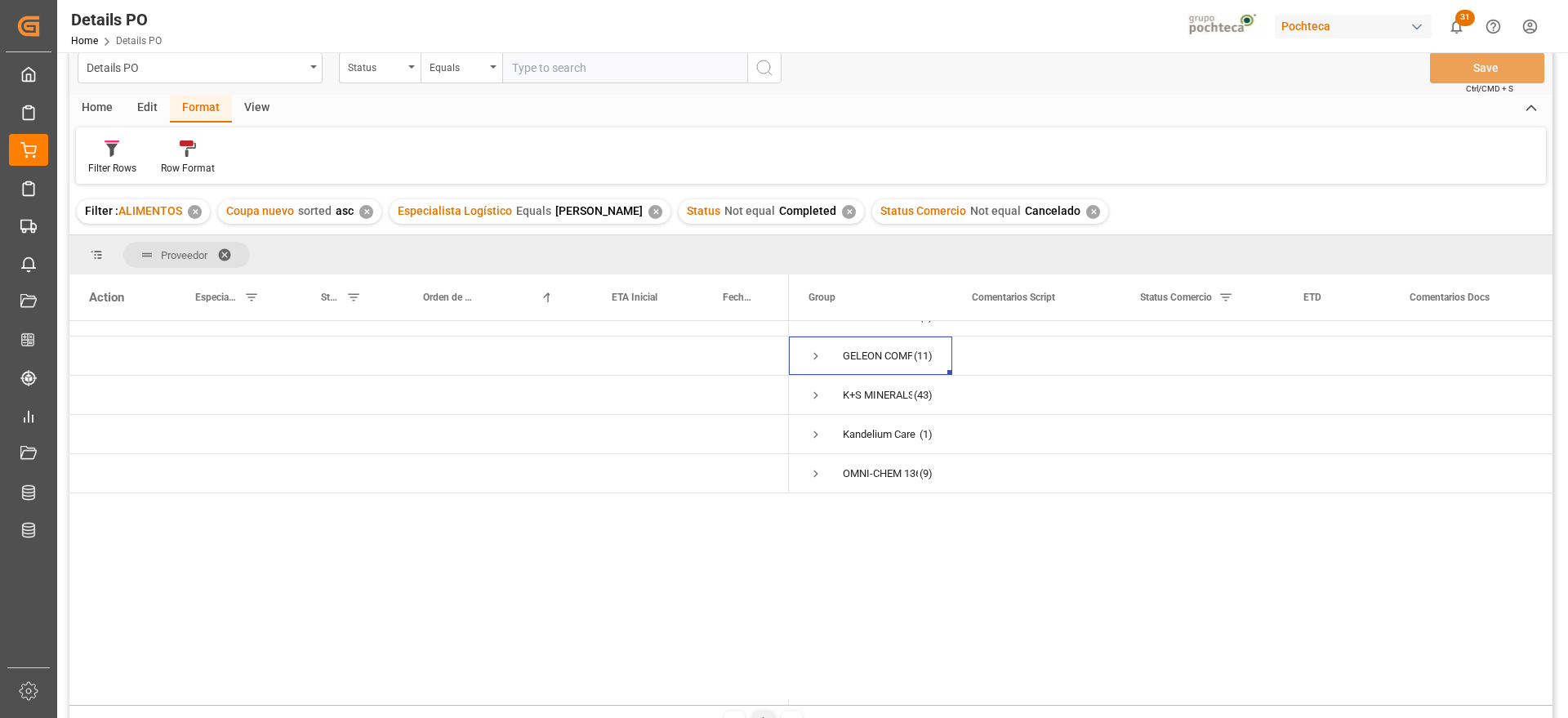
scroll to position [0, 0]
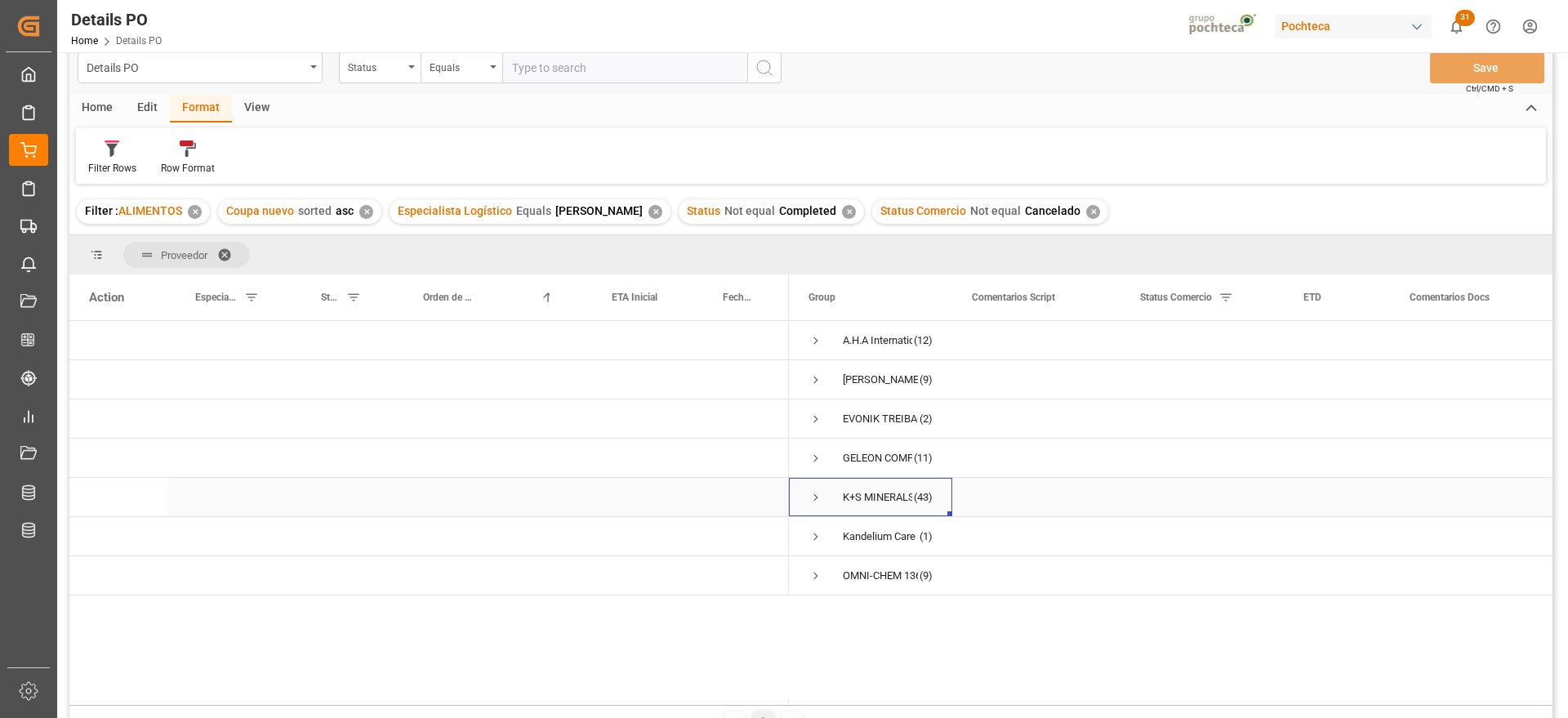
click at [814, 496] on span "Press SPACE to select this row." at bounding box center [815, 497] width 14 height 14
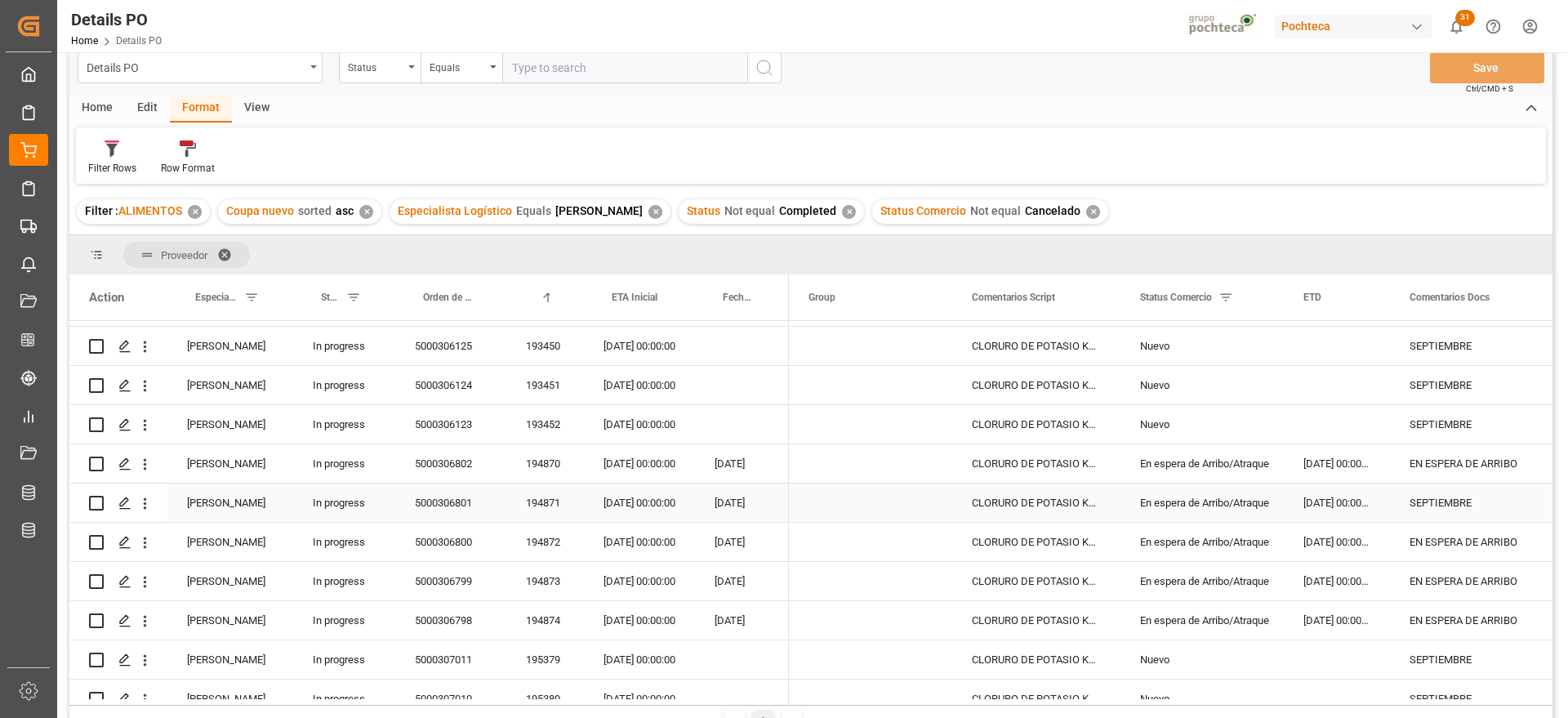
scroll to position [511, 0]
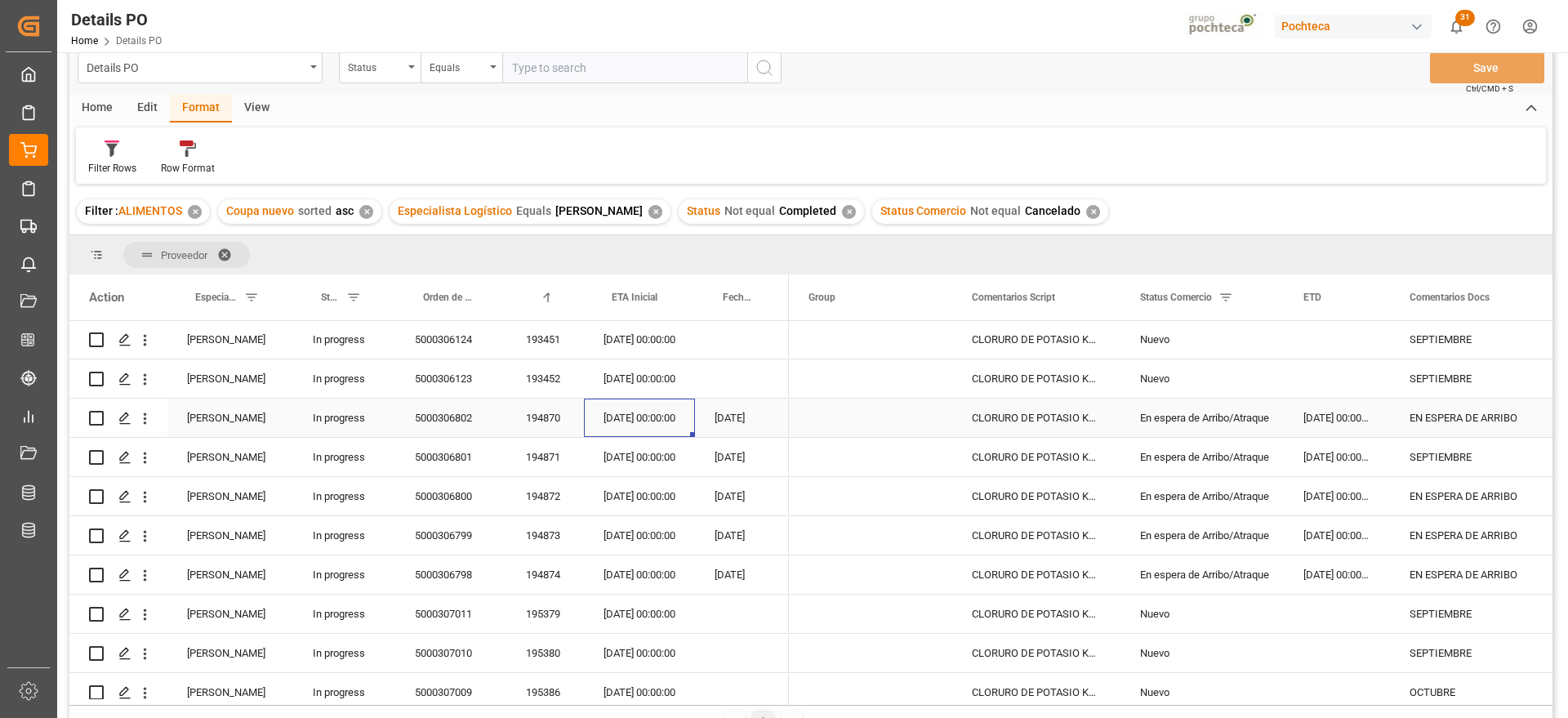
click at [634, 404] on div "[DATE] 00:00:00" at bounding box center [639, 417] width 111 height 38
click at [623, 536] on div "[DATE] 00:00:00" at bounding box center [639, 534] width 111 height 38
click at [648, 582] on div "[DATE] 00:00:00" at bounding box center [639, 574] width 111 height 38
click at [627, 536] on div "[DATE] 00:00:00" at bounding box center [639, 534] width 111 height 38
click at [626, 451] on div "[DATE] 00:00:00" at bounding box center [639, 457] width 111 height 38
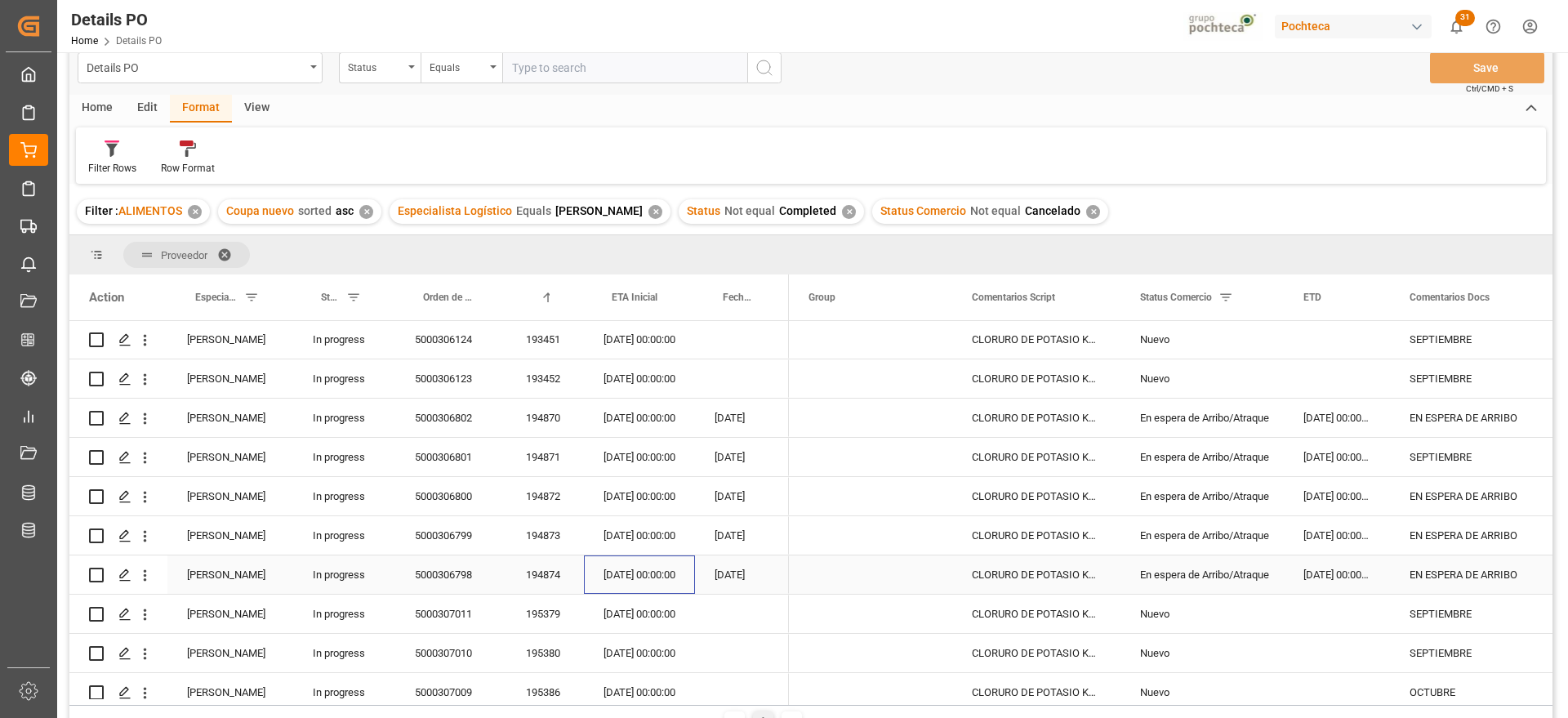
click at [632, 563] on div "[DATE] 00:00:00" at bounding box center [639, 574] width 111 height 38
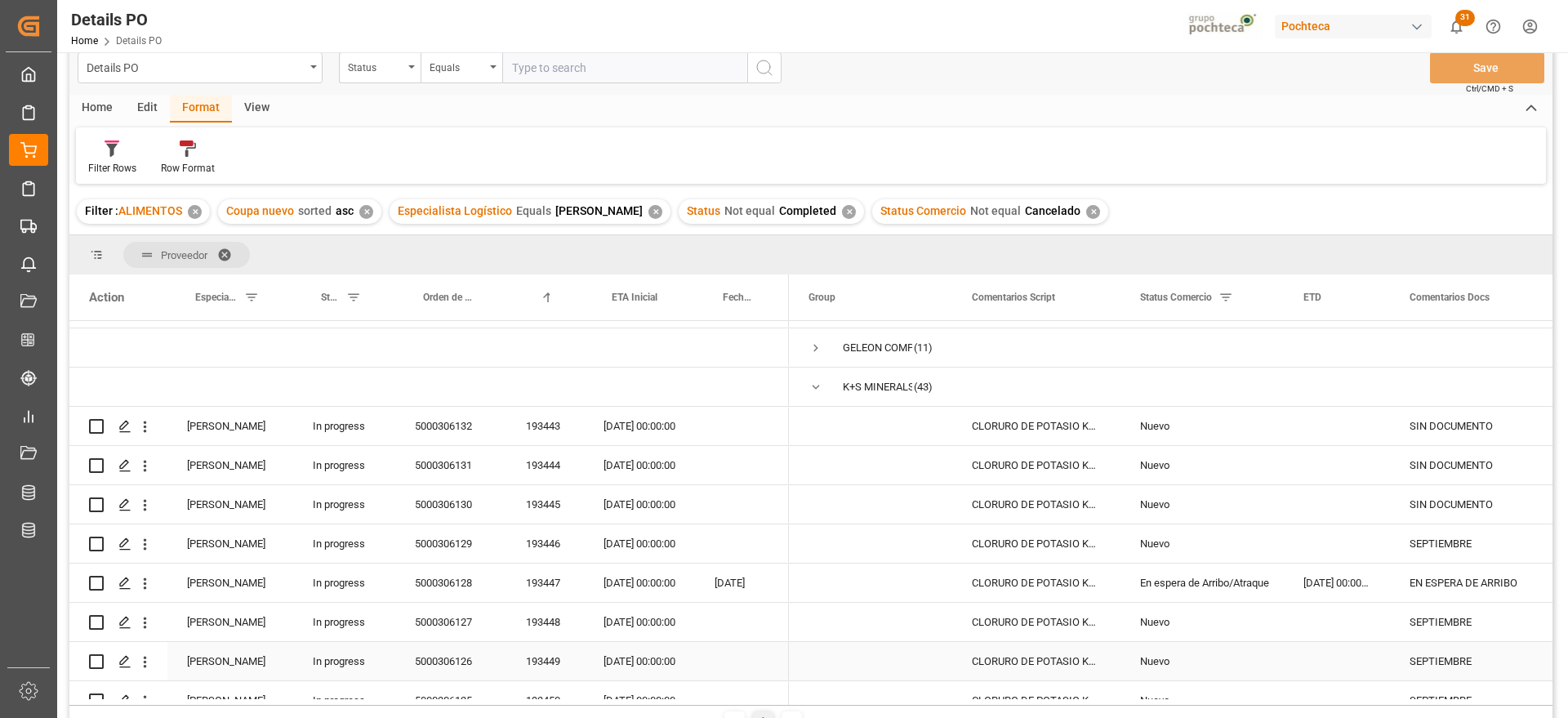
scroll to position [0, 0]
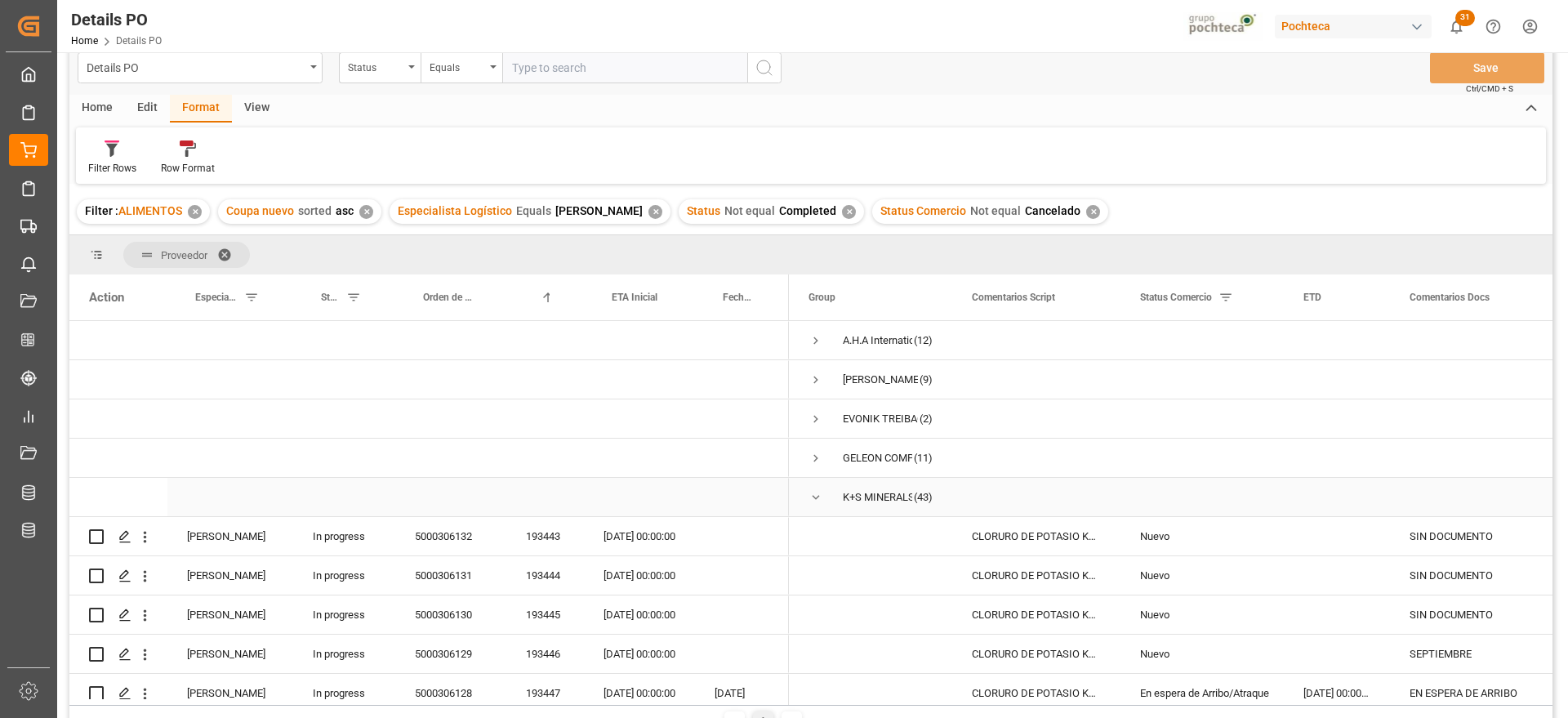
click at [816, 491] on span "Press SPACE to select this row." at bounding box center [815, 497] width 14 height 14
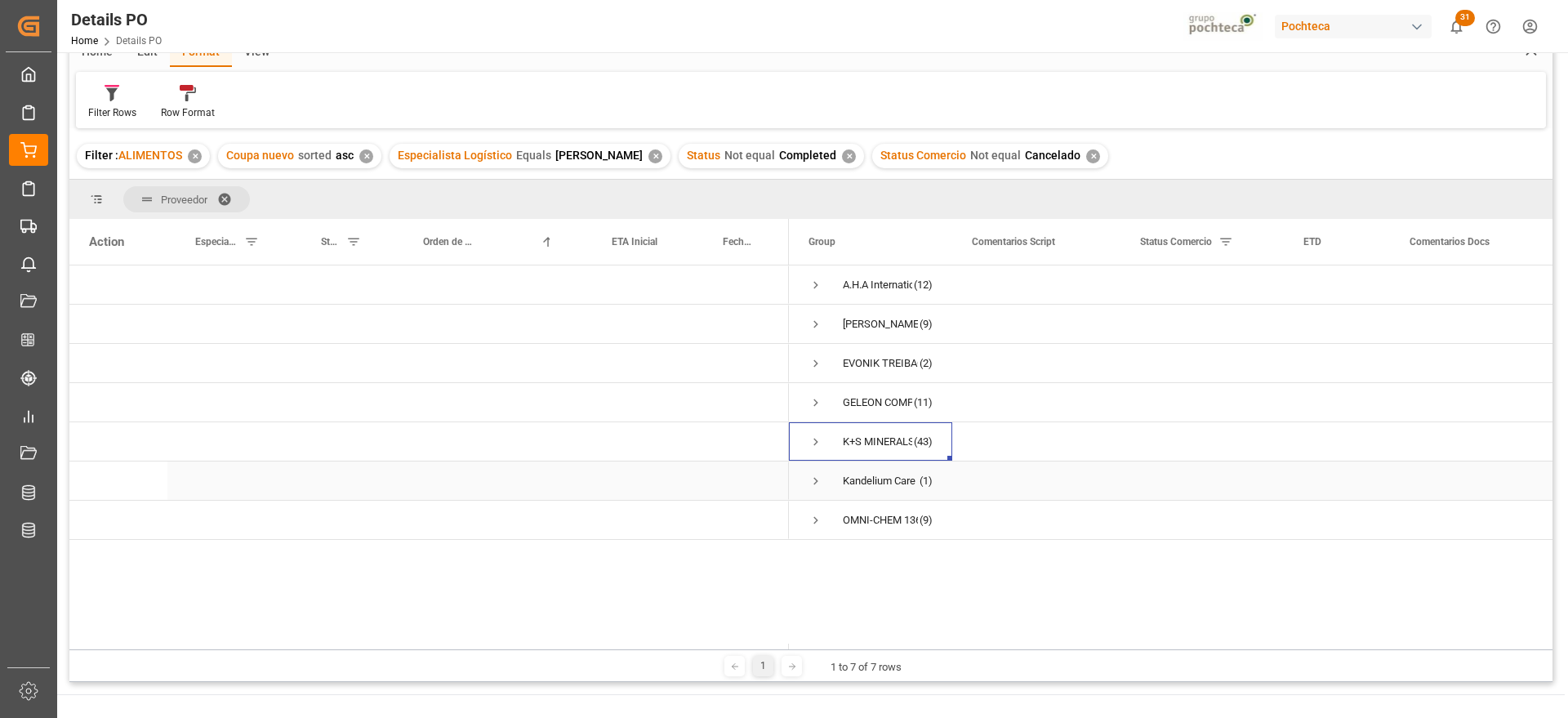
scroll to position [227, 0]
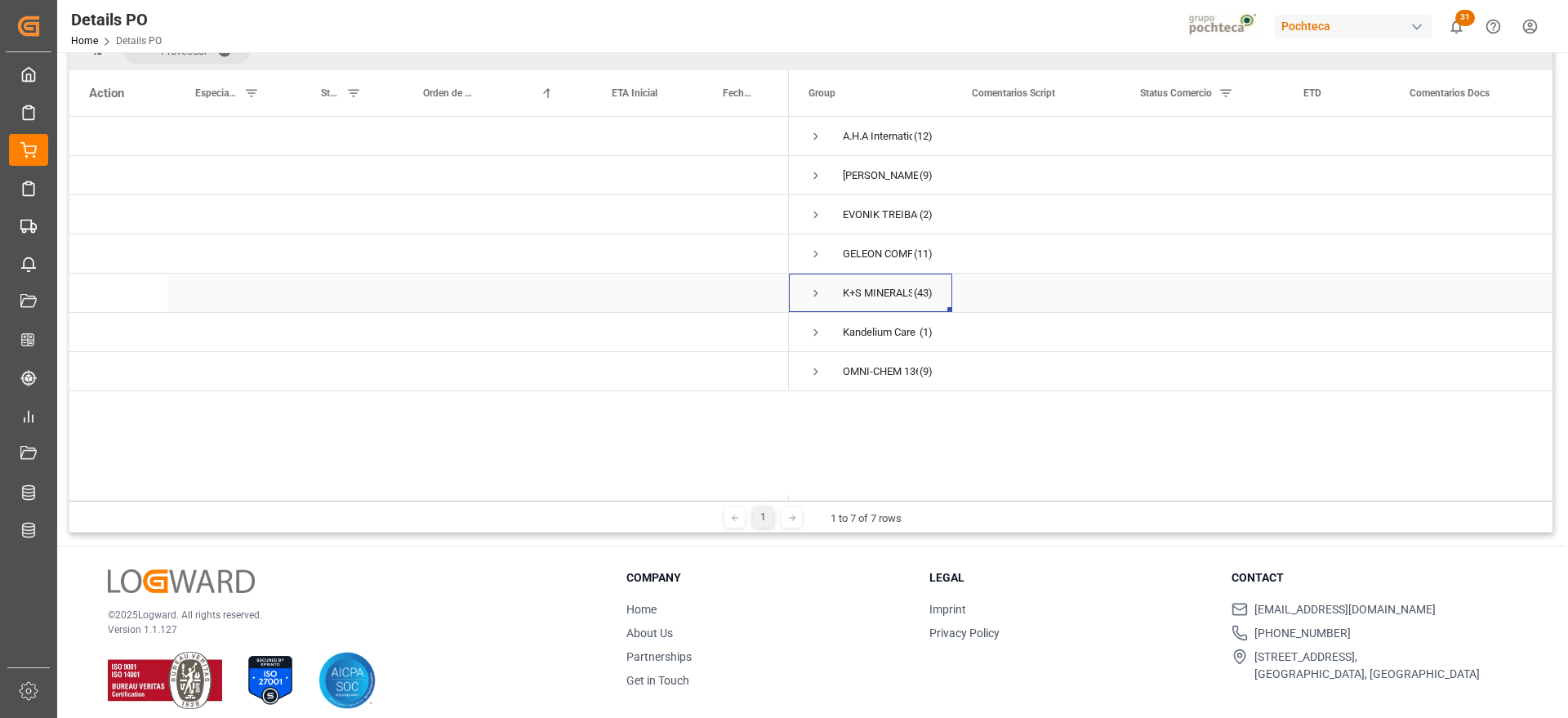
click at [817, 293] on span "Press SPACE to select this row." at bounding box center [815, 293] width 14 height 14
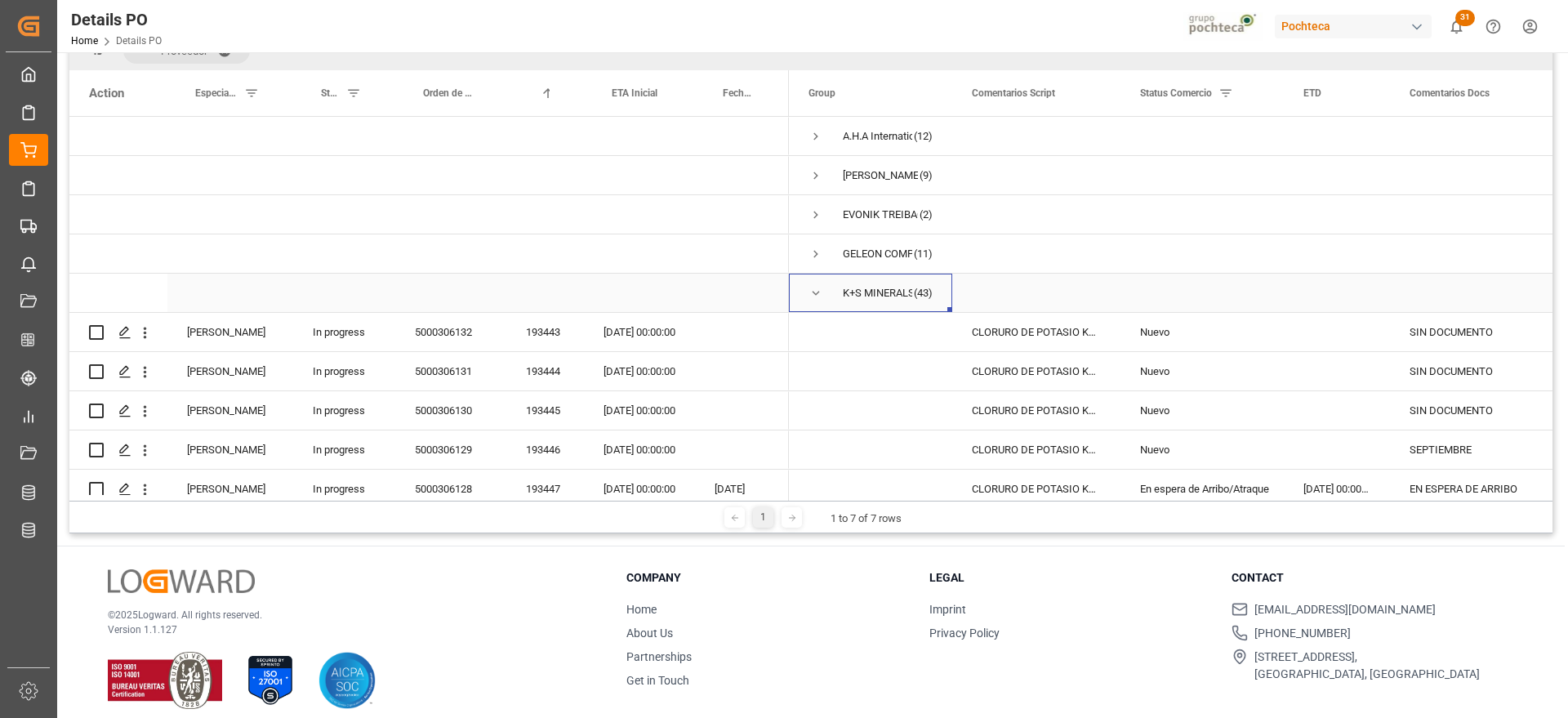
click at [823, 293] on span "K+S MINERALS AND AGRICULTURE GMBH (43)" at bounding box center [870, 293] width 124 height 36
click at [811, 291] on span "Press SPACE to select this row." at bounding box center [815, 293] width 14 height 14
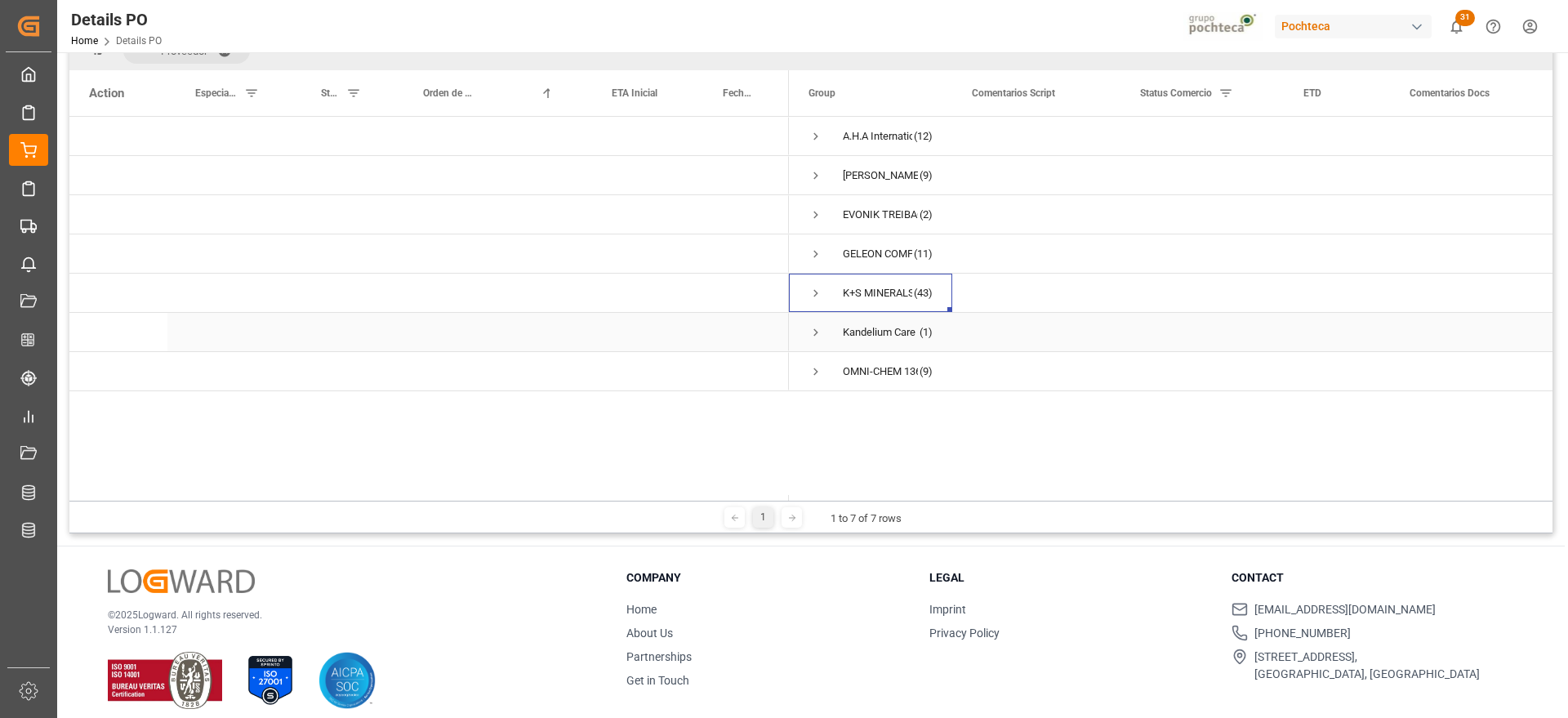
click at [813, 334] on span "Press SPACE to select this row." at bounding box center [815, 332] width 14 height 14
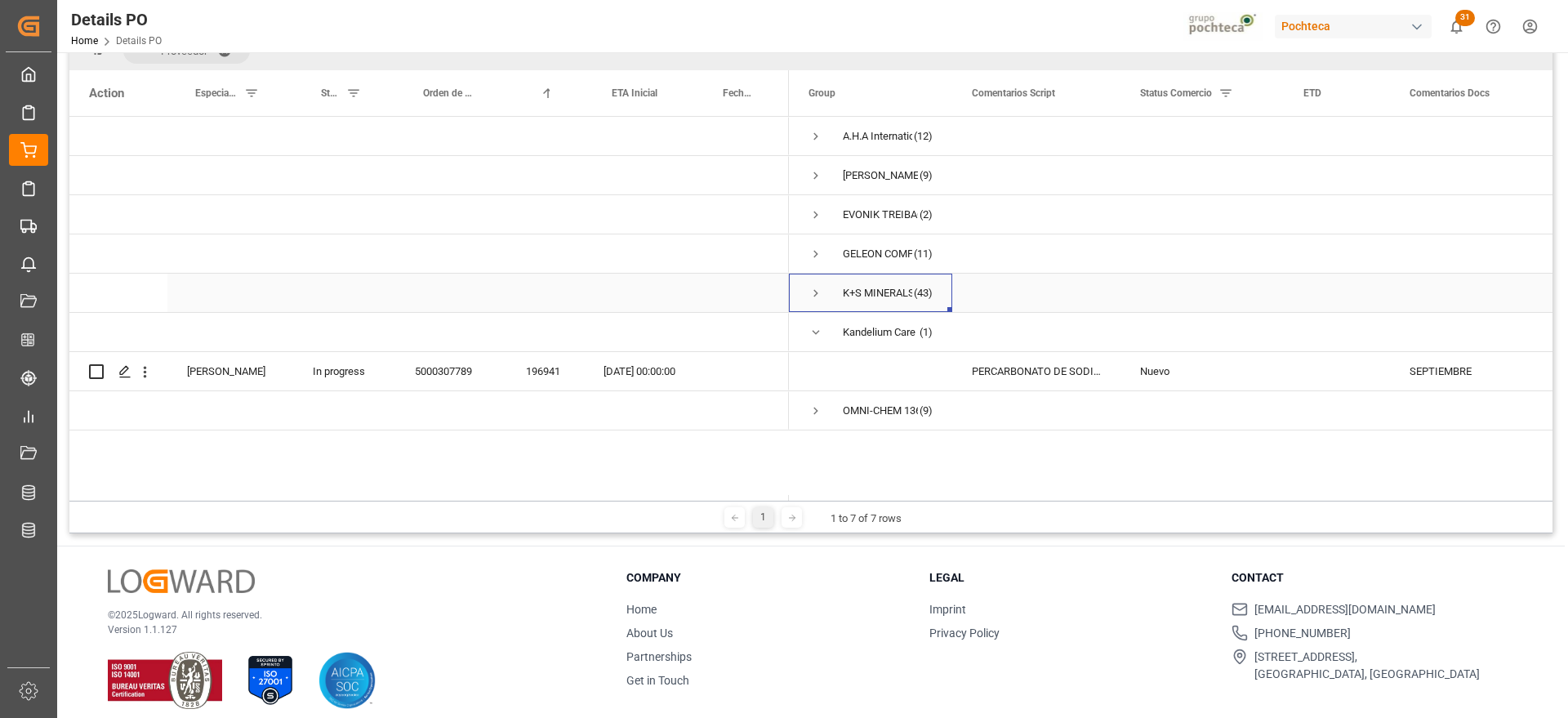
click at [813, 288] on span "Press SPACE to select this row." at bounding box center [815, 293] width 14 height 14
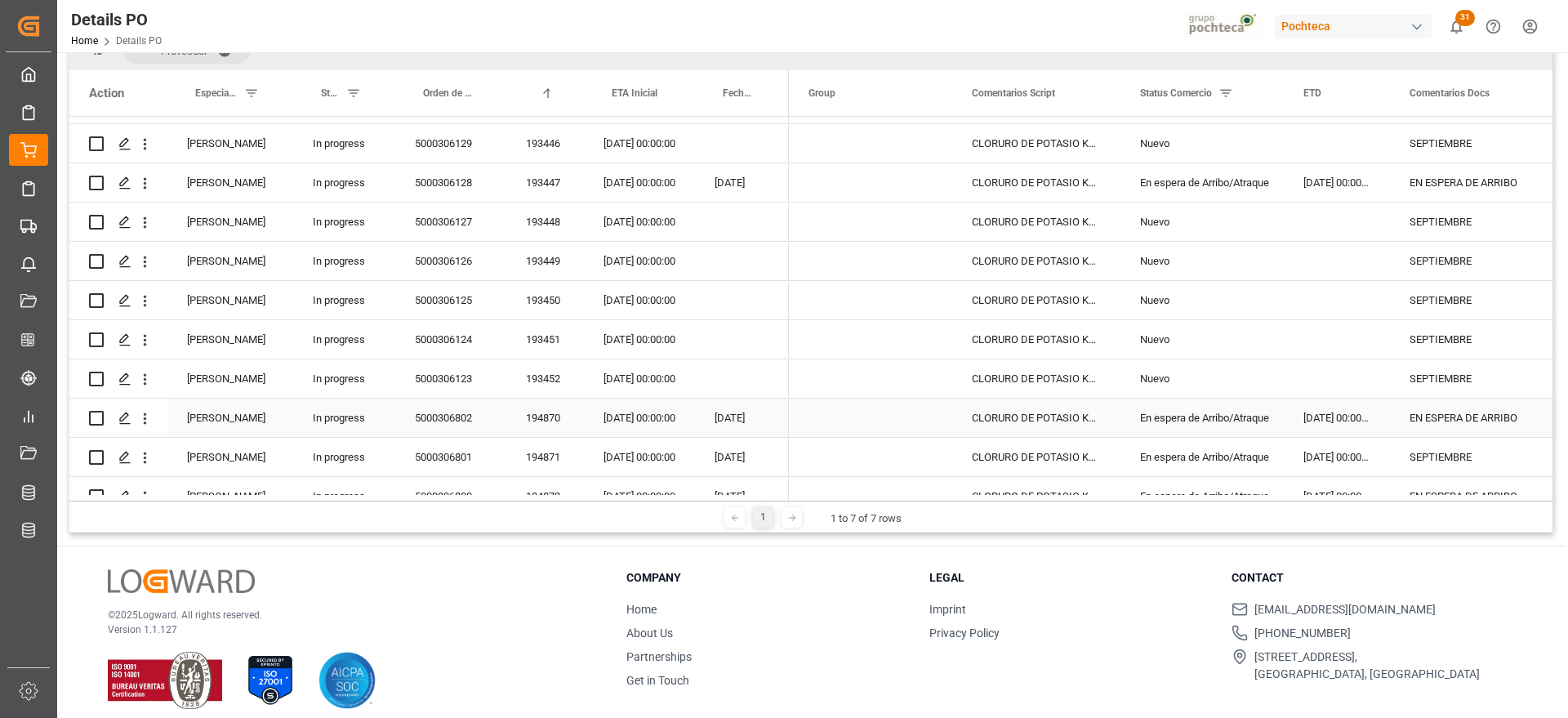
scroll to position [0, 0]
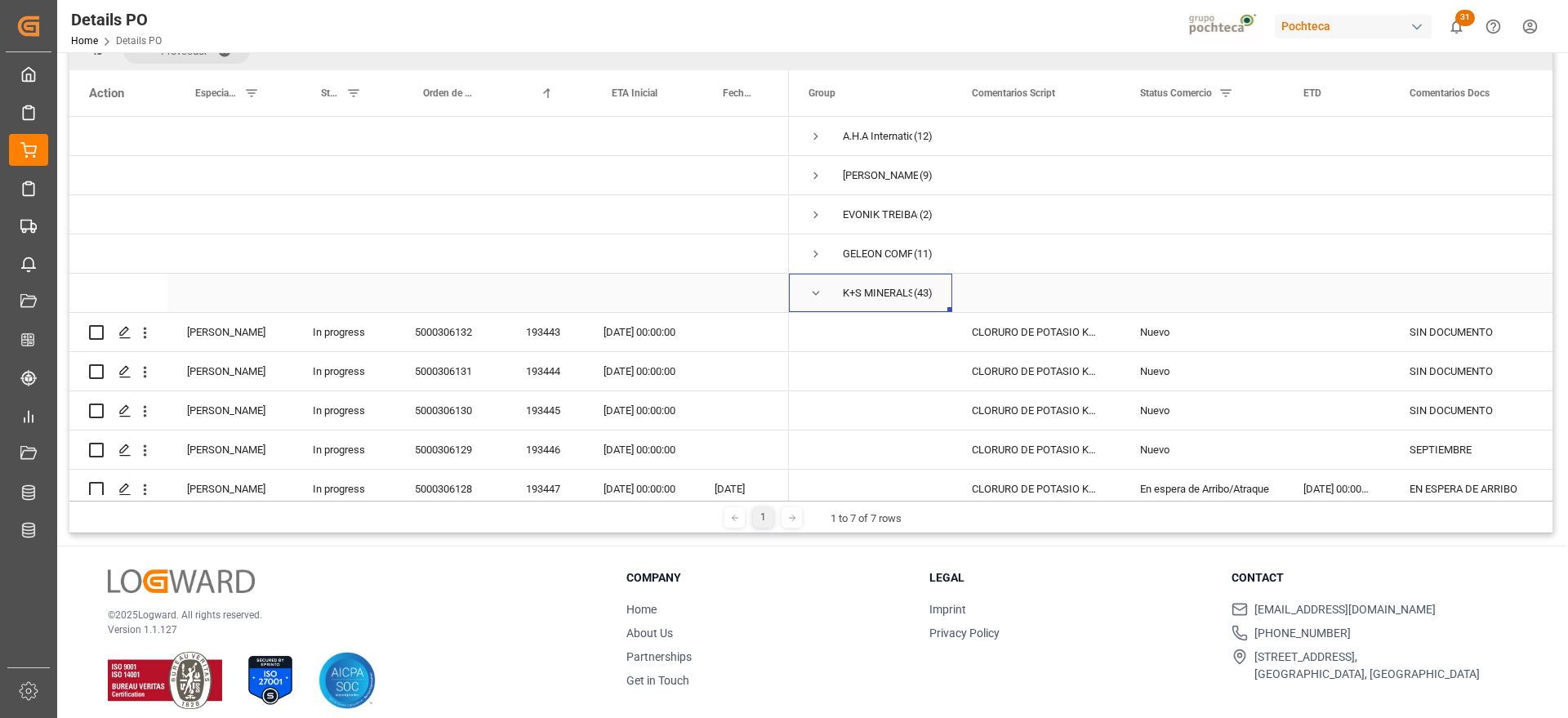
click at [817, 289] on span "Press SPACE to select this row." at bounding box center [815, 293] width 14 height 14
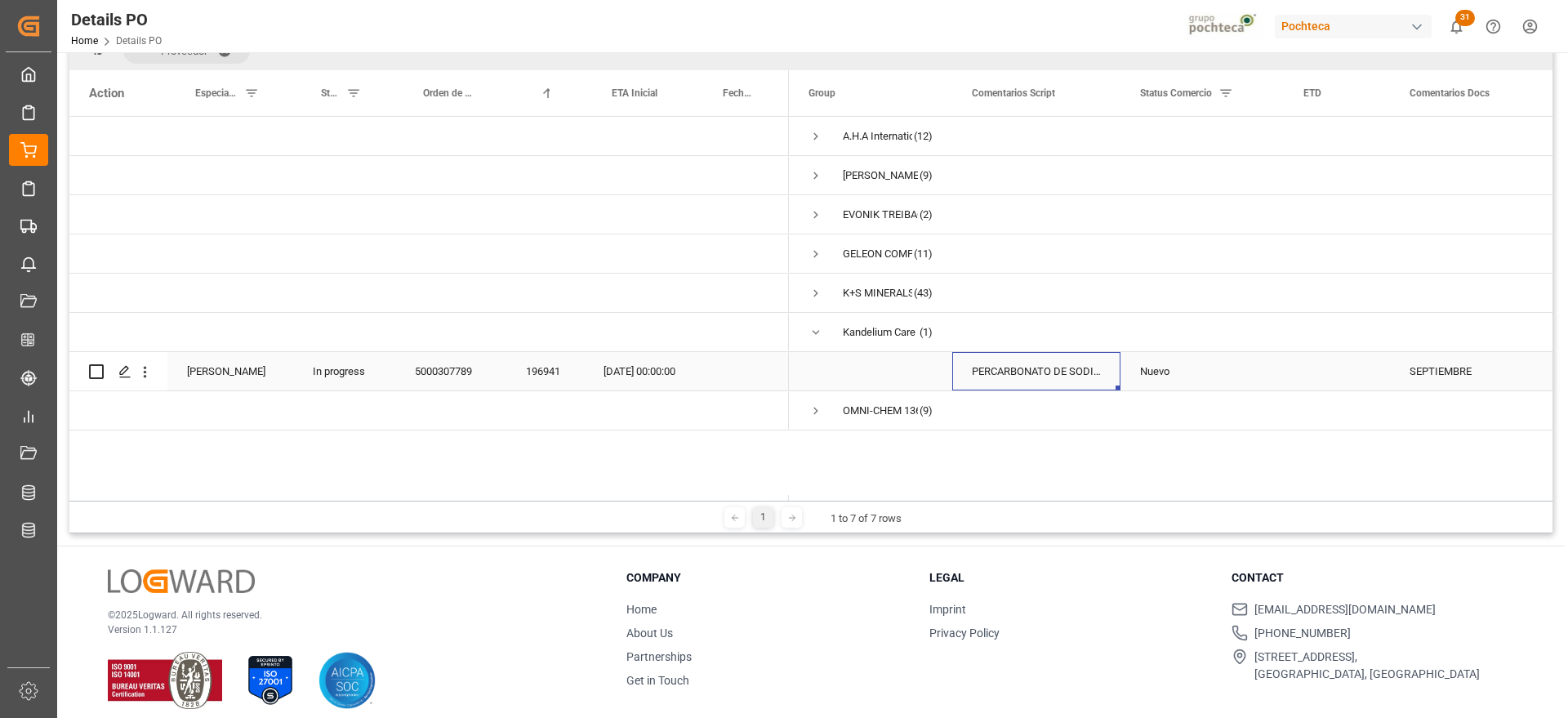
click at [1048, 364] on div "PERCARBONATO DE SODIO S-25 EUR (68420)" at bounding box center [1035, 370] width 168 height 38
click at [667, 369] on div "[DATE] 00:00:00" at bounding box center [639, 370] width 111 height 38
click at [1069, 375] on div "PERCARBONATO DE SODIO S-25 EUR (68420)" at bounding box center [1035, 370] width 168 height 38
click at [1210, 384] on div "Nuevo" at bounding box center [1201, 371] width 124 height 37
click at [646, 380] on div "[DATE] 00:00:00" at bounding box center [639, 370] width 111 height 38
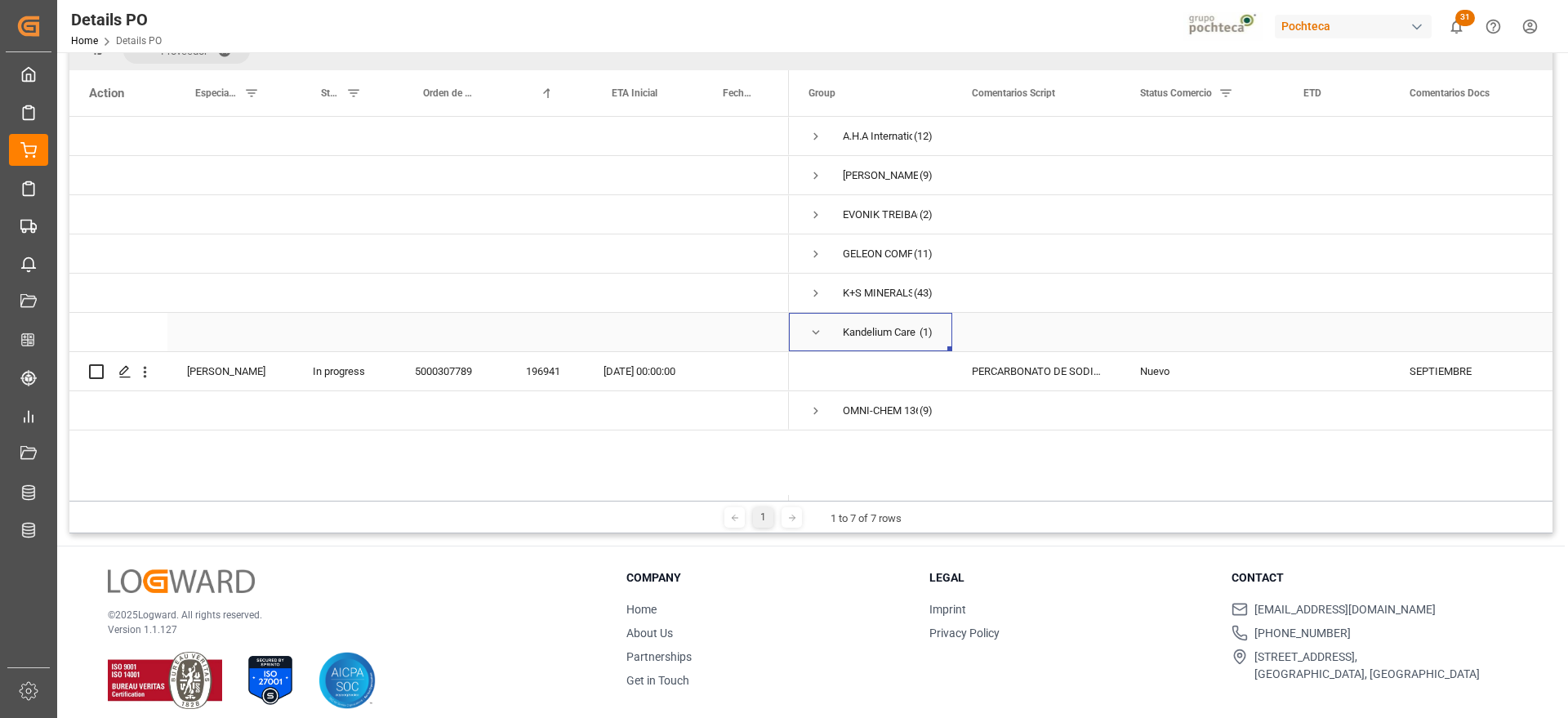
click at [814, 328] on span "Press SPACE to select this row." at bounding box center [815, 332] width 14 height 14
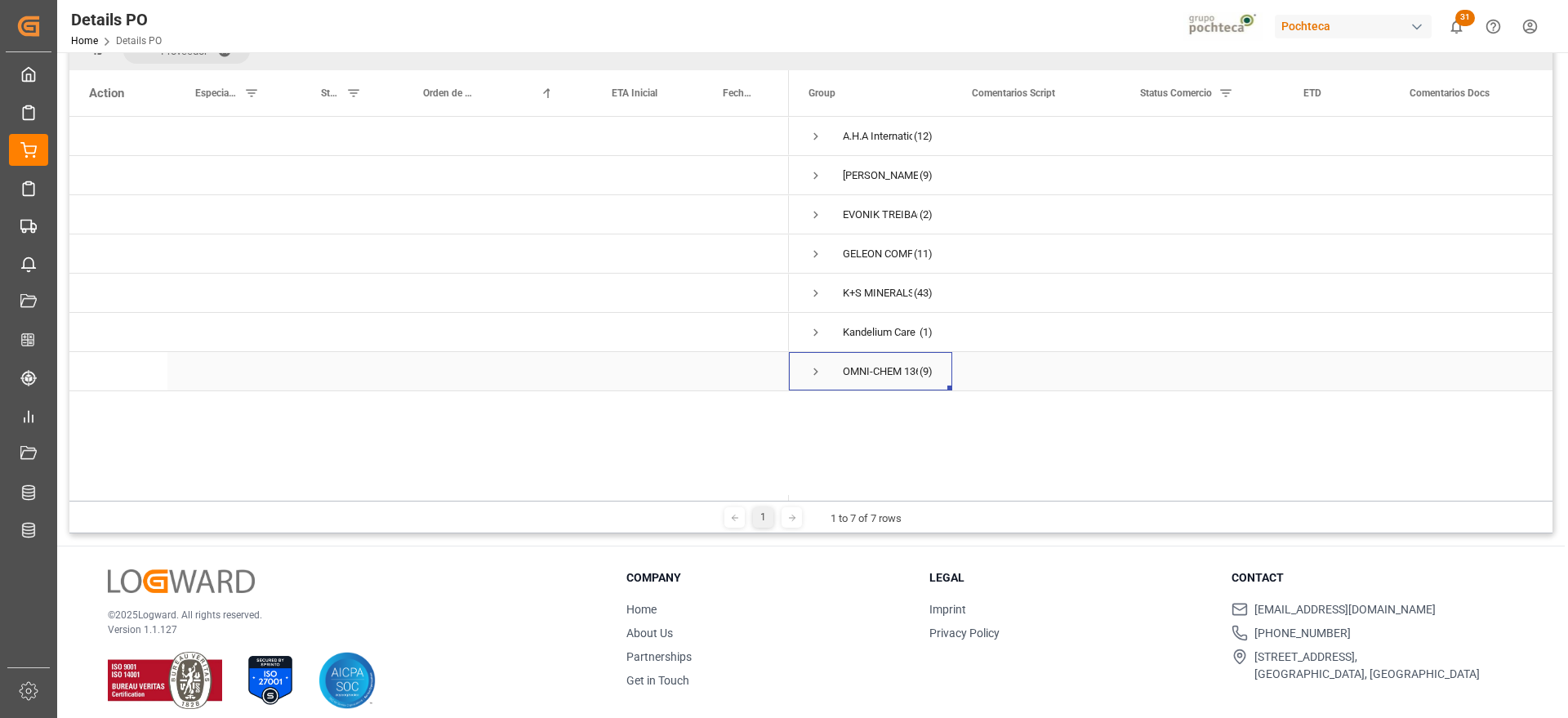
click at [813, 370] on span "Press SPACE to select this row." at bounding box center [815, 371] width 14 height 14
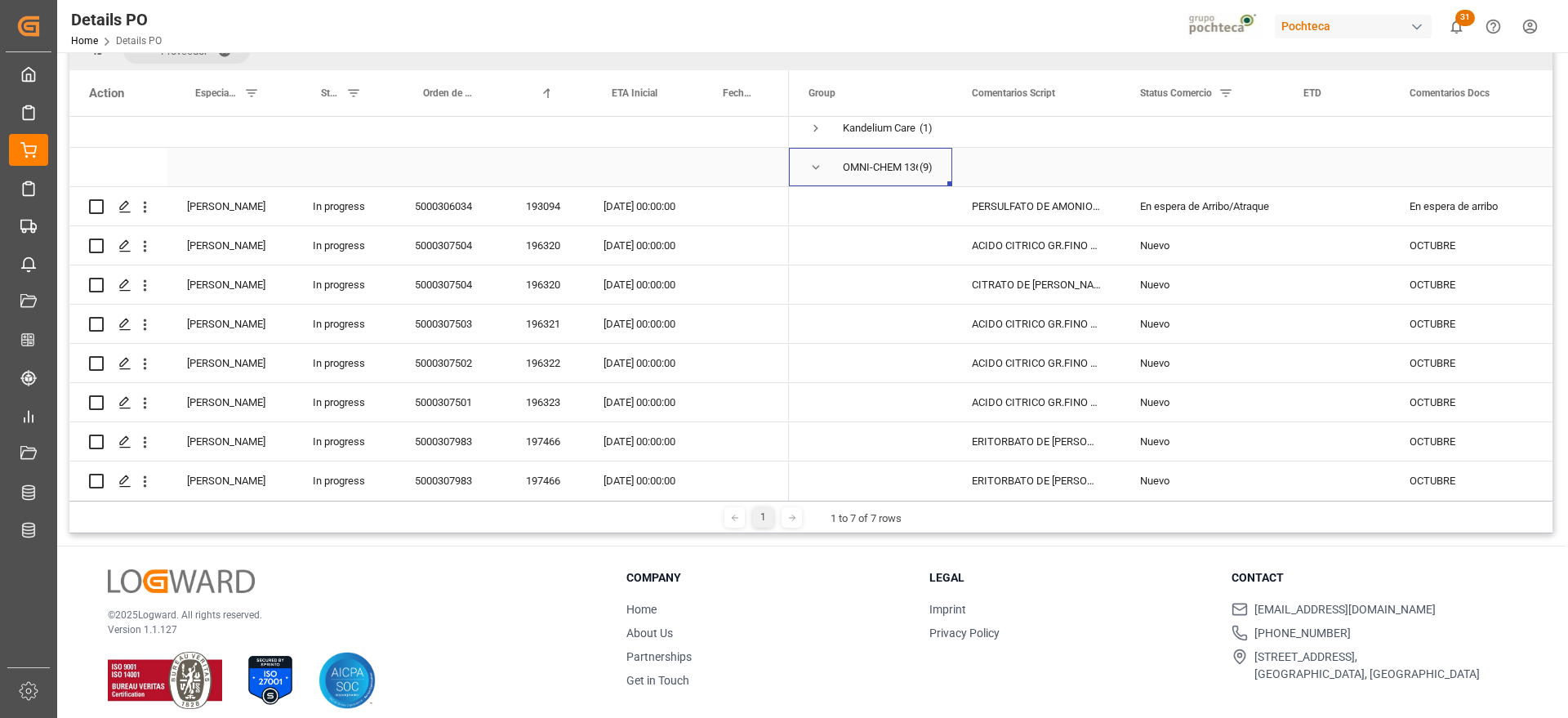
scroll to position [255, 0]
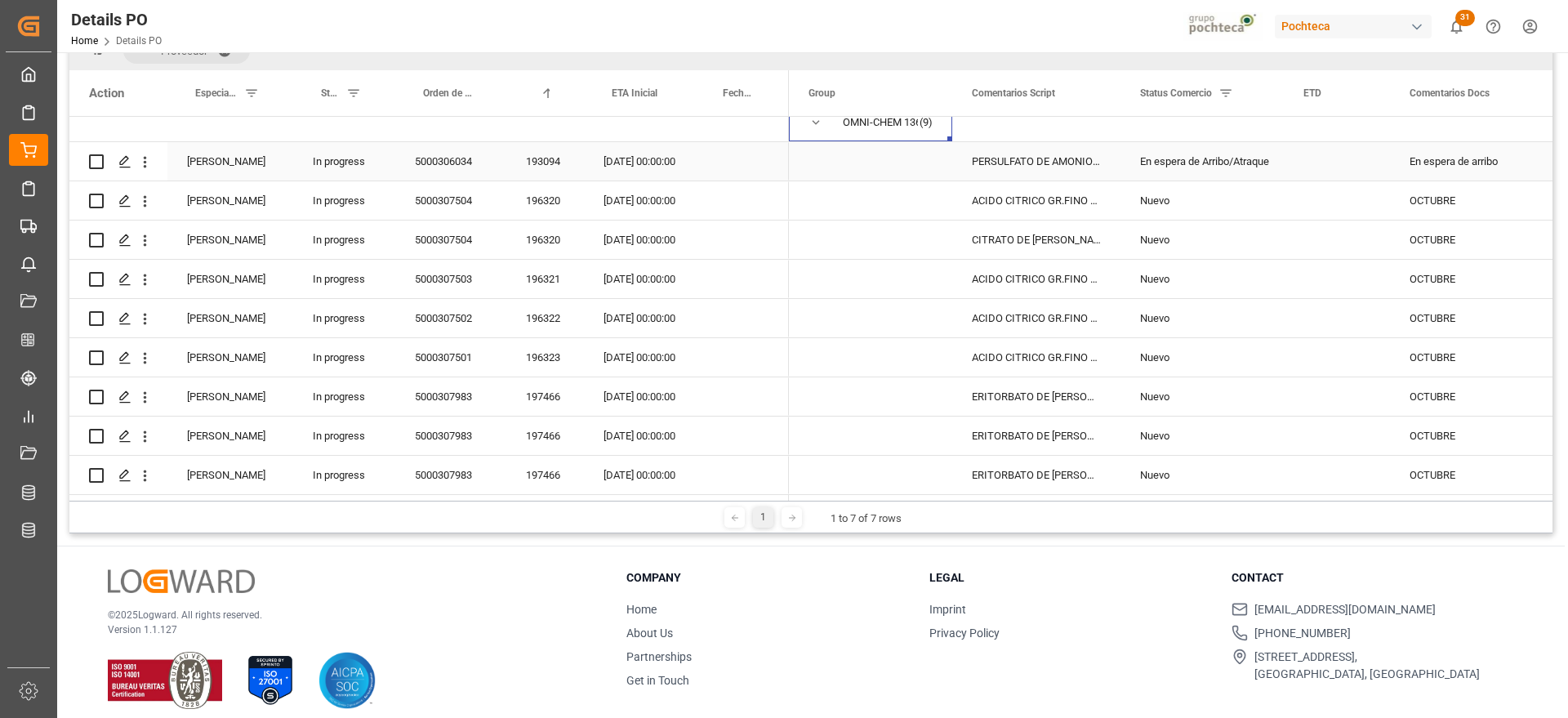
click at [1041, 159] on div "PERSULFATO DE AMONIO 25KG SAC (23055)" at bounding box center [1035, 161] width 168 height 38
click at [629, 148] on div "[DATE] 00:00:00" at bounding box center [639, 161] width 111 height 38
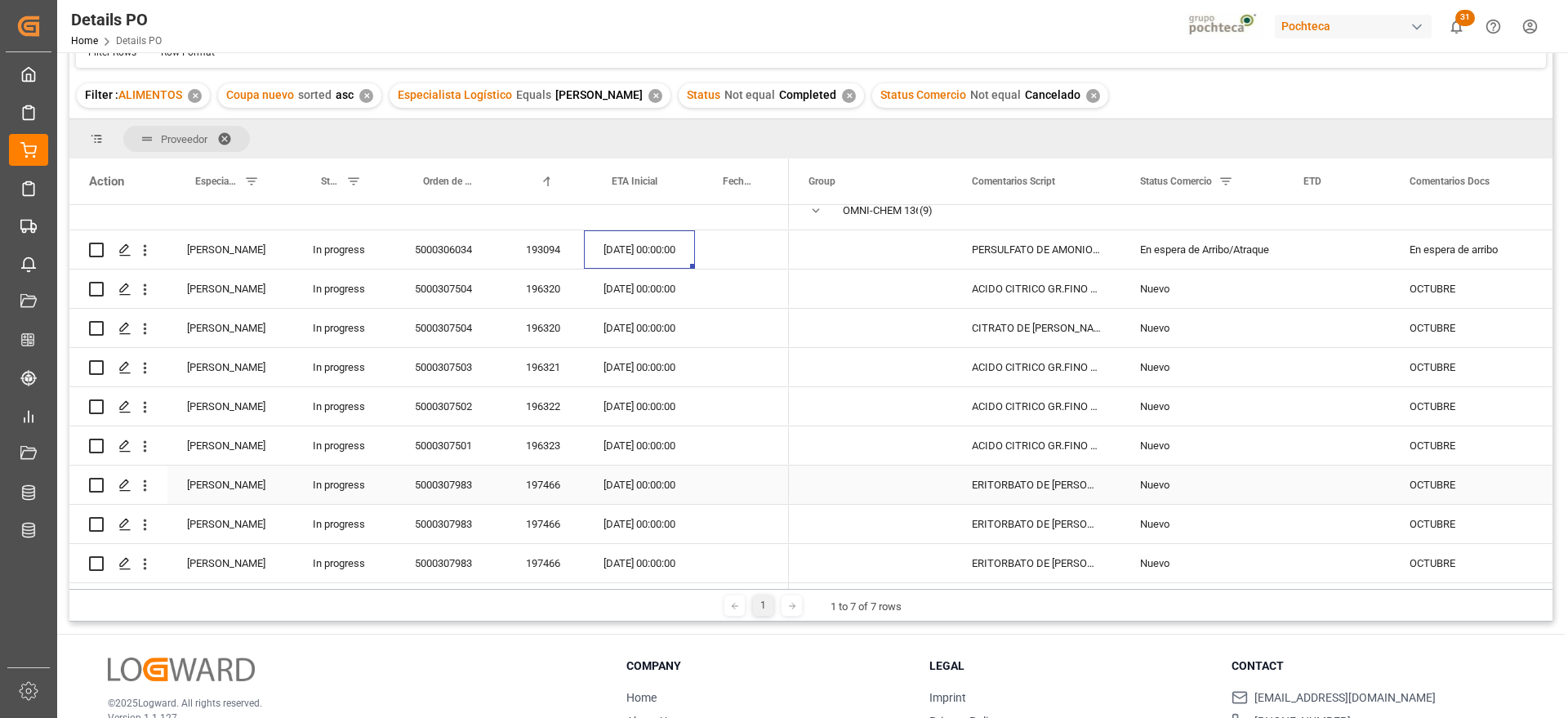
click at [1003, 484] on div "ERITORBATO DE [PERSON_NAME] CAJA 25KG (5" at bounding box center [1035, 485] width 168 height 38
click at [1024, 407] on div "ACIDO CITRICO GR.FINO RZBC SACOS 25 KG (" at bounding box center [1035, 406] width 168 height 38
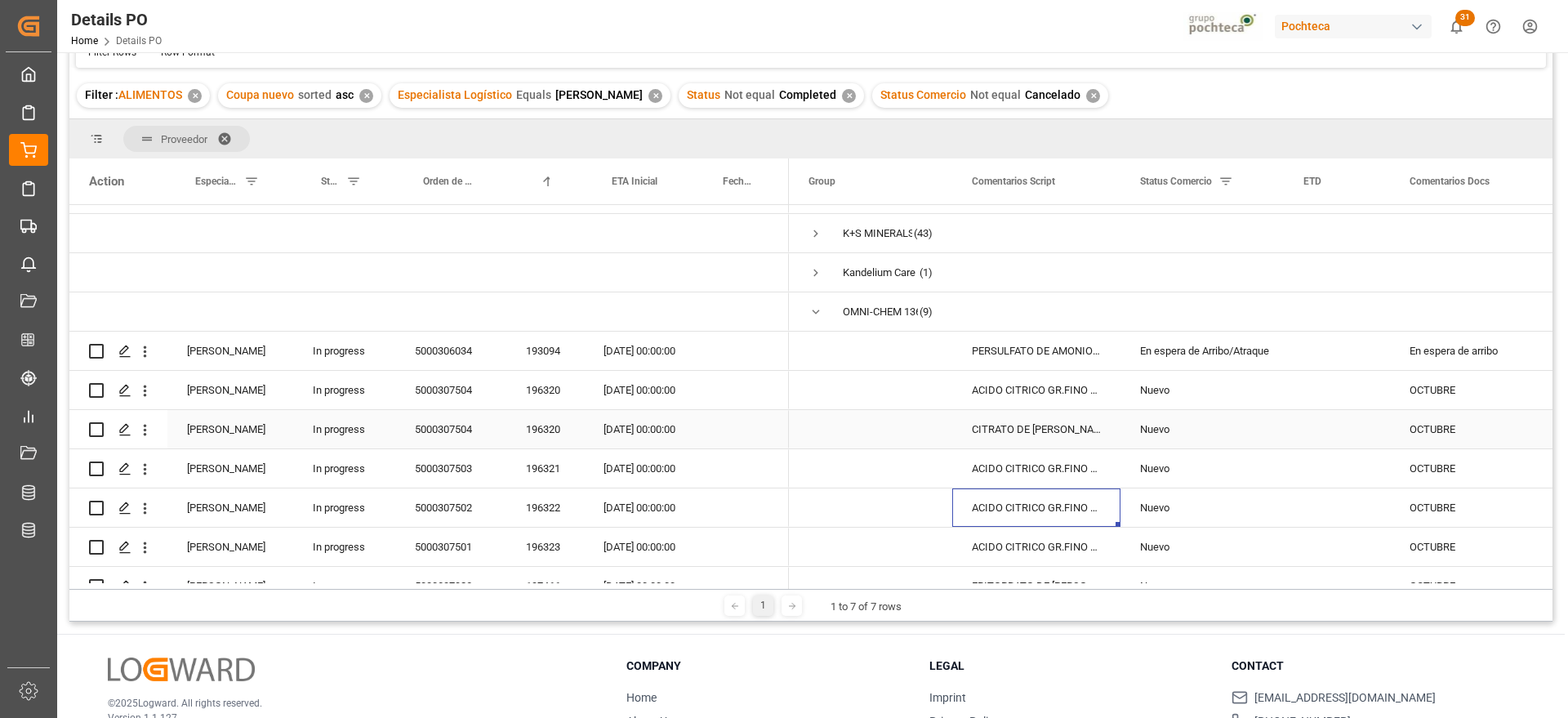
scroll to position [0, 0]
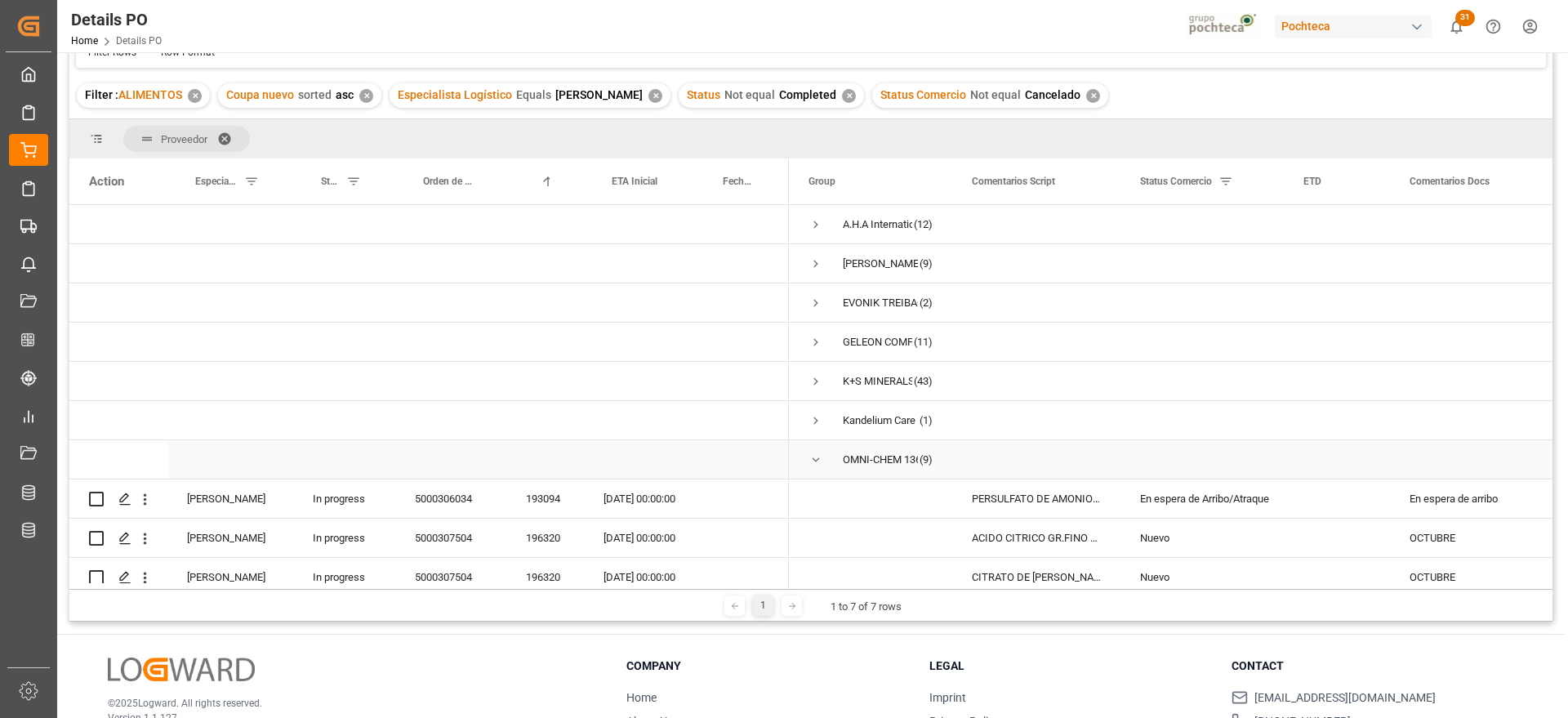
click at [815, 465] on span "Press SPACE to select this row." at bounding box center [815, 459] width 14 height 14
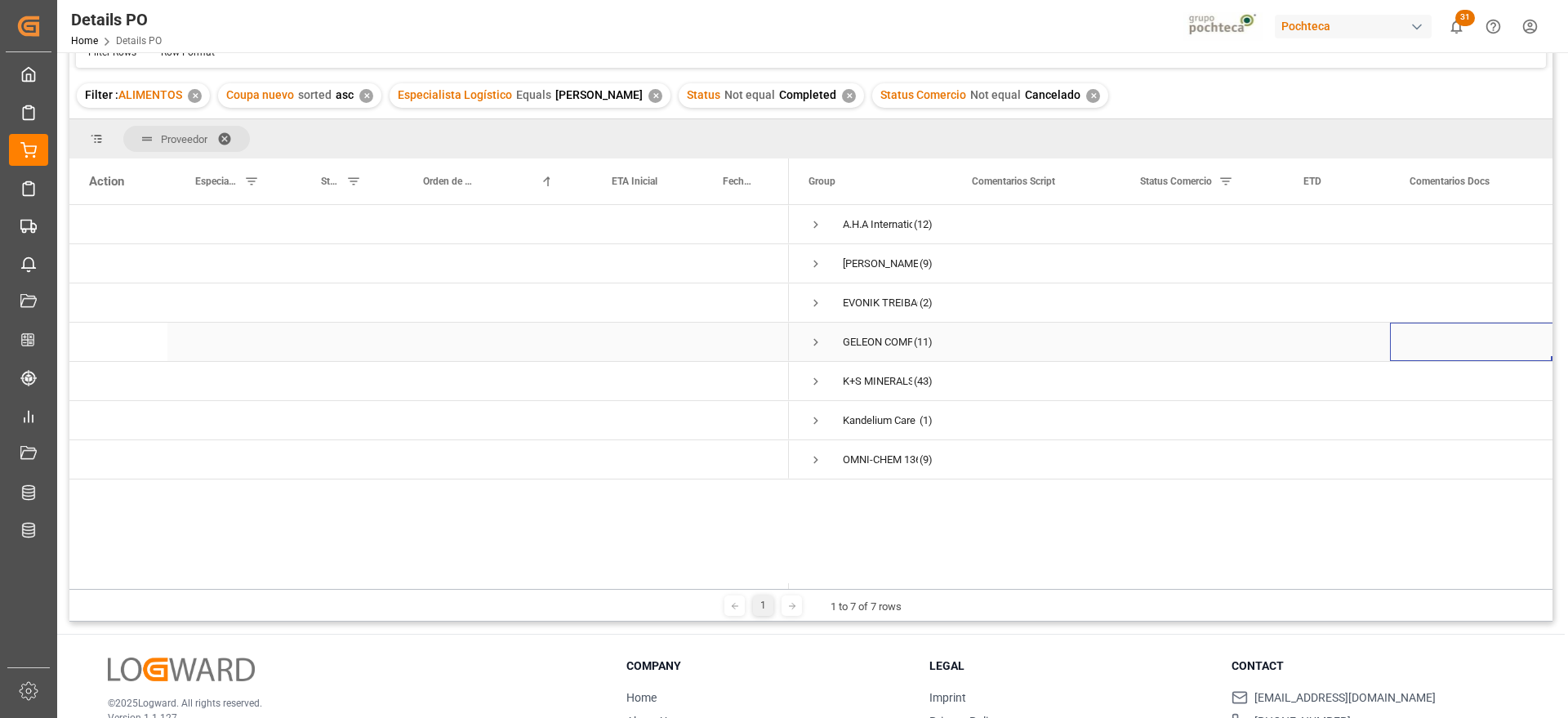
click at [1409, 323] on div "Press SPACE to select this row." at bounding box center [1472, 342] width 166 height 38
click at [780, 332] on div "Press SPACE to select this row." at bounding box center [741, 342] width 94 height 38
